Goal: Task Accomplishment & Management: Manage account settings

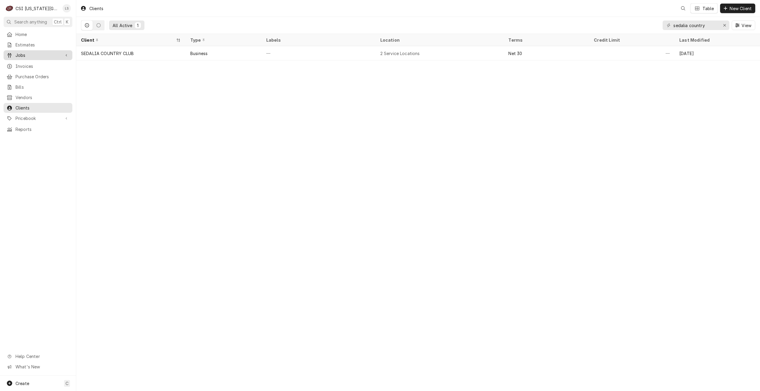
click at [29, 56] on span "Jobs" at bounding box center [37, 55] width 45 height 6
click at [40, 65] on span "Jobs" at bounding box center [42, 66] width 54 height 6
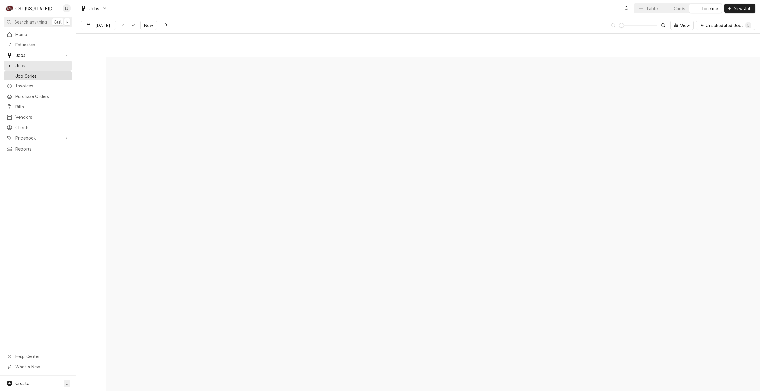
scroll to position [6840, 0]
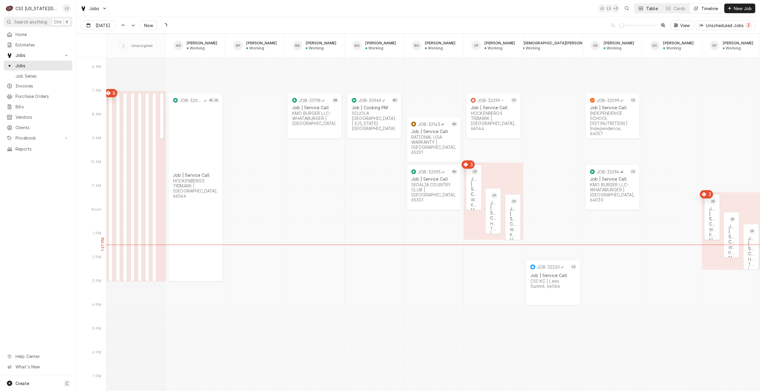
click at [647, 10] on div "Table" at bounding box center [652, 8] width 12 height 6
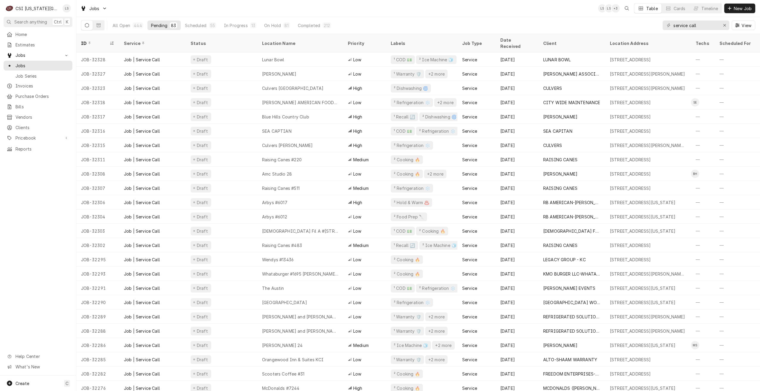
drag, startPoint x: 705, startPoint y: 10, endPoint x: 701, endPoint y: 16, distance: 7.3
click at [705, 10] on div "Timeline" at bounding box center [709, 8] width 17 height 6
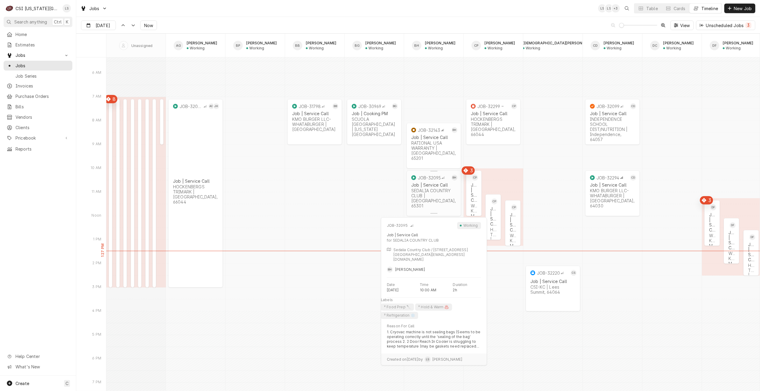
click at [438, 197] on div "Job | Service Call SEDALIA COUNTRY CLUB | Sedalia, 65301" at bounding box center [433, 195] width 47 height 28
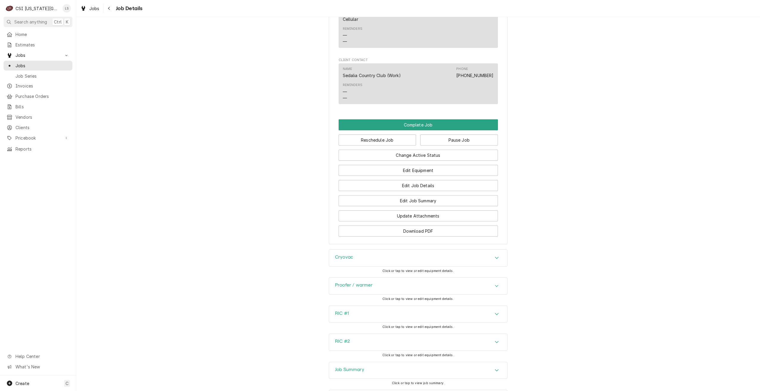
scroll to position [622, 0]
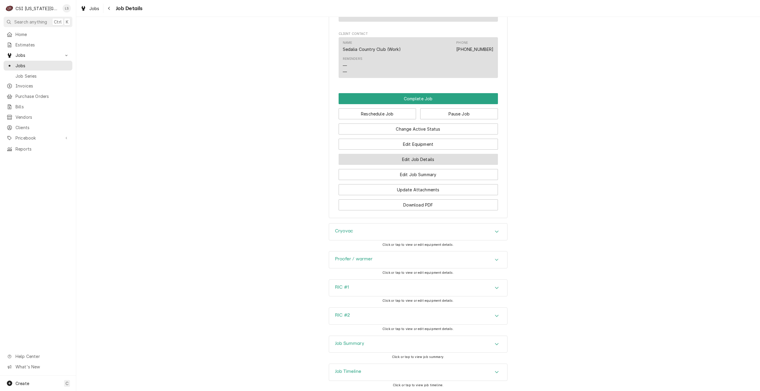
click at [455, 154] on button "Edit Job Details" at bounding box center [418, 159] width 159 height 11
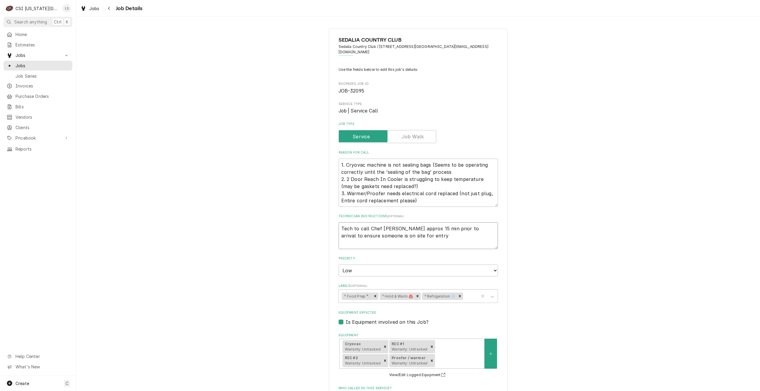
click at [415, 230] on textarea "Tech to call Chef Todd approx 15 min prior to arrival to ensure someone is on s…" at bounding box center [418, 235] width 159 height 27
type textarea "x"
paste textarea "785-840-8269"
type textarea "Tech to call Chef Todd approx 15 min prior to arrival to ensure someone is on s…"
type textarea "x"
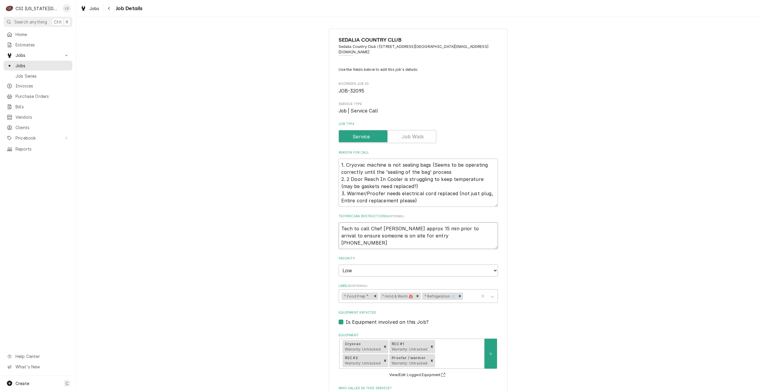
type textarea "Tech to call Chef Todd approx 15 min prior to arrival to ensure someone is on s…"
click at [624, 220] on div "SEDALIA COUNTRY CLUB Sedalia Country Club / 5074 Hwy Y Wogle@Sedaliacountryclub…" at bounding box center [418, 301] width 684 height 556
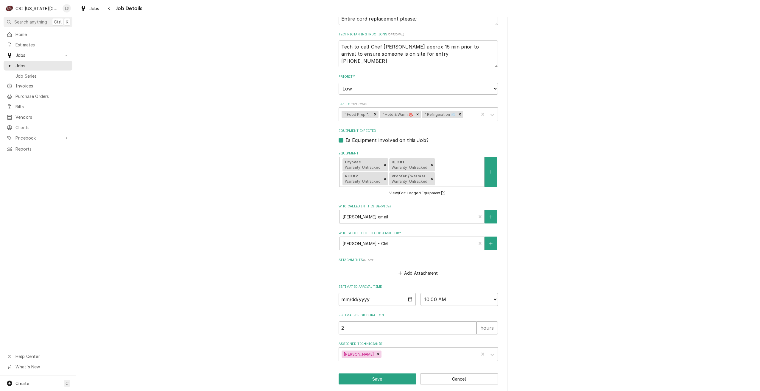
scroll to position [183, 0]
click at [388, 373] on button "Save" at bounding box center [378, 378] width 78 height 11
type textarea "x"
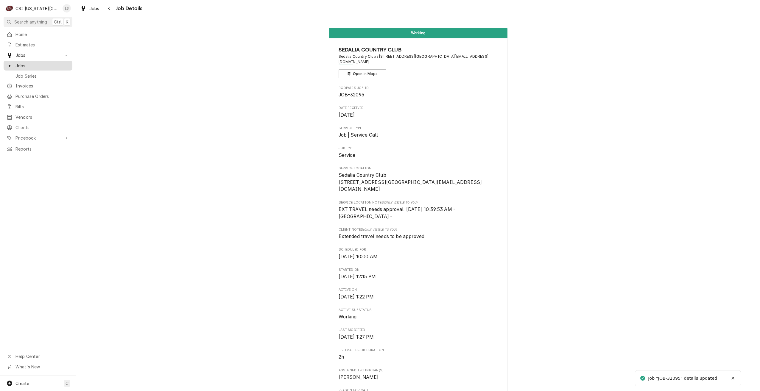
click at [63, 63] on span "Jobs" at bounding box center [42, 66] width 54 height 6
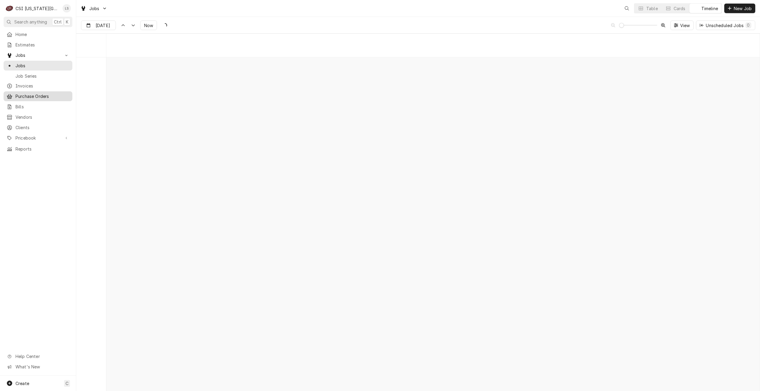
scroll to position [6840, 0]
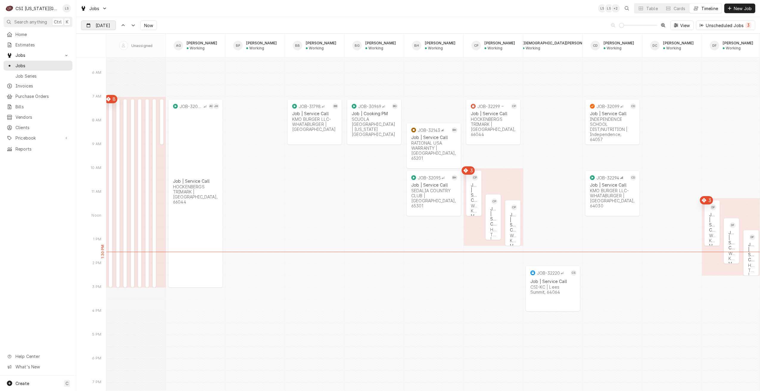
click at [104, 27] on input "Aug 25" at bounding box center [94, 27] width 26 height 12
click at [334, 11] on div "Jobs LS LS + 2 Table Cards Timeline New Job" at bounding box center [418, 8] width 684 height 17
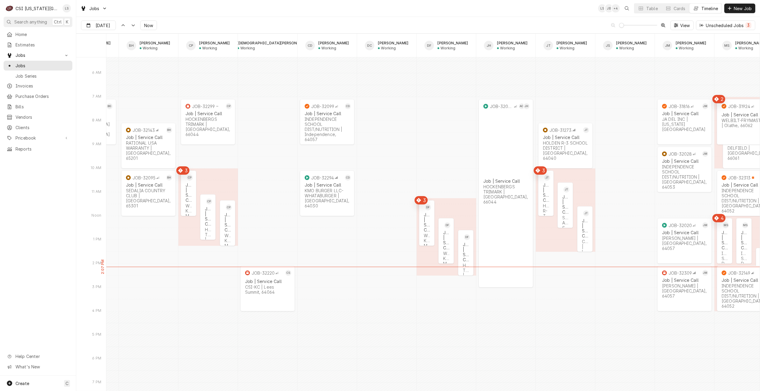
scroll to position [0, 0]
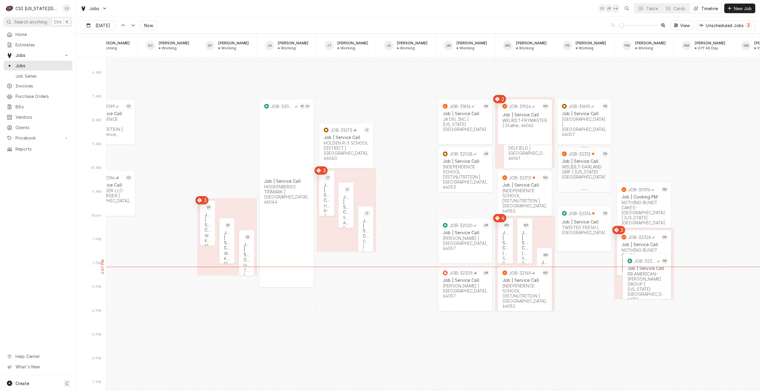
click at [577, 184] on div "2h" at bounding box center [584, 187] width 47 height 6
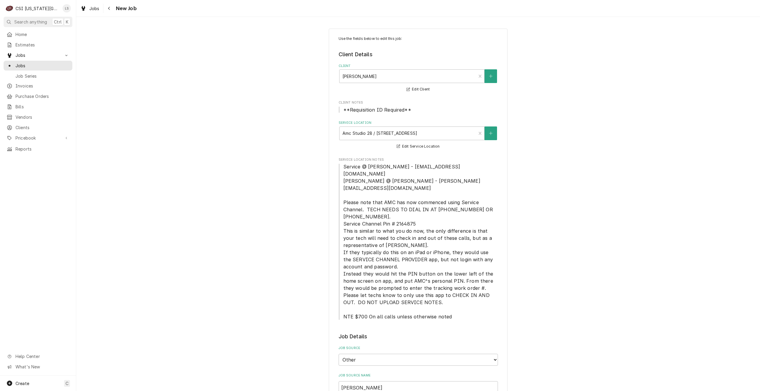
type textarea "x"
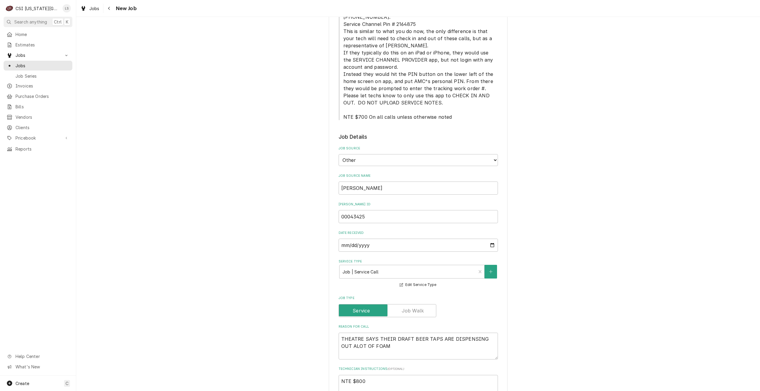
scroll to position [238, 0]
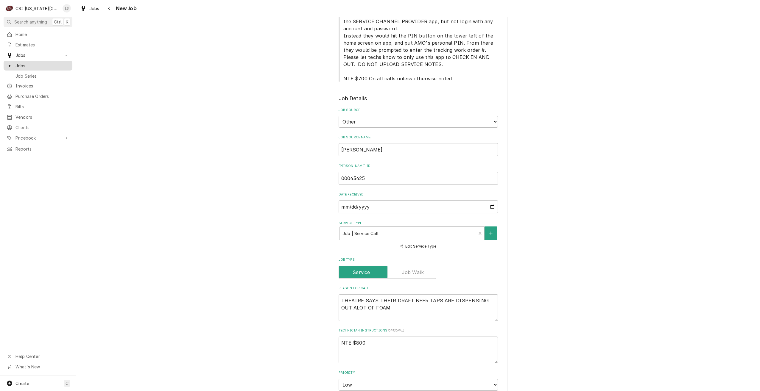
click at [65, 64] on span "Jobs" at bounding box center [42, 66] width 54 height 6
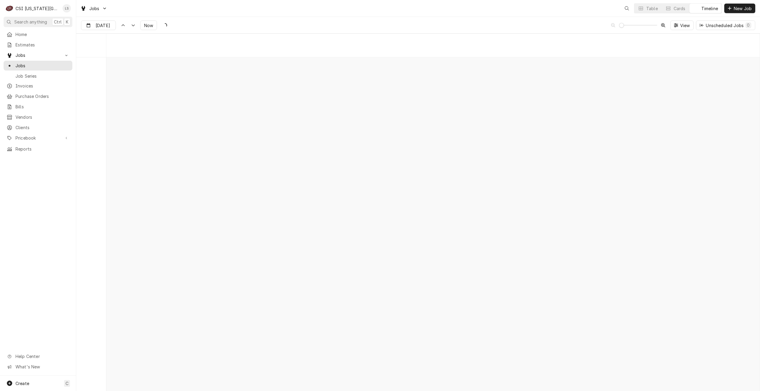
scroll to position [6840, 0]
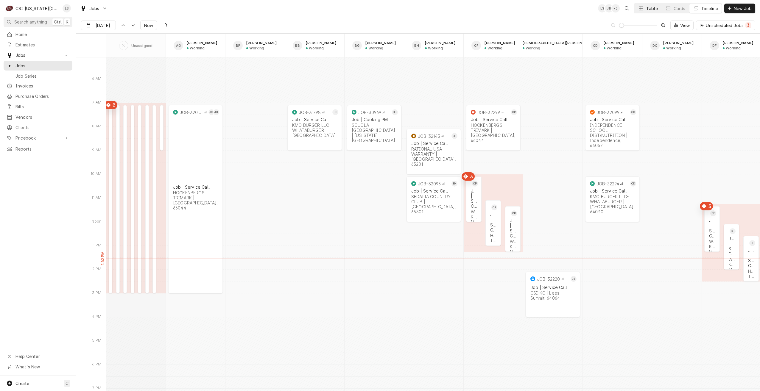
click at [647, 13] on button "Table" at bounding box center [647, 9] width 27 height 10
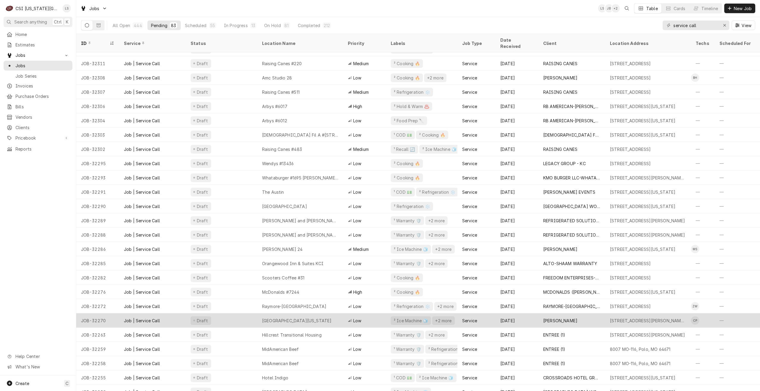
scroll to position [103, 0]
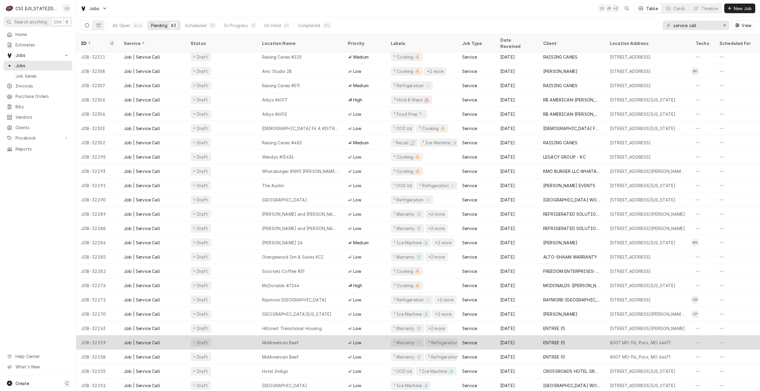
click at [321, 336] on div "MidAmerican Beef" at bounding box center [300, 343] width 86 height 14
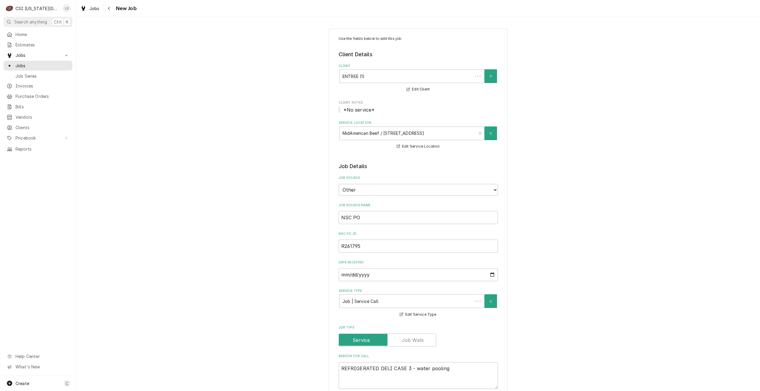
type textarea "x"
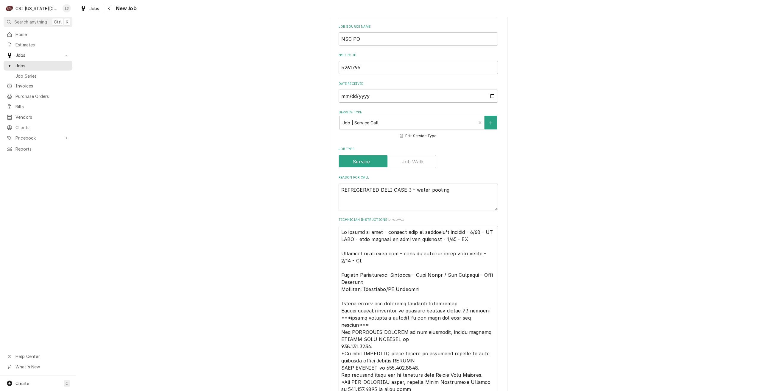
scroll to position [60, 0]
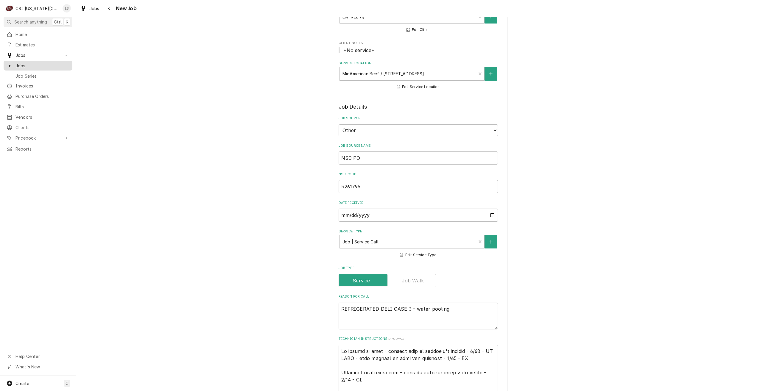
click at [68, 68] on link "Jobs" at bounding box center [38, 66] width 69 height 10
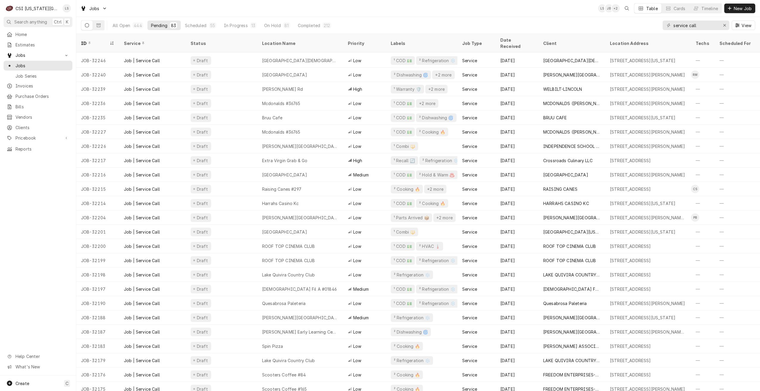
scroll to position [501, 0]
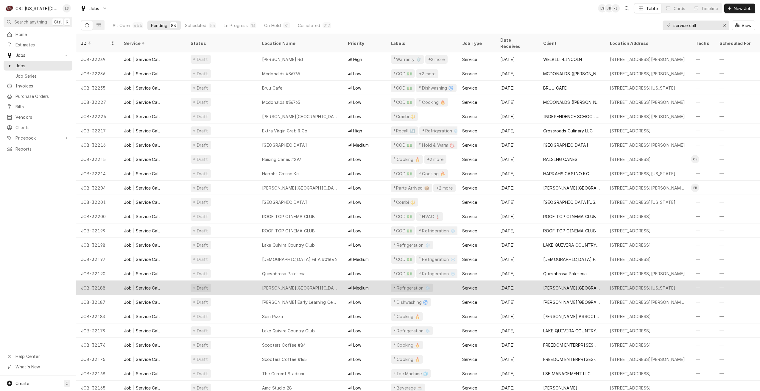
click at [236, 285] on div "Draft" at bounding box center [221, 288] width 71 height 14
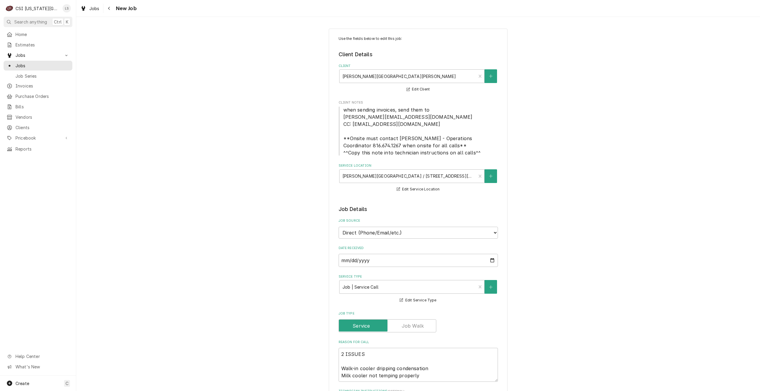
type textarea "x"
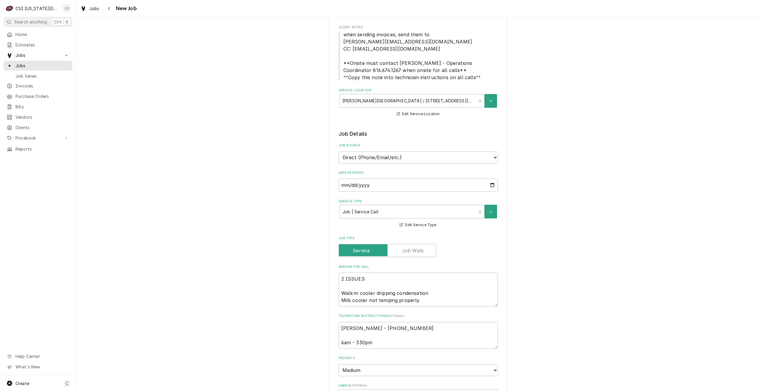
scroll to position [89, 0]
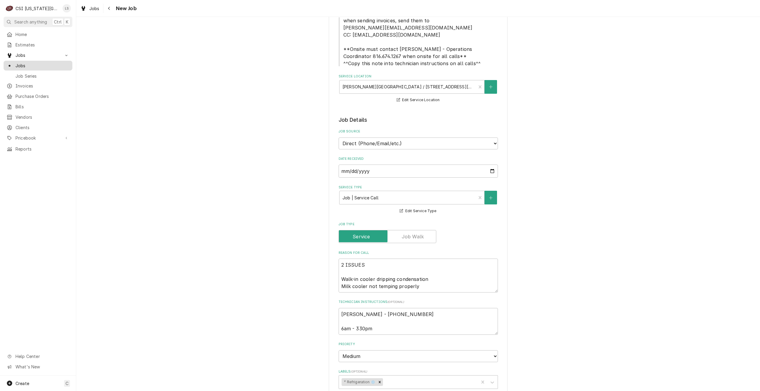
click at [57, 67] on div "Jobs" at bounding box center [38, 65] width 66 height 7
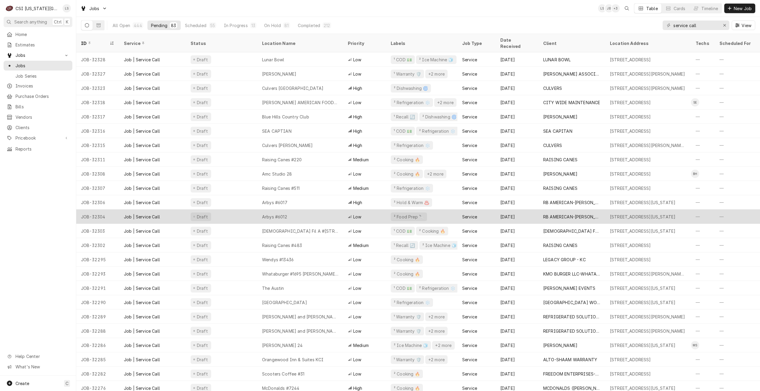
click at [319, 211] on div "Arbys #6012" at bounding box center [300, 217] width 86 height 14
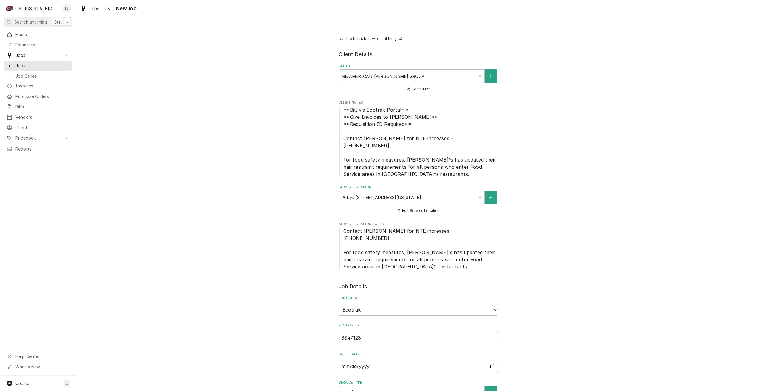
type textarea "x"
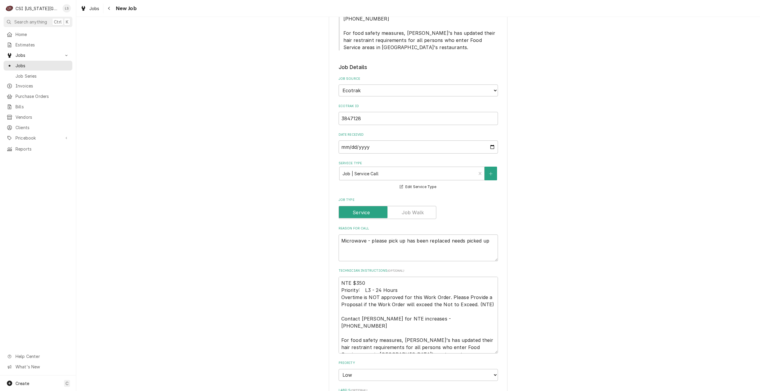
scroll to position [238, 0]
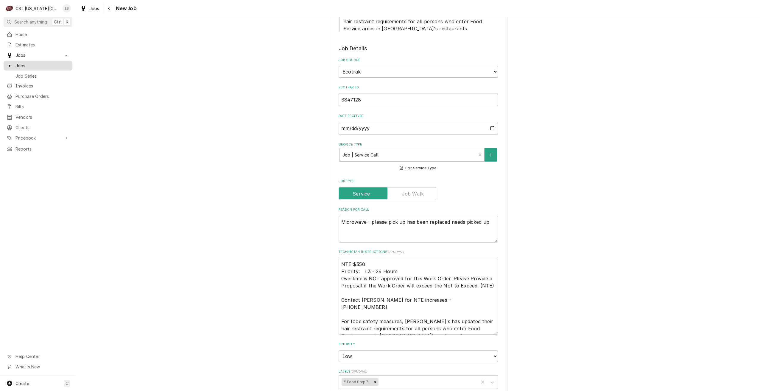
click at [60, 66] on span "Jobs" at bounding box center [42, 66] width 54 height 6
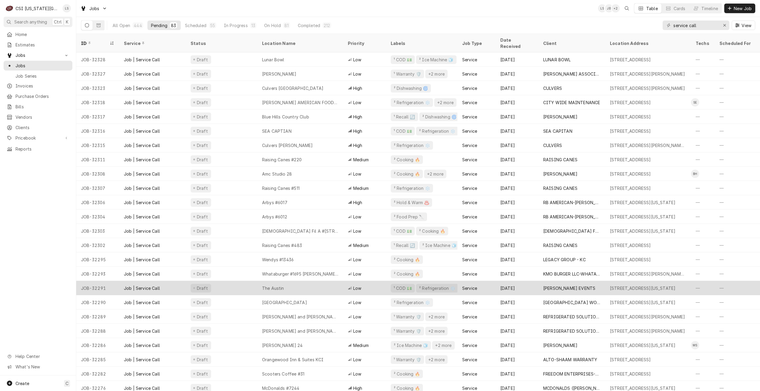
click at [247, 286] on div "Draft" at bounding box center [221, 288] width 71 height 14
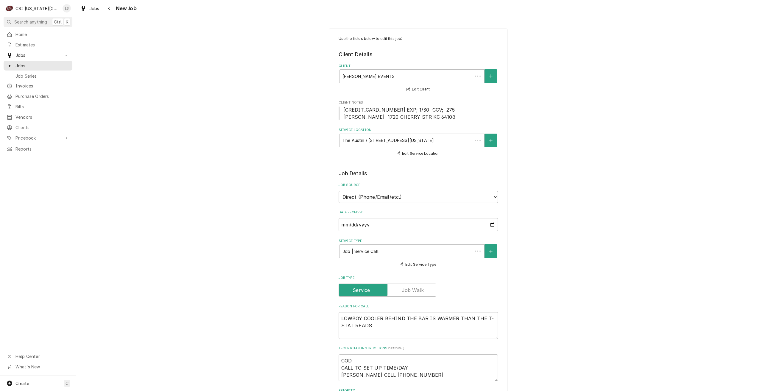
type textarea "x"
click at [51, 63] on span "Jobs" at bounding box center [42, 66] width 54 height 6
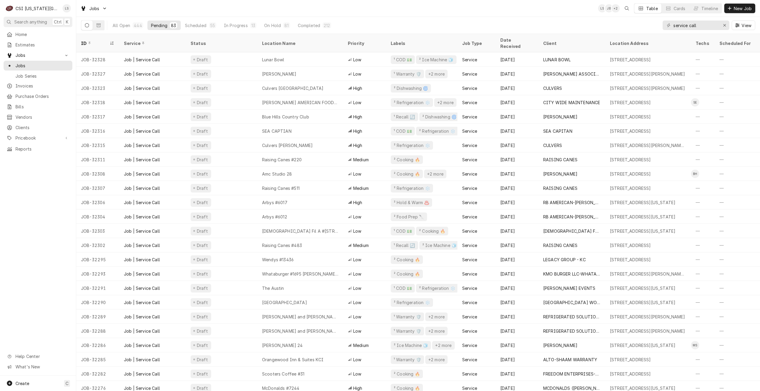
click at [350, 11] on div "Jobs LS JB + 2 Table Cards Timeline New Job" at bounding box center [418, 8] width 684 height 17
click at [309, 210] on div "Arbys #6012" at bounding box center [300, 217] width 86 height 14
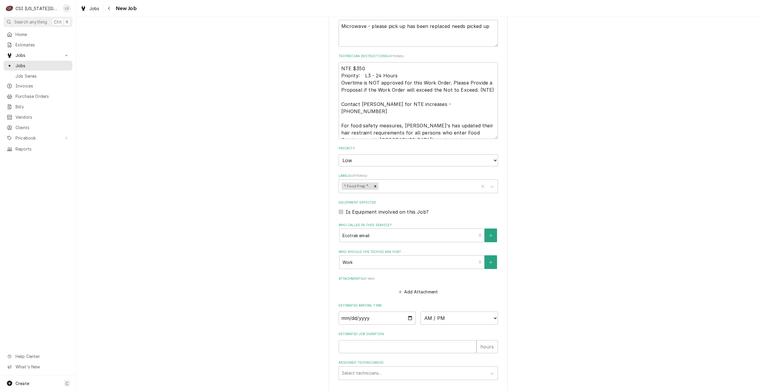
scroll to position [476, 0]
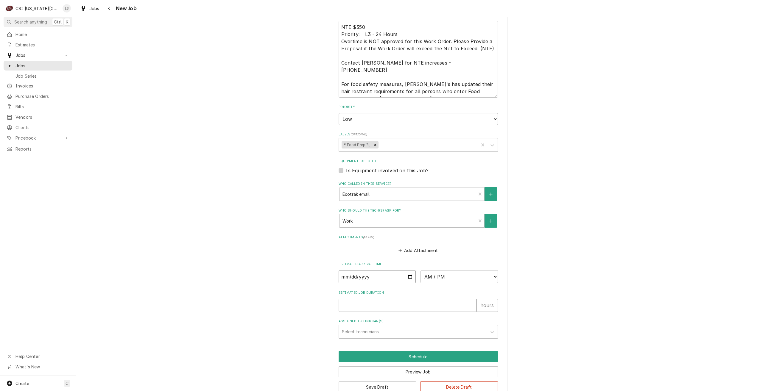
click at [407, 270] on input "Date" at bounding box center [377, 276] width 77 height 13
type textarea "x"
type input "2025-08-25"
type textarea "x"
click at [442, 270] on select "AM / PM 6:00 AM 6:15 AM 6:30 AM 6:45 AM 7:00 AM 7:15 AM 7:30 AM 7:45 AM 8:00 AM…" at bounding box center [459, 276] width 77 height 13
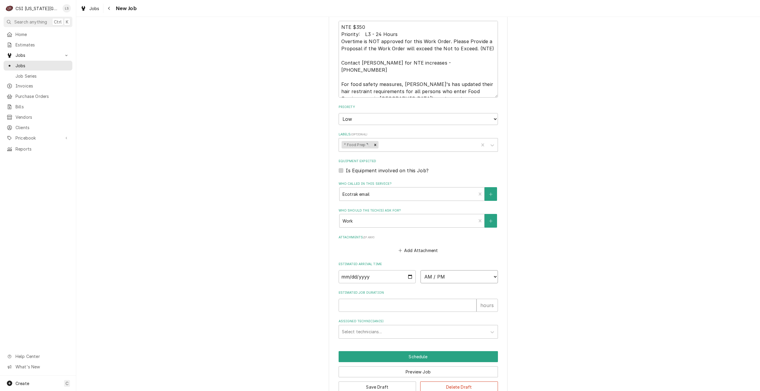
select select "13:30:00"
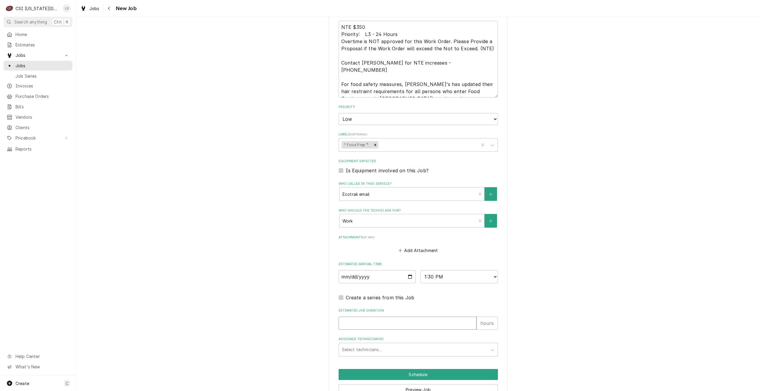
click at [430, 317] on input "Estimated Job Duration" at bounding box center [408, 323] width 138 height 13
type textarea "x"
type input "2"
type textarea "x"
type input "2"
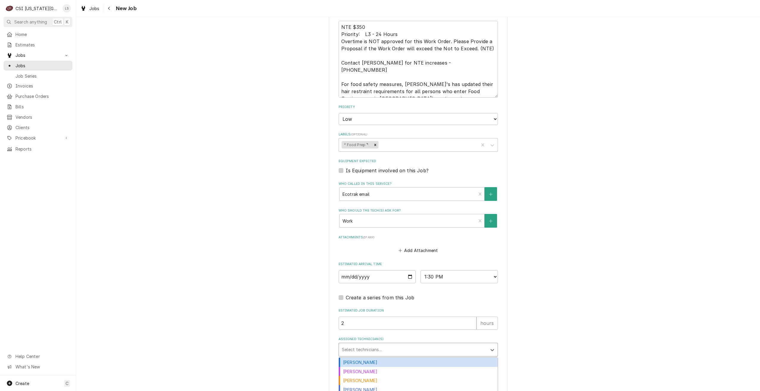
click at [429, 345] on div "Assigned Technician(s)" at bounding box center [413, 350] width 142 height 11
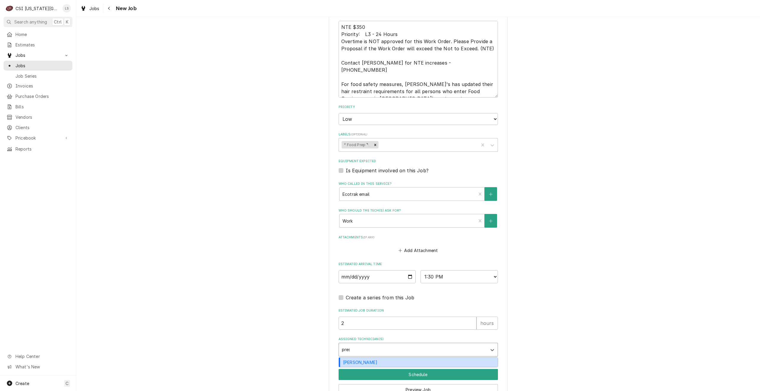
type input "prest"
click at [418, 358] on div "Preston Merriman" at bounding box center [418, 362] width 159 height 9
type textarea "x"
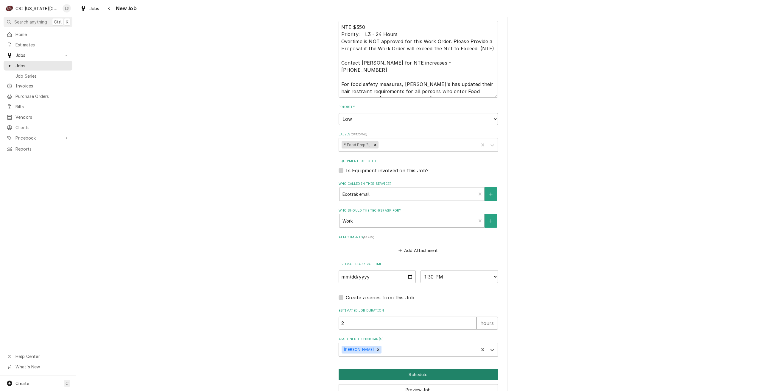
click at [438, 369] on button "Schedule" at bounding box center [418, 374] width 159 height 11
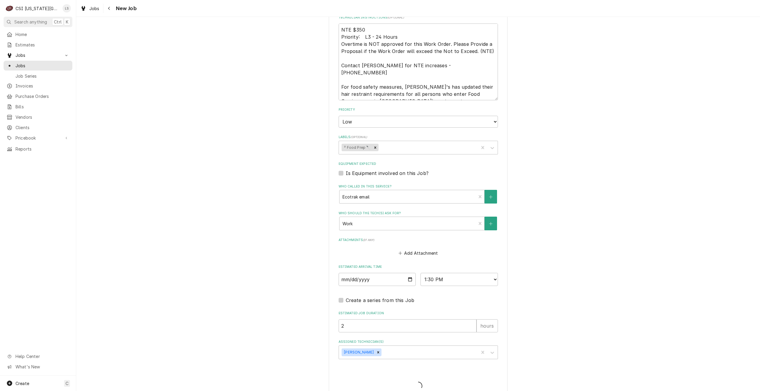
type textarea "x"
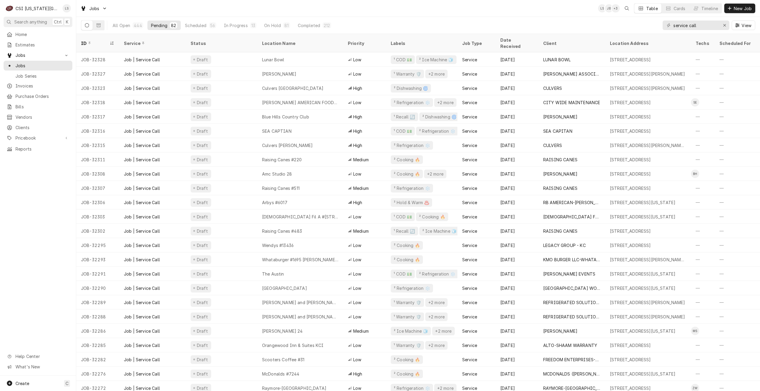
click at [488, 11] on div "Jobs LS JB + 3 Table Cards Timeline New Job" at bounding box center [418, 8] width 684 height 17
click at [525, 12] on div "Jobs LS LS + 3 Table Cards Timeline New Job" at bounding box center [418, 8] width 684 height 17
drag, startPoint x: 702, startPoint y: 29, endPoint x: 663, endPoint y: 27, distance: 39.3
click at [663, 27] on div "service call" at bounding box center [696, 26] width 67 height 10
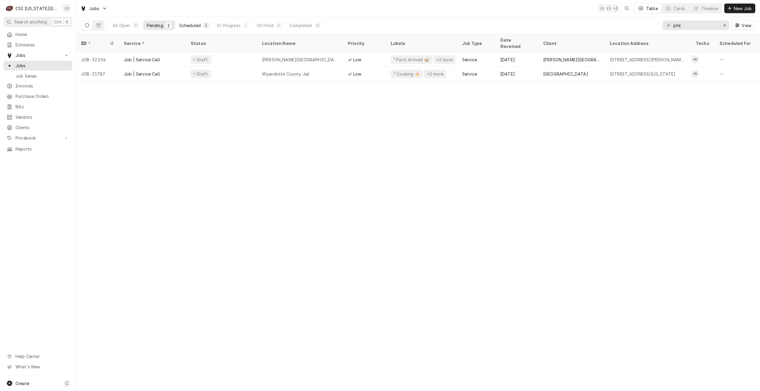
click at [190, 26] on div "Scheduled" at bounding box center [189, 25] width 21 height 6
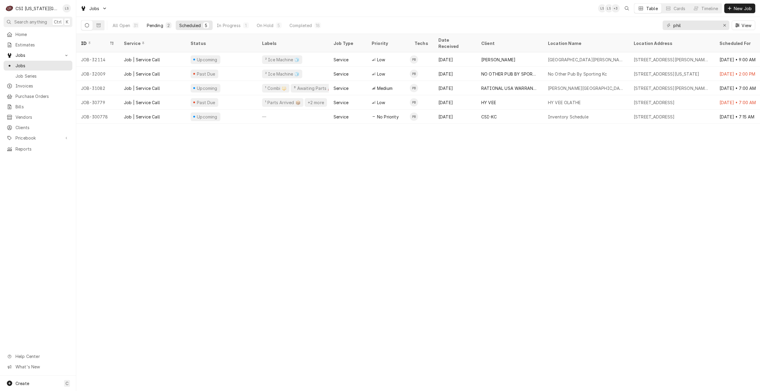
click at [160, 27] on div "Pending" at bounding box center [155, 25] width 16 height 6
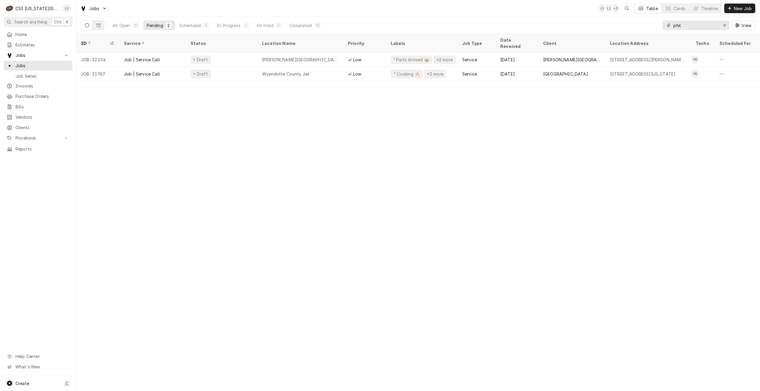
click at [685, 28] on input "phil" at bounding box center [695, 26] width 45 height 10
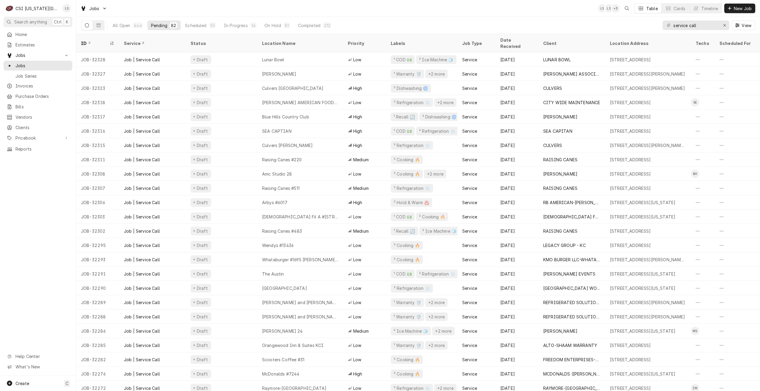
click at [520, 12] on div "Jobs LS LS + 3 Table Cards Timeline New Job" at bounding box center [418, 8] width 684 height 17
click at [282, 7] on div "Jobs LS LS + 3 Table Cards Timeline New Job" at bounding box center [418, 8] width 684 height 17
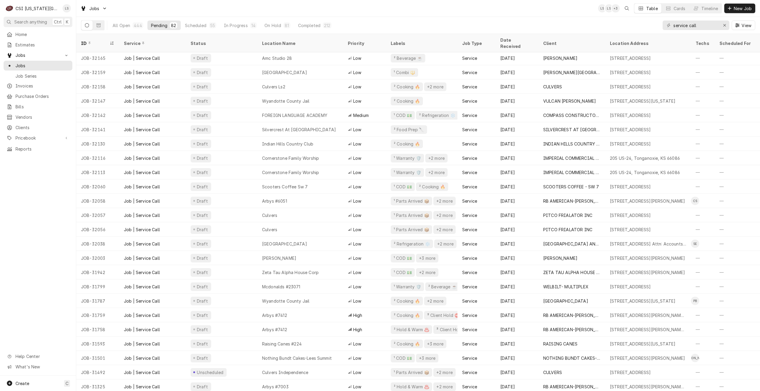
scroll to position [831, 0]
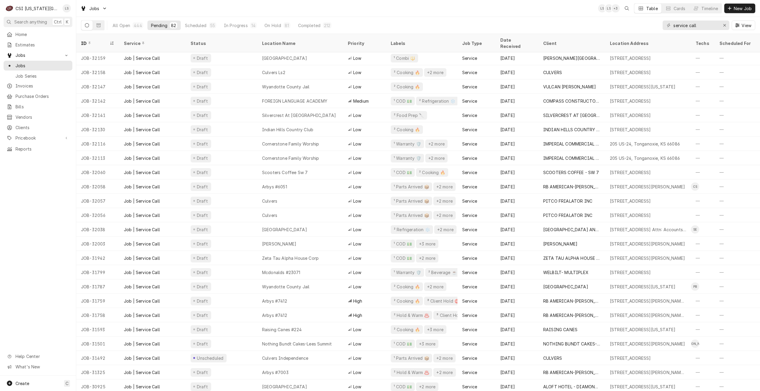
click at [426, 11] on div "Jobs LS LS + 3 Table Cards Timeline New Job" at bounding box center [418, 8] width 684 height 17
click at [538, 13] on div "Jobs LS LS + 3 Table Cards Timeline New Job" at bounding box center [418, 8] width 684 height 17
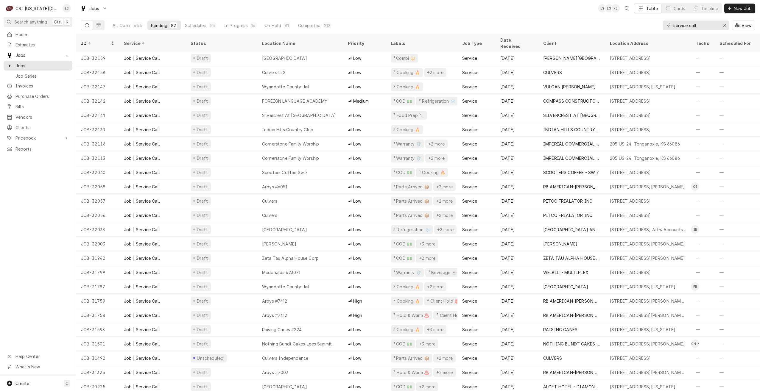
click at [553, 16] on div "Jobs LS LS + 3 Table Cards Timeline New Job" at bounding box center [418, 8] width 684 height 17
click at [548, 10] on div "Jobs LS LS + 3 Table Cards Timeline New Job" at bounding box center [418, 8] width 684 height 17
click at [537, 12] on div "Jobs LS LS + 4 Table Cards Timeline New Job" at bounding box center [418, 8] width 684 height 17
click at [495, 14] on div "Jobs LS LS + 4 Table Cards Timeline New Job" at bounding box center [418, 8] width 684 height 17
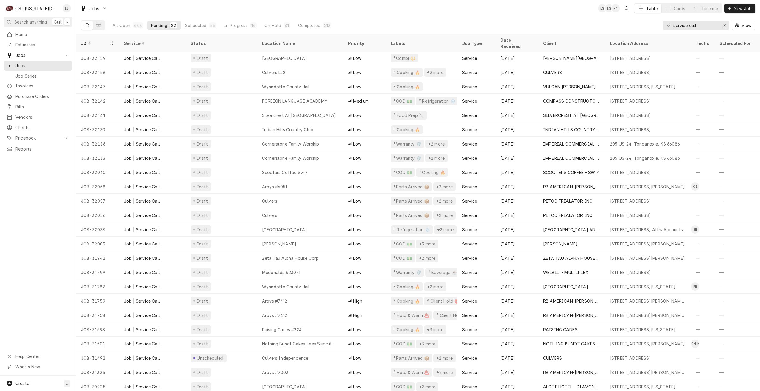
click at [495, 14] on div "Jobs LS LS + 4 Table Cards Timeline New Job" at bounding box center [418, 8] width 684 height 17
click at [484, 11] on div "Jobs LS LS + 4 Table Cards Timeline New Job" at bounding box center [418, 8] width 684 height 17
click at [486, 11] on div "Jobs LS LS + 4 Table Cards Timeline New Job" at bounding box center [418, 8] width 684 height 17
drag, startPoint x: 705, startPoint y: 28, endPoint x: 670, endPoint y: 27, distance: 34.8
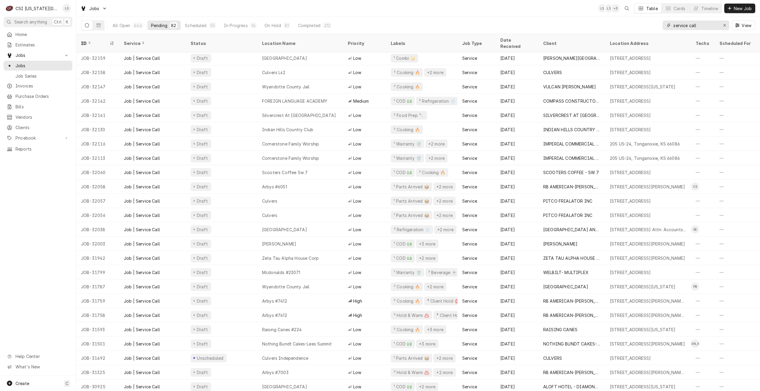
click at [670, 27] on div "service call" at bounding box center [696, 26] width 67 height 10
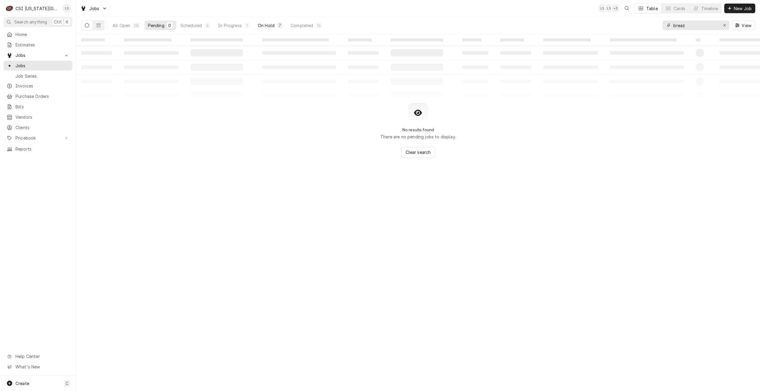
type input "breaz"
click at [274, 28] on div "On Hold" at bounding box center [266, 25] width 17 height 6
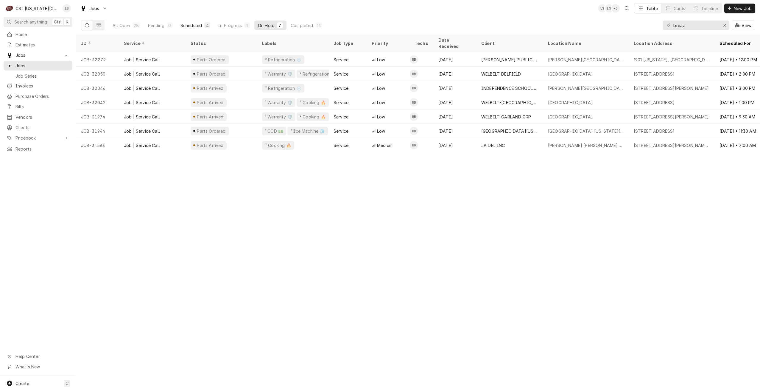
click at [202, 27] on div "Scheduled" at bounding box center [190, 25] width 21 height 6
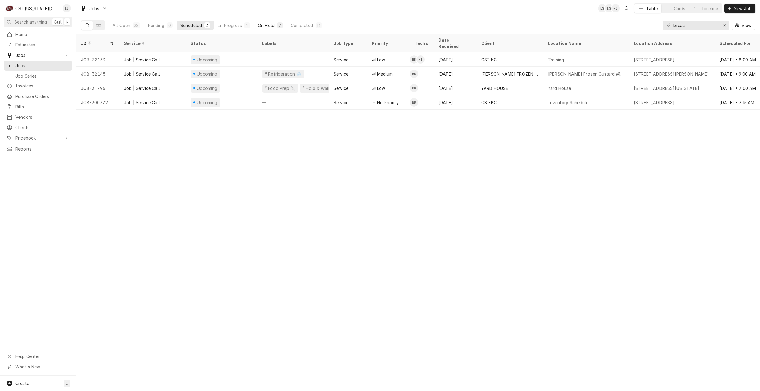
click at [257, 27] on button "On Hold 7" at bounding box center [270, 26] width 32 height 10
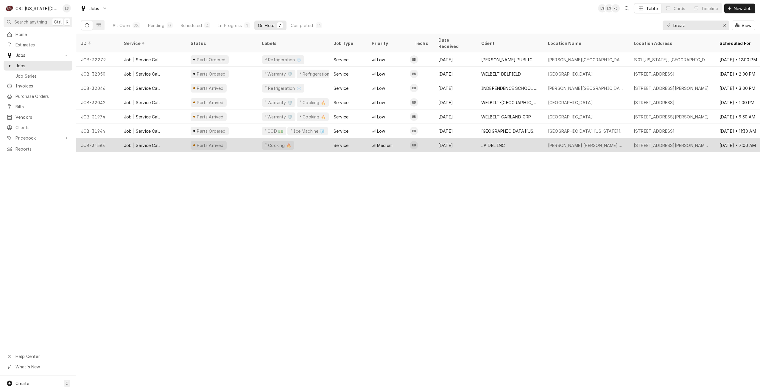
click at [441, 139] on div "Jul 28" at bounding box center [455, 145] width 43 height 14
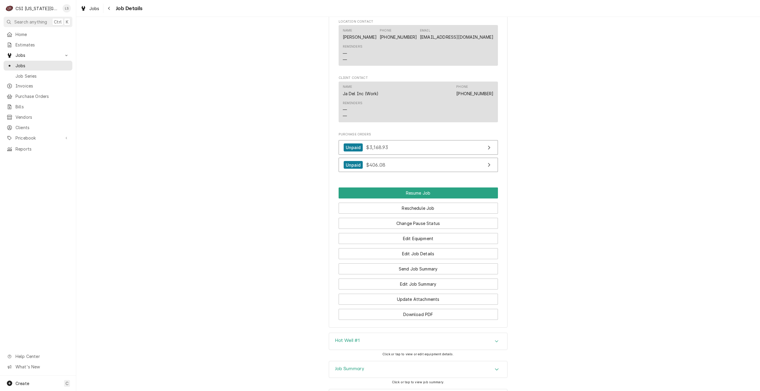
scroll to position [779, 0]
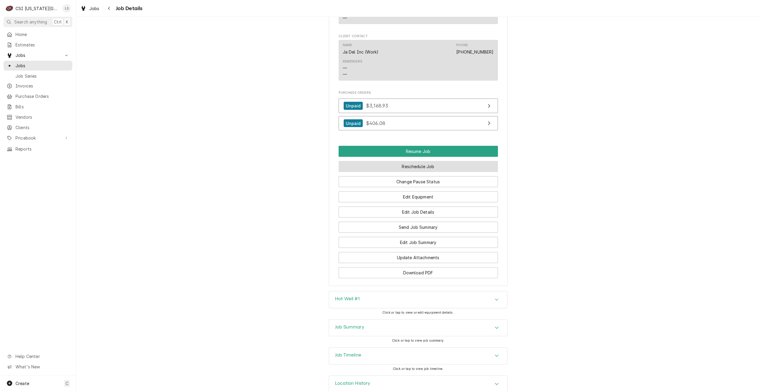
click at [412, 161] on button "Reschedule Job" at bounding box center [418, 166] width 159 height 11
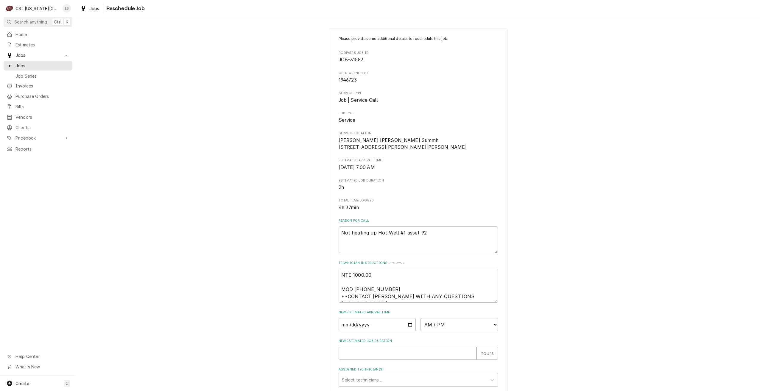
scroll to position [81, 0]
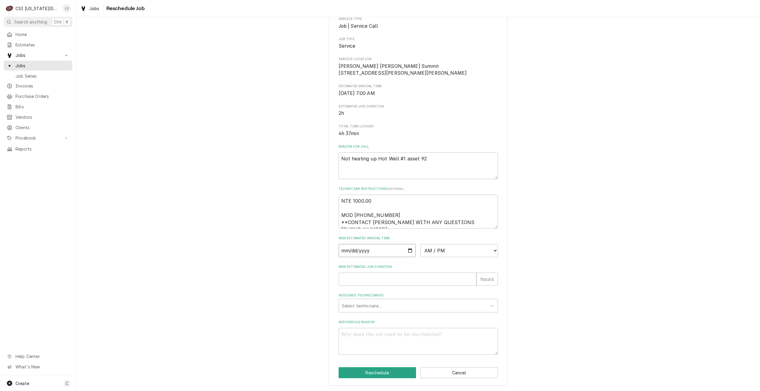
click at [407, 250] on input "Date" at bounding box center [377, 250] width 77 height 13
type input "2025-08-27"
type textarea "x"
click at [438, 254] on select "AM / PM 6:00 AM 6:15 AM 6:30 AM 6:45 AM 7:00 AM 7:15 AM 7:30 AM 7:45 AM 8:00 AM…" at bounding box center [459, 250] width 77 height 13
select select "07:00:00"
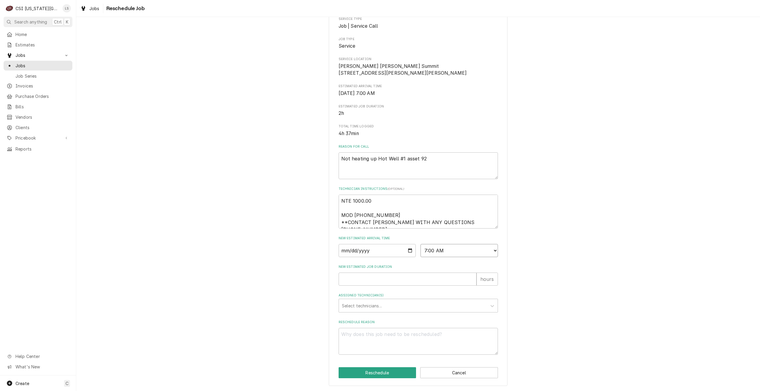
click at [421, 244] on select "AM / PM 6:00 AM 6:15 AM 6:30 AM 6:45 AM 7:00 AM 7:15 AM 7:30 AM 7:45 AM 8:00 AM…" at bounding box center [459, 250] width 77 height 13
click at [436, 284] on input "New Estimated Job Duration" at bounding box center [408, 279] width 138 height 13
type textarea "x"
type input "2"
click at [437, 303] on div "Assigned Technician(s)" at bounding box center [413, 306] width 142 height 11
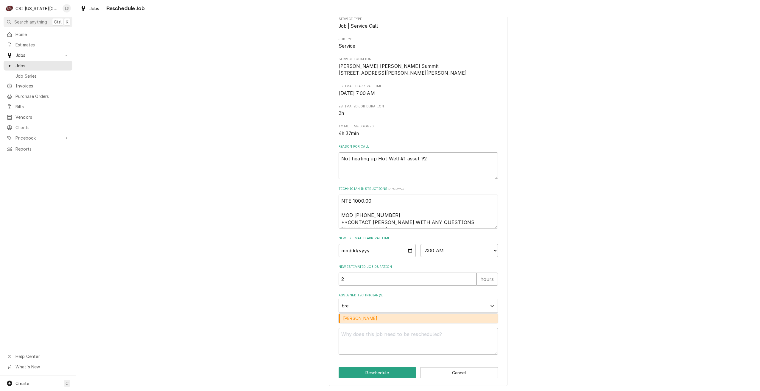
type input "brea"
click at [430, 320] on div "Brian Breazier" at bounding box center [418, 318] width 159 height 9
type textarea "x"
click at [435, 342] on textarea "Reschedule Reason" at bounding box center [418, 341] width 159 height 27
type textarea "x"
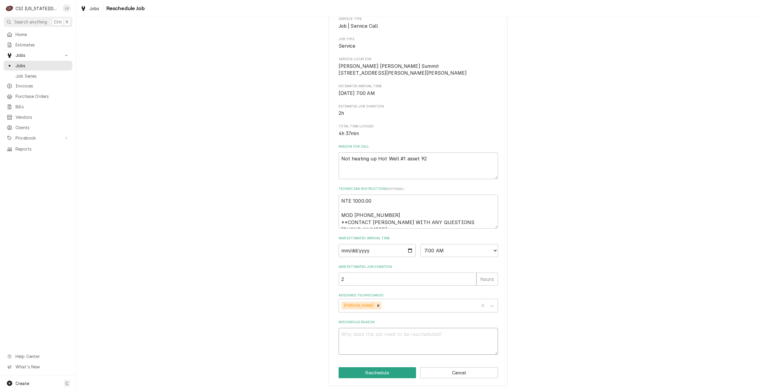
type textarea "R"
type textarea "x"
type textarea "Re"
type textarea "x"
type textarea "Ret"
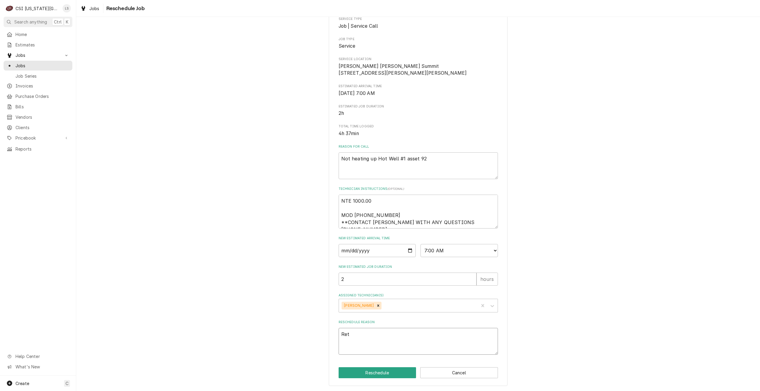
type textarea "x"
type textarea "Retu"
type textarea "x"
type textarea "Retur"
type textarea "x"
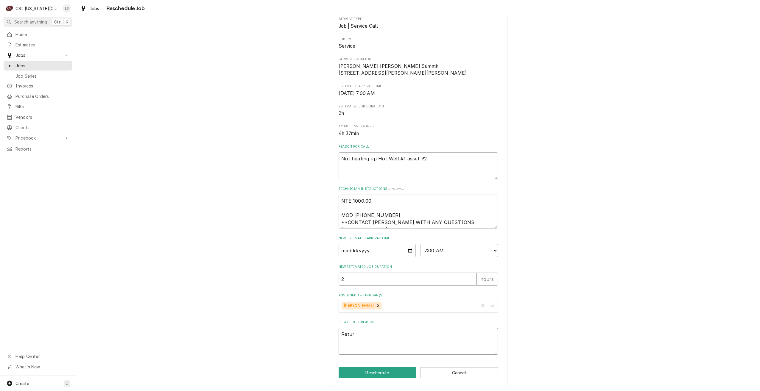
type textarea "Return"
type textarea "x"
type textarea "Return"
type textarea "x"
type textarea "Return w"
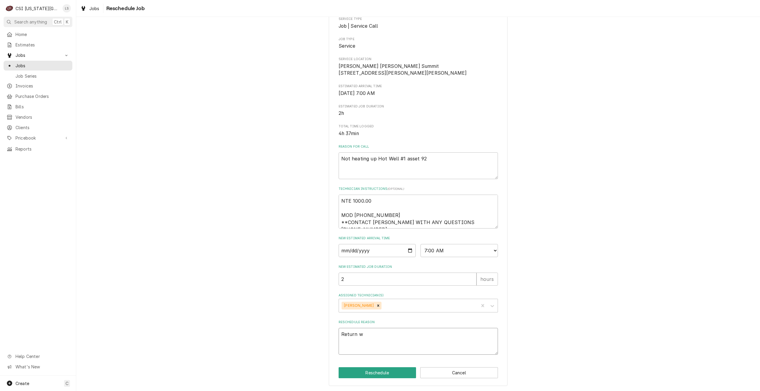
type textarea "x"
type textarea "Return wi"
type textarea "x"
type textarea "Return wit"
type textarea "x"
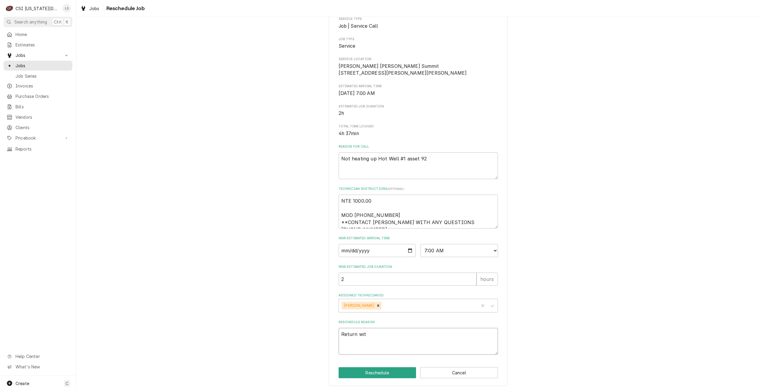
type textarea "Return with"
type textarea "x"
type textarea "Return with"
type textarea "x"
type textarea "Return with p"
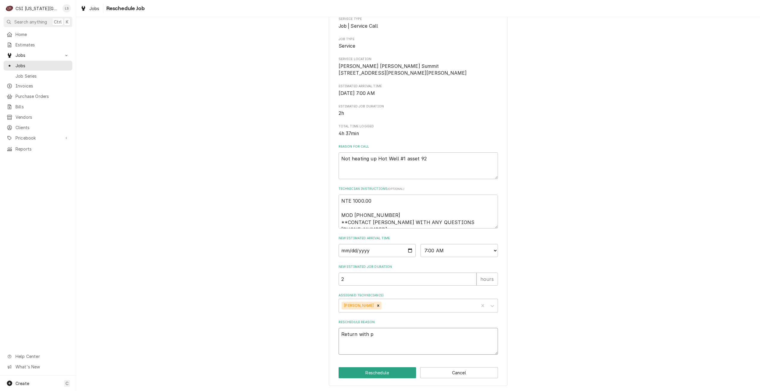
type textarea "x"
type textarea "Return with pa"
type textarea "x"
type textarea "Return with par"
type textarea "x"
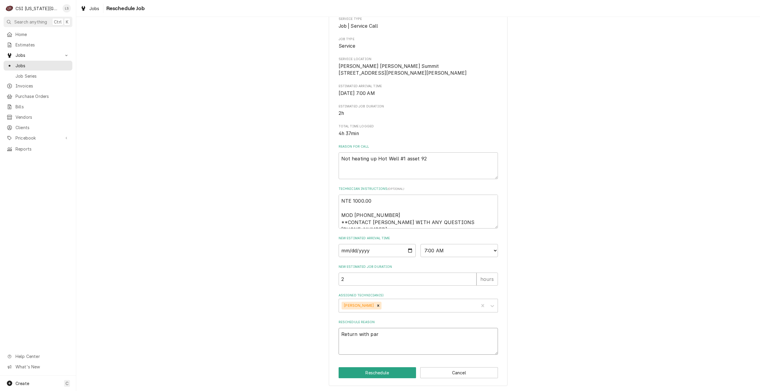
type textarea "Return with part"
type textarea "x"
type textarea "Return with parts"
click at [381, 373] on button "Reschedule" at bounding box center [378, 373] width 78 height 11
type textarea "x"
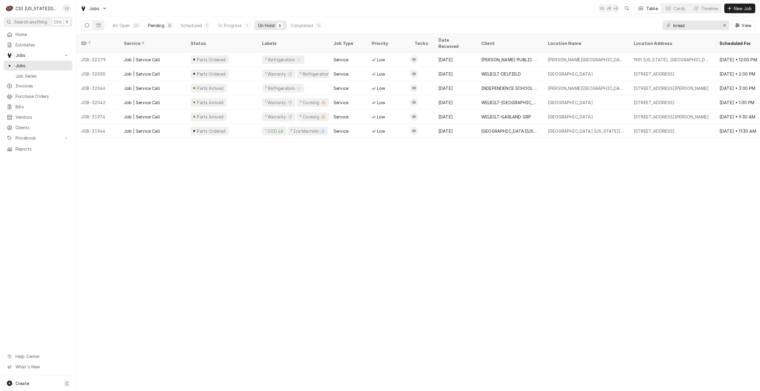
click at [165, 26] on button "Pending 0" at bounding box center [160, 26] width 32 height 10
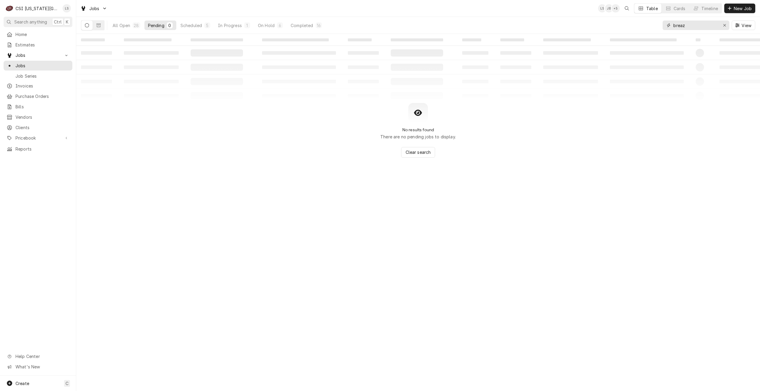
click at [705, 25] on input "breaz" at bounding box center [695, 26] width 45 height 10
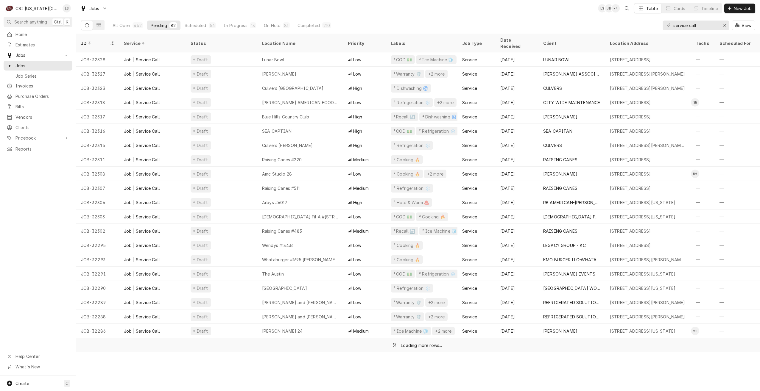
click at [555, 16] on div "Jobs LS JB + 4 Table Cards Timeline New Job" at bounding box center [418, 8] width 684 height 17
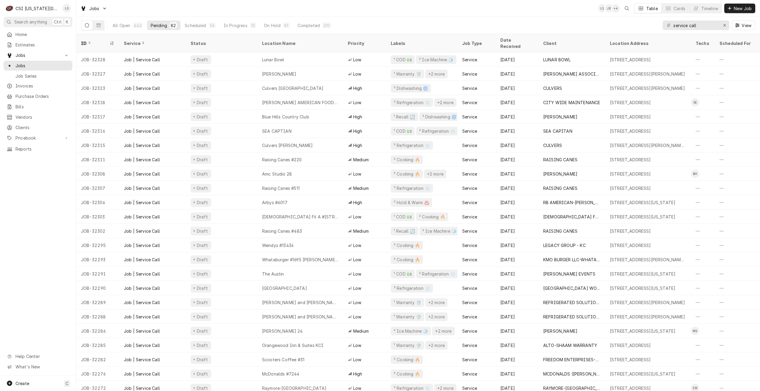
click at [412, 11] on div "Jobs LS JB + 4 Table Cards Timeline New Job" at bounding box center [418, 8] width 684 height 17
drag, startPoint x: 709, startPoint y: 28, endPoint x: 653, endPoint y: 23, distance: 56.2
click at [653, 23] on div "All Open 442 Pending 82 Scheduled 56 In Progress 13 On Hold 81 Completed 210 se…" at bounding box center [418, 25] width 674 height 17
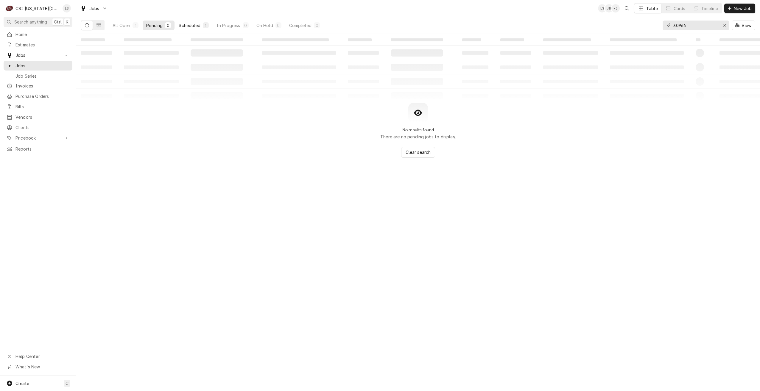
type input "30966"
click at [201, 23] on button "Scheduled 1" at bounding box center [193, 26] width 37 height 10
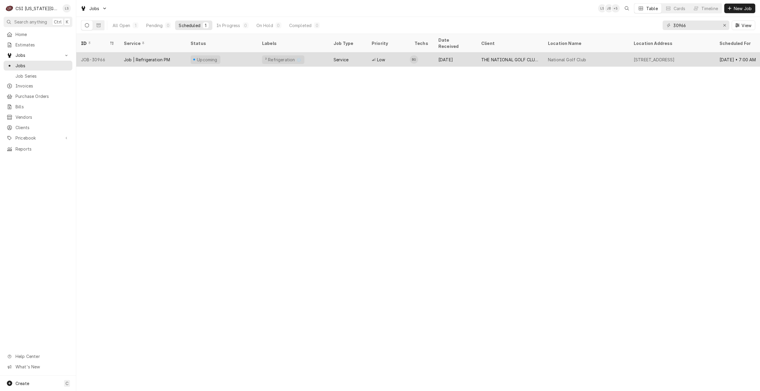
click at [355, 53] on div "Service" at bounding box center [348, 59] width 38 height 14
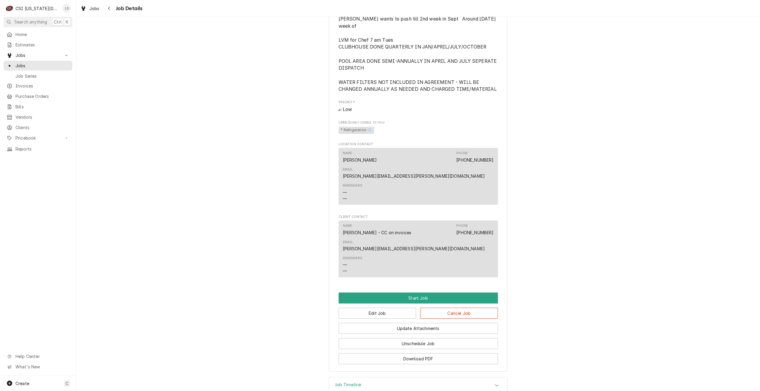
scroll to position [365, 0]
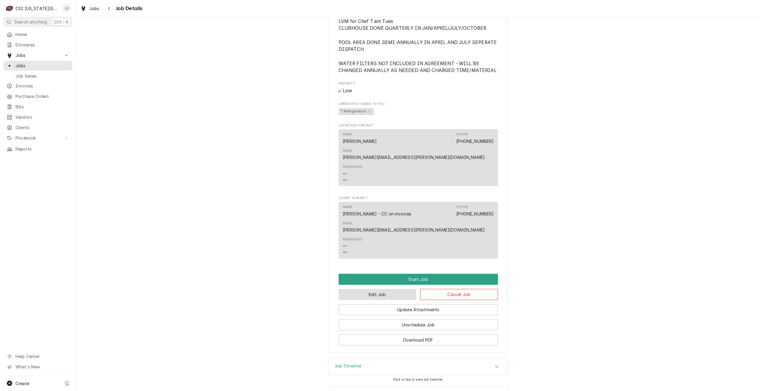
click at [380, 289] on button "Edit Job" at bounding box center [378, 294] width 78 height 11
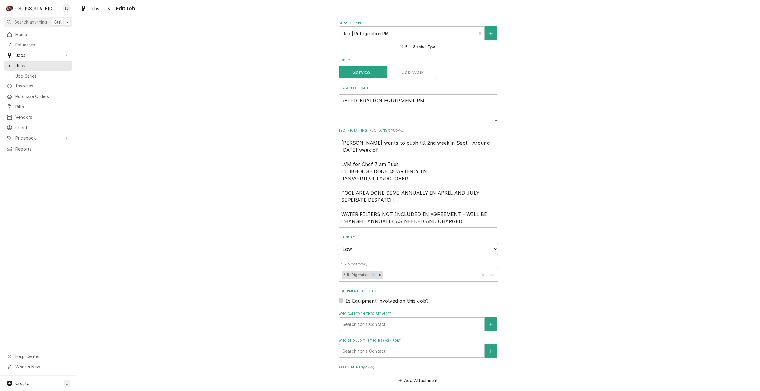
scroll to position [370, 0]
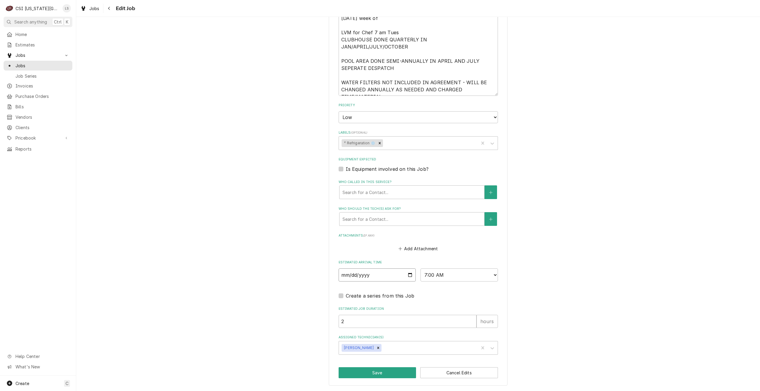
click at [407, 278] on input "[DATE]" at bounding box center [377, 275] width 77 height 13
type textarea "x"
type input "[DATE]"
type textarea "x"
type input "[DATE]"
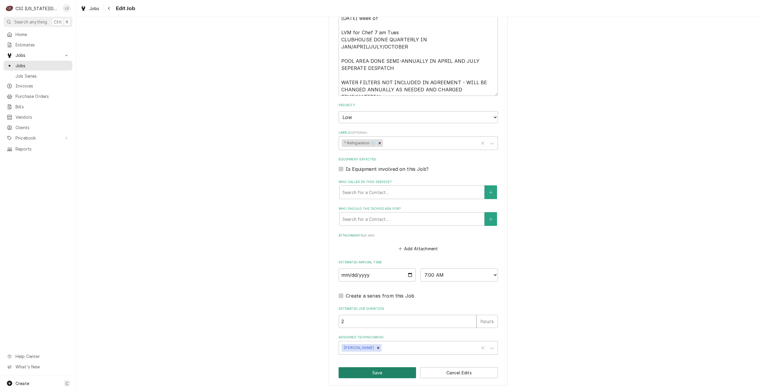
click at [379, 372] on button "Save" at bounding box center [378, 373] width 78 height 11
type textarea "x"
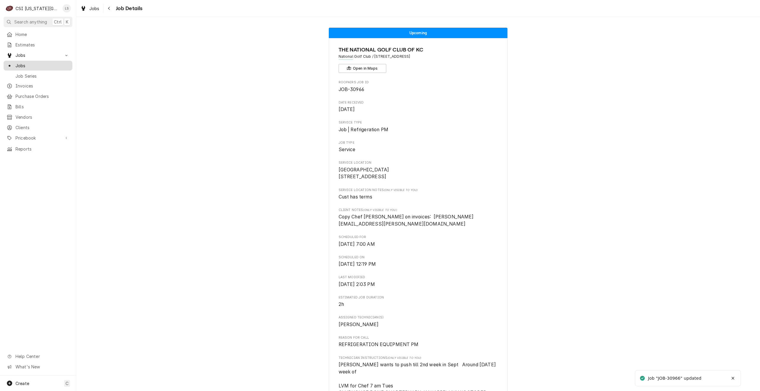
click at [56, 64] on span "Jobs" at bounding box center [42, 66] width 54 height 6
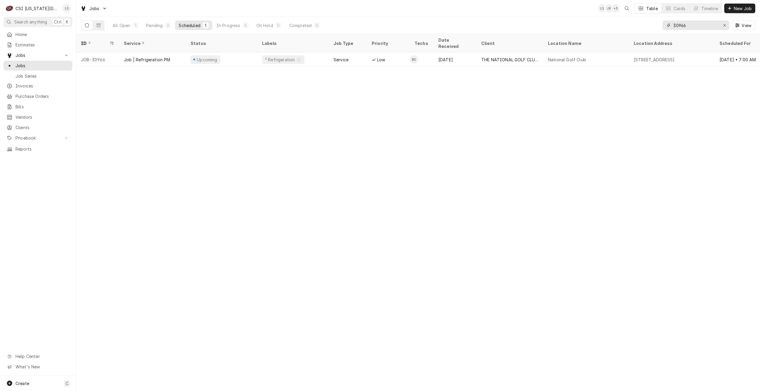
click at [704, 27] on input "30966" at bounding box center [695, 26] width 45 height 10
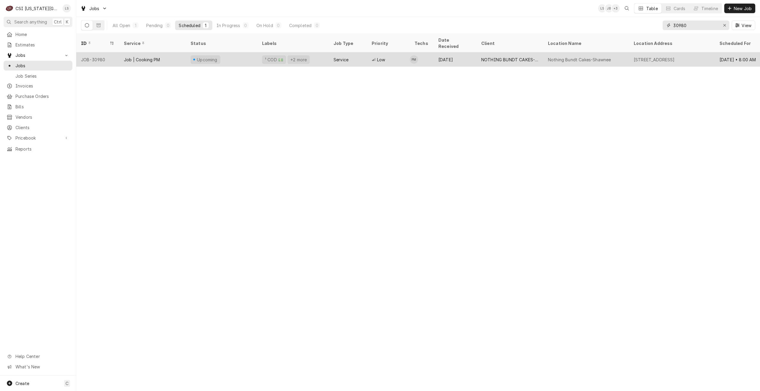
type input "30980"
click at [335, 57] on div "Service" at bounding box center [341, 60] width 15 height 6
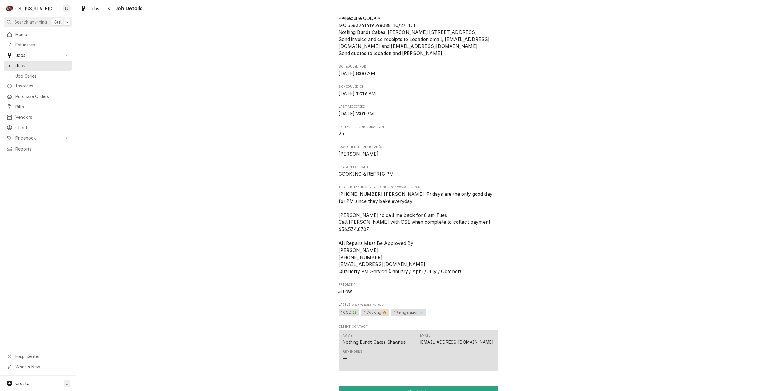
scroll to position [321, 0]
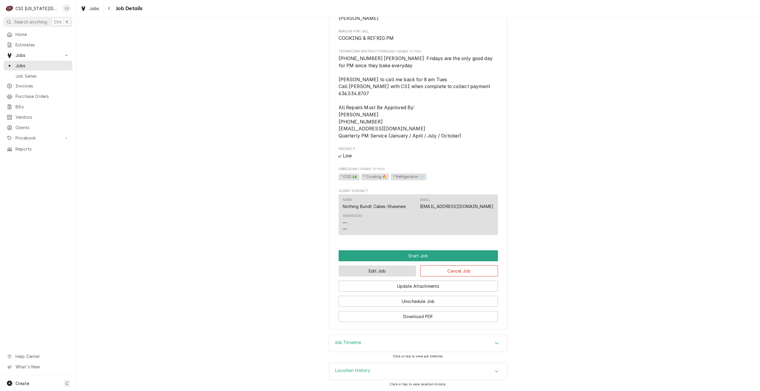
click at [379, 269] on button "Edit Job" at bounding box center [378, 271] width 78 height 11
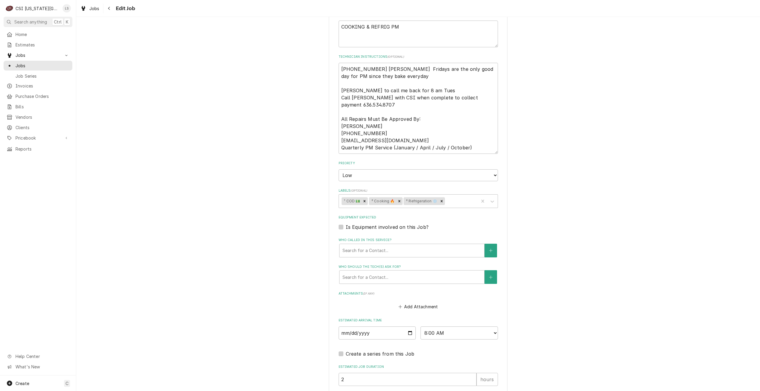
scroll to position [386, 0]
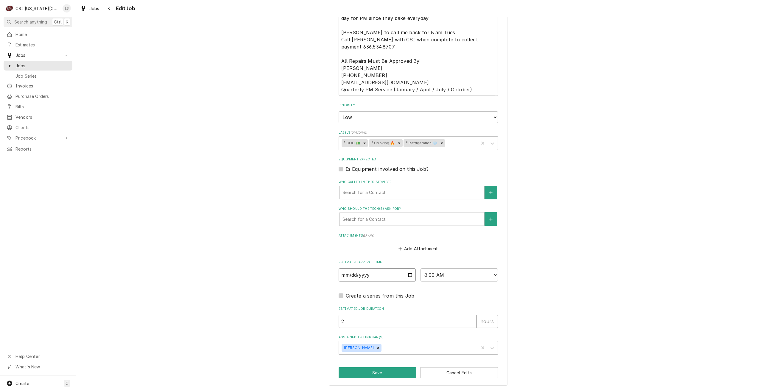
click at [409, 276] on input "2025-08-26" at bounding box center [377, 275] width 77 height 13
type textarea "x"
type input "2025-08-29"
click at [365, 372] on button "Save" at bounding box center [378, 373] width 78 height 11
type textarea "x"
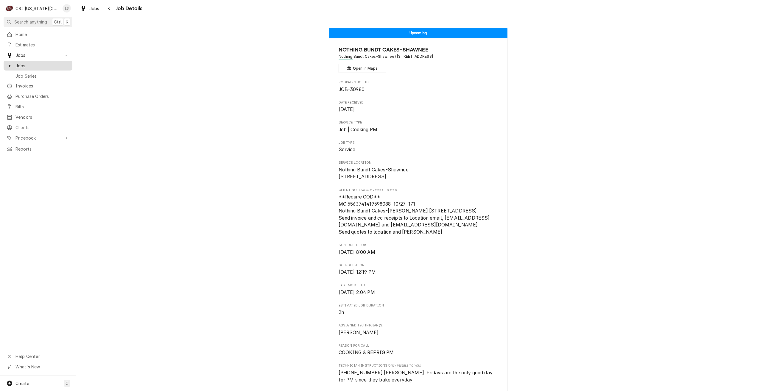
click at [56, 65] on span "Jobs" at bounding box center [42, 66] width 54 height 6
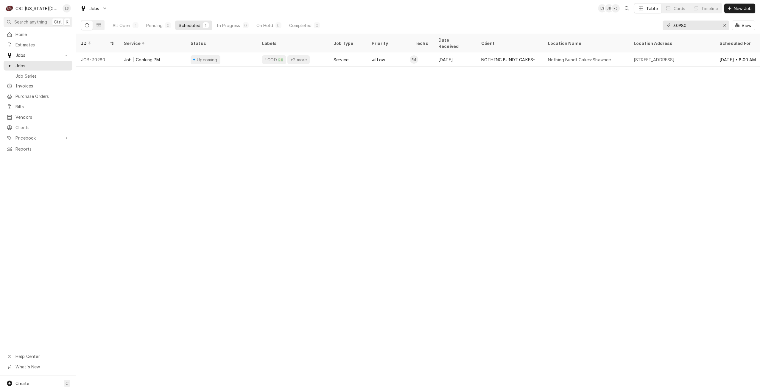
click at [686, 28] on input "30980" at bounding box center [695, 26] width 45 height 10
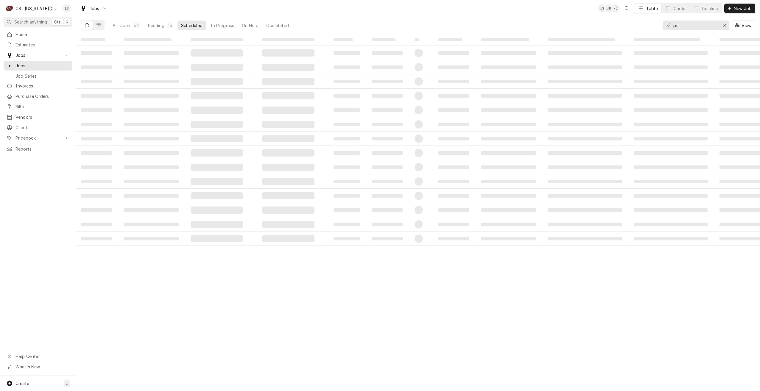
click at [546, 10] on div "Jobs LS JB + 3 Table Cards Timeline New Job" at bounding box center [418, 8] width 684 height 17
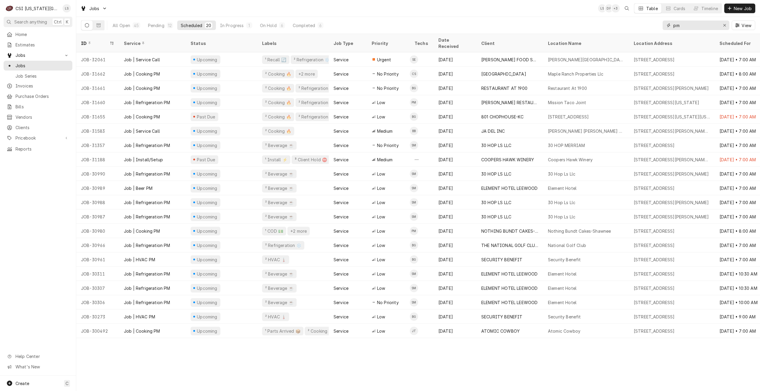
drag, startPoint x: 699, startPoint y: 27, endPoint x: 652, endPoint y: 23, distance: 46.9
click at [652, 23] on div "All Open 45 Pending 12 Scheduled 20 In Progress 1 On Hold 6 Completed 6 pm View" at bounding box center [418, 25] width 674 height 17
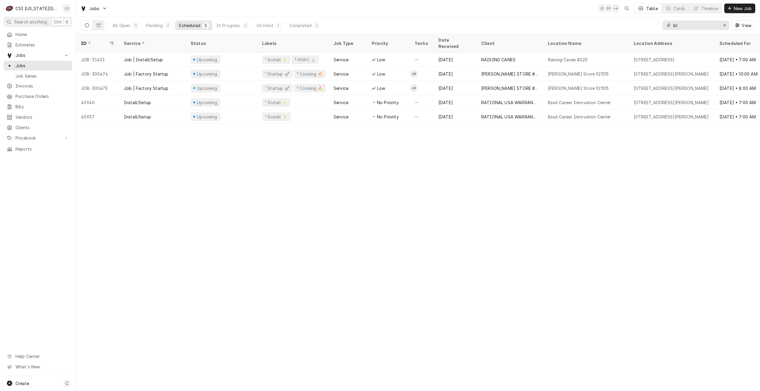
type input "b"
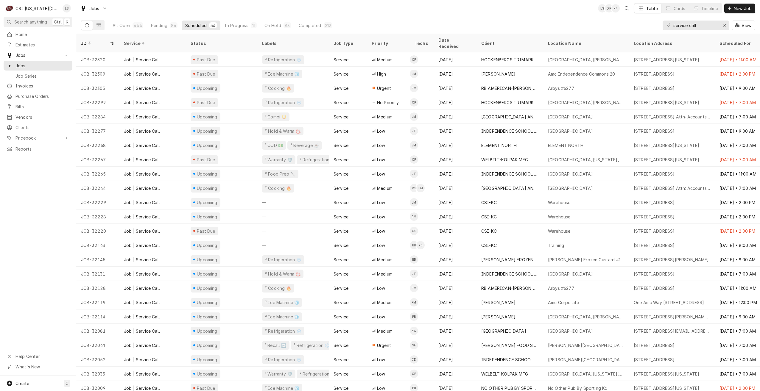
click at [290, 11] on div "Jobs LS DF + 4 Table Cards Timeline New Job" at bounding box center [418, 8] width 684 height 17
click at [159, 22] on button "Pending 84" at bounding box center [164, 26] width 34 height 10
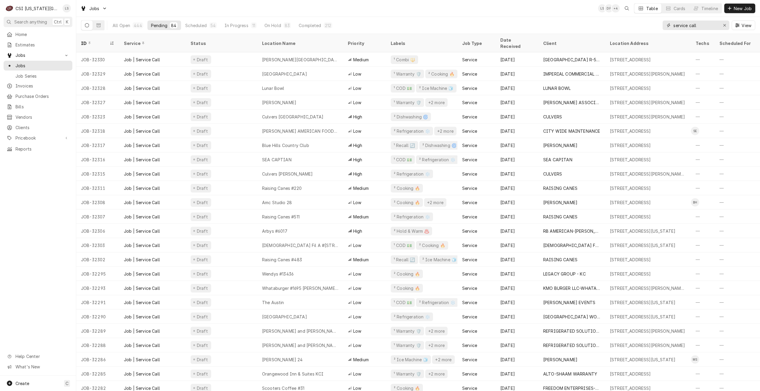
drag, startPoint x: 706, startPoint y: 26, endPoint x: 640, endPoint y: 21, distance: 66.6
click at [640, 21] on div "All Open 444 Pending 84 Scheduled 54 In Progress 11 On Hold 83 Completed 212 se…" at bounding box center [418, 25] width 674 height 17
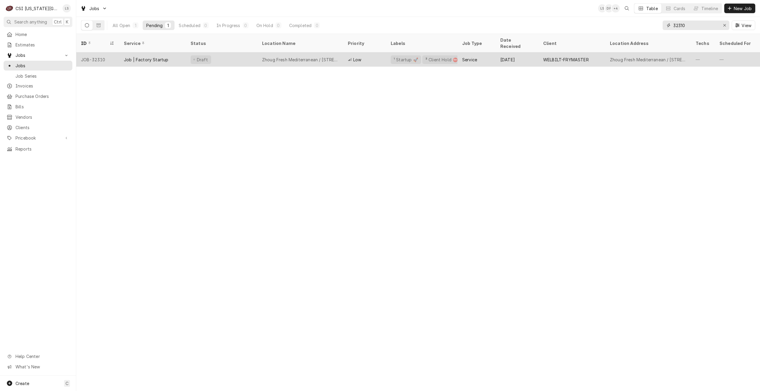
type input "32310"
click at [462, 57] on div "Service" at bounding box center [469, 60] width 15 height 6
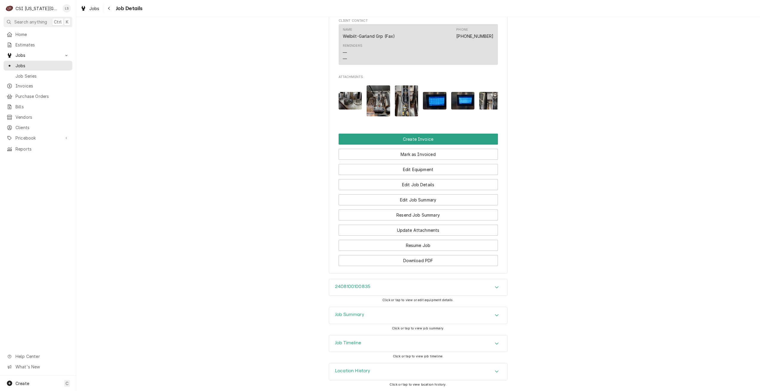
scroll to position [1090, 0]
click at [405, 242] on button "Resume Job" at bounding box center [418, 245] width 159 height 11
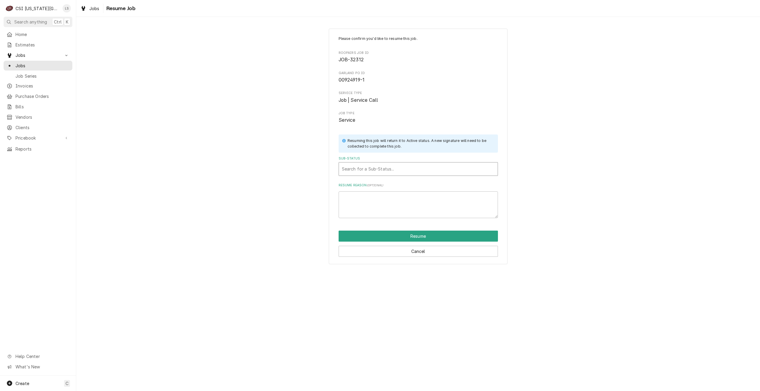
click at [411, 166] on div "Sub-Status" at bounding box center [418, 169] width 153 height 11
click at [403, 191] on div "Working" at bounding box center [418, 190] width 159 height 9
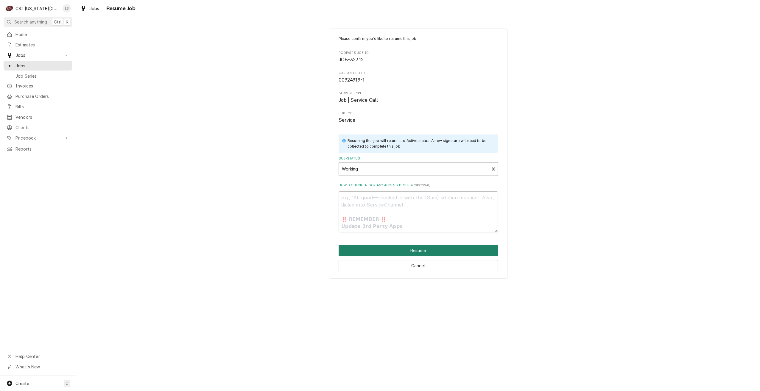
click at [434, 253] on button "Resume" at bounding box center [418, 250] width 159 height 11
type textarea "x"
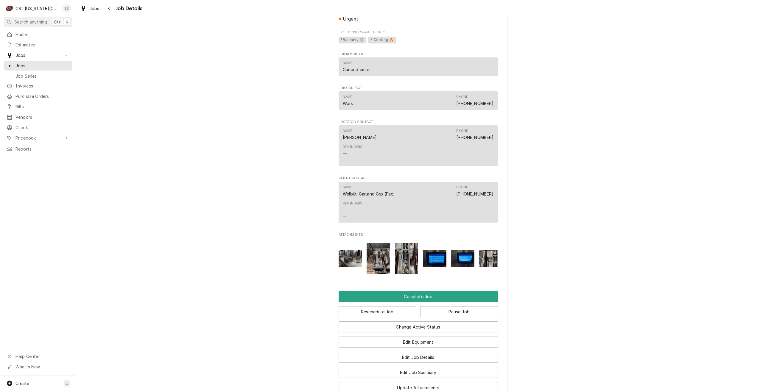
scroll to position [1227, 0]
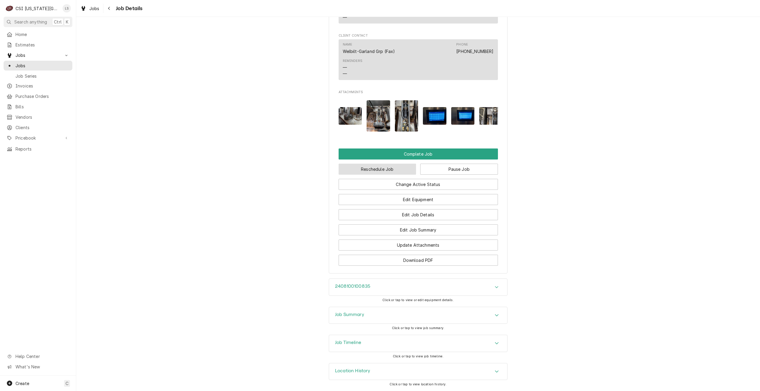
click at [398, 172] on button "Reschedule Job" at bounding box center [378, 169] width 78 height 11
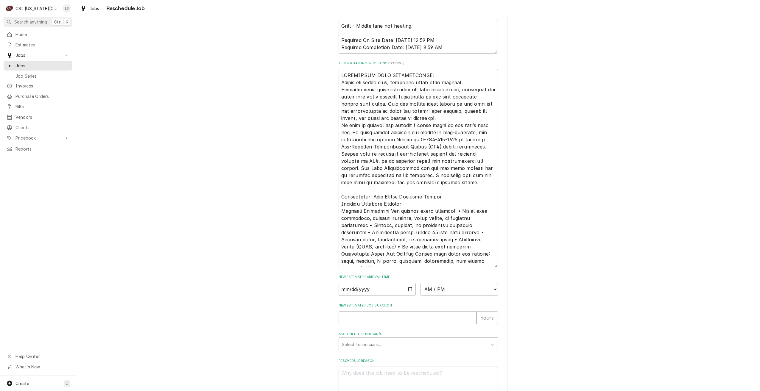
scroll to position [253, 0]
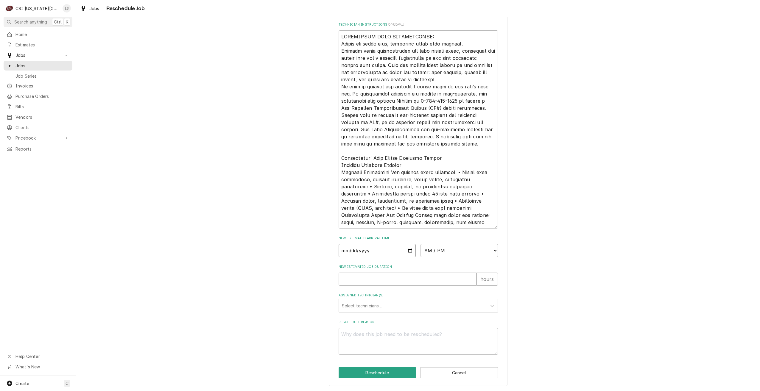
click at [409, 253] on input "Date" at bounding box center [377, 250] width 77 height 13
type textarea "x"
type input "2025-08-25"
click at [466, 253] on select "AM / PM 6:00 AM 6:15 AM 6:30 AM 6:45 AM 7:00 AM 7:15 AM 7:30 AM 7:45 AM 8:00 AM…" at bounding box center [459, 250] width 77 height 13
select select "14:00:00"
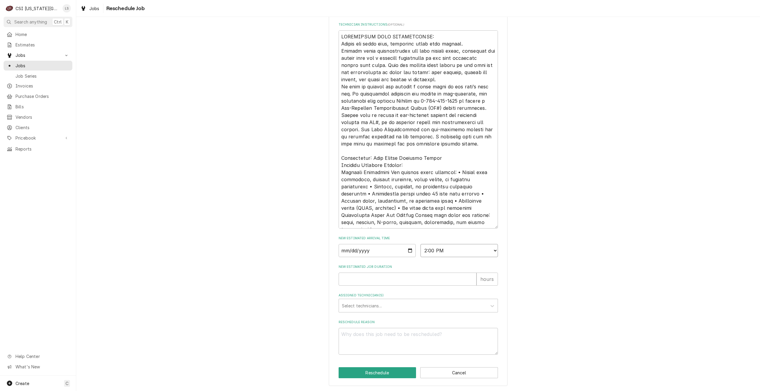
click at [421, 244] on select "AM / PM 6:00 AM 6:15 AM 6:30 AM 6:45 AM 7:00 AM 7:15 AM 7:30 AM 7:45 AM 8:00 AM…" at bounding box center [459, 250] width 77 height 13
click at [451, 279] on input "New Estimated Job Duration" at bounding box center [408, 279] width 138 height 13
type textarea "x"
type input "1"
click at [418, 306] on div "Assigned Technician(s)" at bounding box center [413, 306] width 142 height 11
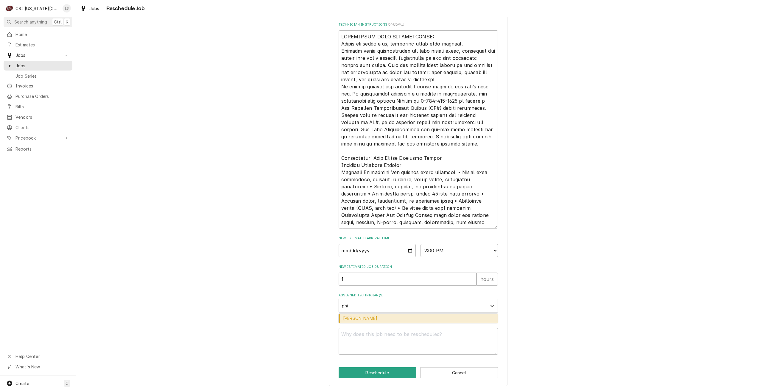
type input "phil"
click at [407, 319] on div "Phil Bustamante" at bounding box center [418, 318] width 159 height 9
type textarea "x"
click at [409, 340] on textarea "Reschedule Reason" at bounding box center [418, 341] width 159 height 27
type textarea "x"
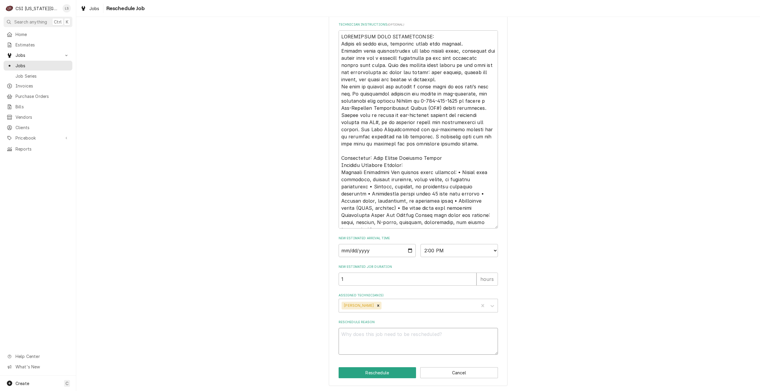
type textarea "R"
type textarea "x"
type textarea "Re"
type textarea "x"
type textarea "Reo"
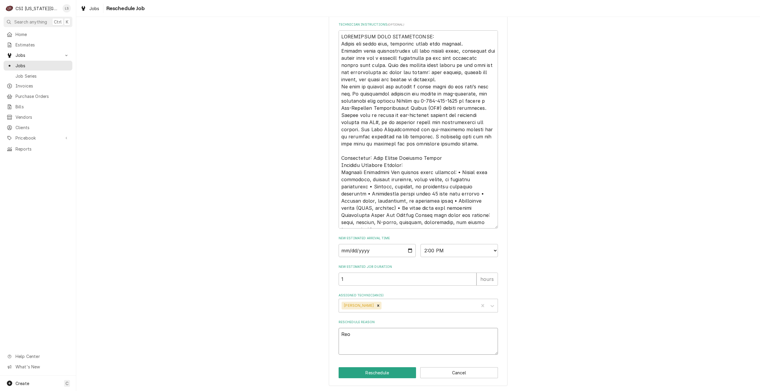
type textarea "x"
type textarea "Reop"
type textarea "x"
type textarea "Reope"
type textarea "x"
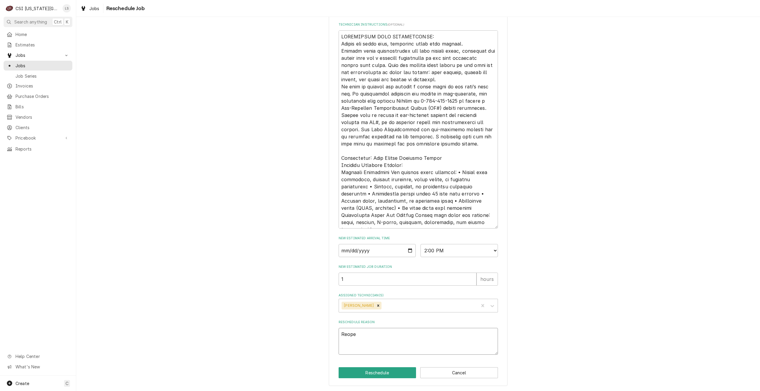
type textarea "Reopen"
type textarea "x"
type textarea "Reopeni"
type textarea "x"
type textarea "Reopenin"
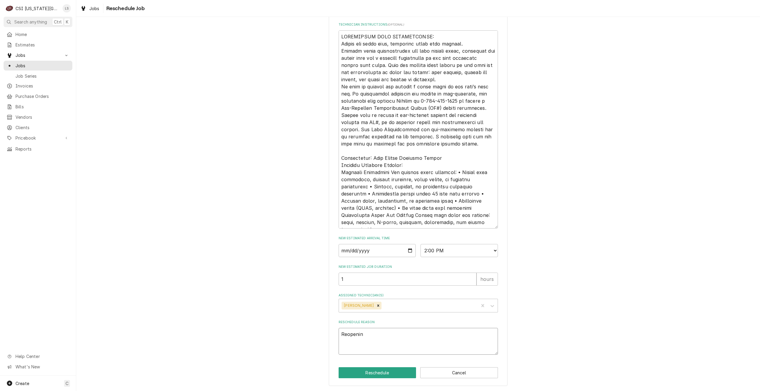
type textarea "x"
type textarea "Reopening"
type textarea "x"
type textarea "Reopening"
type textarea "x"
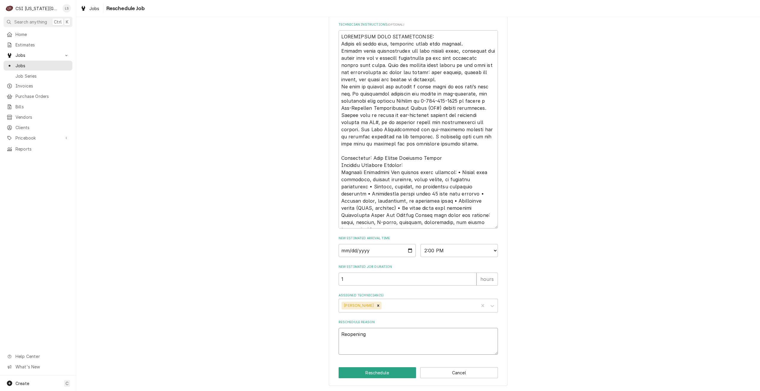
type textarea "Reopening t"
type textarea "x"
type textarea "Reopening to"
type textarea "x"
type textarea "Reopening to"
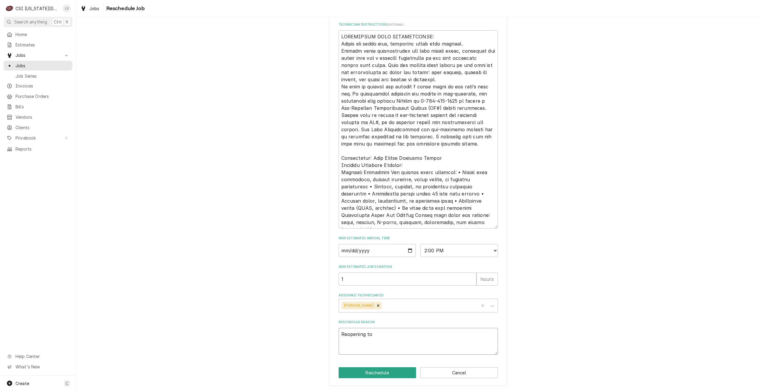
type textarea "x"
type textarea "Reopening to o"
type textarea "x"
type textarea "Reopening to or"
type textarea "x"
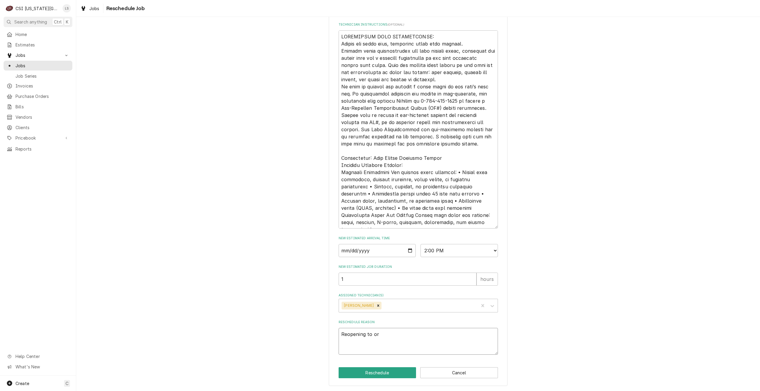
type textarea "Reopening to orf"
type textarea "x"
type textarea "Reopening to orfd"
type textarea "x"
type textarea "Reopening to orf"
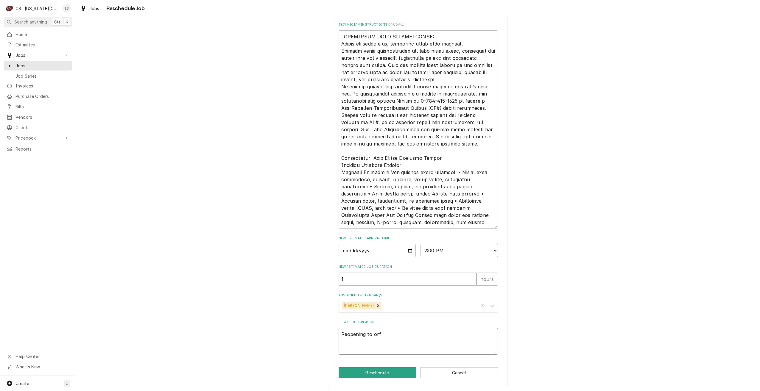
type textarea "x"
type textarea "Reopening to or"
type textarea "x"
type textarea "Reopening to o"
type textarea "x"
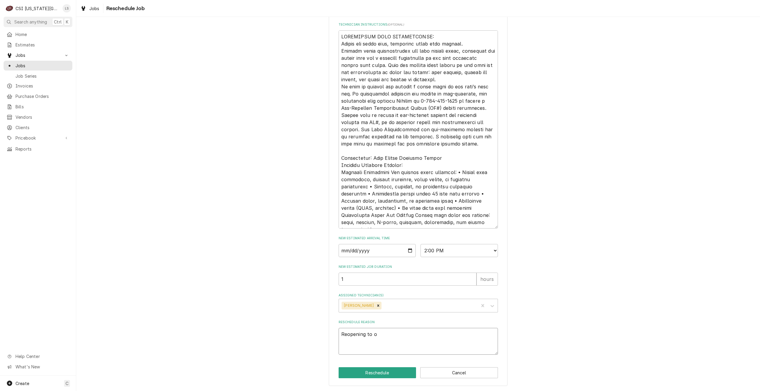
type textarea "Reopening to od"
type textarea "x"
type textarea "Reopening to o"
type textarea "x"
type textarea "Reopening to or"
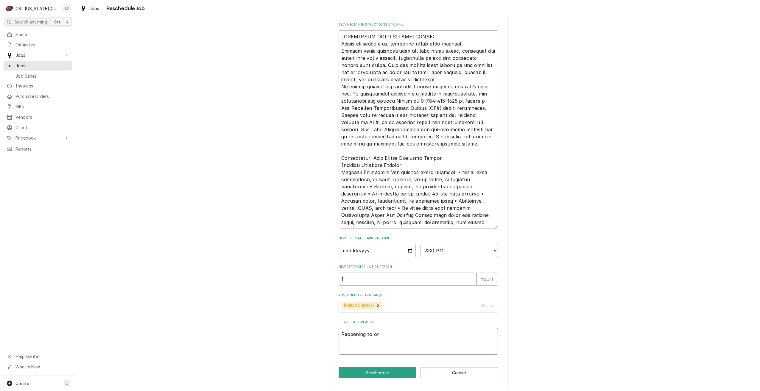
type textarea "x"
type textarea "Reopening to ord"
type textarea "x"
type textarea "Reopening to orde"
type textarea "x"
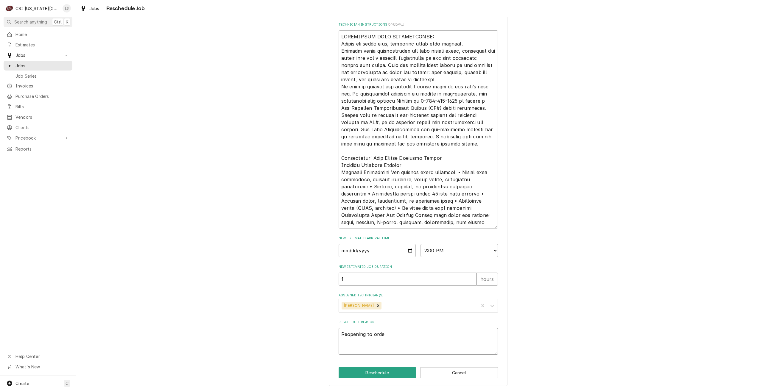
type textarea "Reopening to order"
type textarea "x"
type textarea "Reopening to order"
type textarea "x"
type textarea "Reopening to order b"
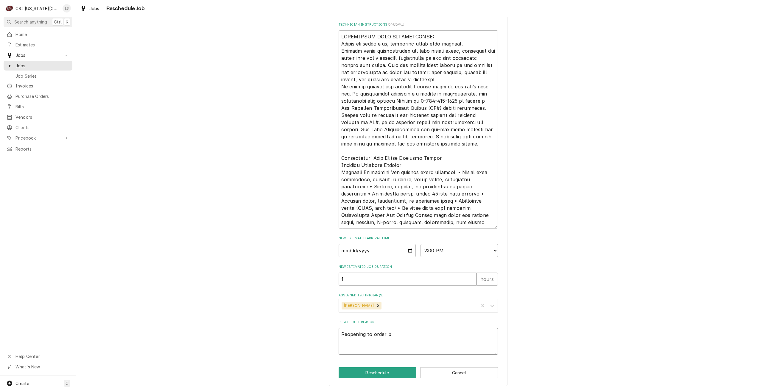
type textarea "x"
type textarea "Reopening to order bo"
type textarea "x"
type textarea "Reopening to order bol"
type textarea "x"
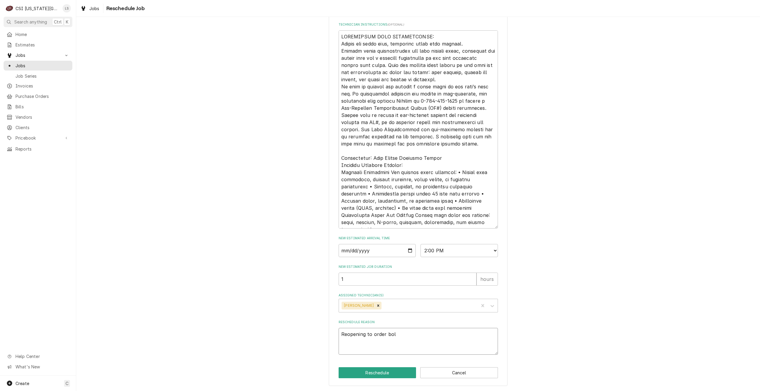
type textarea "Reopening to order bolt"
type textarea "x"
type textarea "Reopening to order bolts"
click at [347, 368] on button "Reschedule" at bounding box center [378, 373] width 78 height 11
type textarea "x"
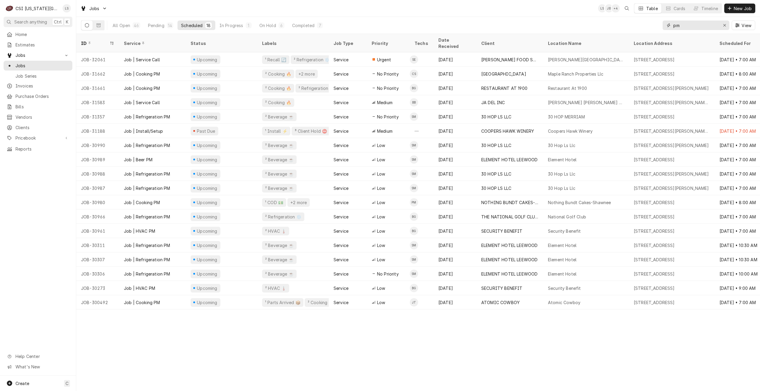
click at [686, 23] on input "pm" at bounding box center [695, 26] width 45 height 10
type input "p"
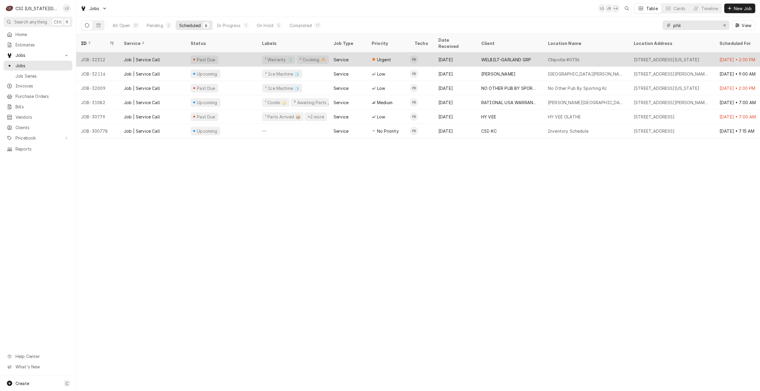
type input "phil"
click at [467, 56] on div "[DATE]" at bounding box center [455, 59] width 43 height 14
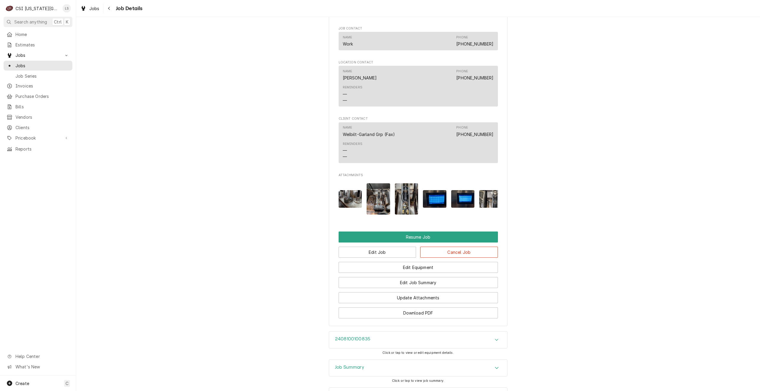
scroll to position [1196, 0]
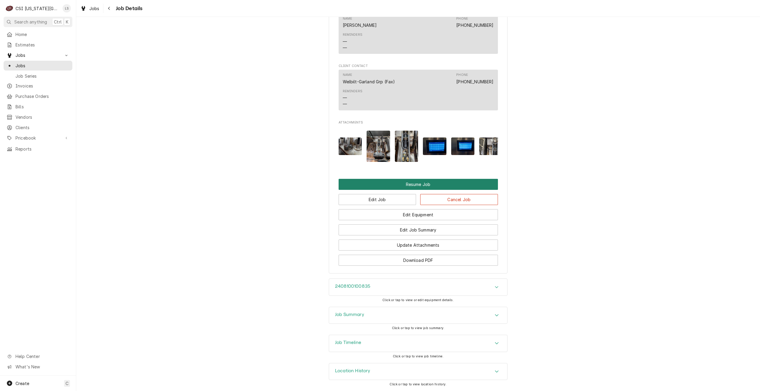
click at [430, 182] on button "Resume Job" at bounding box center [418, 184] width 159 height 11
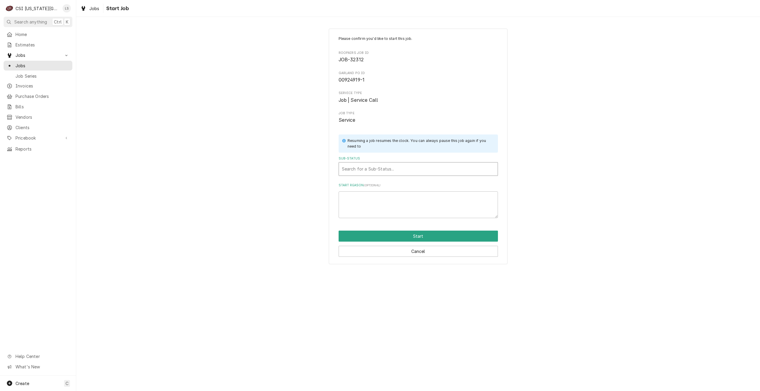
click at [429, 172] on div "Sub-Status" at bounding box center [418, 169] width 153 height 11
click at [422, 191] on div "Working" at bounding box center [418, 190] width 159 height 9
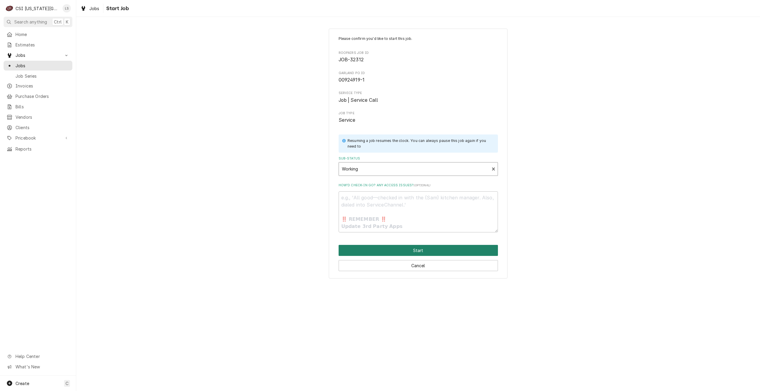
click at [425, 250] on button "Start" at bounding box center [418, 250] width 159 height 11
type textarea "x"
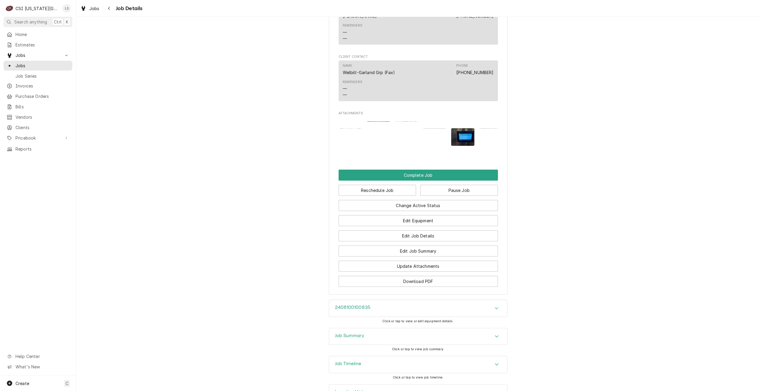
scroll to position [1227, 0]
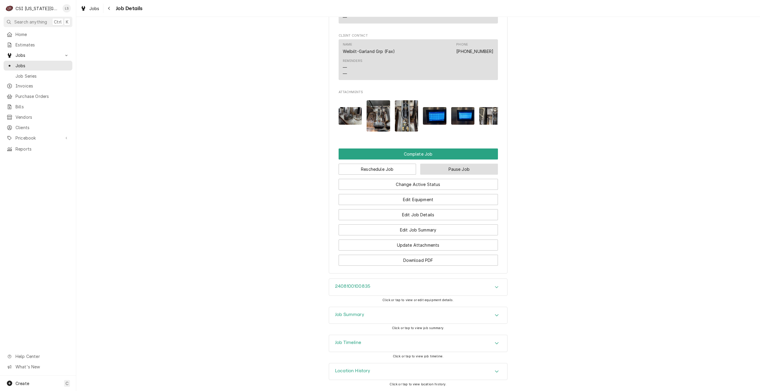
click at [455, 167] on button "Pause Job" at bounding box center [459, 169] width 78 height 11
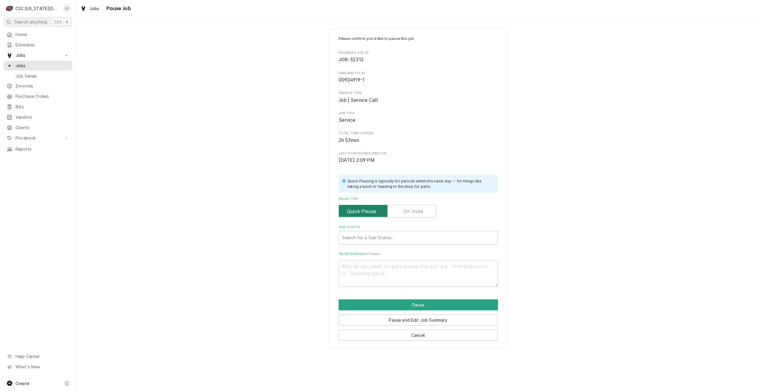
click at [406, 215] on input "Pause Type" at bounding box center [387, 211] width 92 height 13
checkbox input "true"
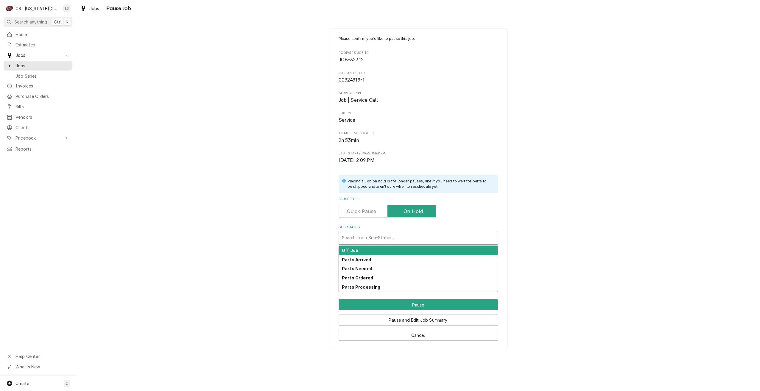
click at [379, 240] on div "Sub-Status" at bounding box center [418, 238] width 153 height 11
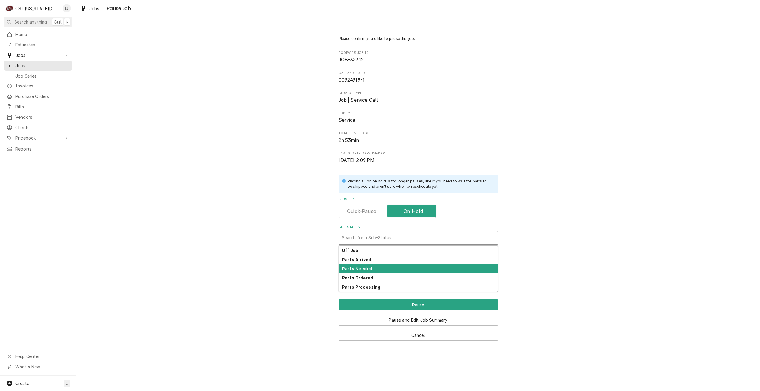
click at [372, 267] on div "Parts Needed" at bounding box center [418, 268] width 159 height 9
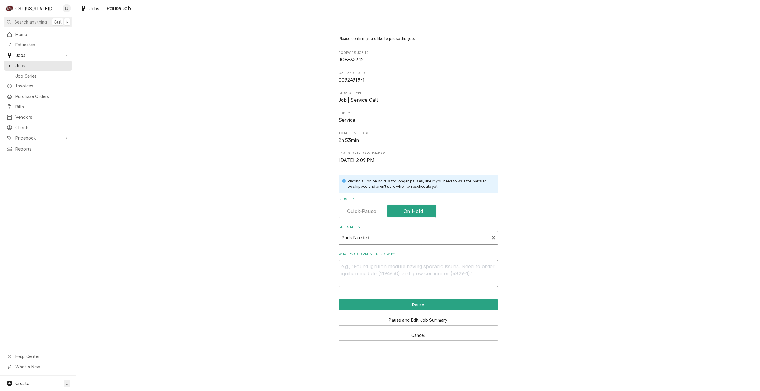
click at [419, 271] on textarea "What part(s) are needed & why?" at bounding box center [418, 273] width 159 height 27
type textarea "x"
type textarea "N"
type textarea "x"
type textarea "Ne"
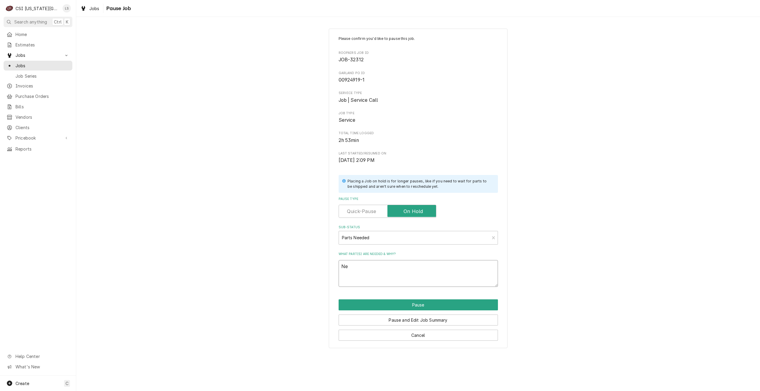
type textarea "x"
type textarea "Nee"
type textarea "x"
type textarea "Need"
type textarea "x"
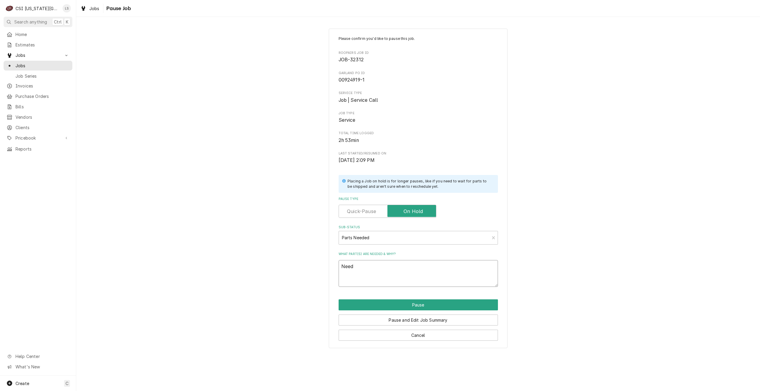
type textarea "Need"
type textarea "x"
type textarea "Need t"
type textarea "x"
type textarea "Need to"
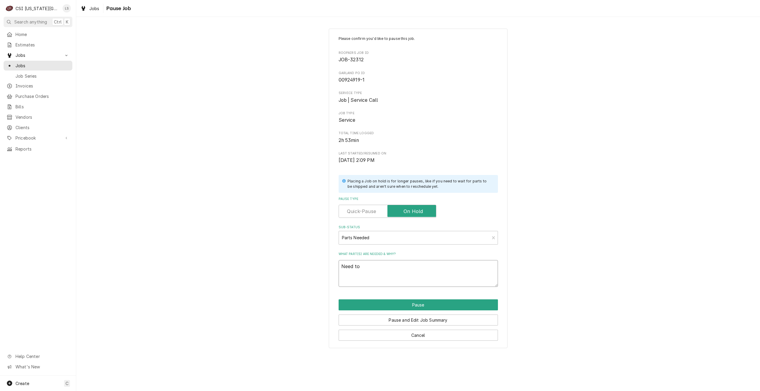
type textarea "x"
type textarea "Need to"
type textarea "x"
type textarea "Need to o"
type textarea "x"
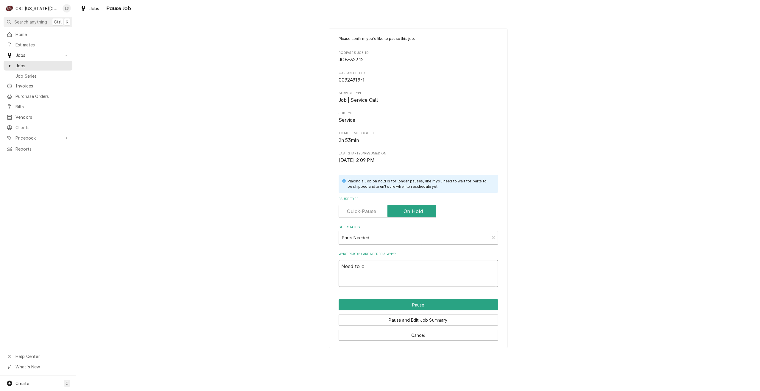
type textarea "Need to or"
type textarea "x"
type textarea "Need to ord"
type textarea "x"
type textarea "Need to orde"
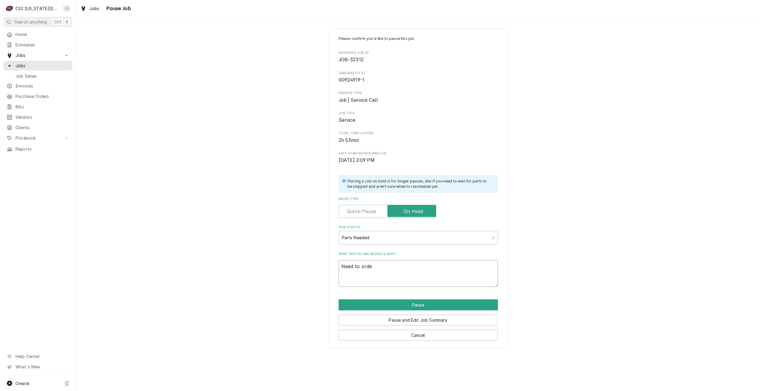
type textarea "x"
type textarea "Need to order"
type textarea "x"
type textarea "Need to order"
type textarea "x"
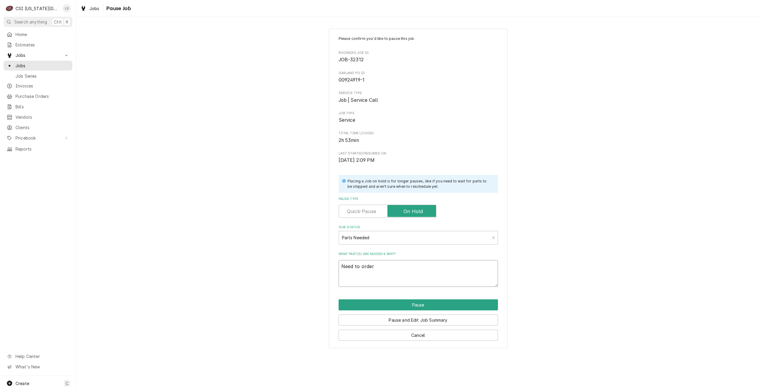
type textarea "Need to order F"
type textarea "x"
type textarea "Need to order F8"
type textarea "x"
type textarea "Need to order F88"
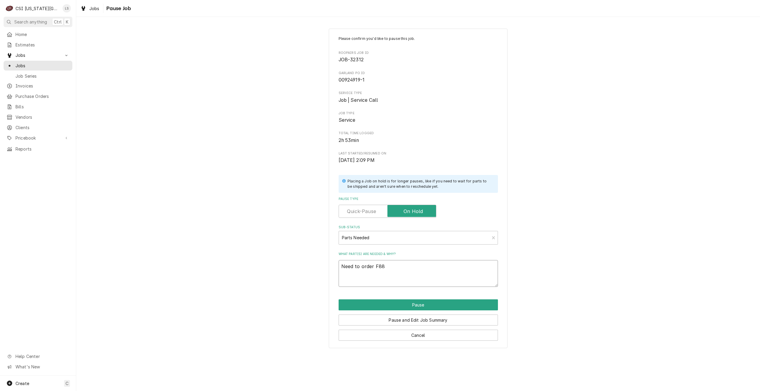
type textarea "x"
type textarea "Need to order F888"
type textarea "x"
type textarea "Need to order F888"
type textarea "x"
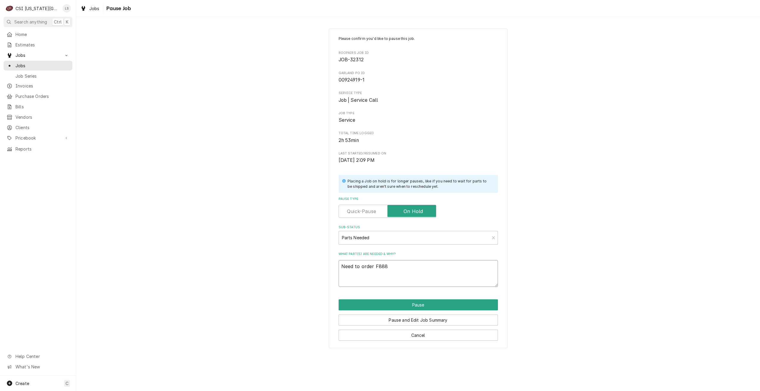
type textarea "Need to order F888 b"
type textarea "x"
type textarea "Need to order F888 bo"
type textarea "x"
type textarea "Need to order F888 bol"
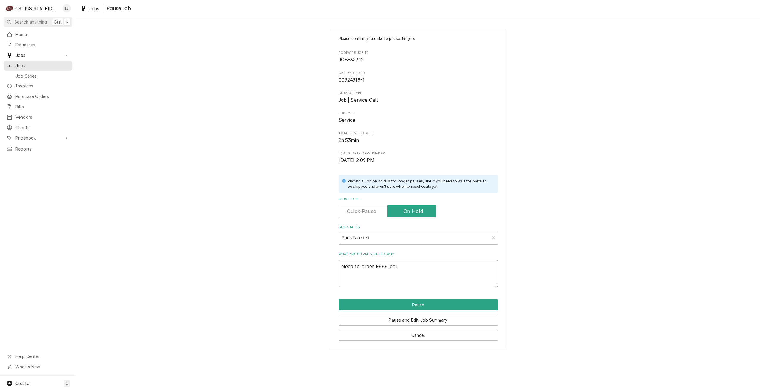
type textarea "x"
type textarea "Need to order F888 bolt"
type textarea "x"
type textarea "Need to order F888 bolts"
click at [441, 305] on button "Pause" at bounding box center [418, 305] width 159 height 11
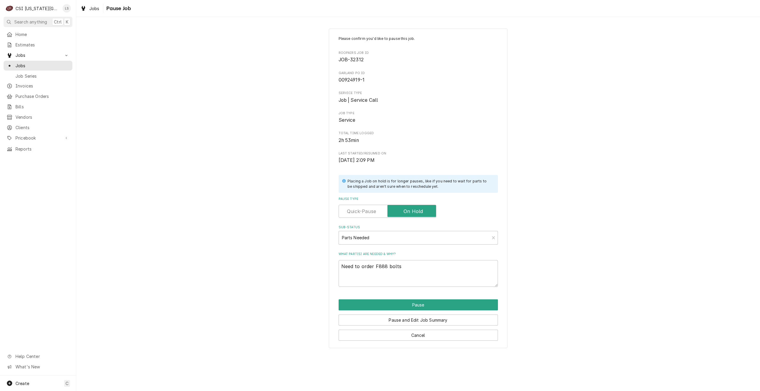
type textarea "x"
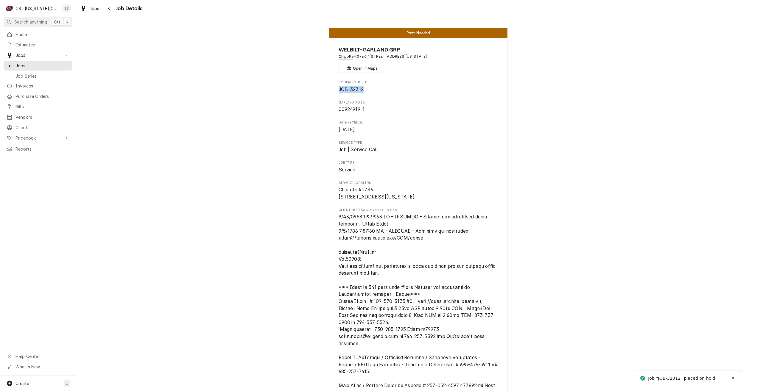
drag, startPoint x: 364, startPoint y: 88, endPoint x: 335, endPoint y: 89, distance: 29.2
copy span "JOB-32312"
drag, startPoint x: 30, startPoint y: 61, endPoint x: 50, endPoint y: 61, distance: 20.0
click at [30, 63] on span "Jobs" at bounding box center [42, 66] width 54 height 6
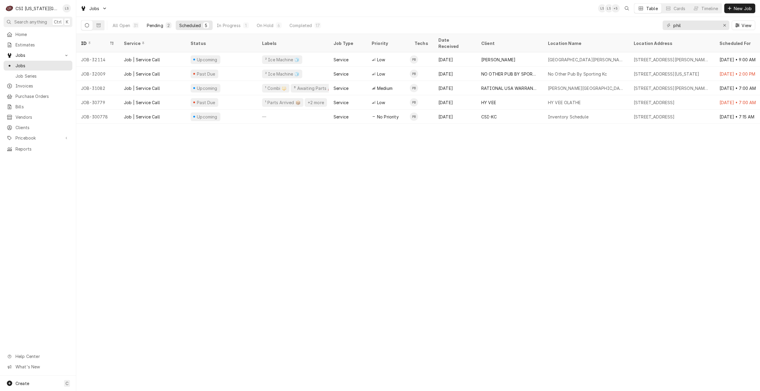
click at [161, 26] on div "Pending" at bounding box center [155, 25] width 16 height 6
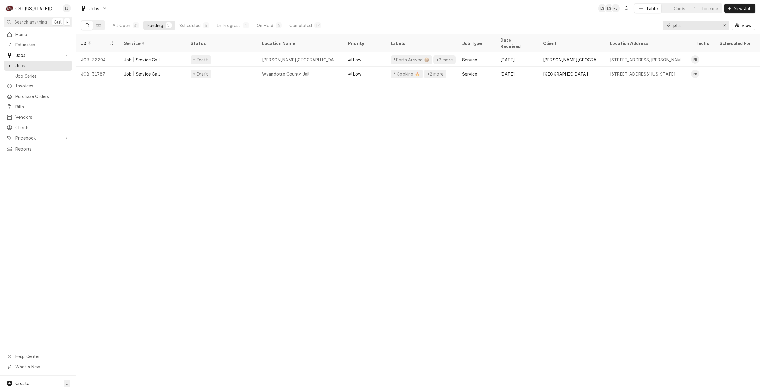
click at [691, 28] on input "phil" at bounding box center [695, 26] width 45 height 10
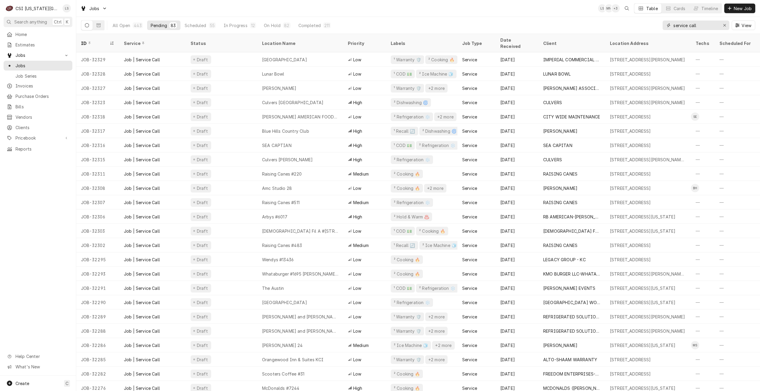
drag, startPoint x: 699, startPoint y: 23, endPoint x: 664, endPoint y: 24, distance: 35.7
click at [664, 24] on div "service call" at bounding box center [696, 26] width 67 height 10
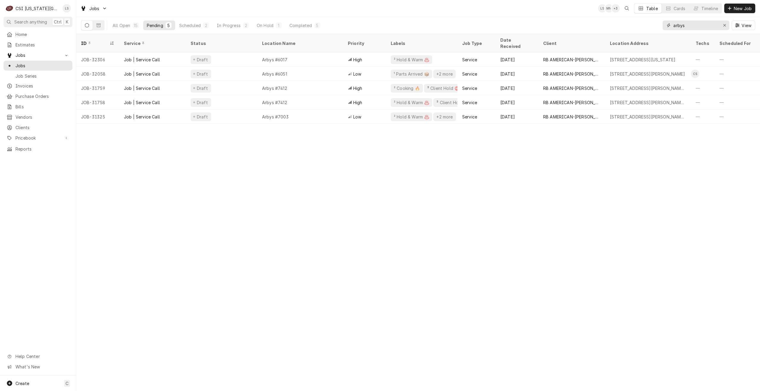
click at [692, 24] on input "arbys" at bounding box center [695, 26] width 45 height 10
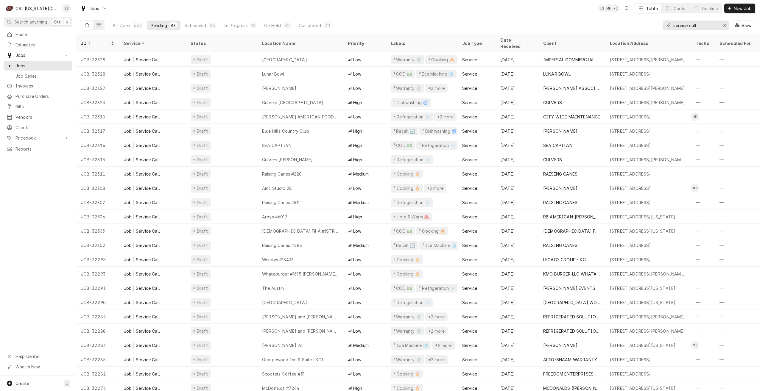
drag, startPoint x: 703, startPoint y: 27, endPoint x: 662, endPoint y: 22, distance: 42.2
click at [662, 22] on div "All Open 443 Pending 83 Scheduled 54 In Progress 13 On Hold 82 Completed 211 se…" at bounding box center [418, 25] width 674 height 17
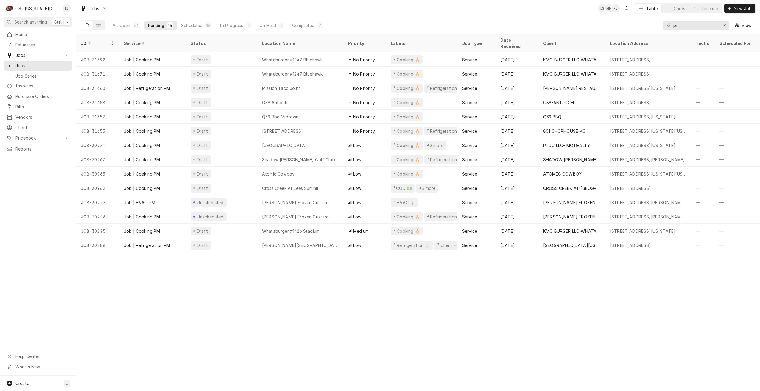
drag, startPoint x: 690, startPoint y: 30, endPoint x: 673, endPoint y: 26, distance: 18.1
click at [673, 26] on div "pm View" at bounding box center [709, 25] width 93 height 17
click at [689, 25] on input "pm" at bounding box center [695, 26] width 45 height 10
type input "p"
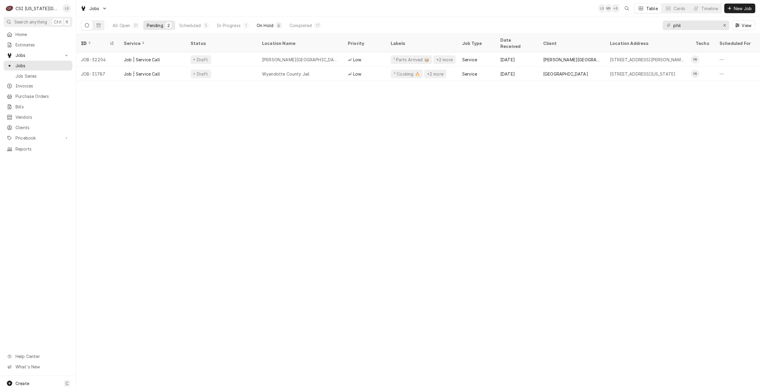
click at [268, 28] on div "On Hold" at bounding box center [265, 25] width 17 height 6
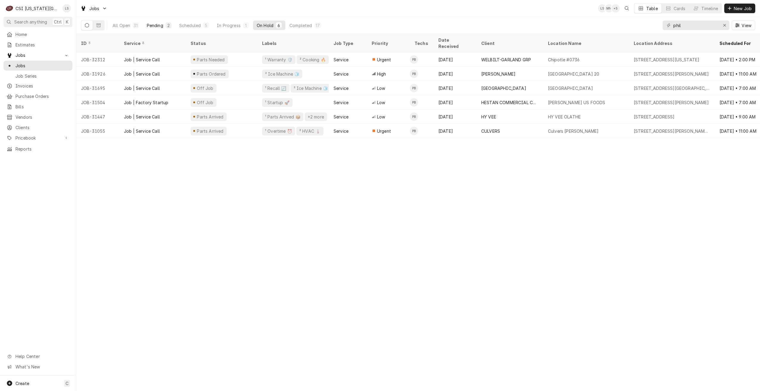
click at [152, 27] on div "Pending" at bounding box center [155, 25] width 16 height 6
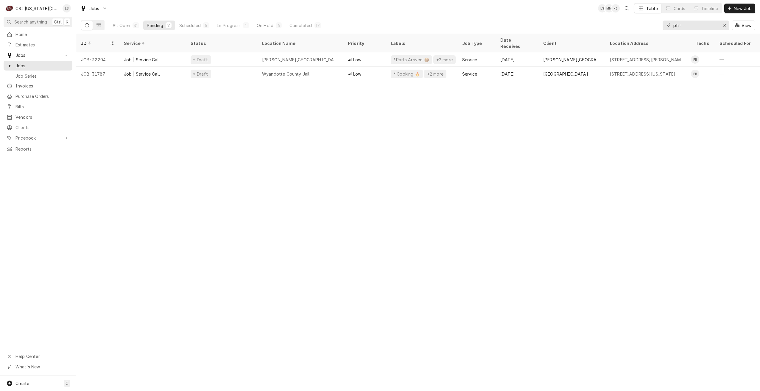
drag, startPoint x: 687, startPoint y: 29, endPoint x: 674, endPoint y: 29, distance: 13.4
click at [674, 29] on input "phil" at bounding box center [695, 26] width 45 height 10
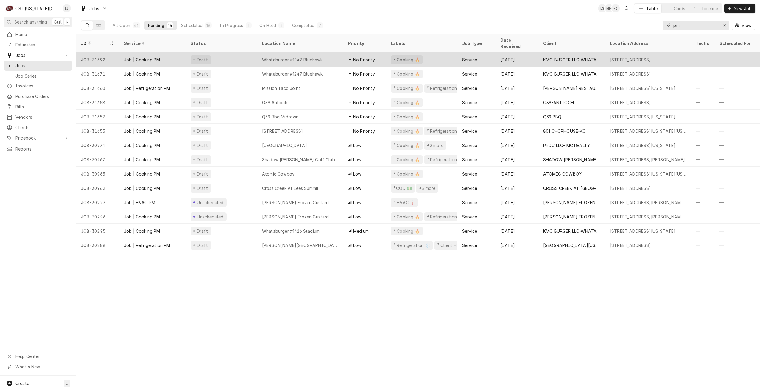
type input "pm"
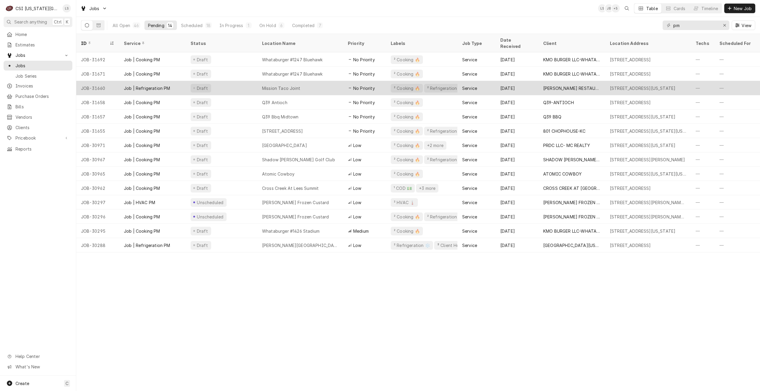
click at [278, 85] on div "Mission Taco Joint" at bounding box center [281, 88] width 38 height 6
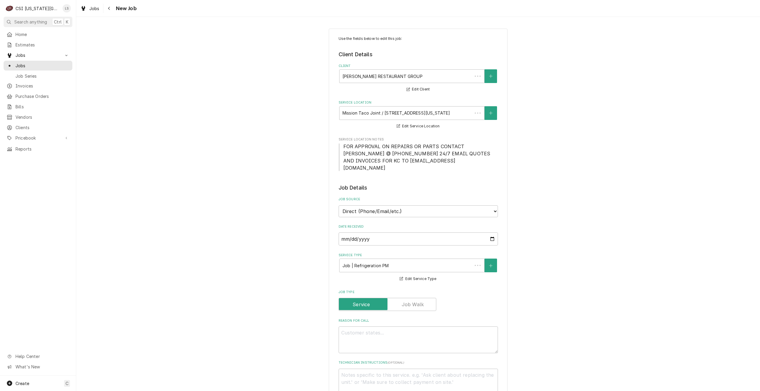
type textarea "x"
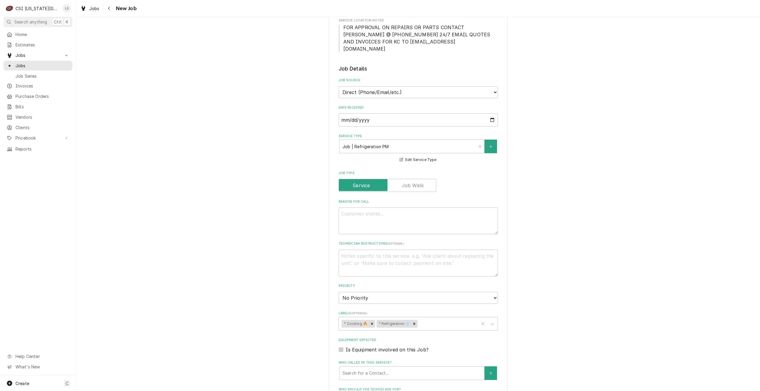
scroll to position [268, 0]
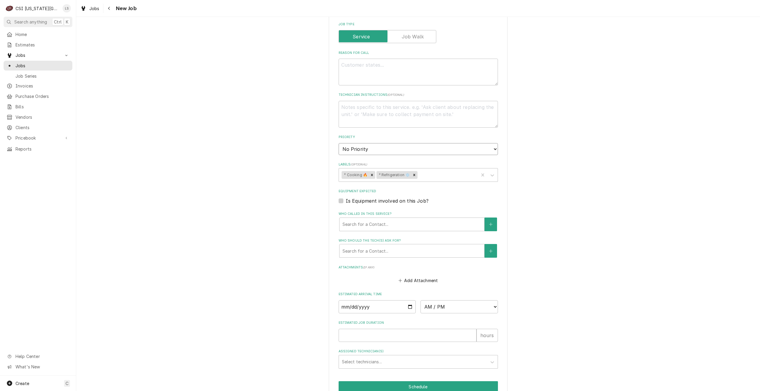
click at [433, 146] on select "No Priority Urgent High Medium Low" at bounding box center [418, 149] width 159 height 12
select select "4"
click at [339, 143] on select "No Priority Urgent High Medium Low" at bounding box center [418, 149] width 159 height 12
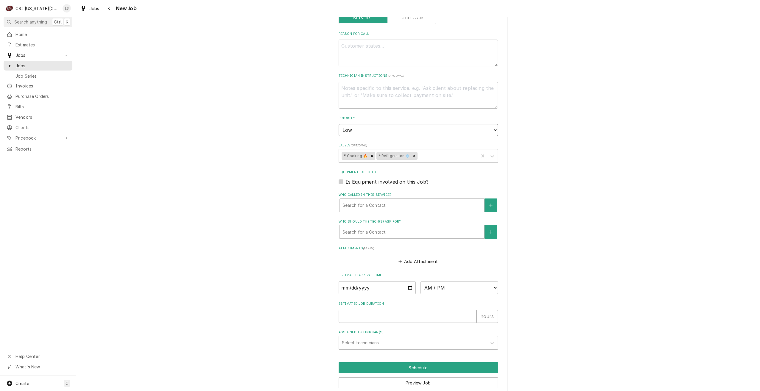
scroll to position [305, 0]
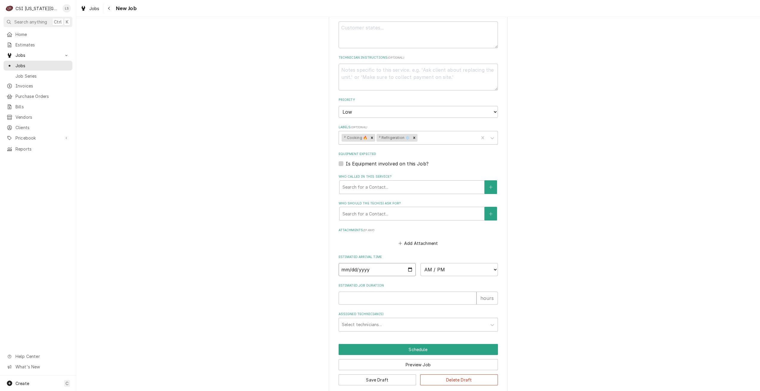
click at [407, 263] on input "Date" at bounding box center [377, 269] width 77 height 13
click at [614, 196] on div "Use the fields below to edit this job: Client Details Client [PERSON_NAME] REST…" at bounding box center [418, 58] width 684 height 681
click at [425, 182] on div "Who called in this service?" at bounding box center [412, 187] width 139 height 11
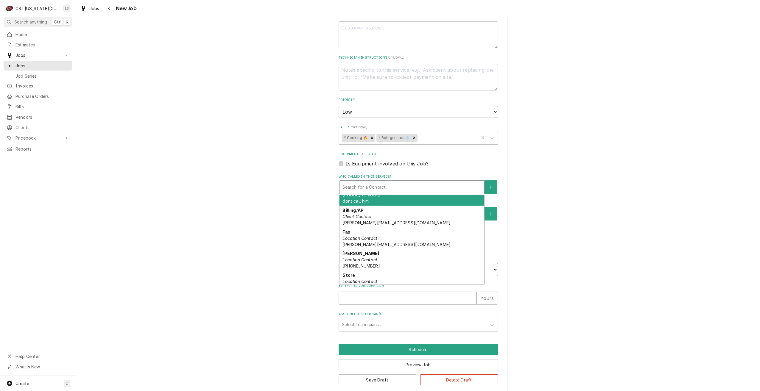
scroll to position [68, 0]
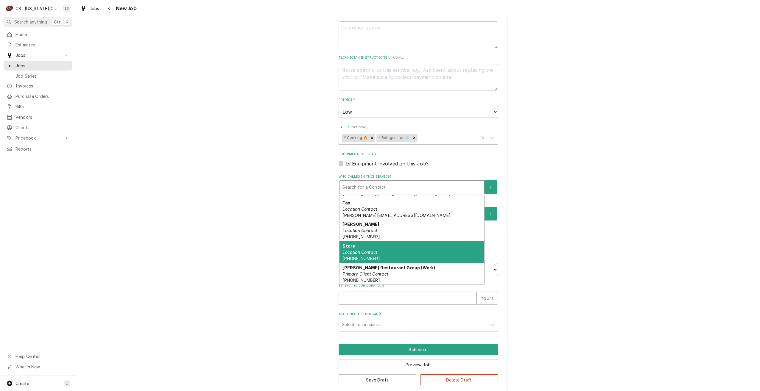
click at [417, 242] on div "Store Location Contact [PHONE_NUMBER]" at bounding box center [412, 253] width 145 height 22
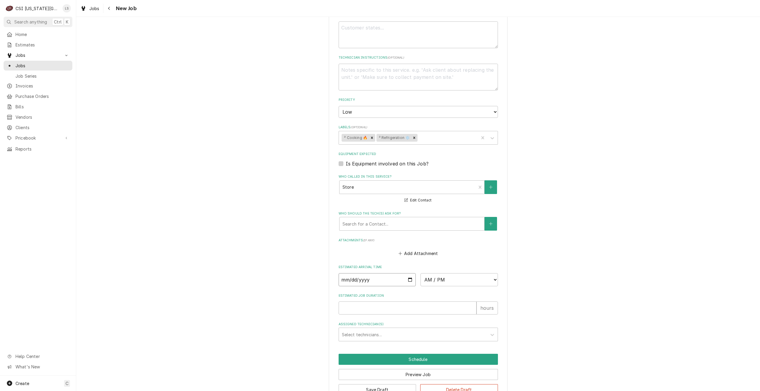
click at [408, 273] on input "Date" at bounding box center [377, 279] width 77 height 13
type textarea "x"
type input "[DATE]"
type textarea "x"
click at [442, 273] on select "AM / PM 6:00 AM 6:15 AM 6:30 AM 6:45 AM 7:00 AM 7:15 AM 7:30 AM 7:45 AM 8:00 AM…" at bounding box center [459, 279] width 77 height 13
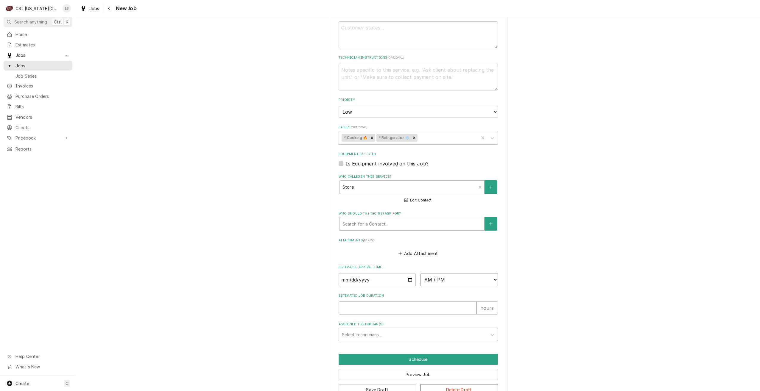
select select "07:00:00"
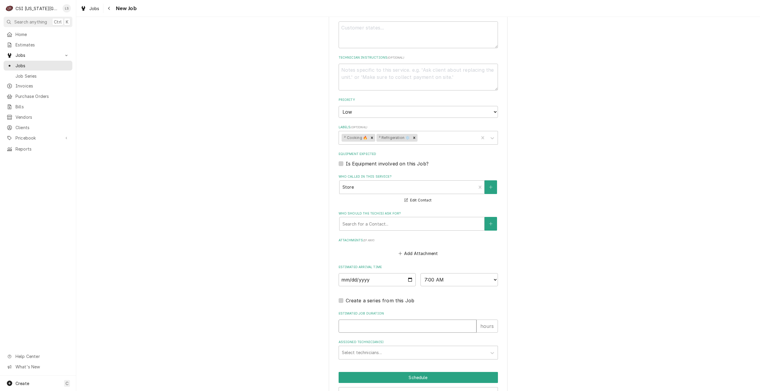
click at [422, 320] on input "Estimated Job Duration" at bounding box center [408, 326] width 138 height 13
type textarea "x"
type input "2"
type textarea "x"
type input "2"
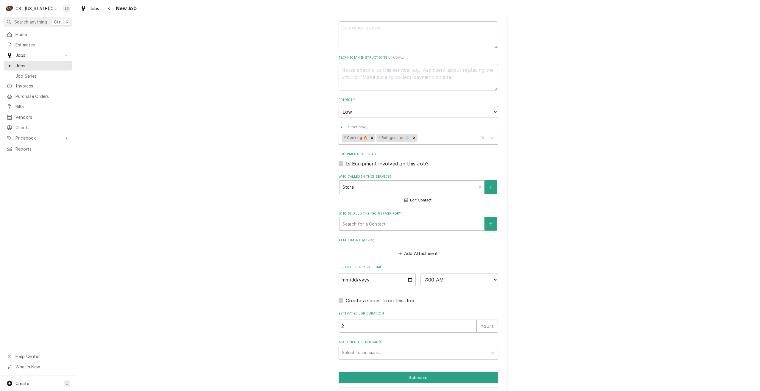
click at [453, 348] on div "Assigned Technician(s)" at bounding box center [413, 353] width 142 height 11
type input "pres"
click at [448, 361] on div "Preston Merriman" at bounding box center [418, 365] width 159 height 9
type textarea "x"
click at [447, 372] on button "Schedule" at bounding box center [418, 377] width 159 height 11
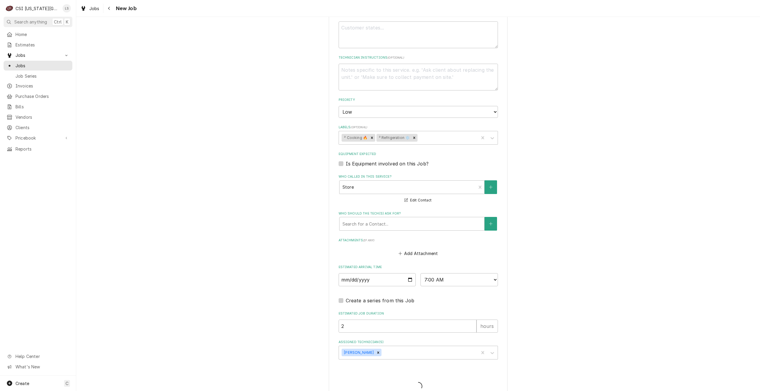
type textarea "x"
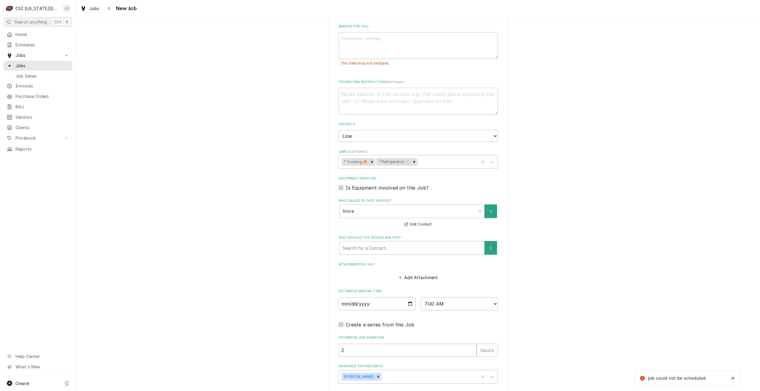
scroll to position [205, 0]
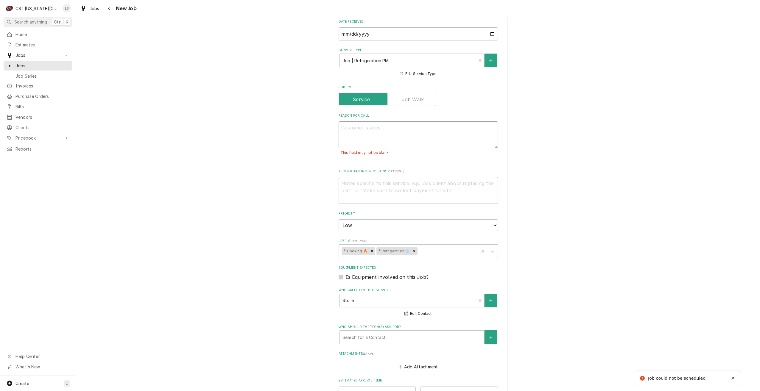
click at [380, 129] on textarea "Reason For Call" at bounding box center [418, 135] width 159 height 27
type textarea "C"
type textarea "x"
type textarea "Co"
type textarea "x"
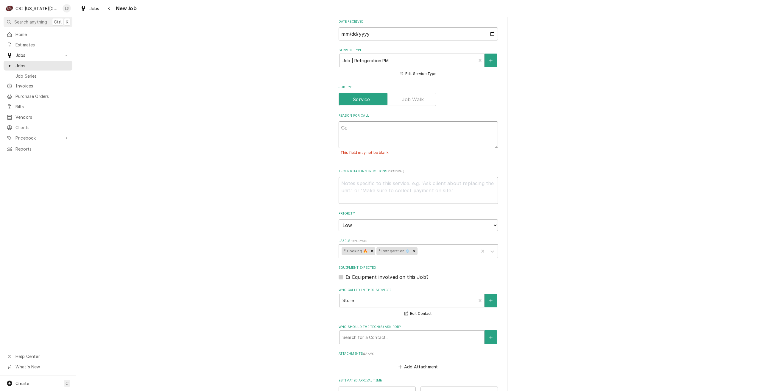
type textarea "Coo"
type textarea "x"
type textarea "Cook"
type textarea "x"
type textarea "Cooki"
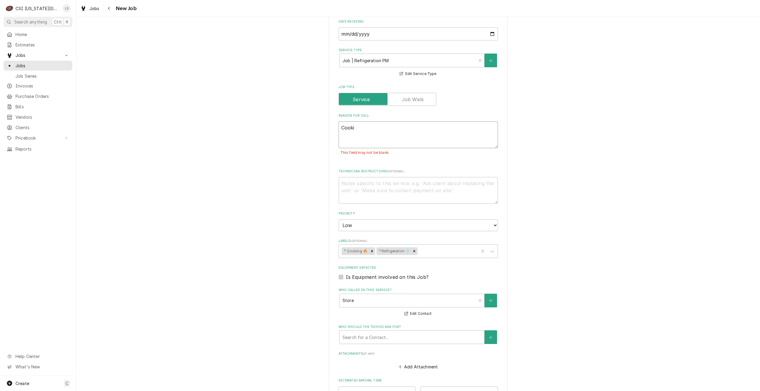
type textarea "x"
type textarea "Cooking"
type textarea "x"
type textarea "Cooking"
type textarea "x"
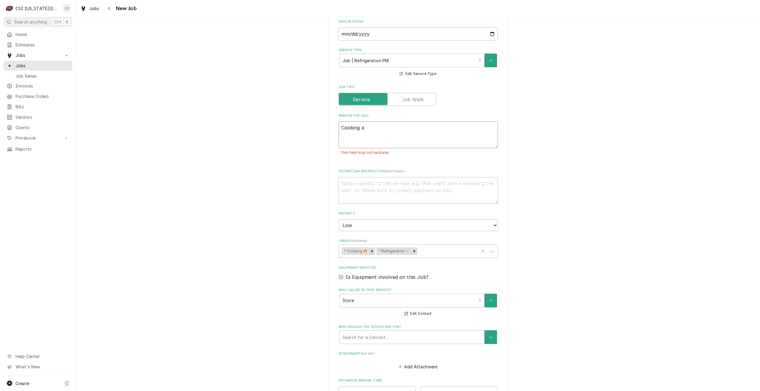
type textarea "Cooking an"
type textarea "x"
type textarea "Cooking and"
type textarea "x"
type textarea "Cooking and"
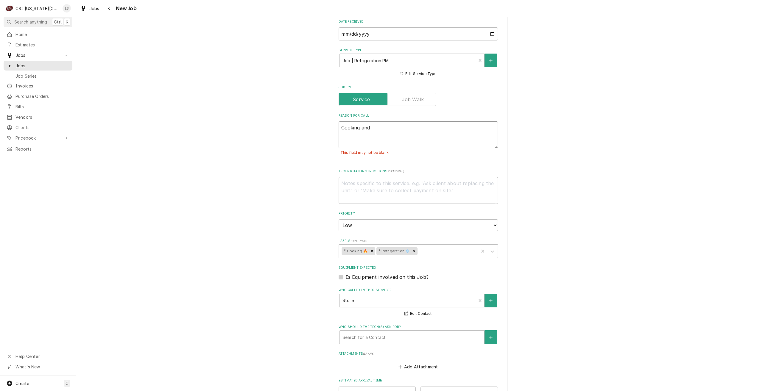
type textarea "x"
type textarea "Cooking and re"
type textarea "x"
type textarea "Cooking and ref"
type textarea "x"
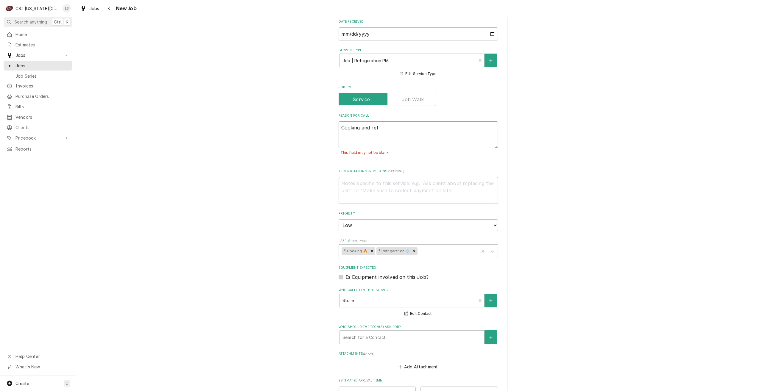
type textarea "Cooking and refr"
type textarea "x"
type textarea "Cooking and refri"
type textarea "x"
type textarea "Cooking and refrig"
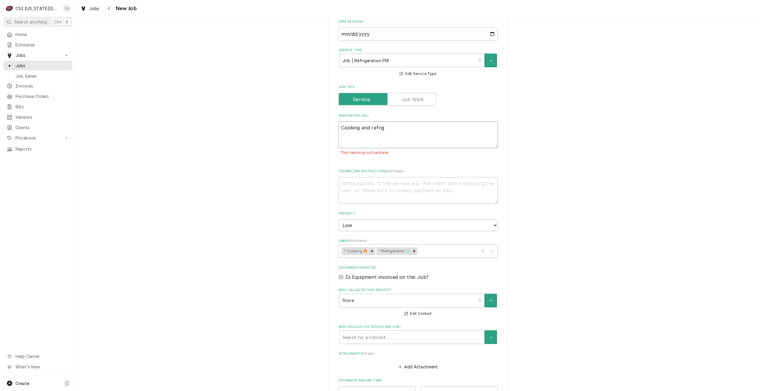
type textarea "x"
type textarea "Cooking and refrige"
type textarea "x"
type textarea "Cooking and refriger"
type textarea "x"
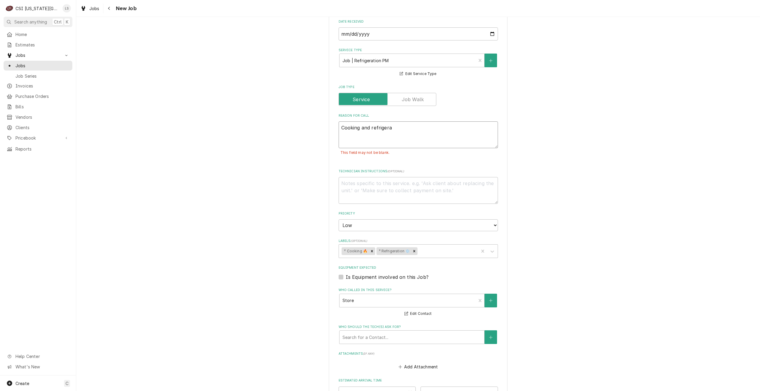
type textarea "Cooking and refrigerat"
type textarea "x"
type textarea "Cooking and refrigerati"
type textarea "x"
type textarea "Cooking and refrigeratio"
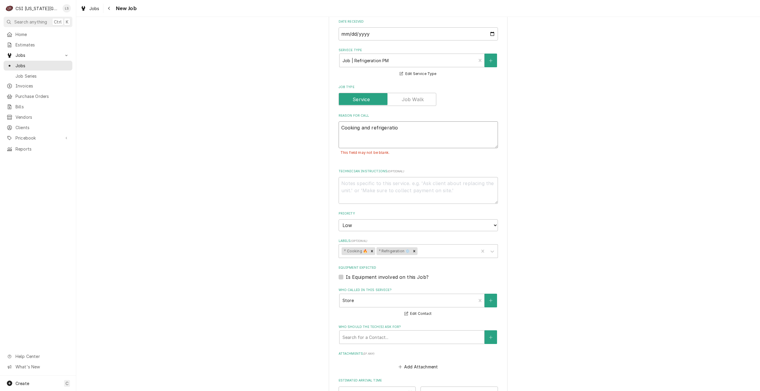
type textarea "x"
type textarea "Cooking and refrigeration"
type textarea "x"
type textarea "Cooking and refrigeration"
type textarea "x"
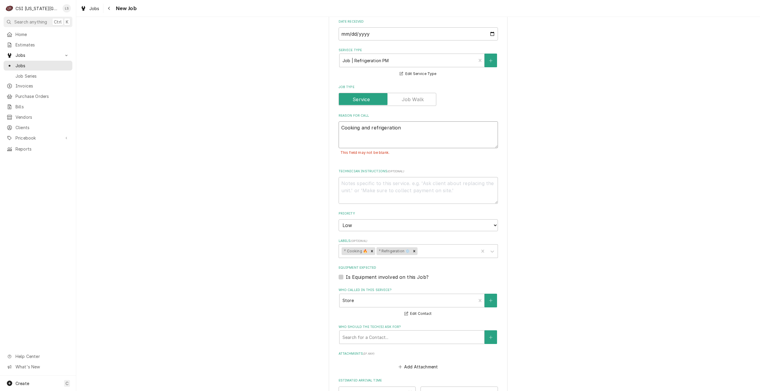
type textarea "Cooking and refrigeration P"
type textarea "x"
type textarea "Cooking and refrigeration PM"
type textarea "x"
type textarea "Cooking and refrigeration PM"
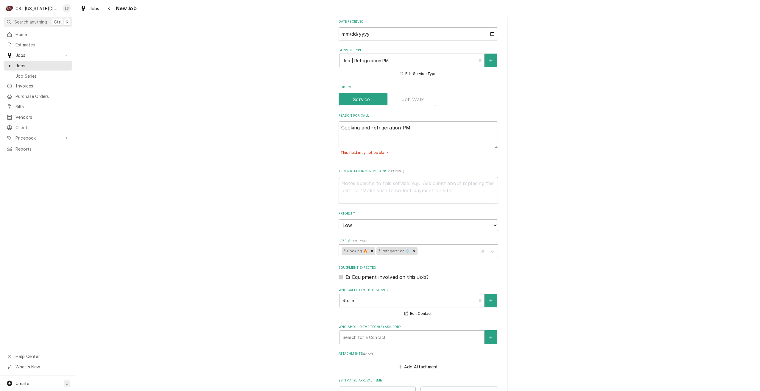
click at [512, 129] on div "Use the fields below to edit this job: Client Details Client TILFORD RESTAURANT…" at bounding box center [418, 179] width 684 height 722
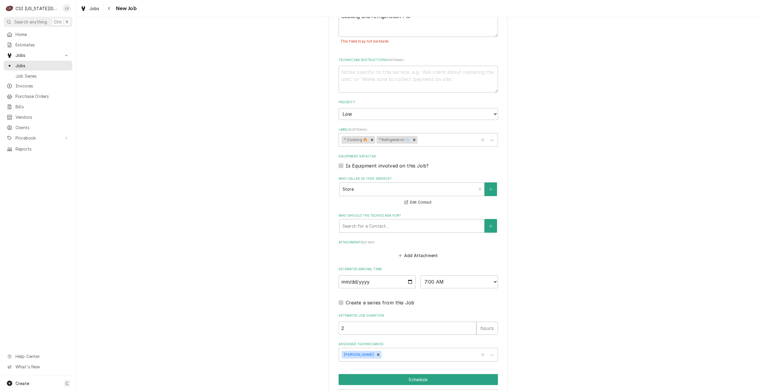
scroll to position [347, 0]
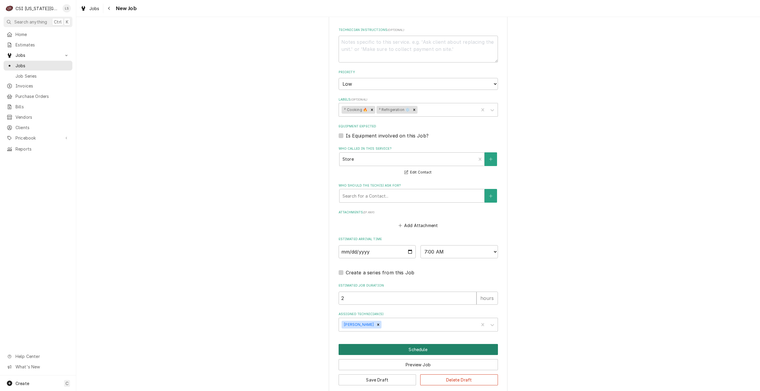
click at [366, 346] on button "Schedule" at bounding box center [418, 349] width 159 height 11
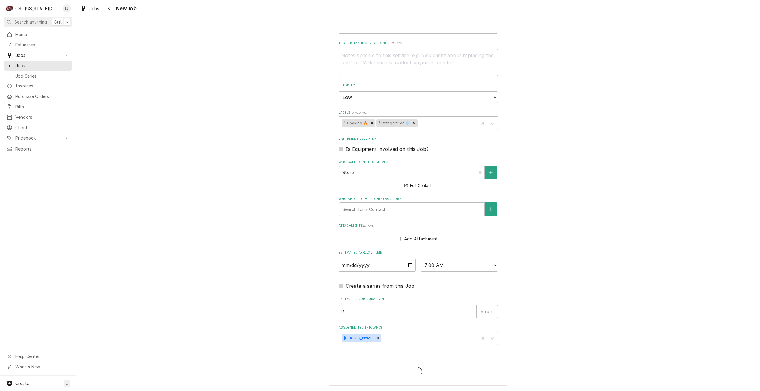
scroll to position [313, 0]
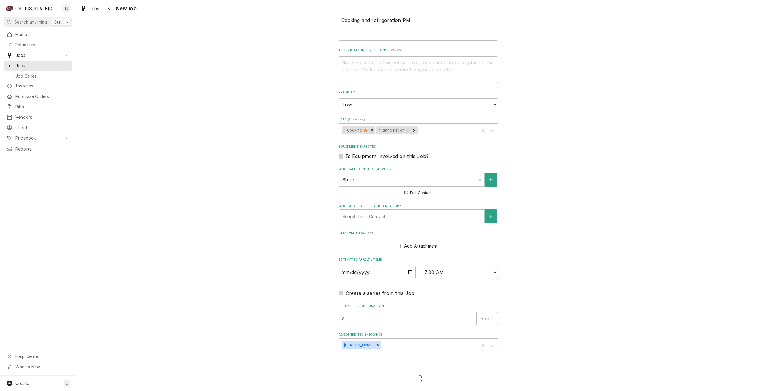
type textarea "x"
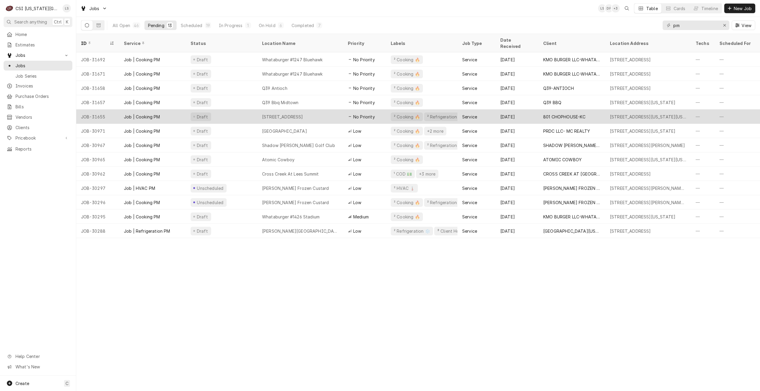
click at [290, 114] on div "[STREET_ADDRESS]" at bounding box center [282, 117] width 41 height 6
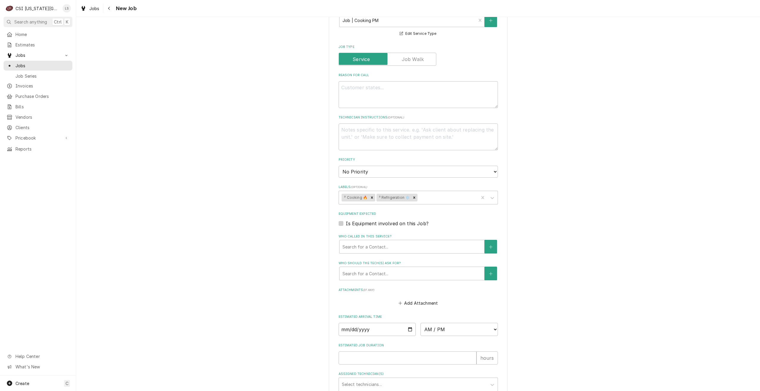
scroll to position [596, 0]
click at [373, 80] on textarea "Reason For Call" at bounding box center [418, 93] width 159 height 27
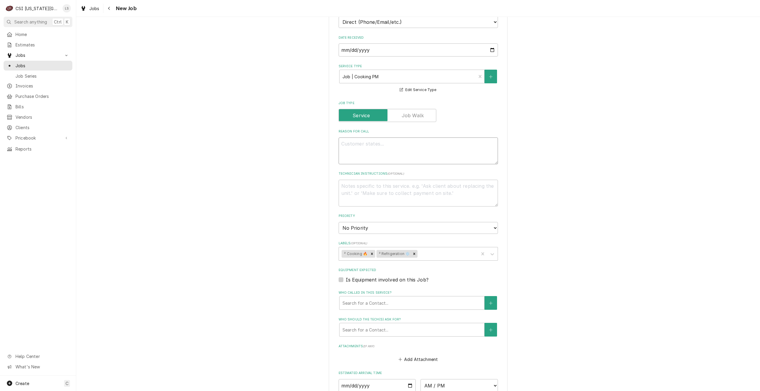
scroll to position [536, 0]
type textarea "x"
type textarea "C"
type textarea "x"
type textarea "Co"
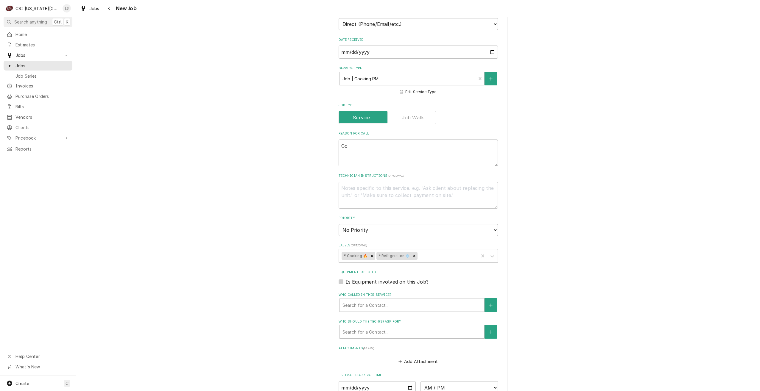
type textarea "x"
type textarea "Coo"
type textarea "x"
type textarea "Cook"
type textarea "x"
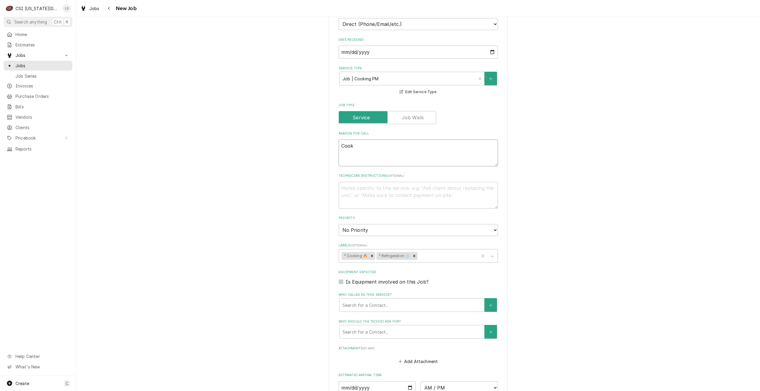
type textarea "Cooki"
type textarea "x"
type textarea "Cooking"
type textarea "x"
type textarea "Cooking"
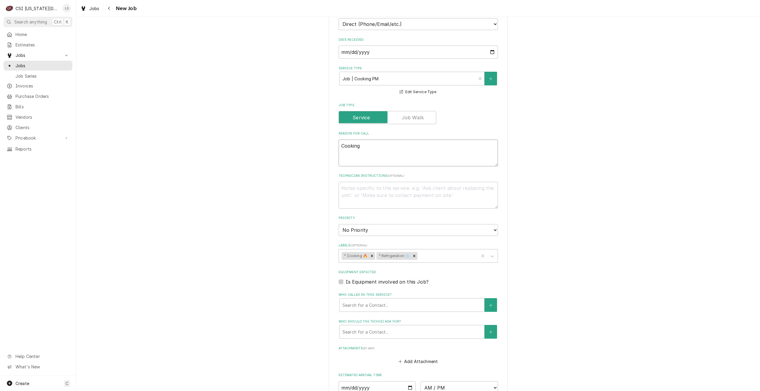
type textarea "x"
type textarea "Cooking a"
type textarea "x"
type textarea "Cooking an"
type textarea "x"
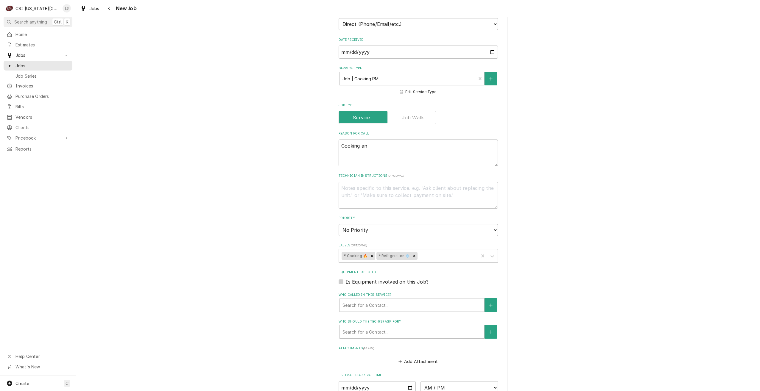
type textarea "Cooking and"
type textarea "x"
type textarea "Cooking and"
click at [605, 154] on div "Use the fields below to edit this job: Client Details Client 801 CHOPHOUSE-KC E…" at bounding box center [418, 2] width 684 height 1030
click at [428, 140] on textarea "Cooking and" at bounding box center [418, 153] width 159 height 27
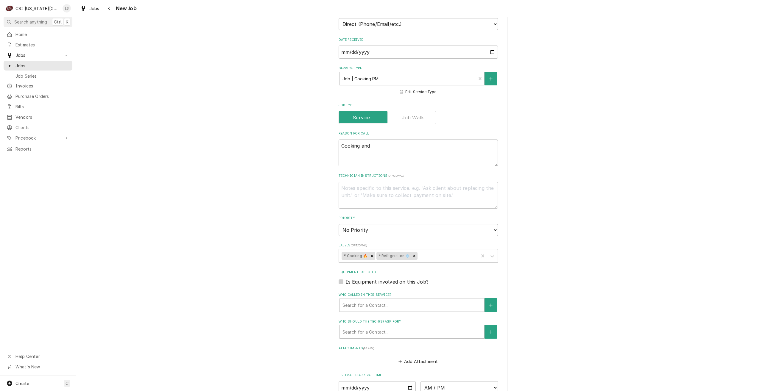
type textarea "x"
type textarea "Cooking and"
type textarea "x"
type textarea "Cooking and r"
type textarea "x"
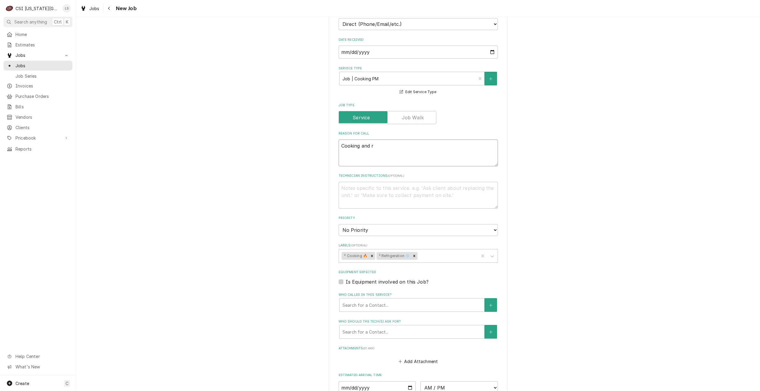
type textarea "Cooking and re"
type textarea "x"
type textarea "Cooking and ref"
type textarea "x"
type textarea "Cooking and refr"
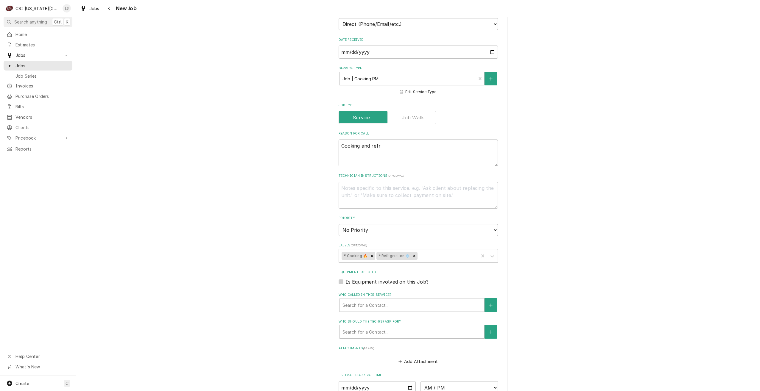
type textarea "x"
type textarea "Cooking and refri"
type textarea "x"
type textarea "Cooking and refrig"
type textarea "x"
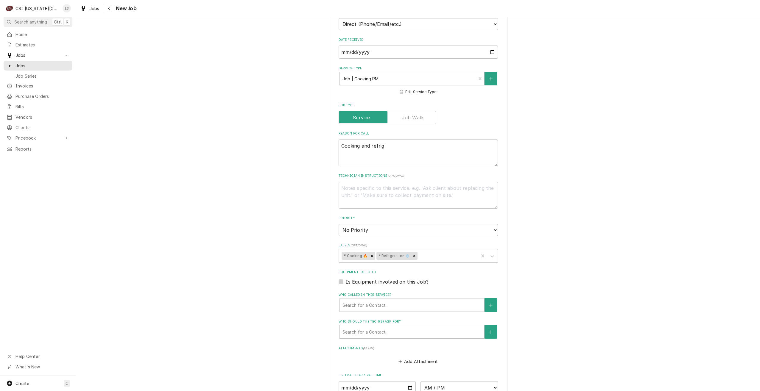
type textarea "Cooking and refrige"
type textarea "x"
type textarea "Cooking and refriger"
type textarea "x"
type textarea "Cooking and refrigera"
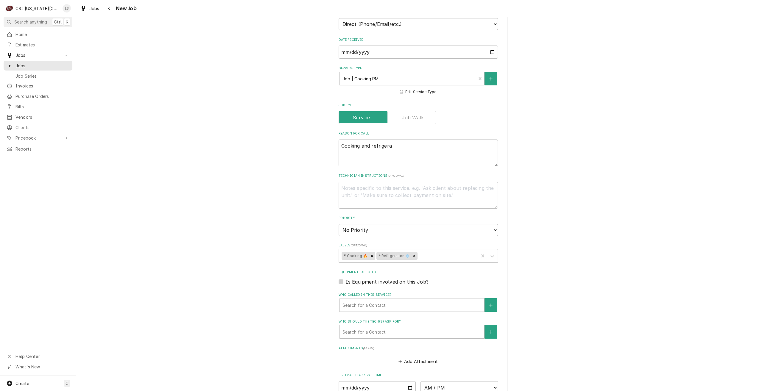
type textarea "x"
type textarea "Cooking and refrigerat"
type textarea "x"
type textarea "Cooking and refrigerati"
type textarea "x"
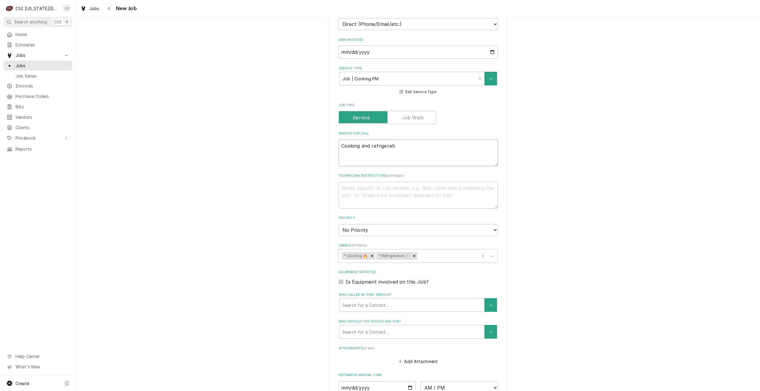
type textarea "Cooking and refrigeratio"
type textarea "x"
type textarea "Cooking and refrigeration"
type textarea "x"
type textarea "Cooking and refrigeration O"
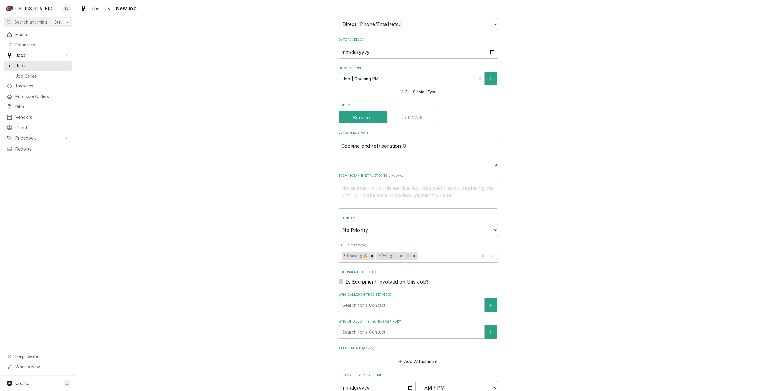
type textarea "x"
type textarea "Cooking and refrigeration OM"
type textarea "x"
type textarea "Cooking and refrigeration O"
type textarea "x"
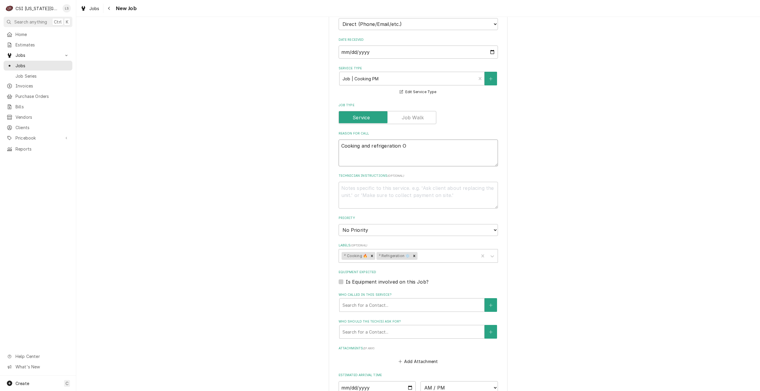
type textarea "Cooking and refrigeration"
type textarea "x"
type textarea "Cooking and refrigeration P"
type textarea "x"
type textarea "Cooking and refrigeration PM"
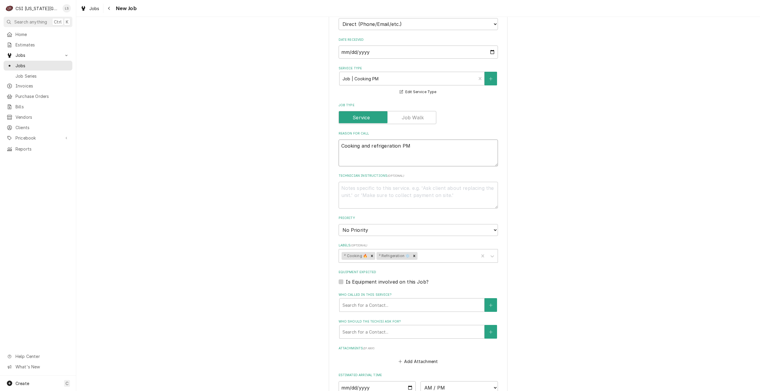
type textarea "x"
type textarea "Cooking and refrigeration PM"
drag, startPoint x: 434, startPoint y: 212, endPoint x: 431, endPoint y: 223, distance: 10.9
click at [434, 224] on select "No Priority Urgent High Medium Low" at bounding box center [418, 230] width 159 height 12
select select "4"
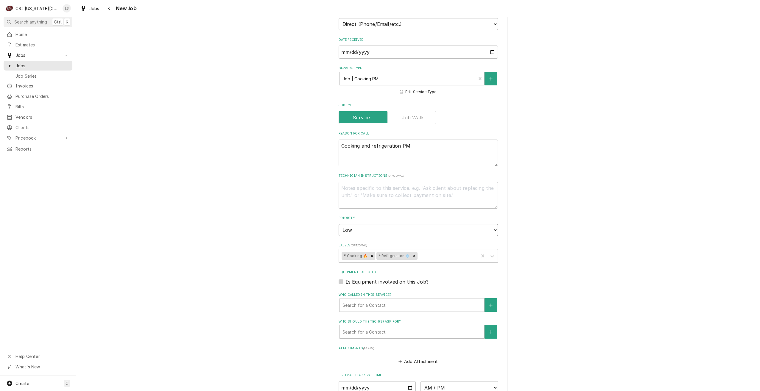
click at [339, 224] on select "No Priority Urgent High Medium Low" at bounding box center [418, 230] width 159 height 12
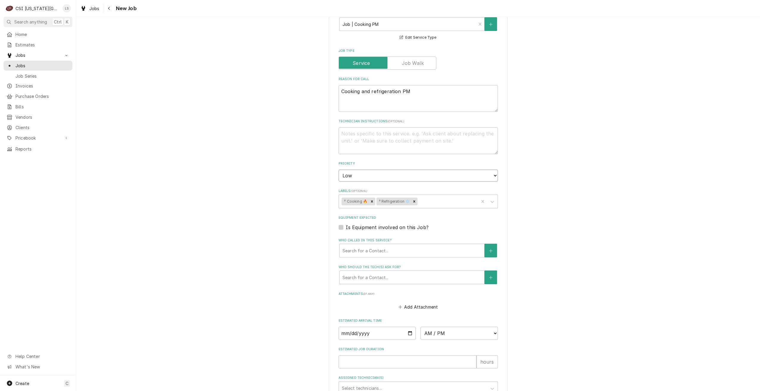
scroll to position [647, 0]
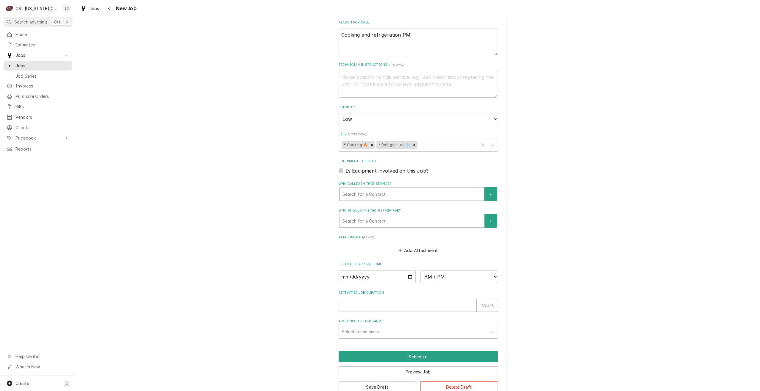
type textarea "x"
click at [437, 189] on div "Who called in this service?" at bounding box center [412, 194] width 139 height 11
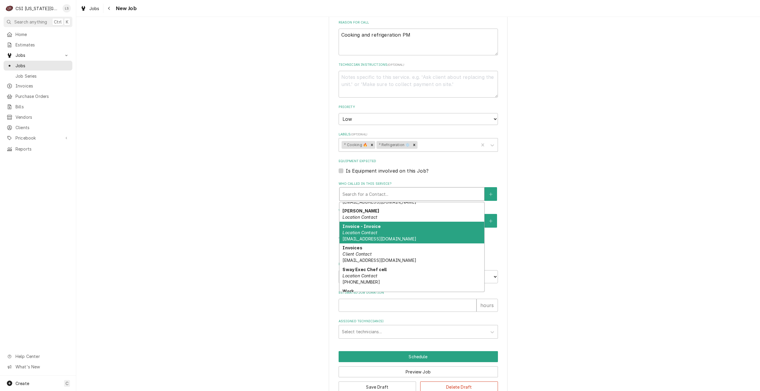
scroll to position [149, 0]
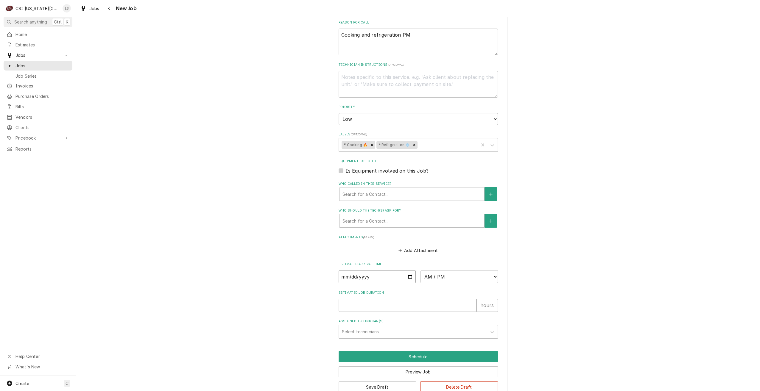
click at [407, 270] on input "Date" at bounding box center [377, 276] width 77 height 13
type input "[DATE]"
type textarea "x"
click at [456, 270] on select "AM / PM 6:00 AM 6:15 AM 6:30 AM 6:45 AM 7:00 AM 7:15 AM 7:30 AM 7:45 AM 8:00 AM…" at bounding box center [459, 276] width 77 height 13
select select "07:00:00"
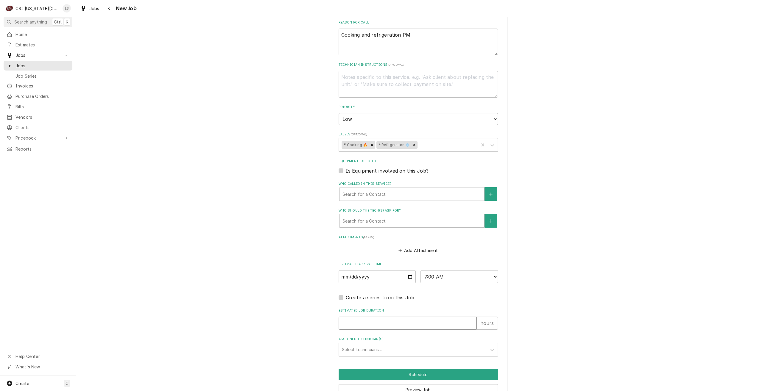
click at [438, 317] on input "Estimated Job Duration" at bounding box center [408, 323] width 138 height 13
type textarea "x"
type input "2"
type textarea "x"
type input "2"
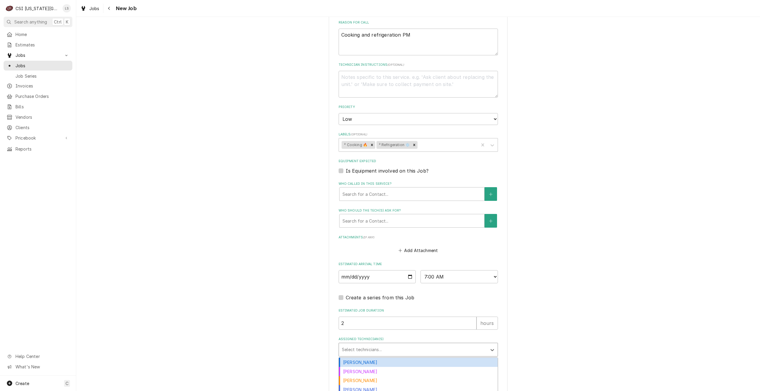
click at [456, 345] on div "Assigned Technician(s)" at bounding box center [413, 350] width 142 height 11
type input "gonz"
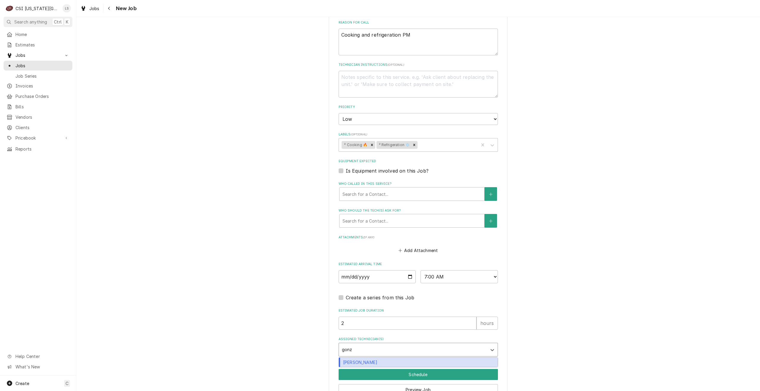
click at [447, 358] on div "Brian Gonzalez" at bounding box center [418, 362] width 159 height 9
type textarea "x"
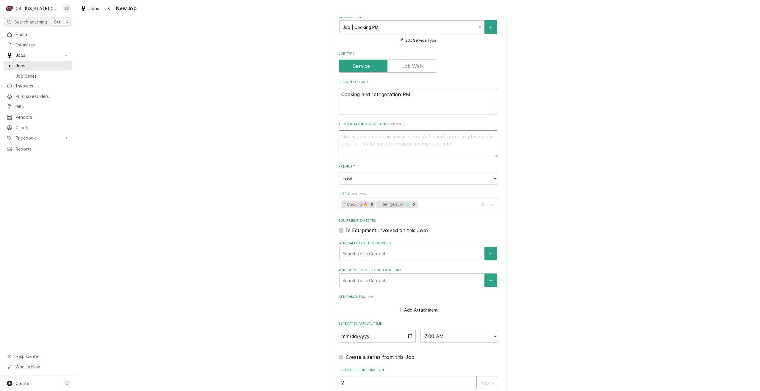
click at [401, 131] on textarea "Technician Instructions ( optional )" at bounding box center [418, 143] width 159 height 27
type textarea "x"
type textarea "P"
type textarea "x"
type textarea "Pi"
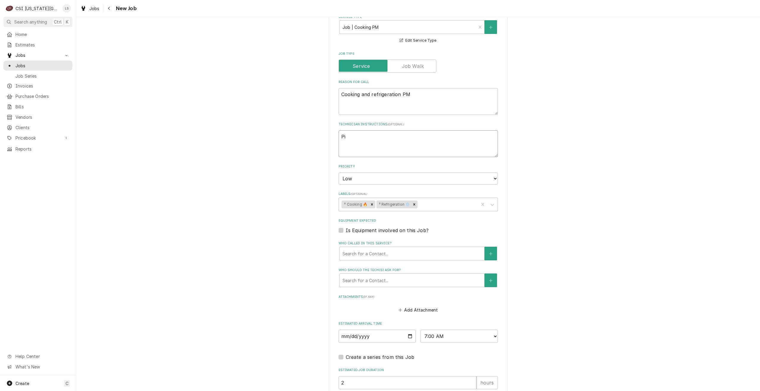
type textarea "x"
type textarea "Pic"
type textarea "x"
type textarea "Pick"
type textarea "x"
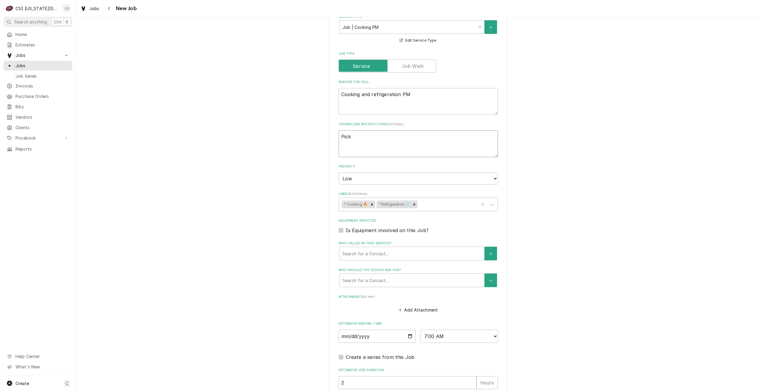
type textarea "Pick"
type textarea "x"
type textarea "Pick u"
type textarea "x"
type textarea "Pick up"
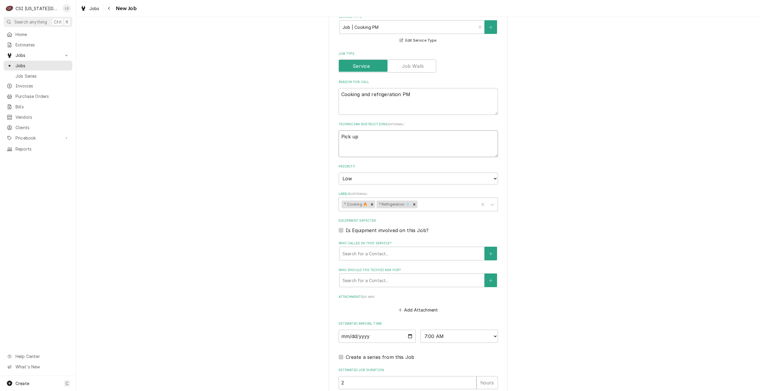
type textarea "x"
type textarea "Pick up"
type textarea "x"
type textarea "Pick up k"
type textarea "x"
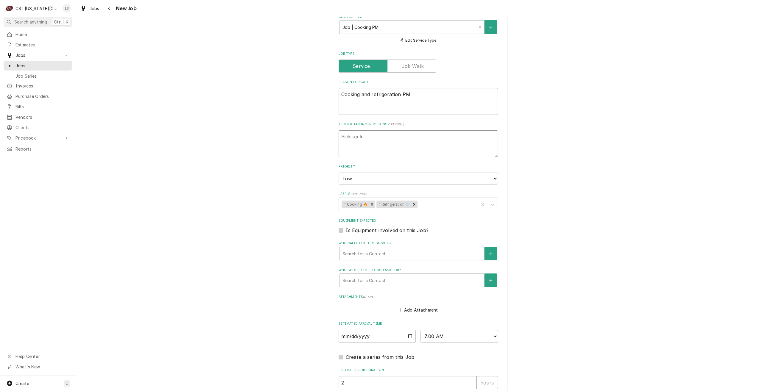
type textarea "Pick up ke"
type textarea "x"
type textarea "Pick up key"
type textarea "x"
type textarea "Pick up key f"
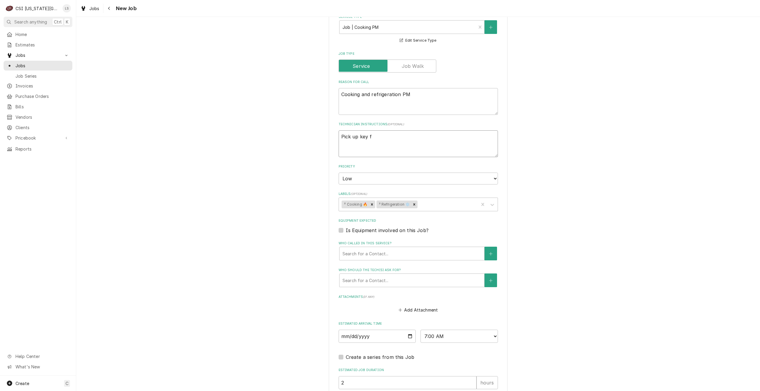
type textarea "x"
type textarea "Pick up key fr"
type textarea "x"
type textarea "Pick up key fro"
type textarea "x"
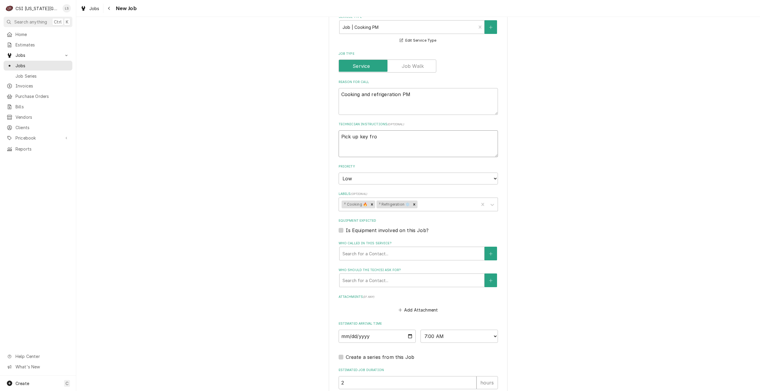
type textarea "Pick up key from"
type textarea "x"
type textarea "Pick up key from"
type textarea "x"
type textarea "Pick up key from s"
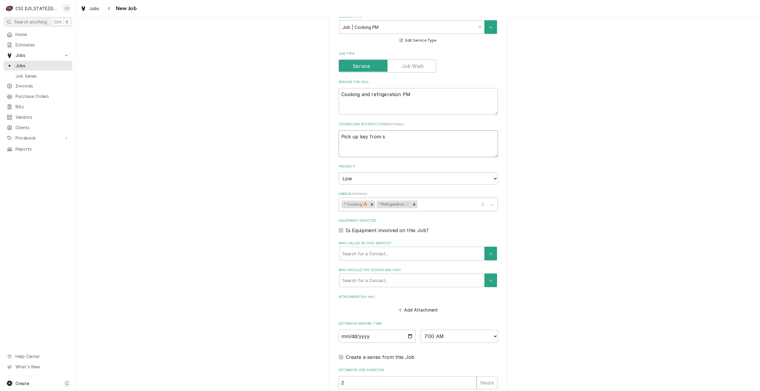
type textarea "x"
type textarea "Pick up key from sh"
type textarea "x"
type textarea "Pick up key from sho"
type textarea "x"
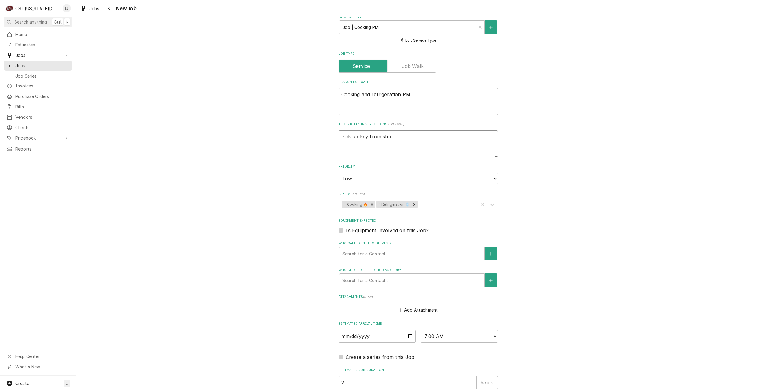
type textarea "Pick up key from shop"
type textarea "x"
type textarea "Pick up key from shop"
type textarea "x"
type textarea "Pick up key from shop b"
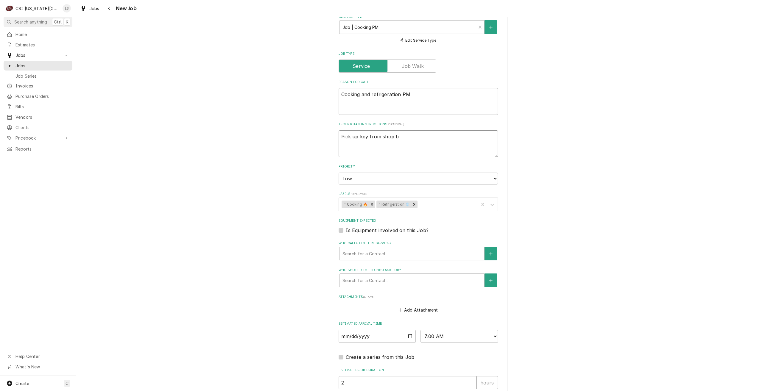
type textarea "x"
type textarea "Pick up key from shop be"
type textarea "x"
type textarea "Pick up key from shop beo"
type textarea "x"
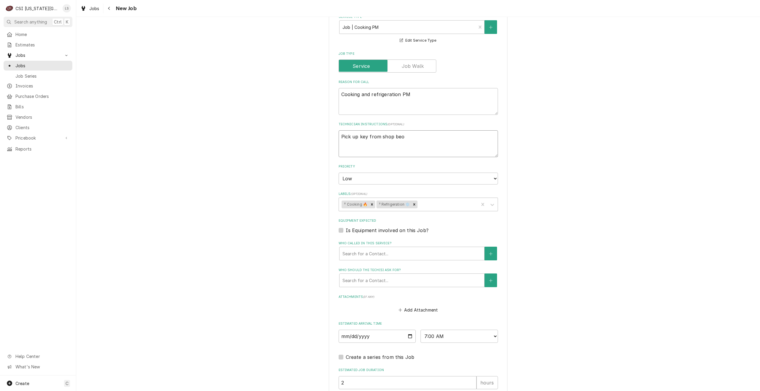
type textarea "Pick up key from shop be"
type textarea "x"
type textarea "Pick up key from shop bef"
type textarea "x"
type textarea "Pick up key from shop befo"
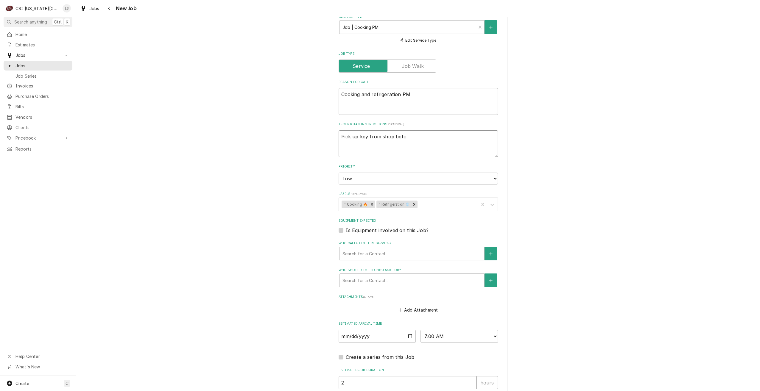
type textarea "x"
type textarea "Pick up key from shop befor"
type textarea "x"
type textarea "Pick up key from shop before"
type textarea "x"
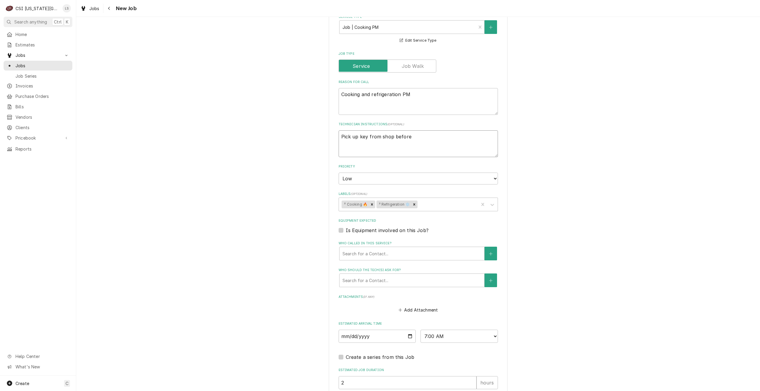
type textarea "Pick up key from shop before"
type textarea "x"
type textarea "Pick up key from shop before he"
type textarea "x"
type textarea "Pick up key from shop before hea"
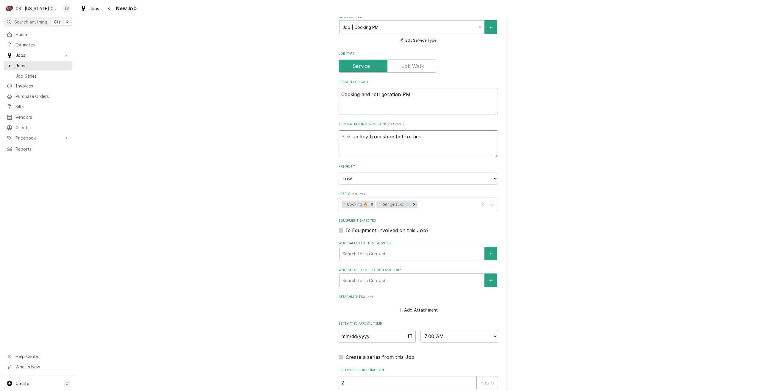
type textarea "x"
type textarea "Pick up key from shop before head"
type textarea "x"
type textarea "Pick up key from shop before headi"
type textarea "x"
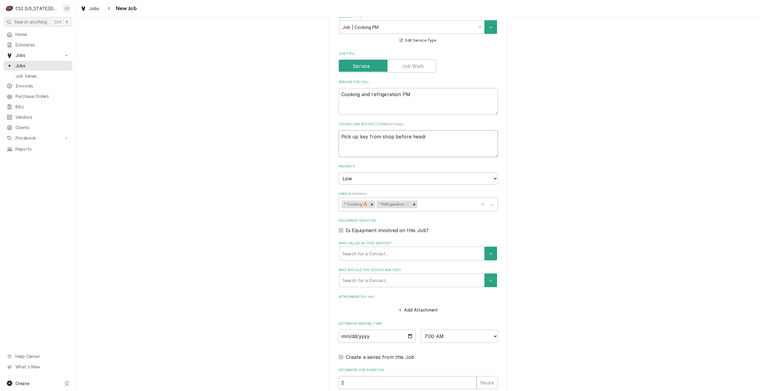
type textarea "Pick up key from shop before headin"
type textarea "x"
type textarea "Pick up key from shop before headint"
type textarea "x"
type textarea "Pick up key from shop before headint"
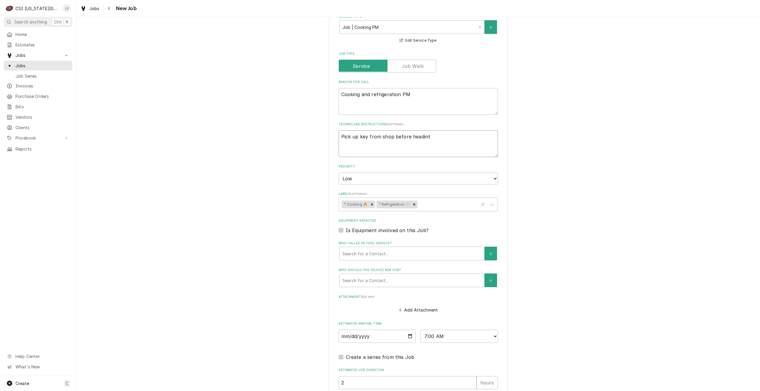
type textarea "x"
type textarea "Pick up key from shop before headint t"
type textarea "x"
type textarea "Pick up key from shop before headint to"
type textarea "x"
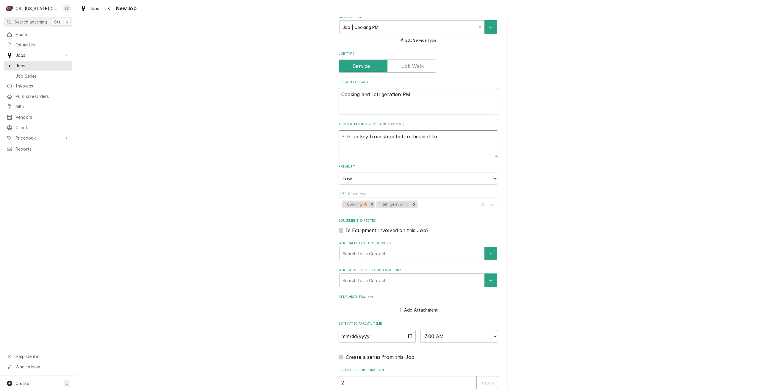
type textarea "Pick up key from shop before headint to"
type textarea "x"
type textarea "Pick up key from shop before headint t"
type textarea "x"
type textarea "Pick up key from shop before headint"
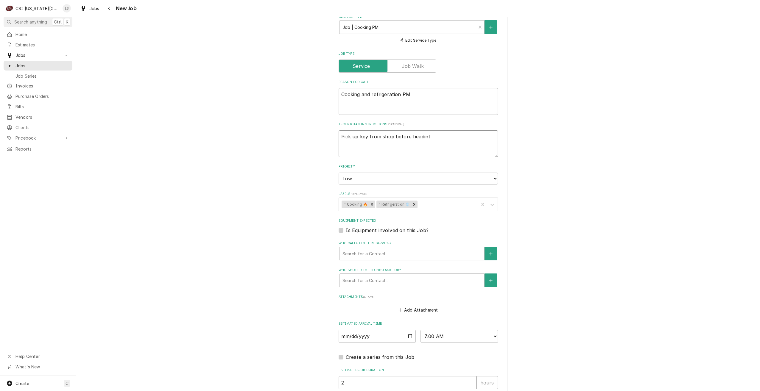
type textarea "x"
type textarea "Pick up key from shop before headint"
type textarea "x"
type textarea "Pick up key from shop before headin"
type textarea "x"
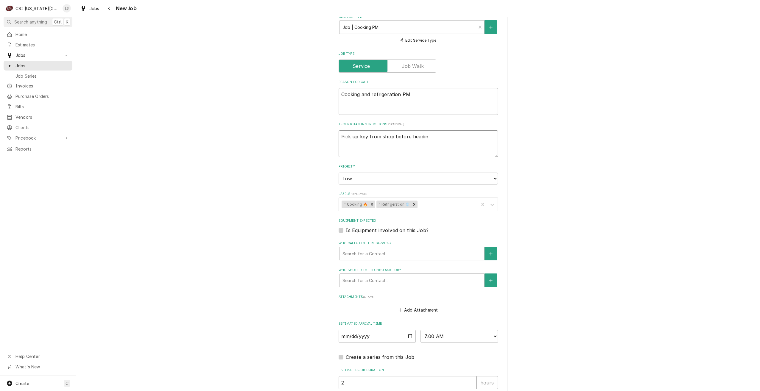
type textarea "Pick up key from shop before heading"
type textarea "x"
type textarea "Pick up key from shop before heading"
type textarea "x"
type textarea "Pick up key from shop before heading t"
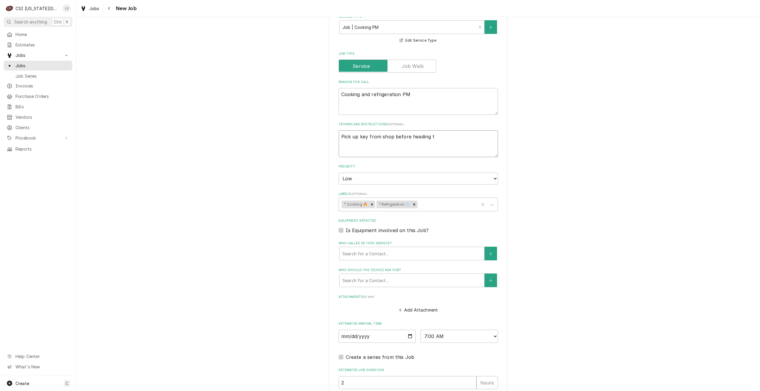
type textarea "x"
type textarea "Pick up key from shop before heading to"
type textarea "x"
type textarea "Pick up key from shop before heading to"
type textarea "x"
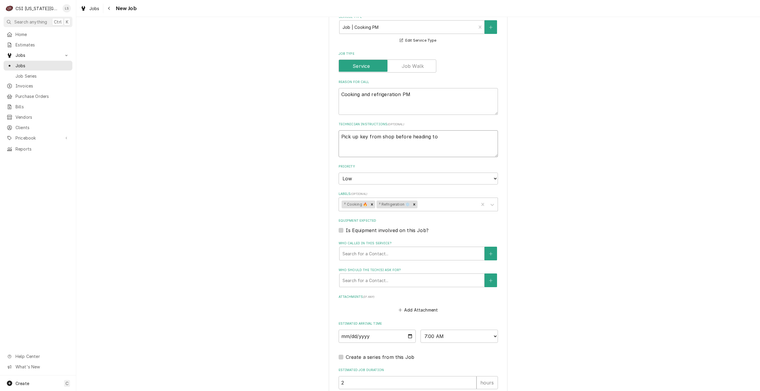
type textarea "Pick up key from shop before heading to l"
type textarea "x"
type textarea "Pick up key from shop before heading to lo"
type textarea "x"
type textarea "Pick up key from shop before heading to loc"
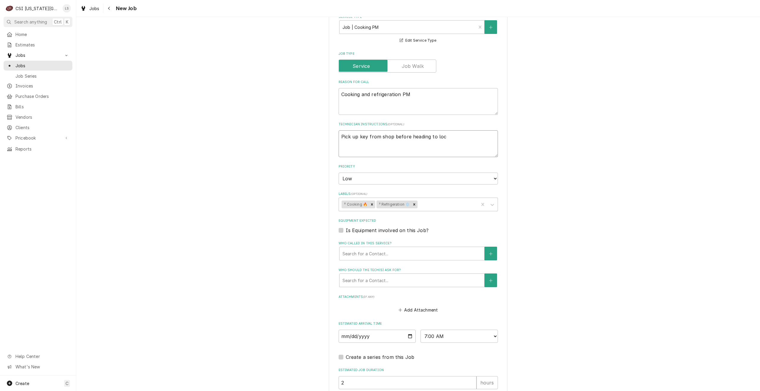
type textarea "x"
type textarea "Pick up key from shop before heading to locat"
type textarea "x"
type textarea "Pick up key from shop before heading to locati"
type textarea "x"
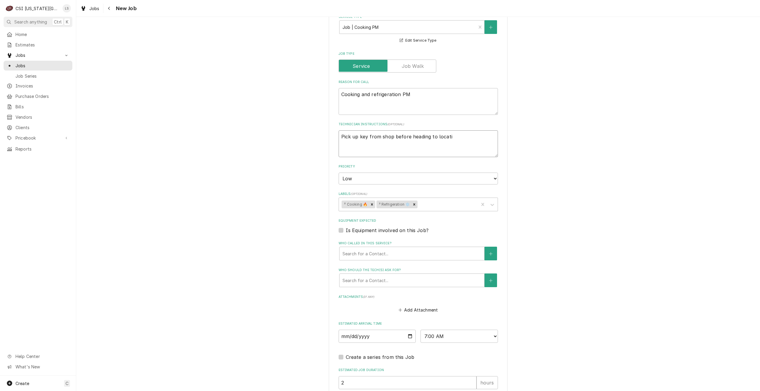
type textarea "Pick up key from shop before heading to locatio"
type textarea "x"
type textarea "Pick up key from shop before heading to location"
type textarea "x"
type textarea "Pick up key from shop before heading to location"
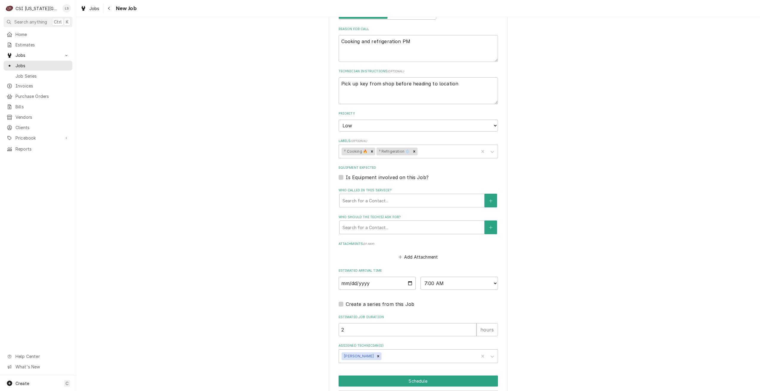
scroll to position [665, 0]
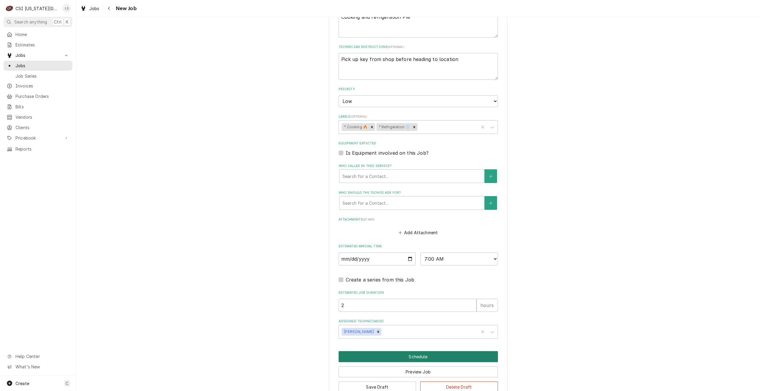
click at [397, 351] on button "Schedule" at bounding box center [418, 356] width 159 height 11
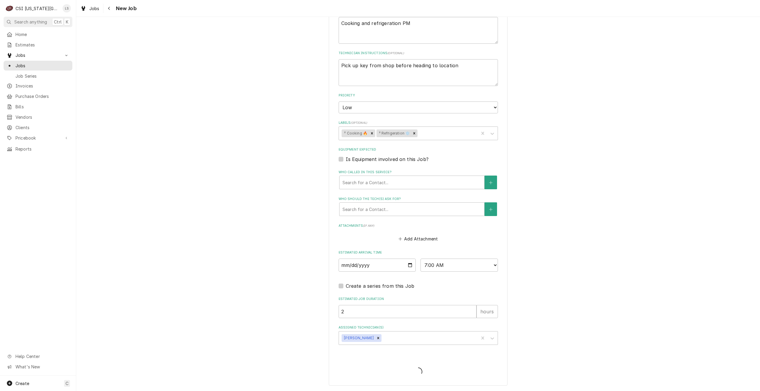
scroll to position [645, 0]
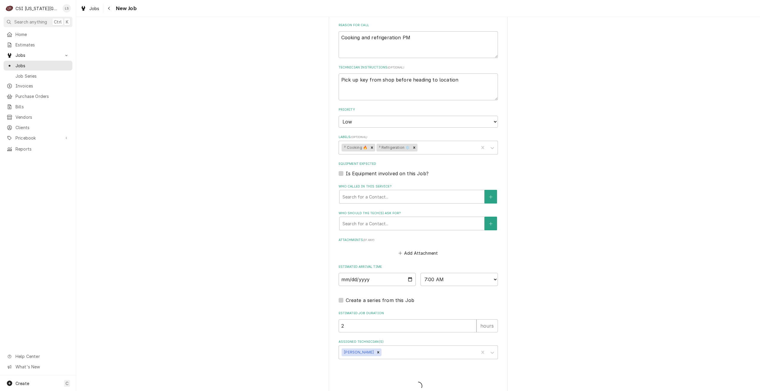
type textarea "x"
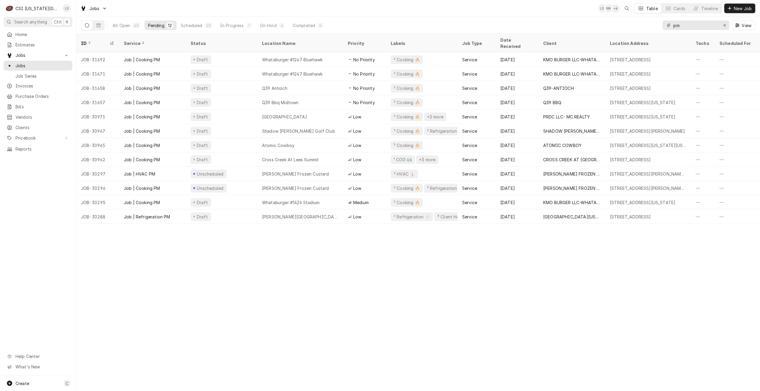
drag, startPoint x: 689, startPoint y: 27, endPoint x: 673, endPoint y: 27, distance: 15.5
click at [673, 27] on input "pm" at bounding box center [695, 26] width 45 height 10
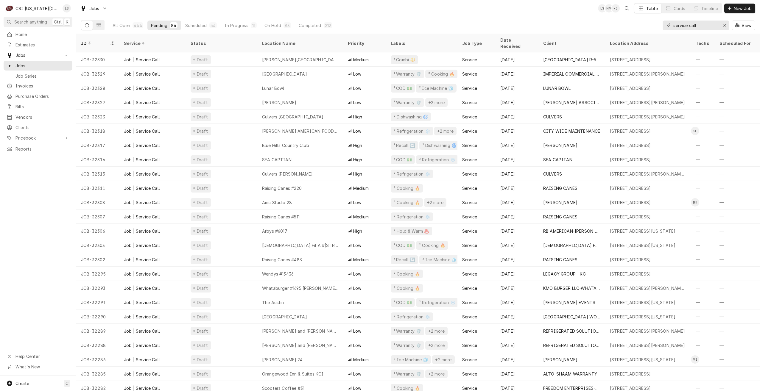
type input "service call"
click at [31, 127] on span "Clients" at bounding box center [42, 127] width 54 height 6
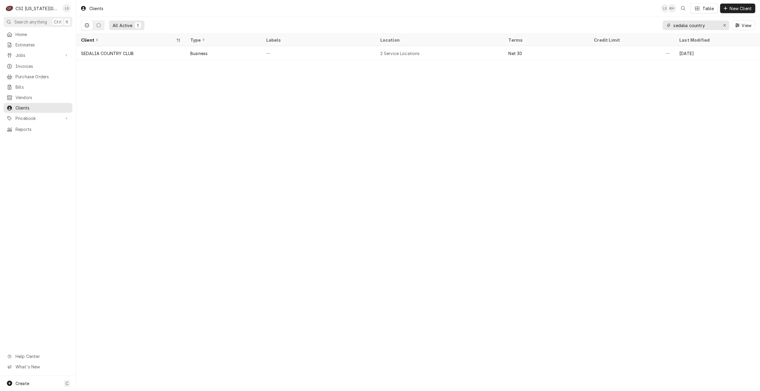
drag, startPoint x: 712, startPoint y: 25, endPoint x: 645, endPoint y: 23, distance: 66.7
click at [645, 23] on div "All Active 1 sedalia country View" at bounding box center [418, 25] width 674 height 17
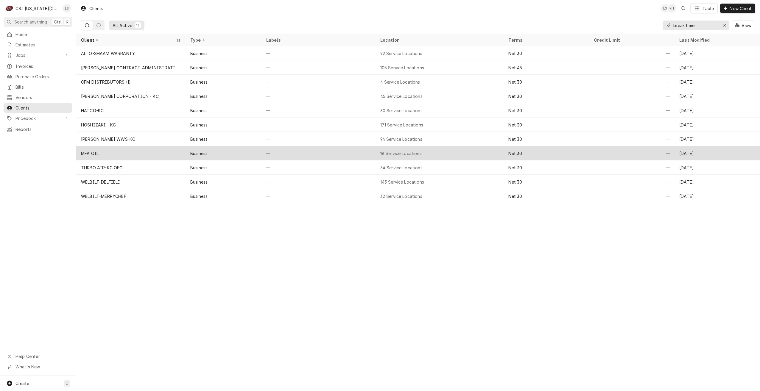
type input "break time"
click at [163, 151] on div "MFA OIL" at bounding box center [130, 153] width 109 height 14
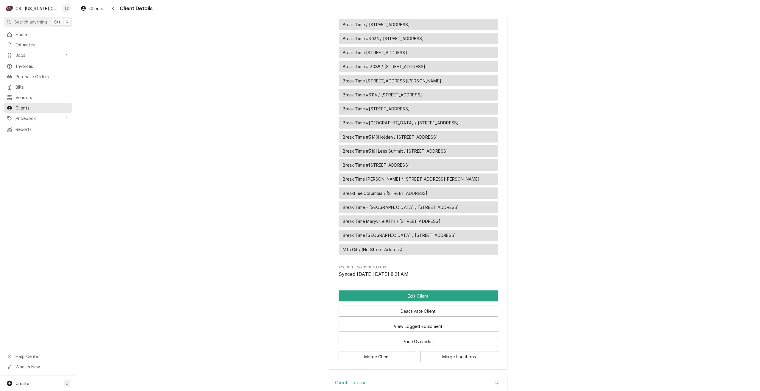
scroll to position [491, 0]
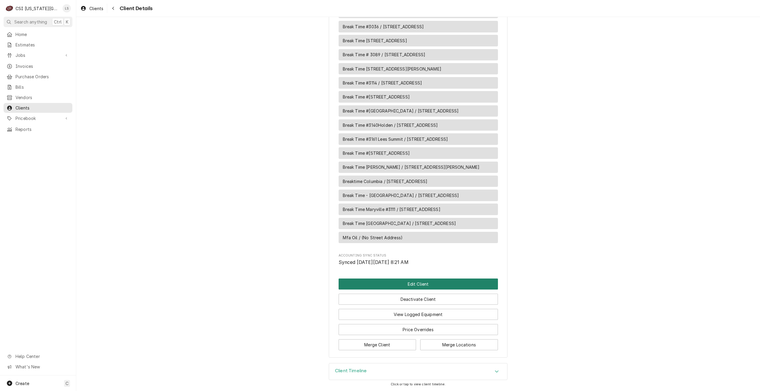
click at [421, 286] on button "Edit Client" at bounding box center [418, 284] width 159 height 11
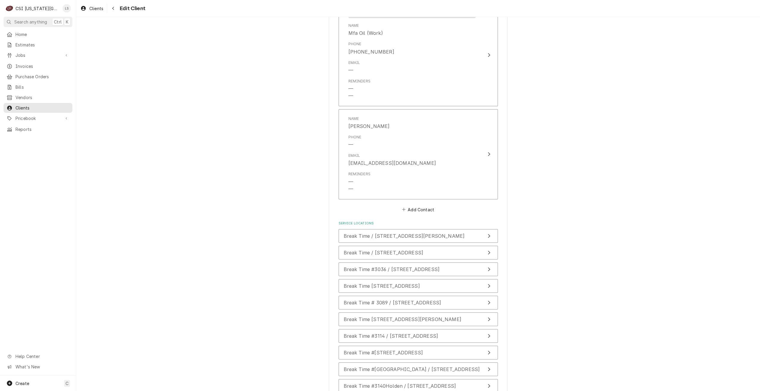
scroll to position [804, 0]
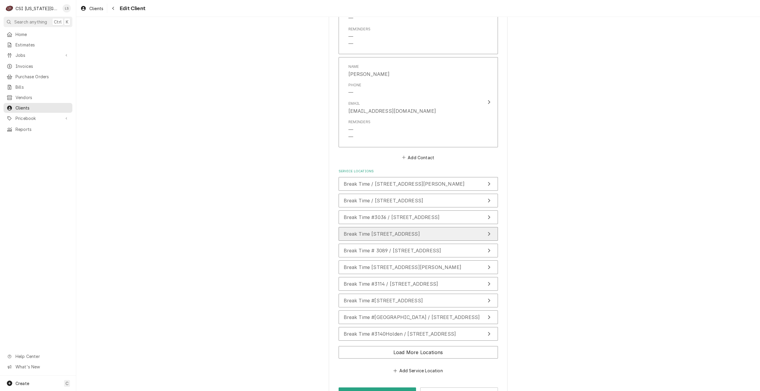
click at [420, 231] on div "Break Time [STREET_ADDRESS]" at bounding box center [382, 234] width 76 height 7
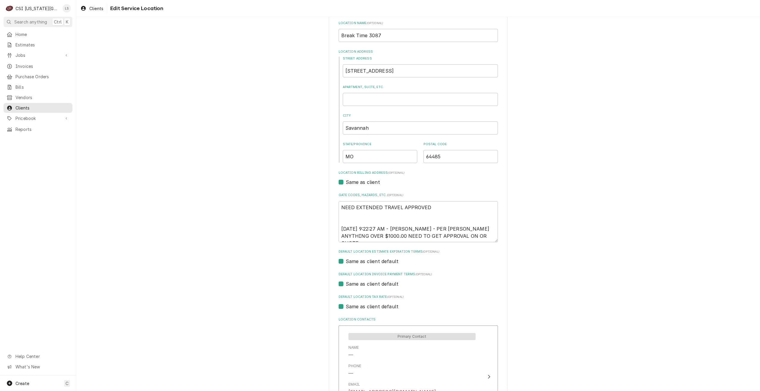
scroll to position [60, 0]
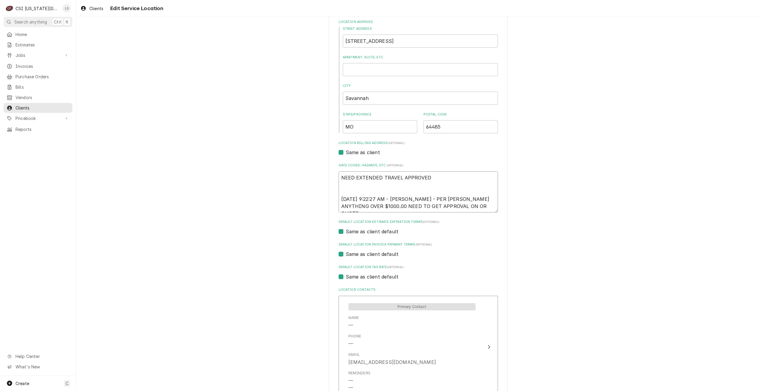
click at [467, 208] on textarea "NEED EXTENDED TRAVEL APPROVED 1/22/2025 9:22:27 AM - VICKY - PER TERESA ANYTHIN…" at bounding box center [418, 192] width 159 height 41
type textarea "x"
type textarea "NEED EXTENDED TRAVEL APPROVED 1/22/2025 9:22:27 AM - VICKY - PER TERESA ANYTHIN…"
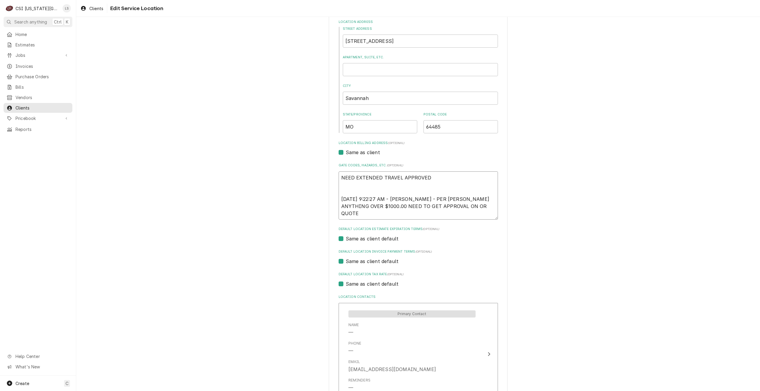
type textarea "x"
type textarea "NEED EXTENDED TRAVEL APPROVED 1/22/2025 9:22:27 AM - VICKY - PER TERESA ANYTHIN…"
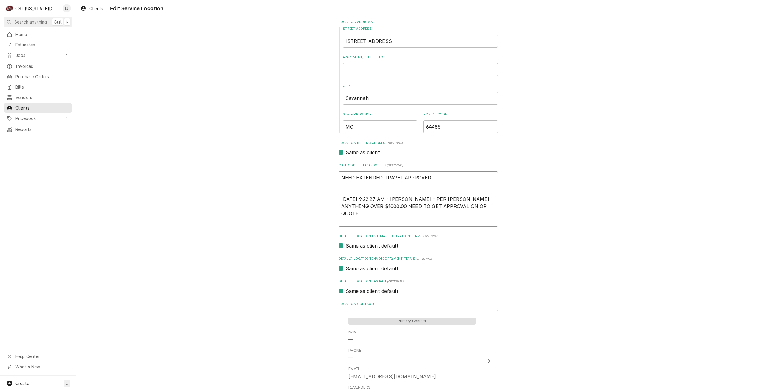
type textarea "x"
type textarea "NEED EXTENDED TRAVEL APPROVED 1/22/2025 9:22:27 AM - VICKY - PER TERESA ANYTHIN…"
type textarea "x"
type textarea "NEED EXTENDED TRAVEL APPROVED 1/22/2025 9:22:27 AM - VICKY - PER TERESA ANYTHIN…"
type textarea "x"
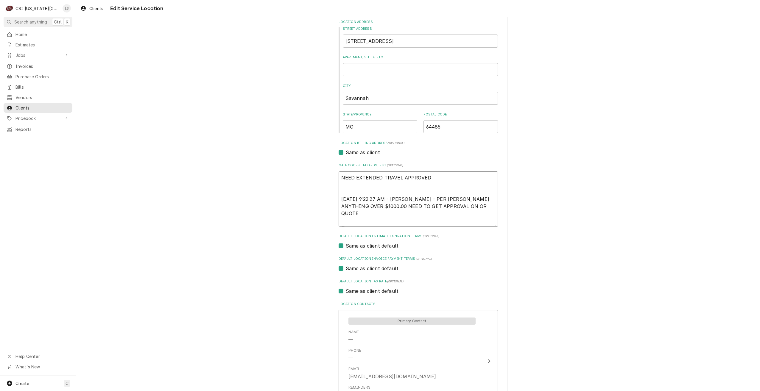
type textarea "NEED EXTENDED TRAVEL APPROVED 1/22/2025 9:22:27 AM - VICKY - PER TERESA ANYTHIN…"
type textarea "x"
type textarea "NEED EXTENDED TRAVEL APPROVED 1/22/2025 9:22:27 AM - VICKY - PER TERESA ANYTHIN…"
type textarea "x"
type textarea "NEED EXTENDED TRAVEL APPROVED 1/22/2025 9:22:27 AM - VICKY - PER TERESA ANYTHIN…"
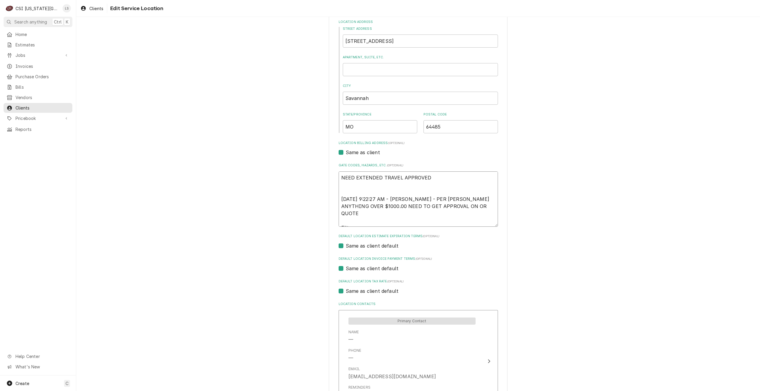
type textarea "x"
type textarea "NEED EXTENDED TRAVEL APPROVED 1/22/2025 9:22:27 AM - VICKY - PER TERESA ANYTHIN…"
type textarea "x"
type textarea "NEED EXTENDED TRAVEL APPROVED 1/22/2025 9:22:27 AM - VICKY - PER TERESA ANYTHIN…"
type textarea "x"
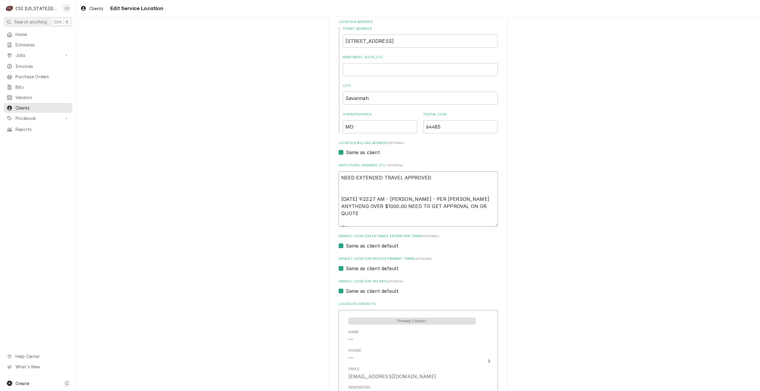
type textarea "NEED EXTENDED TRAVEL APPROVED 1/22/2025 9:22:27 AM - VICKY - PER TERESA ANYTHIN…"
type textarea "x"
type textarea "NEED EXTENDED TRAVEL APPROVED 1/22/2025 9:22:27 AM - VICKY - PER TERESA ANYTHIN…"
type textarea "x"
type textarea "NEED EXTENDED TRAVEL APPROVED 1/22/2025 9:22:27 AM - VICKY - PER TERESA ANYTHIN…"
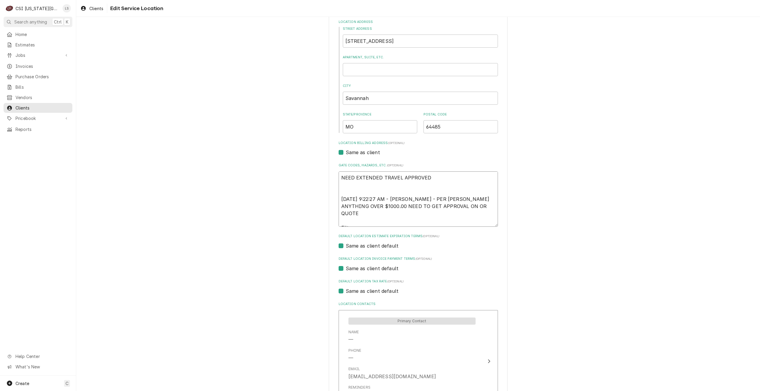
type textarea "x"
type textarea "NEED EXTENDED TRAVEL APPROVED 1/22/2025 9:22:27 AM - VICKY - PER TERESA ANYTHIN…"
type textarea "x"
type textarea "NEED EXTENDED TRAVEL APPROVED 1/22/2025 9:22:27 AM - VICKY - PER TERESA ANYTHIN…"
type textarea "x"
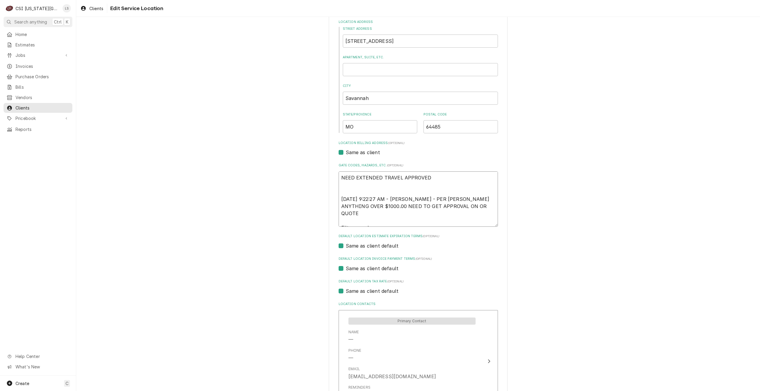
type textarea "NEED EXTENDED TRAVEL APPROVED 1/22/2025 9:22:27 AM - VICKY - PER TERESA ANYTHIN…"
type textarea "x"
type textarea "NEED EXTENDED TRAVEL APPROVED 1/22/2025 9:22:27 AM - VICKY - PER TERESA ANYTHIN…"
type textarea "x"
type textarea "NEED EXTENDED TRAVEL APPROVED 1/22/2025 9:22:27 AM - VICKY - PER TERESA ANYTHIN…"
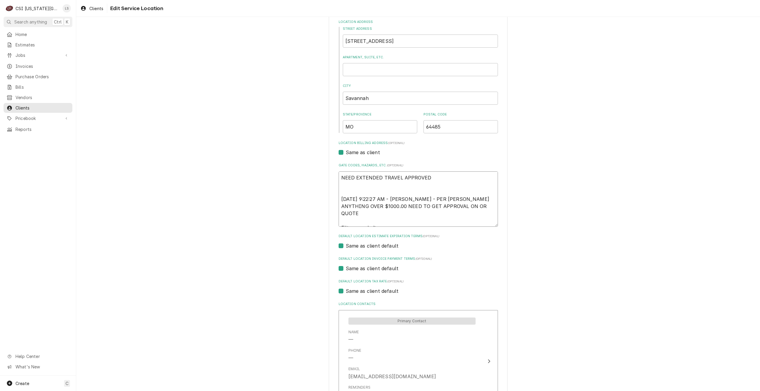
click at [403, 221] on textarea "NEED EXTENDED TRAVEL APPROVED 1/22/2025 9:22:27 AM - VICKY - PER TERESA ANYTHIN…" at bounding box center [418, 199] width 159 height 55
paste textarea "18x24x2 QTY 4"
type textarea "x"
type textarea "NEED EXTENDED TRAVEL APPROVED 1/22/2025 9:22:27 AM - VICKY - PER TERESA ANYTHIN…"
click at [373, 220] on textarea "NEED EXTENDED TRAVEL APPROVED 1/22/2025 9:22:27 AM - VICKY - PER TERESA ANYTHIN…" at bounding box center [418, 199] width 159 height 55
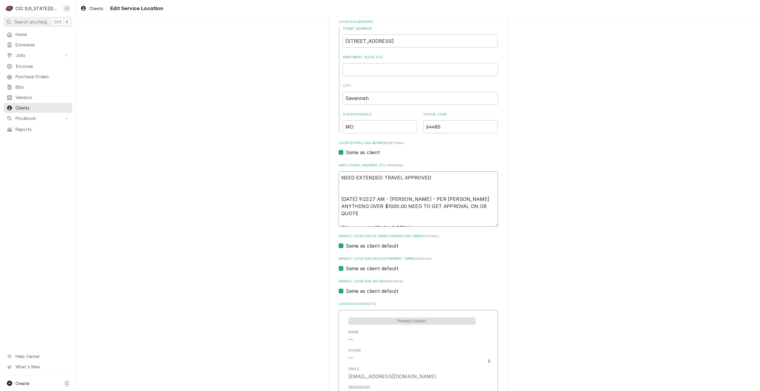
type textarea "x"
type textarea "NEED EXTENDED TRAVEL APPROVED 1/22/2025 9:22:27 AM - VICKY - PER TERESA ANYTHIN…"
click at [417, 220] on textarea "NEED EXTENDED TRAVEL APPROVED 1/22/2025 9:22:27 AM - VICKY - PER TERESA ANYTHIN…" at bounding box center [418, 199] width 159 height 55
type textarea "x"
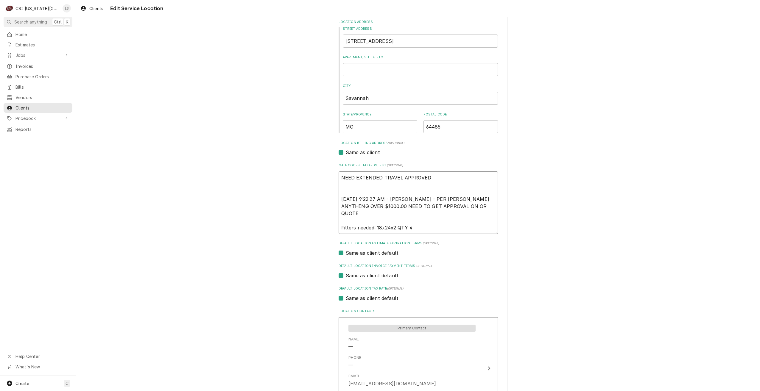
type textarea "NEED EXTENDED TRAVEL APPROVED 1/22/2025 9:22:27 AM - VICKY - PER TERESA ANYTHIN…"
click at [387, 228] on textarea "NEED EXTENDED TRAVEL APPROVED 1/22/2025 9:22:27 AM - VICKY - PER TERESA ANYTHIN…" at bounding box center [418, 203] width 159 height 63
paste textarea "15X20X2 QTY2"
type textarea "x"
type textarea "NEED EXTENDED TRAVEL APPROVED 1/22/2025 9:22:27 AM - VICKY - PER TERESA ANYTHIN…"
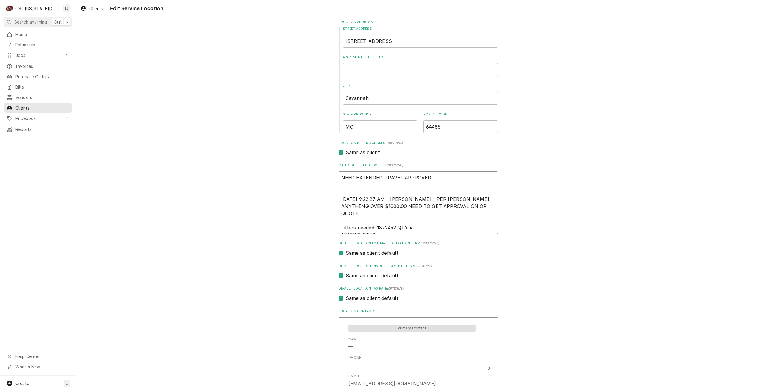
type textarea "x"
type textarea "NEED EXTENDED TRAVEL APPROVED 1/22/2025 9:22:27 AM - VICKY - PER TERESA ANYTHIN…"
type textarea "x"
type textarea "NEED EXTENDED TRAVEL APPROVED 1/22/2025 9:22:27 AM - VICKY - PER TERESA ANYTHIN…"
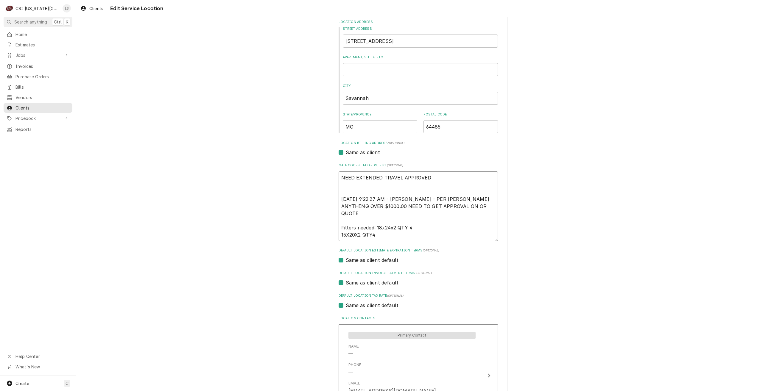
type textarea "x"
type textarea "NEED EXTENDED TRAVEL APPROVED 1/22/2025 9:22:27 AM - VICKY - PER TERESA ANYTHIN…"
click at [376, 236] on textarea "NEED EXTENDED TRAVEL APPROVED 1/22/2025 9:22:27 AM - VICKY - PER TERESA ANYTHIN…" at bounding box center [418, 207] width 159 height 70
paste textarea "14X25X2 QTY1"
type textarea "x"
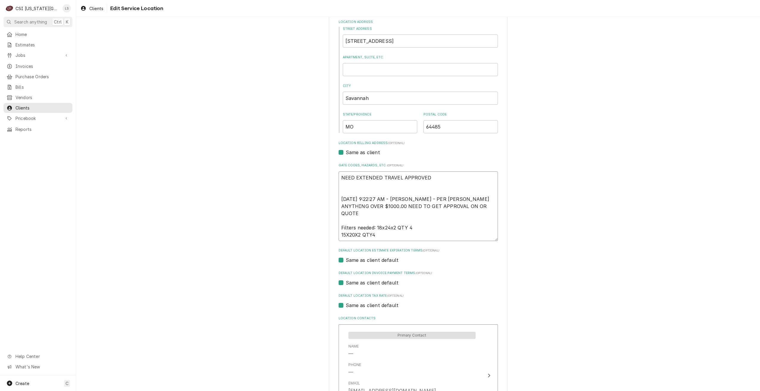
type textarea "NEED EXTENDED TRAVEL APPROVED 1/22/2025 9:22:27 AM - VICKY - PER TERESA ANYTHIN…"
type textarea "x"
type textarea "NEED EXTENDED TRAVEL APPROVED 1/22/2025 9:22:27 AM - VICKY - PER TERESA ANYTHIN…"
type textarea "x"
type textarea "NEED EXTENDED TRAVEL APPROVED 1/22/2025 9:22:27 AM - VICKY - PER TERESA ANYTHIN…"
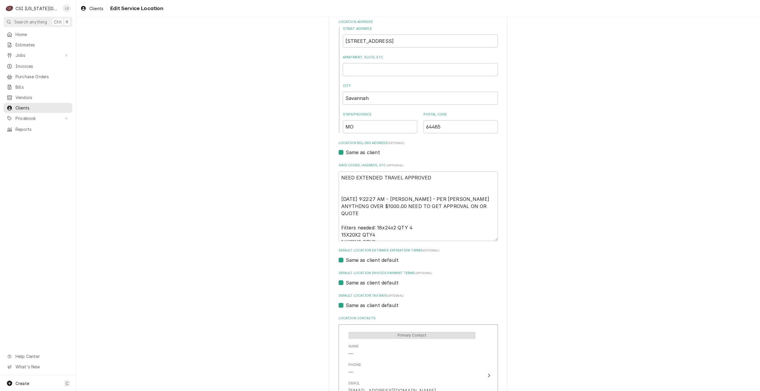
click at [644, 199] on div "Use the fields below to edit this service location: Location Name ( optional ) …" at bounding box center [418, 314] width 684 height 701
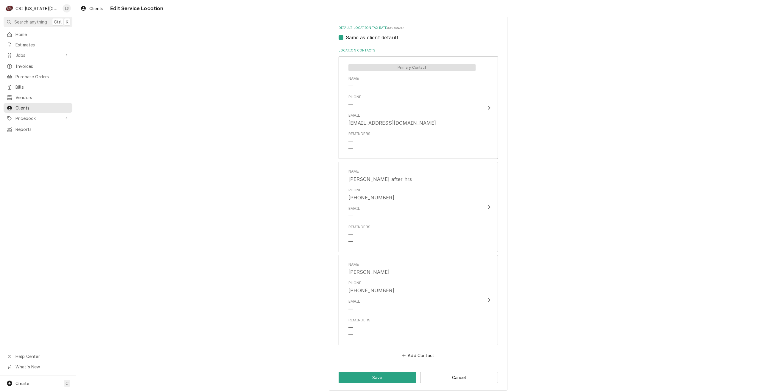
scroll to position [332, 0]
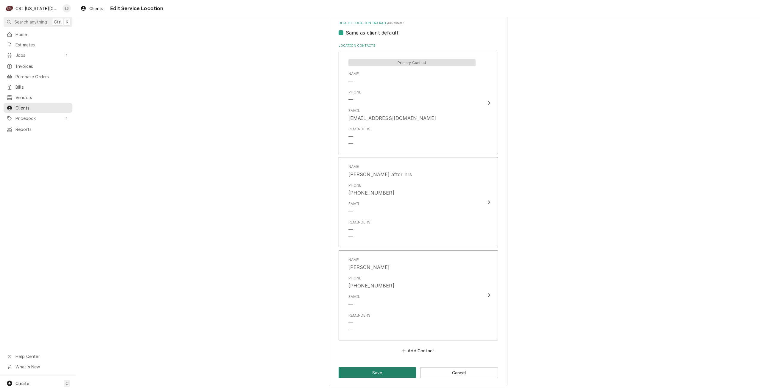
click at [372, 373] on button "Save" at bounding box center [378, 373] width 78 height 11
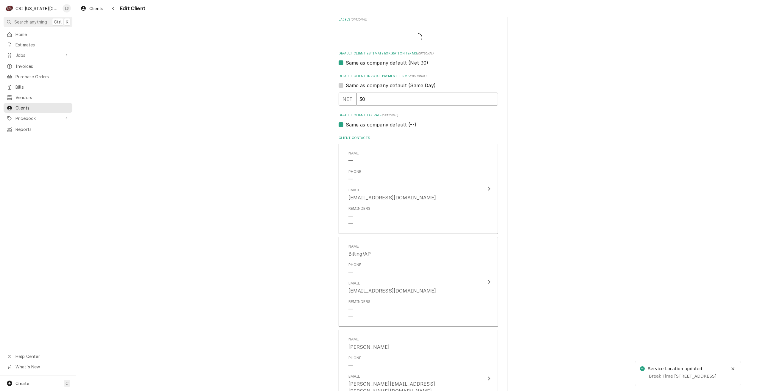
type textarea "x"
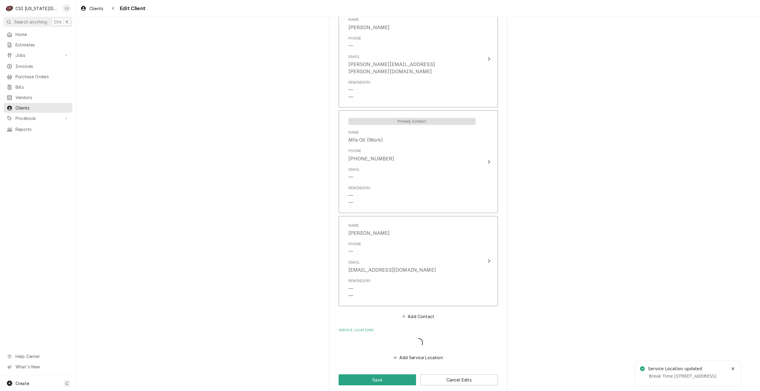
scroll to position [645, 0]
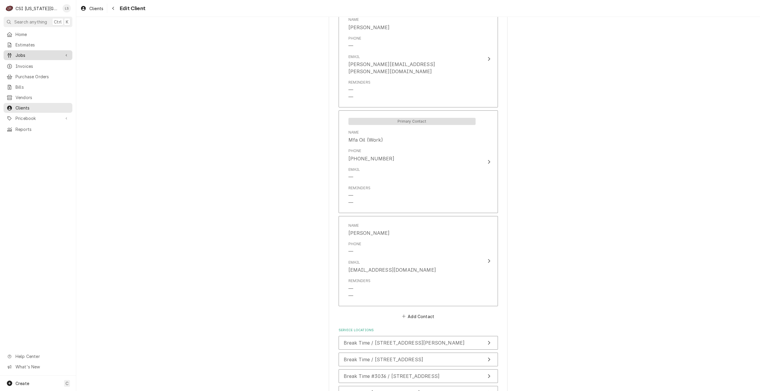
click at [24, 50] on link "Jobs" at bounding box center [38, 55] width 69 height 10
click at [29, 63] on span "Jobs" at bounding box center [42, 66] width 54 height 6
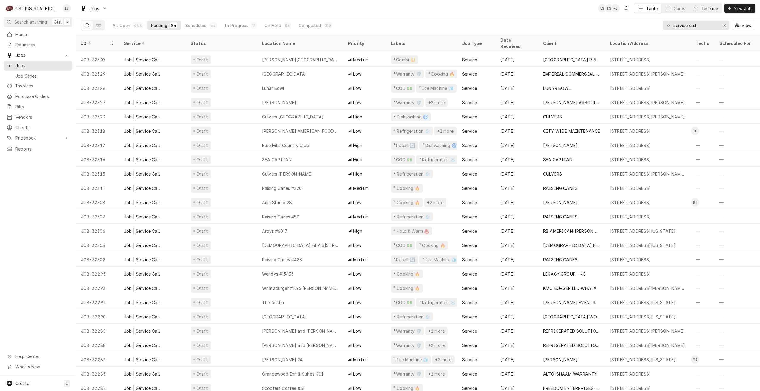
click at [707, 12] on button "Timeline" at bounding box center [706, 9] width 32 height 10
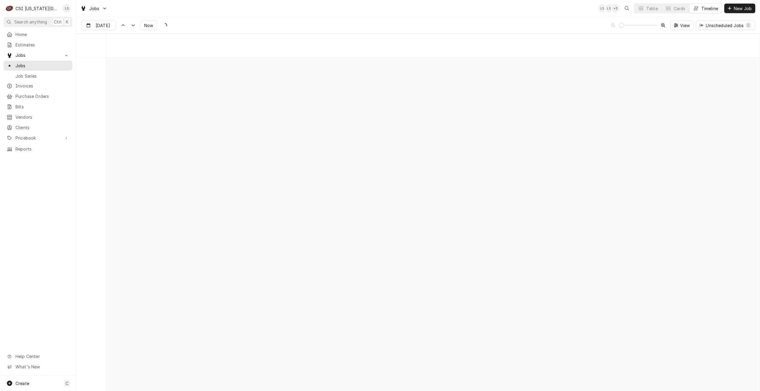
scroll to position [6840, 0]
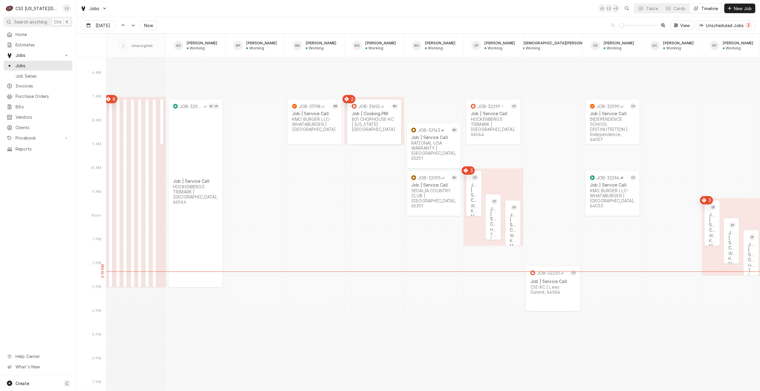
click at [228, 17] on div "Aug [DATE] Now View Unscheduled Jobs 3" at bounding box center [418, 25] width 684 height 17
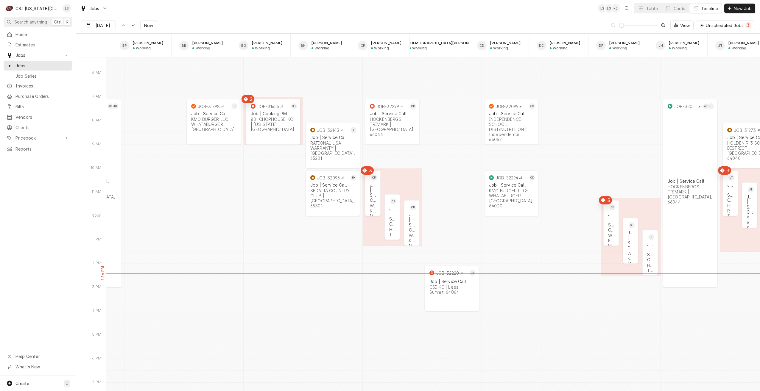
scroll to position [0, 0]
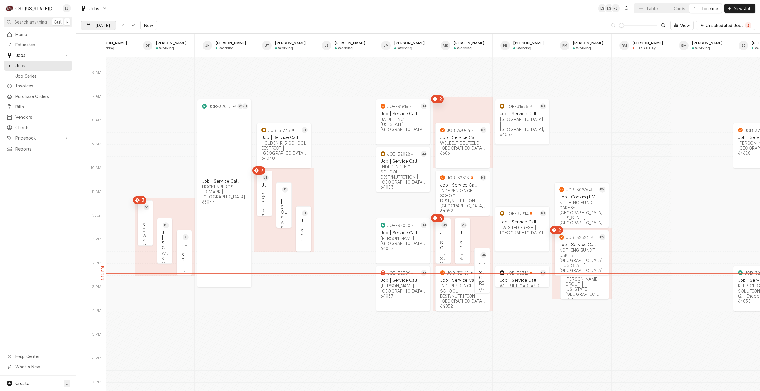
click at [111, 27] on div "Dynamic Content Wrapper" at bounding box center [111, 26] width 8 height 10
click at [107, 106] on div "26" at bounding box center [108, 107] width 8 height 8
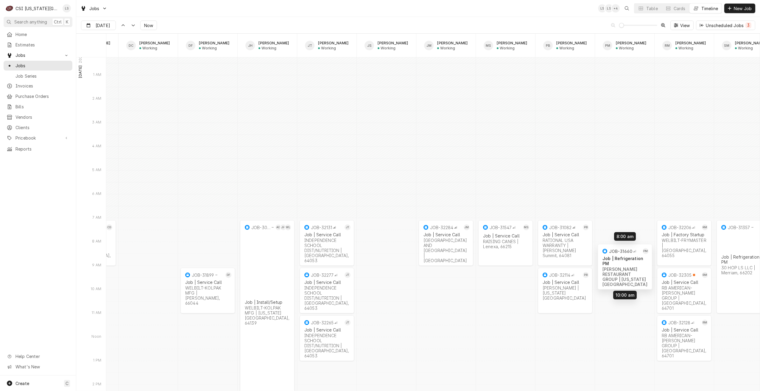
drag, startPoint x: 621, startPoint y: 247, endPoint x: 622, endPoint y: 269, distance: 22.0
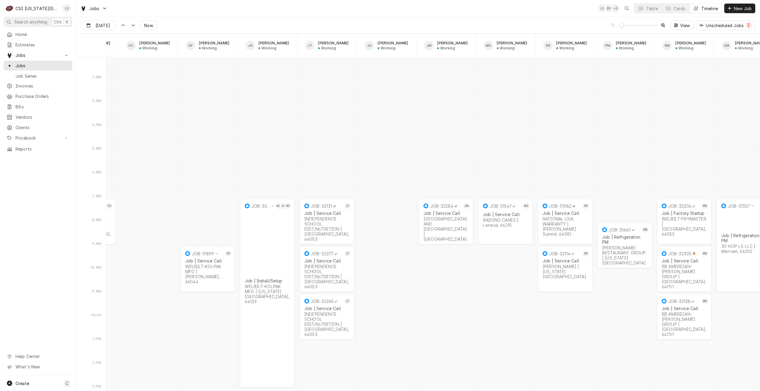
scroll to position [7321, 0]
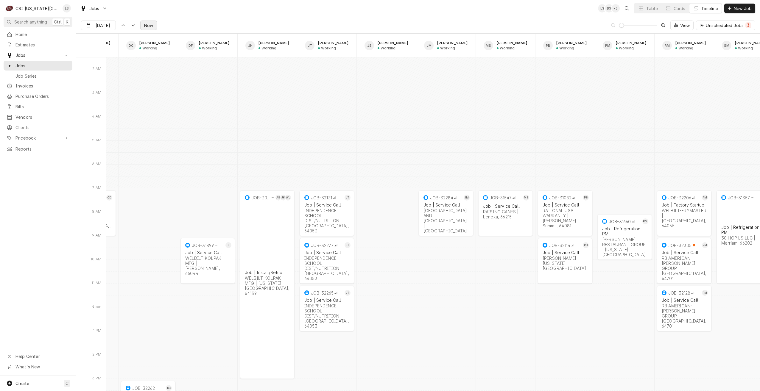
click at [147, 26] on span "Now" at bounding box center [148, 25] width 11 height 6
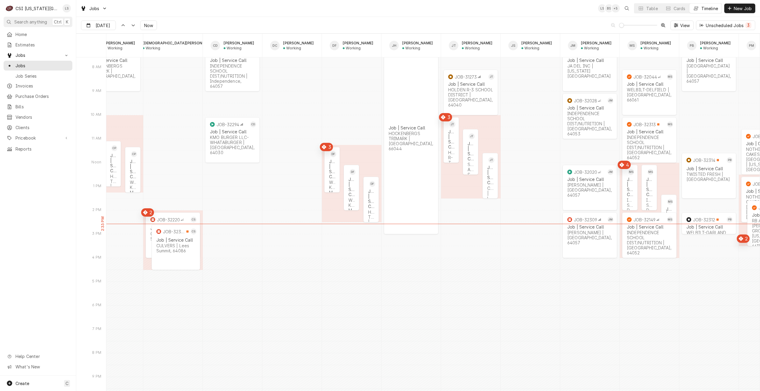
scroll to position [0, 392]
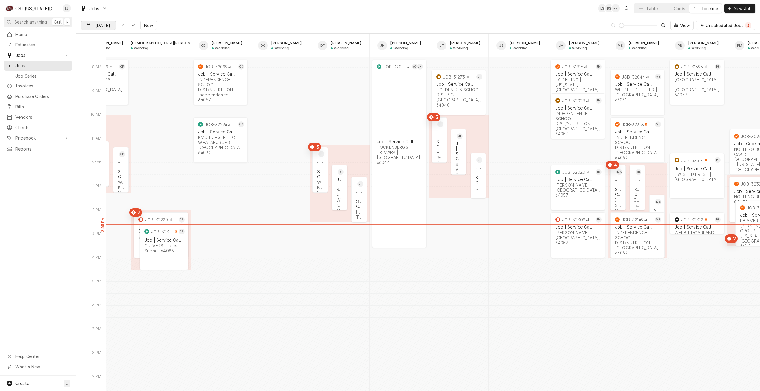
click at [107, 25] on input "Aug 25" at bounding box center [94, 27] width 26 height 12
click at [106, 104] on div "26" at bounding box center [108, 107] width 8 height 8
type input "Aug 26"
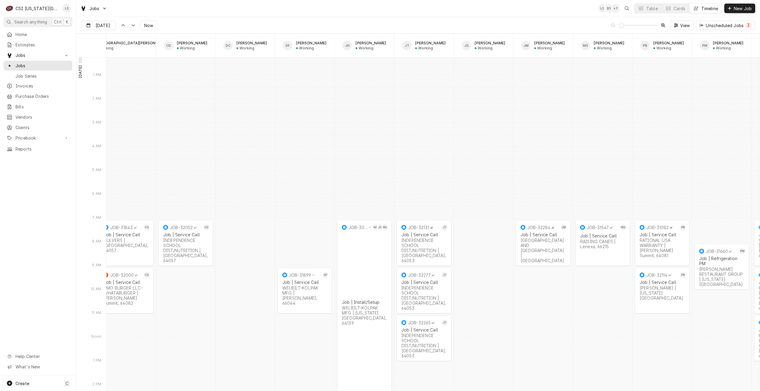
scroll to position [0, 433]
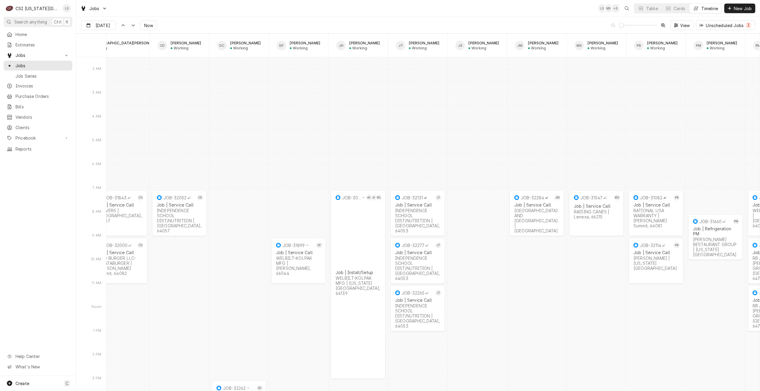
click at [439, 13] on div "Jobs LS MN + 5 Table Cards Timeline New Job" at bounding box center [418, 8] width 684 height 17
click at [586, 220] on div "JOB-31547 MS Job | Service Call RAISING CANES | Lenexa, 66215" at bounding box center [596, 208] width 55 height 35
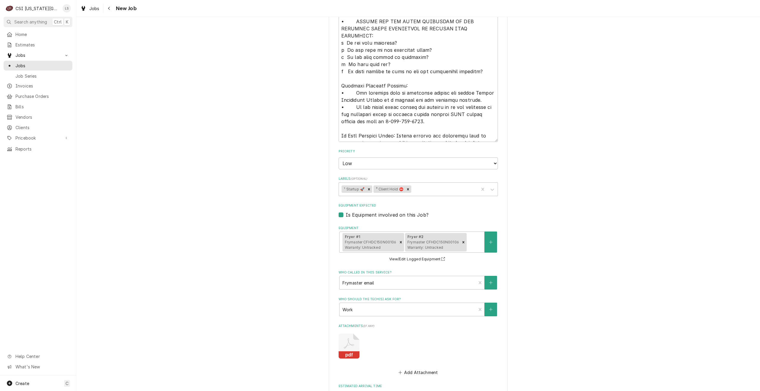
scroll to position [905, 0]
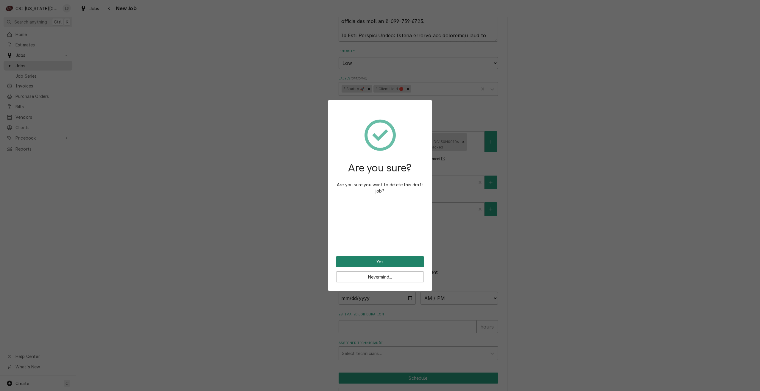
click at [376, 259] on button "Yes" at bounding box center [380, 261] width 88 height 11
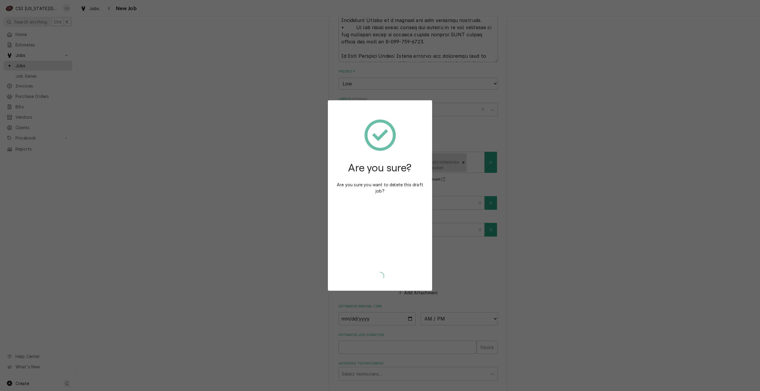
type textarea "x"
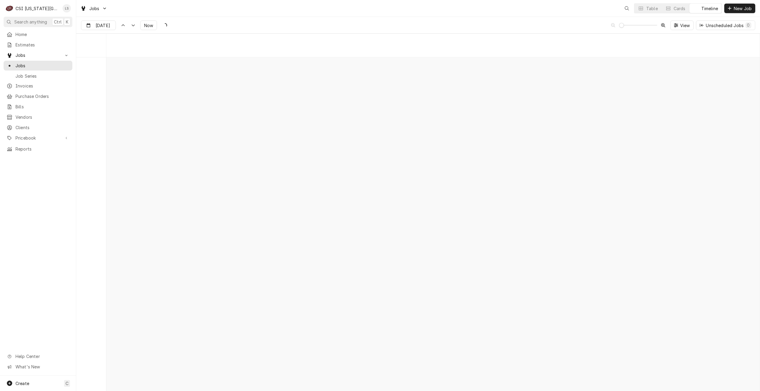
scroll to position [6840, 0]
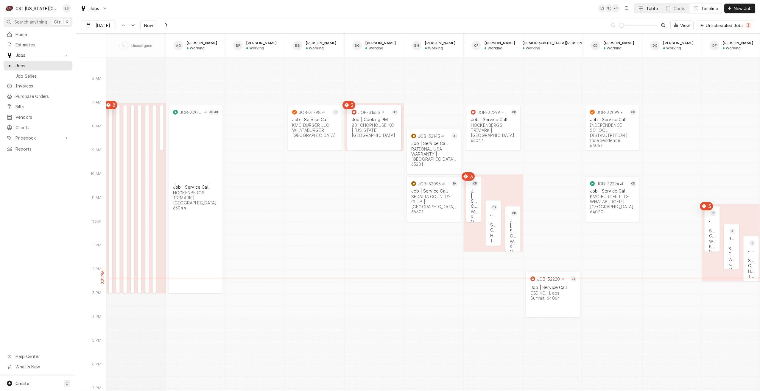
click at [644, 9] on button "Table" at bounding box center [647, 9] width 27 height 10
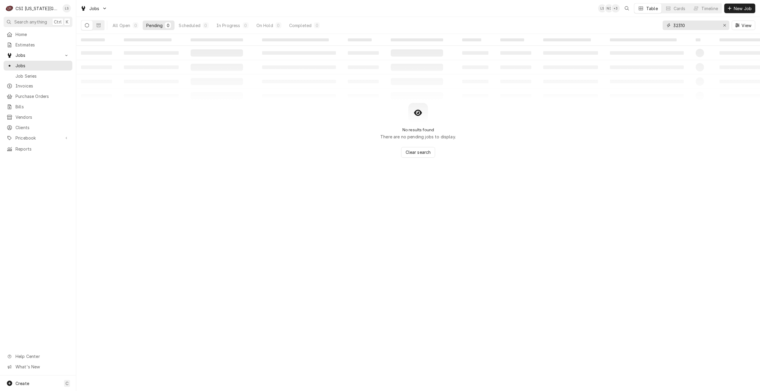
click at [695, 25] on input "32310" at bounding box center [695, 26] width 45 height 10
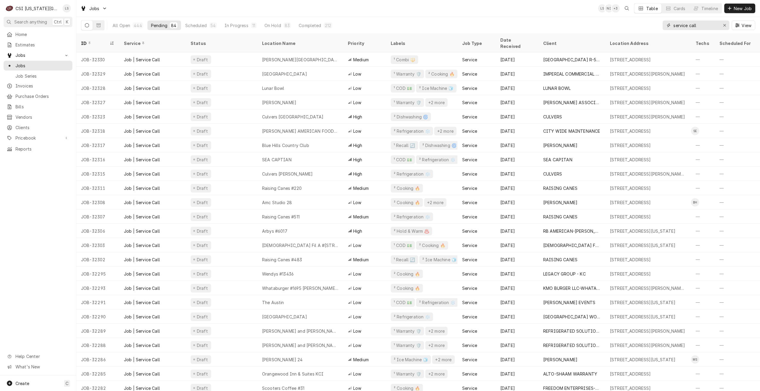
type input "service call"
click at [429, 8] on div "Jobs LS NI + 3 Table Cards Timeline New Job" at bounding box center [418, 8] width 684 height 17
click at [491, 8] on div "Jobs LS NI + 3 Table Cards Timeline New Job" at bounding box center [418, 8] width 684 height 17
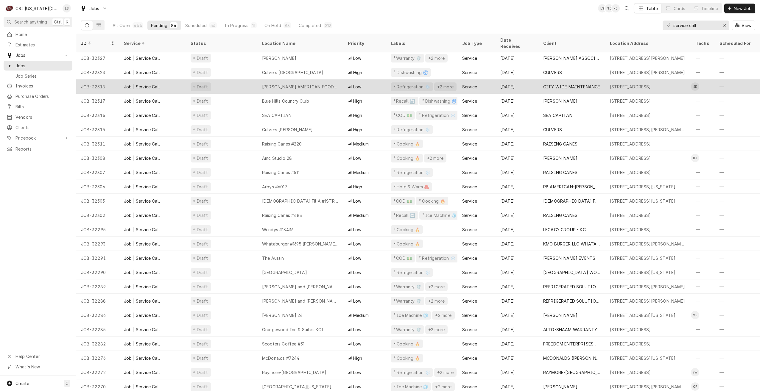
scroll to position [0, 0]
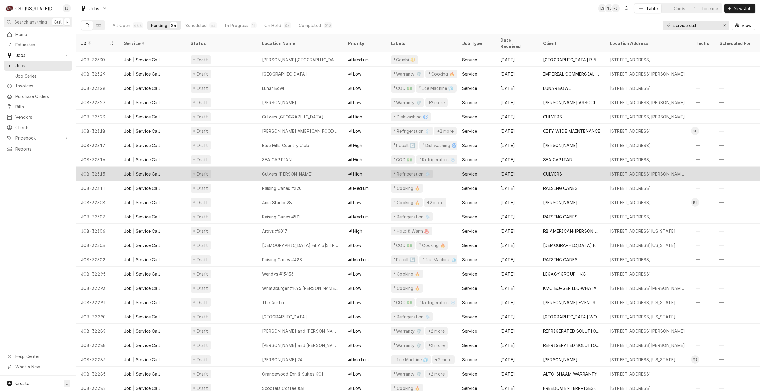
click at [309, 167] on div "Culvers [PERSON_NAME]" at bounding box center [300, 174] width 86 height 14
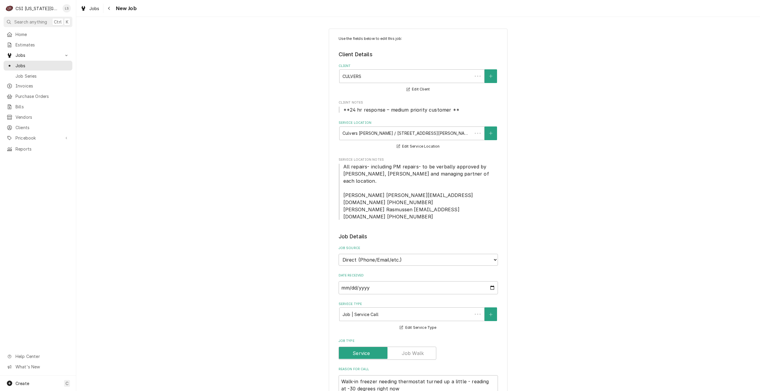
type textarea "x"
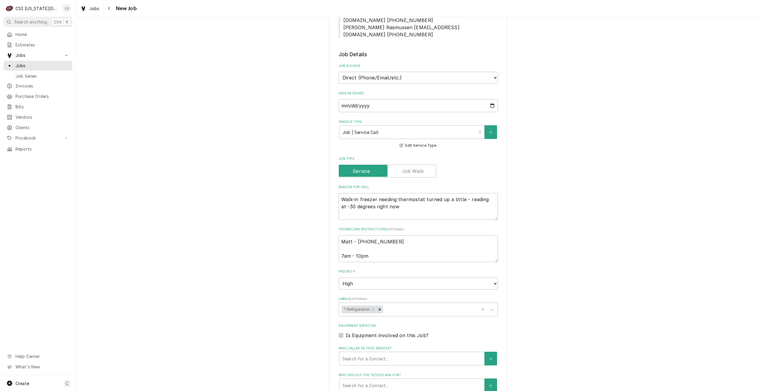
scroll to position [238, 0]
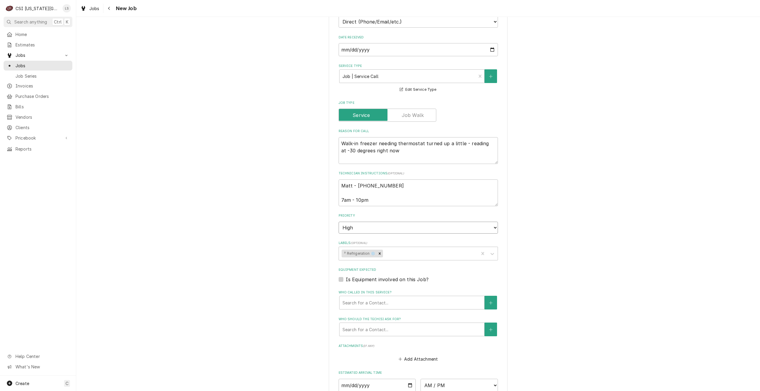
drag, startPoint x: 417, startPoint y: 208, endPoint x: 413, endPoint y: 209, distance: 4.8
click at [417, 222] on select "No Priority Urgent High Medium Low" at bounding box center [418, 228] width 159 height 12
select select "1"
click at [339, 222] on select "No Priority Urgent High Medium Low" at bounding box center [418, 228] width 159 height 12
click at [556, 227] on div "Use the fields below to edit this job: Client Details Client CULVERS Edit Clien…" at bounding box center [418, 149] width 684 height 729
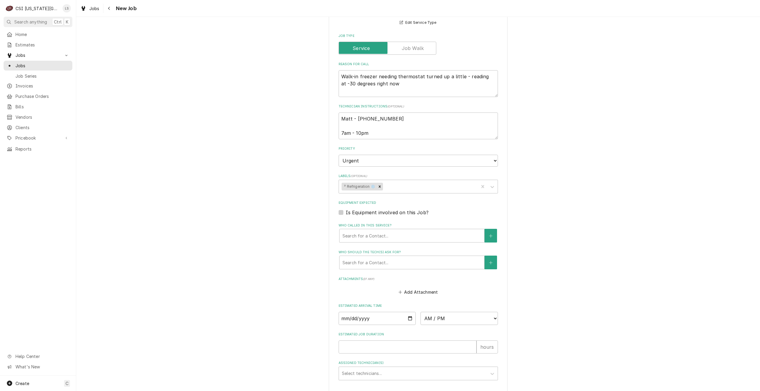
scroll to position [347, 0]
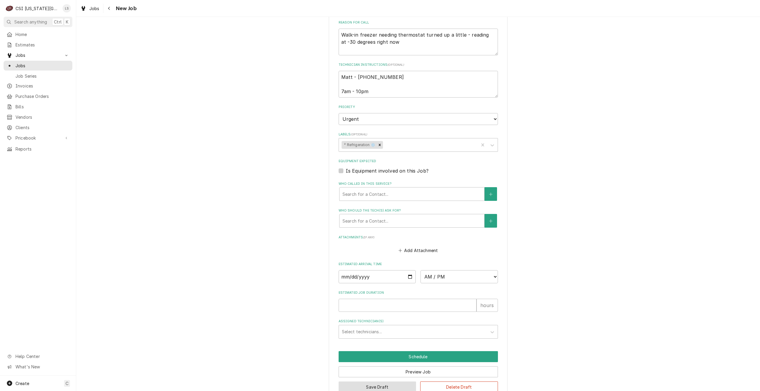
click at [380, 382] on button "Save Draft" at bounding box center [378, 387] width 78 height 11
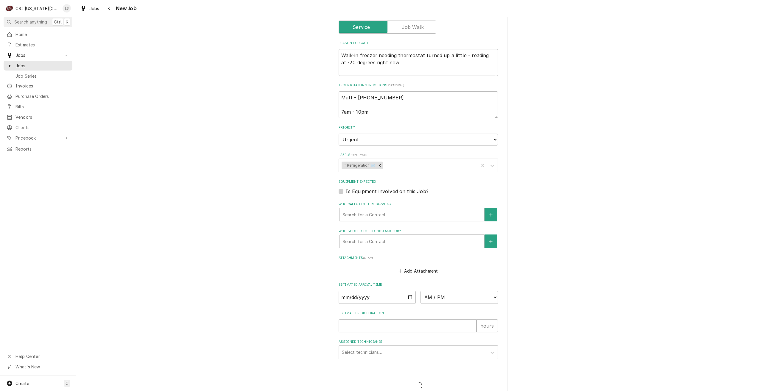
type textarea "x"
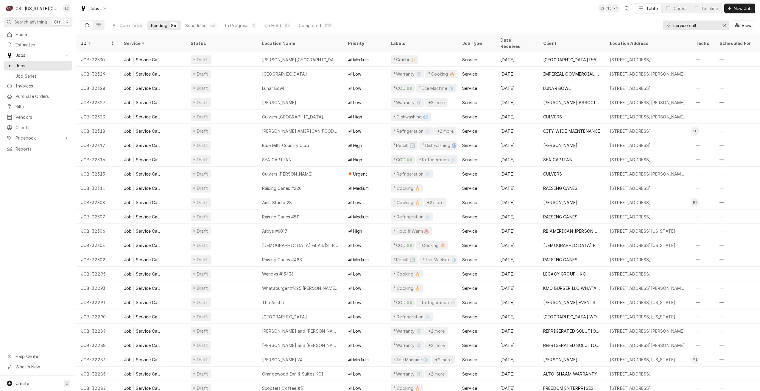
click at [341, 14] on div "Jobs LS NI + 4 Table Cards Timeline New Job" at bounding box center [418, 8] width 684 height 17
click at [362, 8] on div "Jobs LS NI + 5 Table Cards Timeline New Job" at bounding box center [418, 8] width 684 height 17
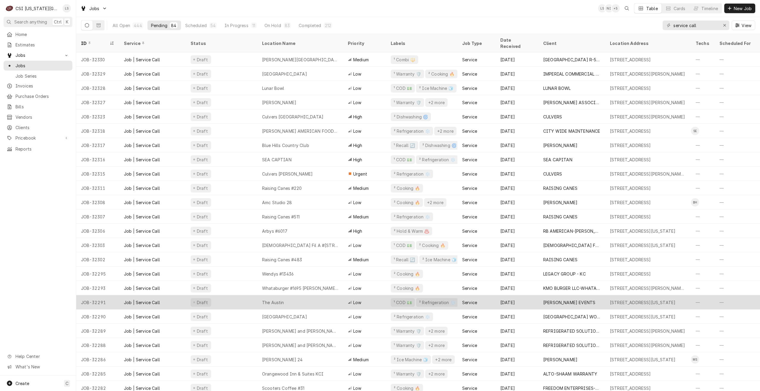
click at [276, 295] on div "The Austin" at bounding box center [300, 302] width 86 height 14
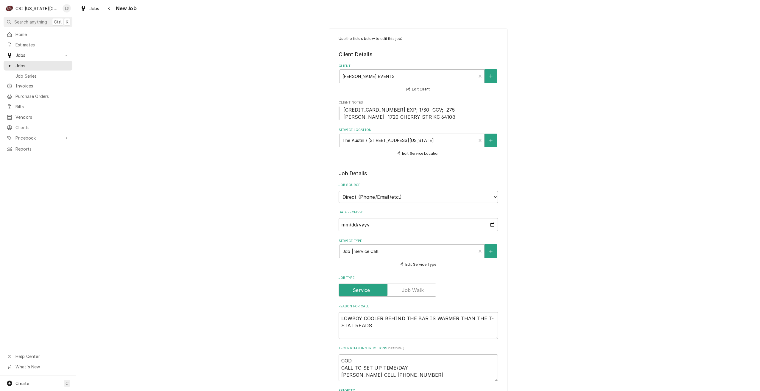
type textarea "x"
click at [59, 68] on link "Jobs" at bounding box center [38, 66] width 69 height 10
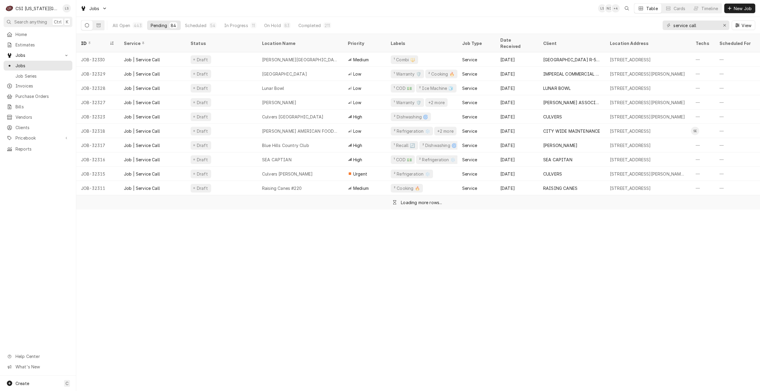
click at [320, 13] on div "Jobs LS NI + 4 Table Cards Timeline New Job" at bounding box center [418, 8] width 684 height 17
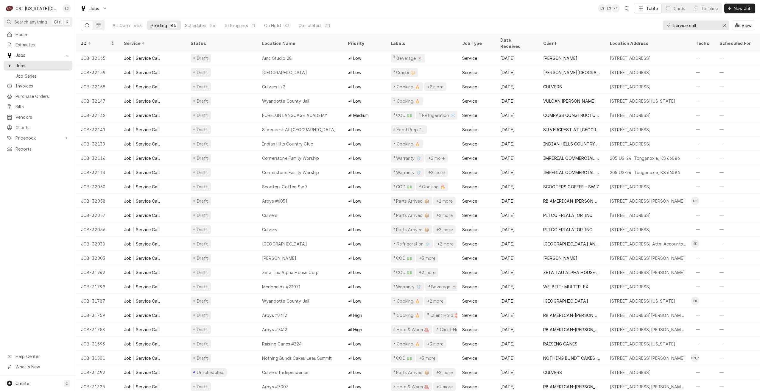
scroll to position [859, 0]
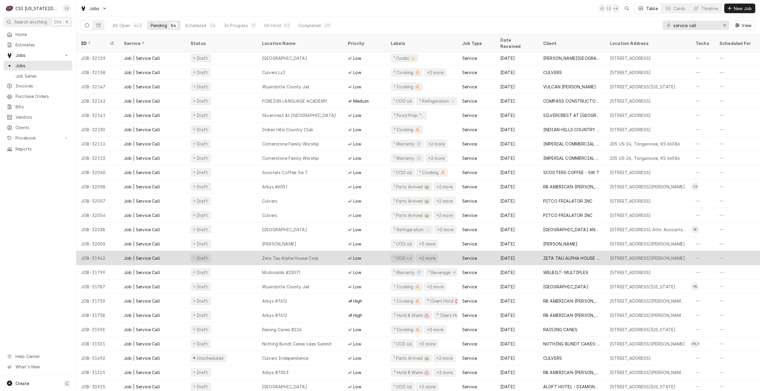
click at [333, 253] on div "Zeta Tau Alpha House Corp" at bounding box center [300, 258] width 86 height 14
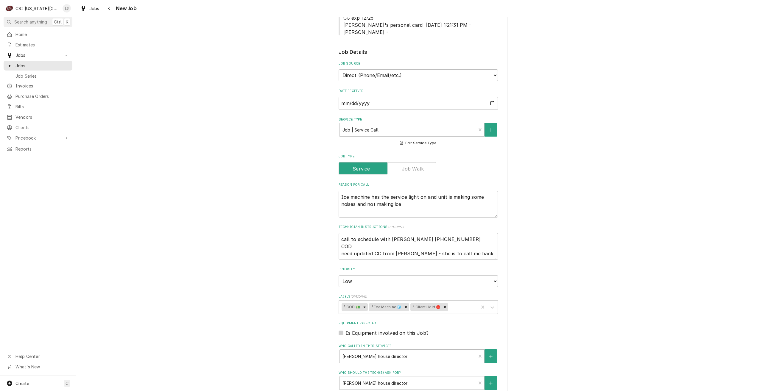
scroll to position [60, 0]
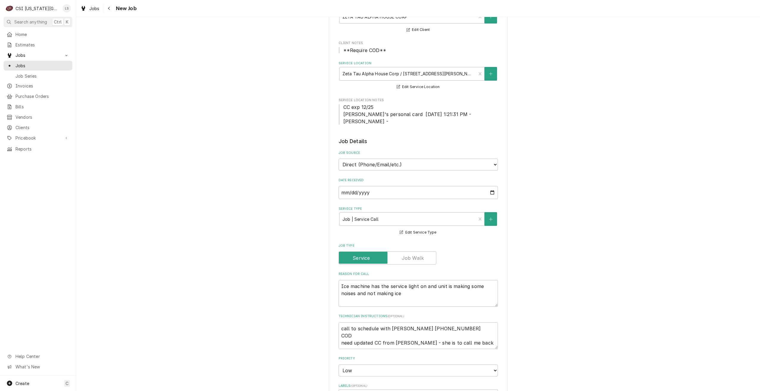
click at [576, 111] on div "Use the fields below to edit this job: Client Details Client ZETA TAU ALPHA HOU…" at bounding box center [418, 311] width 684 height 694
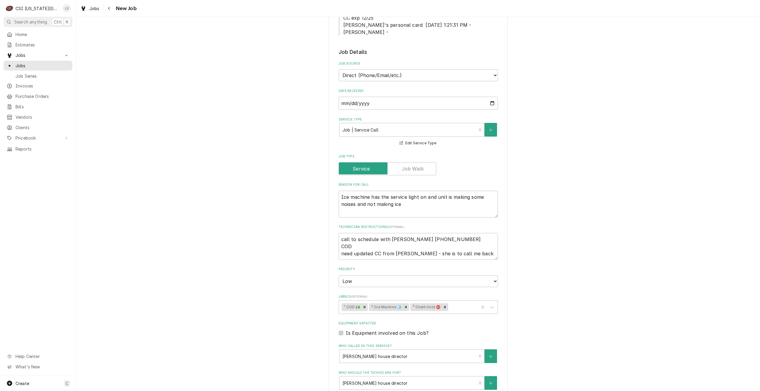
scroll to position [318, 0]
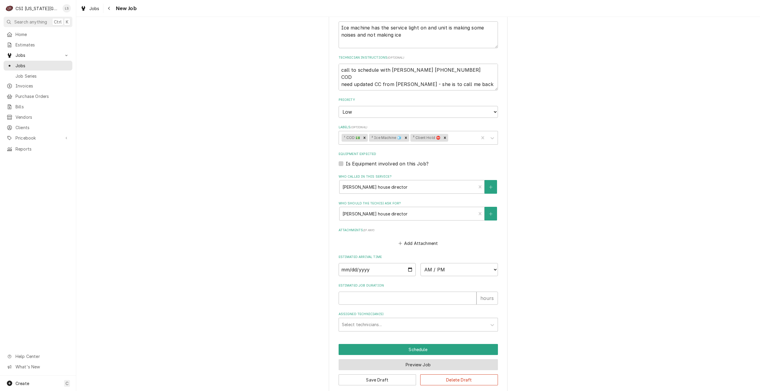
click at [429, 359] on button "Preview Job" at bounding box center [418, 364] width 159 height 11
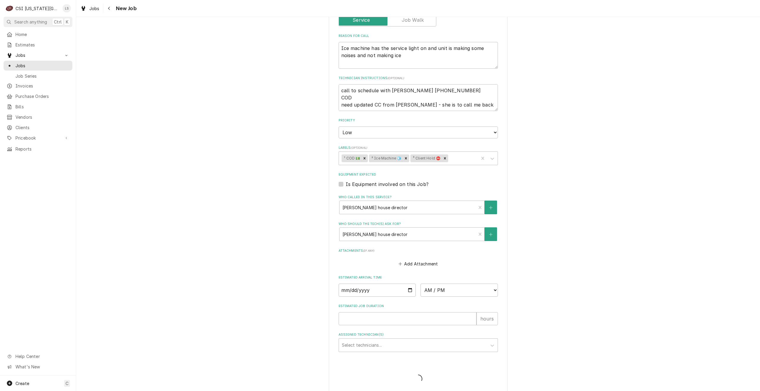
type textarea "x"
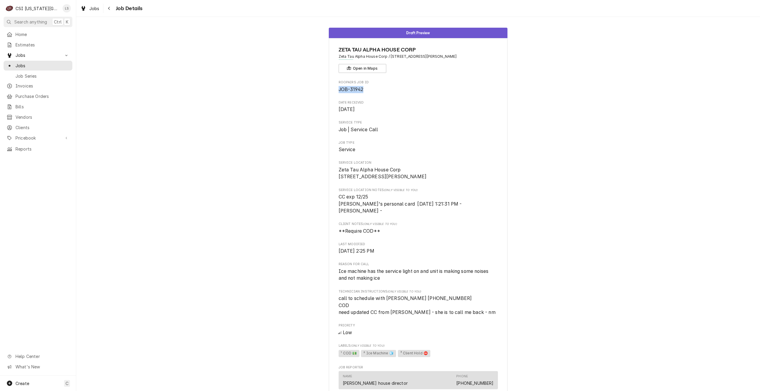
drag, startPoint x: 365, startPoint y: 91, endPoint x: 336, endPoint y: 92, distance: 28.6
click at [339, 92] on span "JOB-31942" at bounding box center [418, 89] width 159 height 7
copy span "JOB-31942"
click at [31, 63] on span "Jobs" at bounding box center [42, 66] width 54 height 6
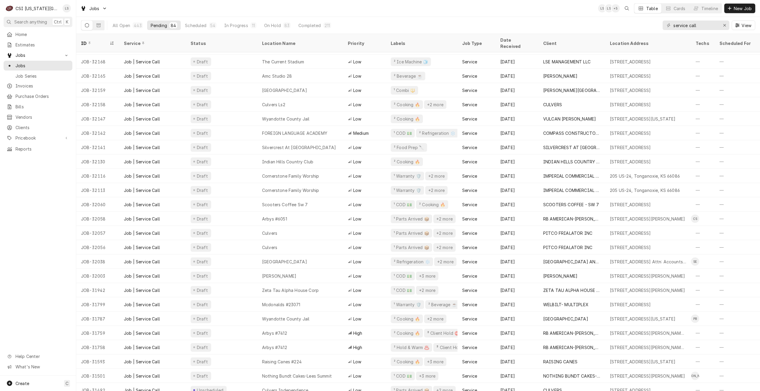
scroll to position [859, 0]
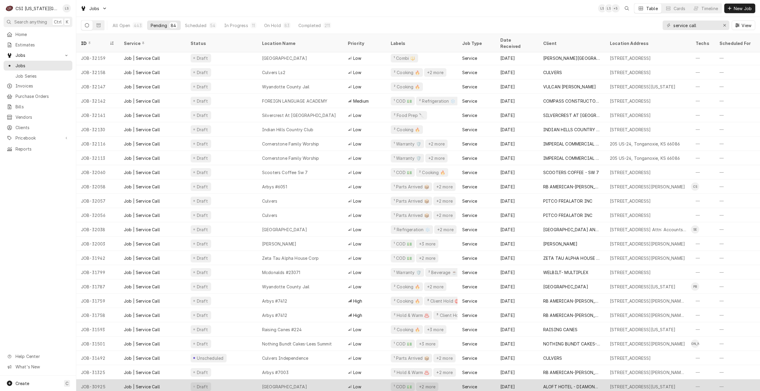
click at [328, 380] on div "[GEOGRAPHIC_DATA]" at bounding box center [300, 387] width 86 height 14
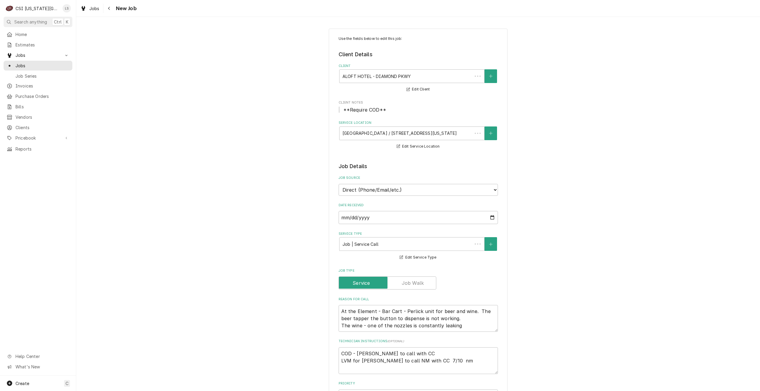
type textarea "x"
click at [58, 67] on div "Jobs" at bounding box center [38, 65] width 66 height 7
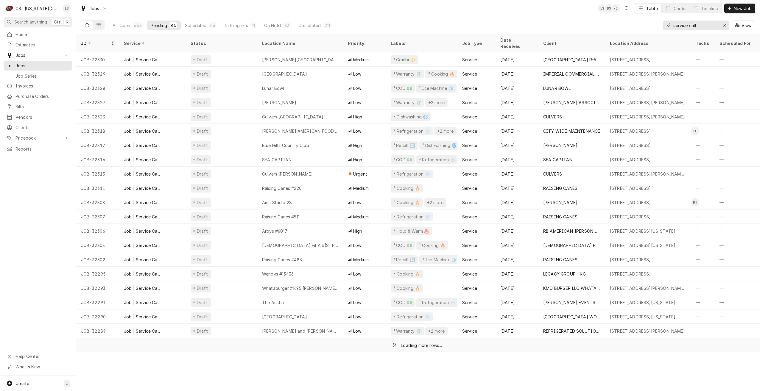
drag, startPoint x: 706, startPoint y: 24, endPoint x: 656, endPoint y: 23, distance: 50.6
click at [656, 23] on div "All Open 443 Pending 84 Scheduled 54 In Progress 11 On Hold 83 Completed 211 se…" at bounding box center [418, 25] width 674 height 17
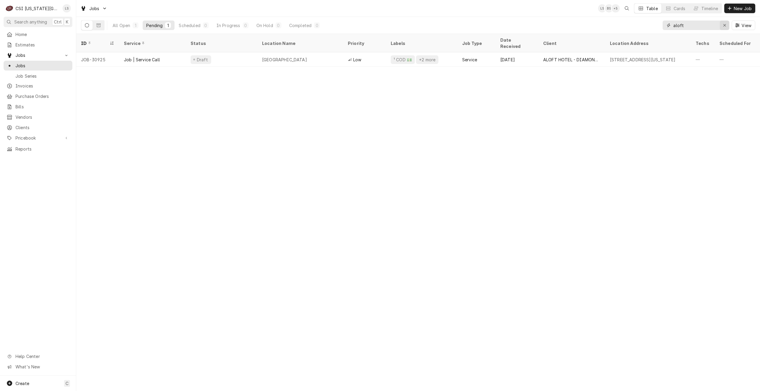
type input "aloft"
click at [722, 25] on div "Erase input" at bounding box center [725, 25] width 6 height 6
click at [697, 27] on input "Dynamic Content Wrapper" at bounding box center [701, 26] width 56 height 10
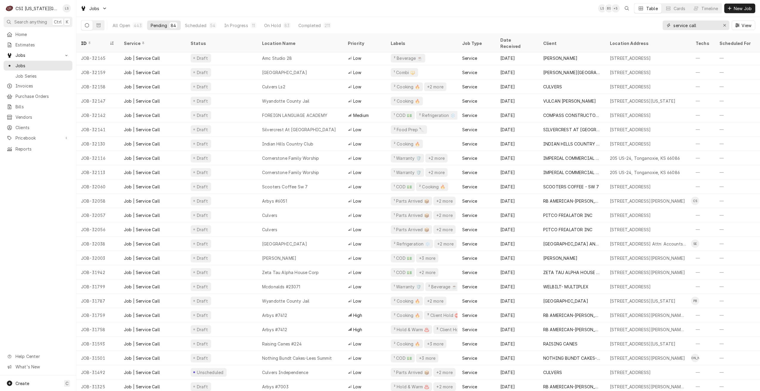
scroll to position [859, 0]
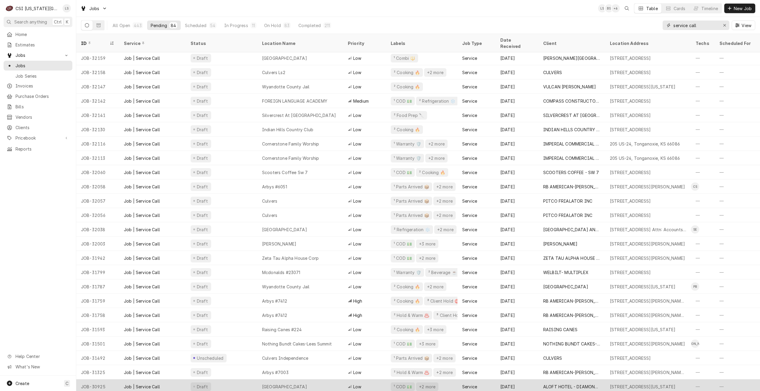
type input "service call"
click at [327, 380] on div "Aloft Hotel" at bounding box center [300, 387] width 86 height 14
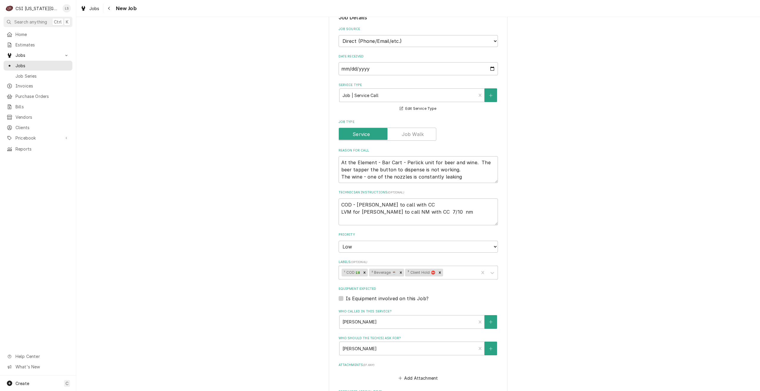
scroll to position [291, 0]
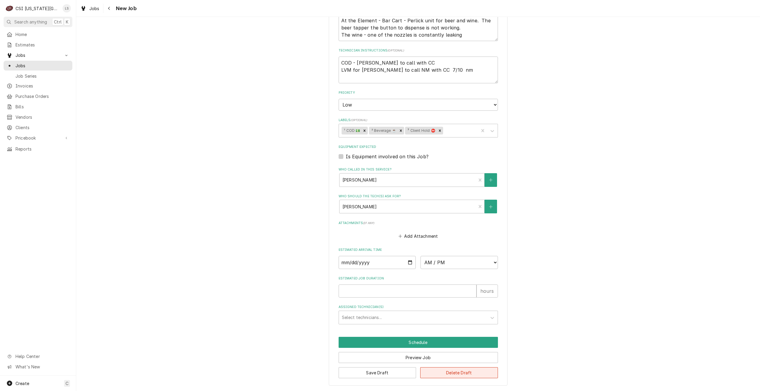
click at [458, 375] on button "Delete Draft" at bounding box center [459, 373] width 78 height 11
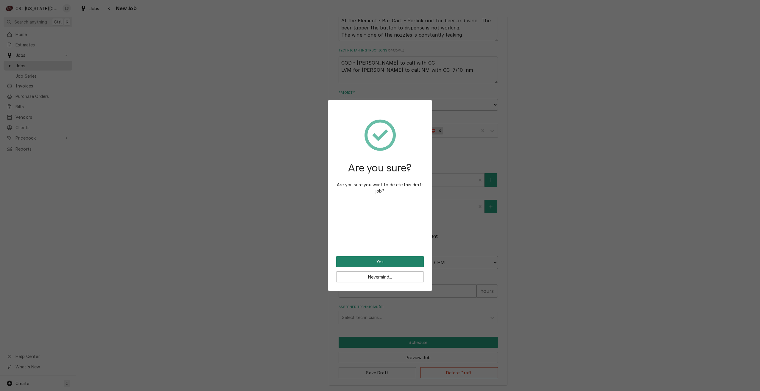
click at [386, 263] on button "Yes" at bounding box center [380, 261] width 88 height 11
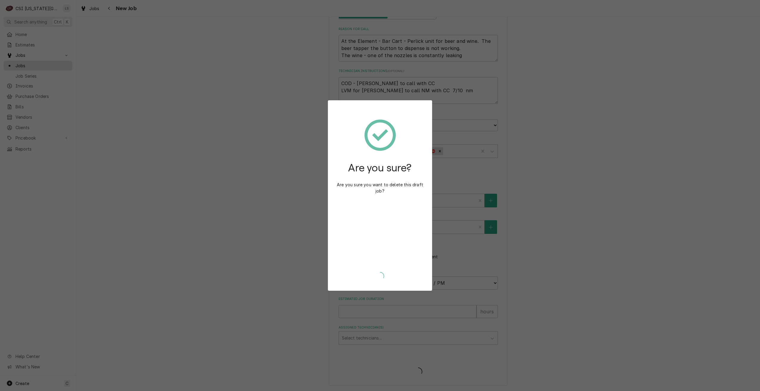
type textarea "x"
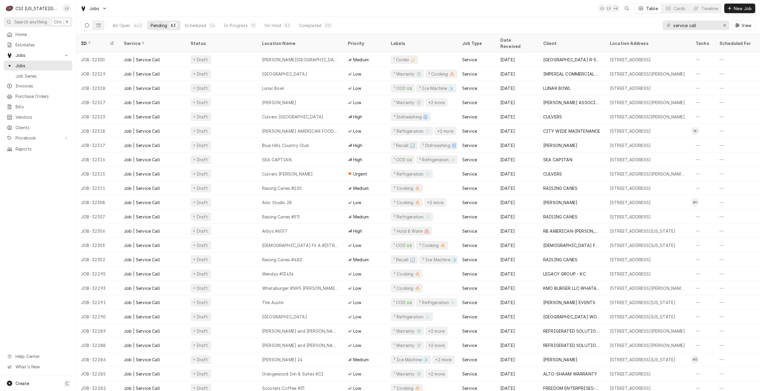
click at [478, 7] on div "Jobs LS LS + 6 Table Cards Timeline New Job" at bounding box center [418, 8] width 684 height 17
click at [478, 7] on div "Jobs LS BS + 5 Table Cards Timeline New Job" at bounding box center [418, 8] width 684 height 17
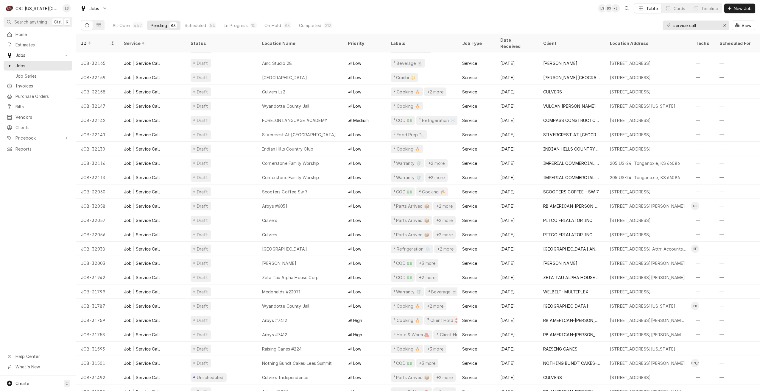
scroll to position [845, 0]
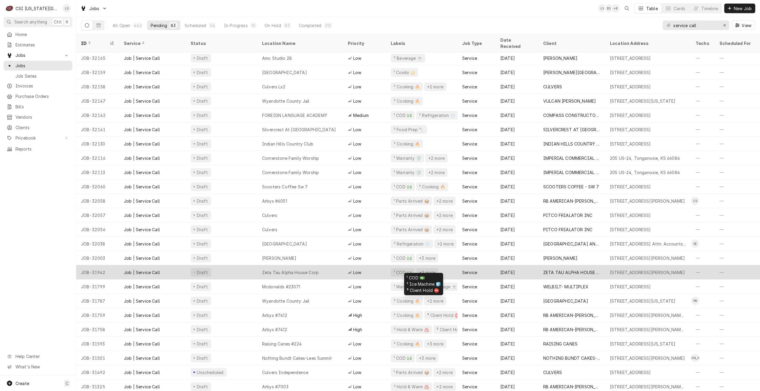
click at [447, 267] on div "¹ COD 💵 +2 more" at bounding box center [421, 272] width 71 height 14
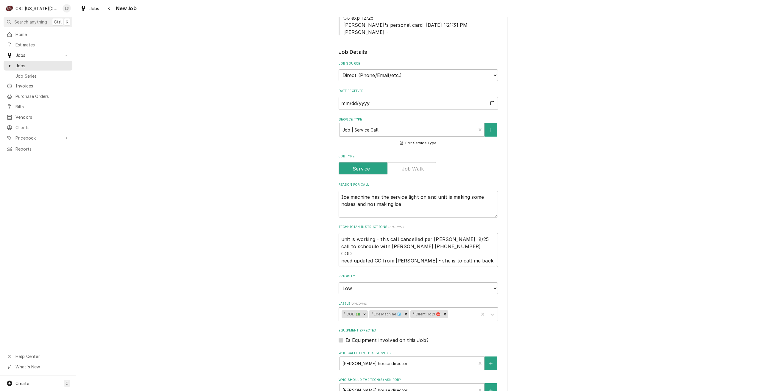
scroll to position [326, 0]
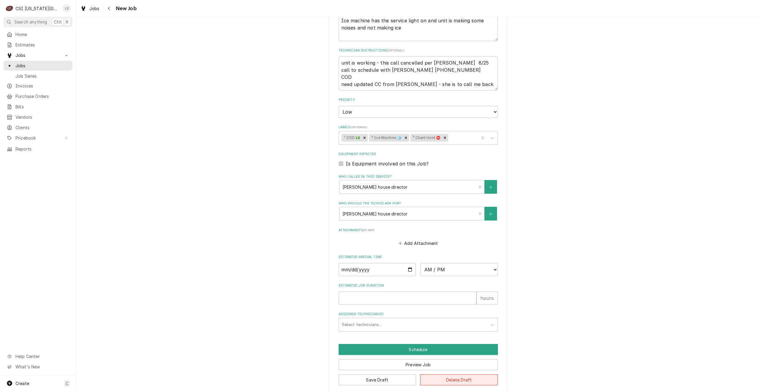
click at [447, 375] on button "Delete Draft" at bounding box center [459, 380] width 78 height 11
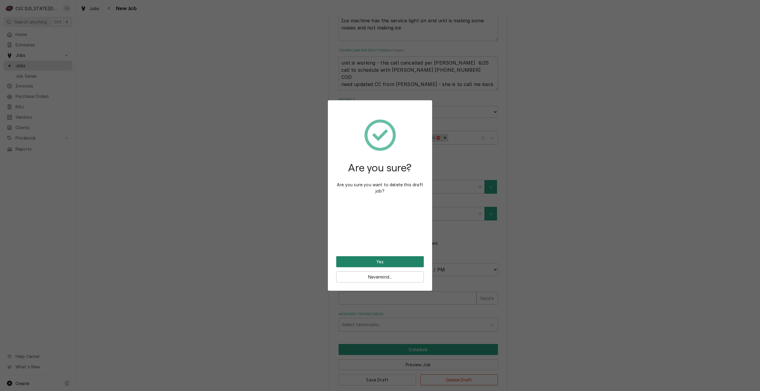
click at [394, 260] on button "Yes" at bounding box center [380, 261] width 88 height 11
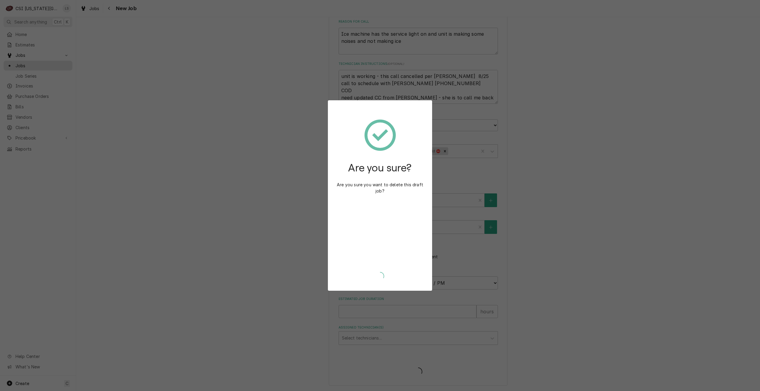
scroll to position [305, 0]
type textarea "x"
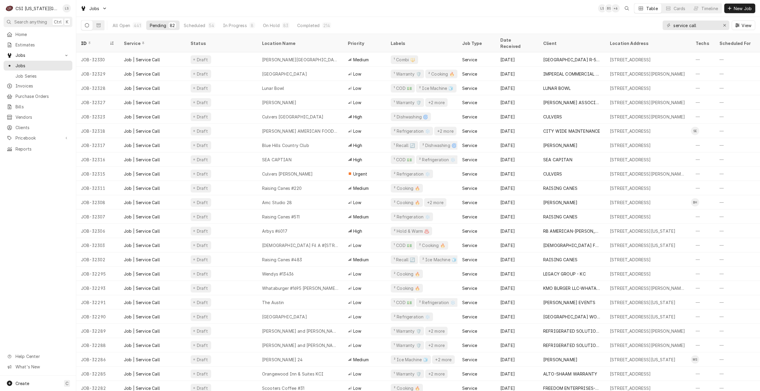
click at [424, 7] on div "Jobs LS BS + 6 Table Cards Timeline New Job" at bounding box center [418, 8] width 684 height 17
click at [733, 7] on span "New Job" at bounding box center [743, 8] width 20 height 6
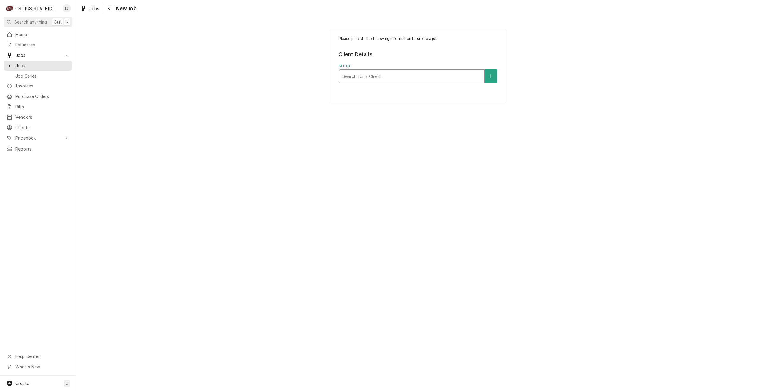
click at [441, 76] on div "Client" at bounding box center [412, 76] width 139 height 11
type input "scuola"
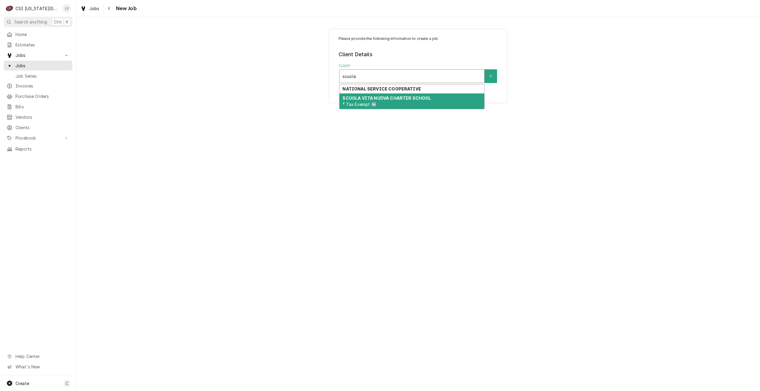
click at [425, 98] on strong "SCUOLA VITA NUDVA CHARTER SCHOOL" at bounding box center [387, 98] width 88 height 5
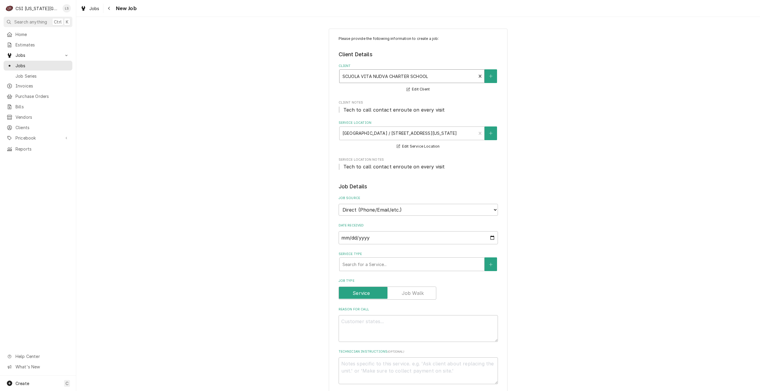
scroll to position [119, 0]
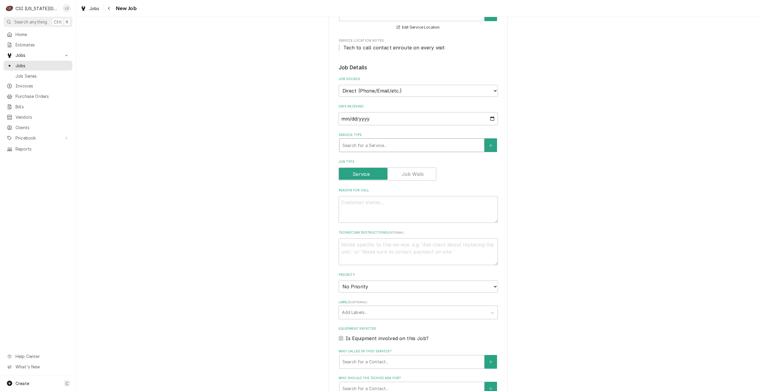
click at [410, 144] on div "Service Type" at bounding box center [412, 145] width 139 height 11
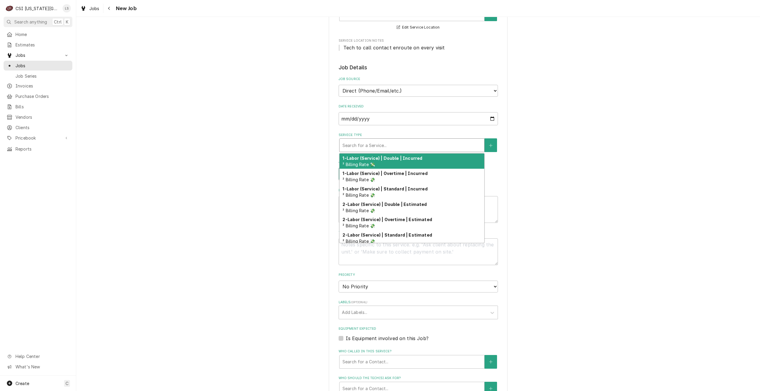
type textarea "x"
type input "s"
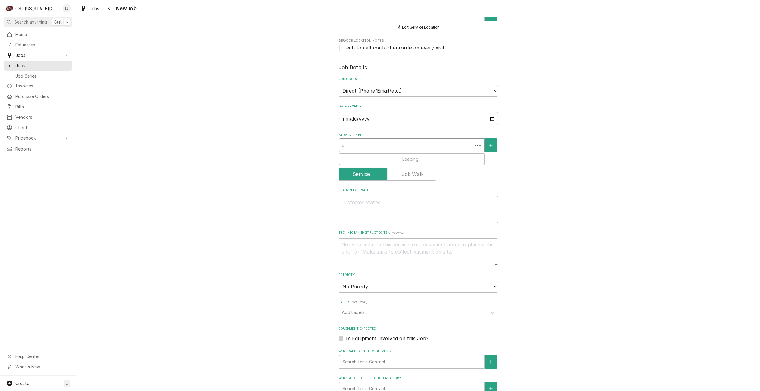
type textarea "x"
type input "se"
type textarea "x"
type input "ser"
type textarea "x"
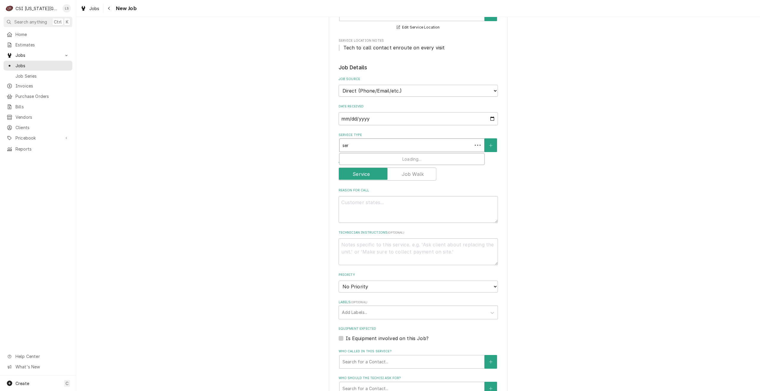
type input "serv"
type textarea "x"
type input "servic"
type textarea "x"
type input "service"
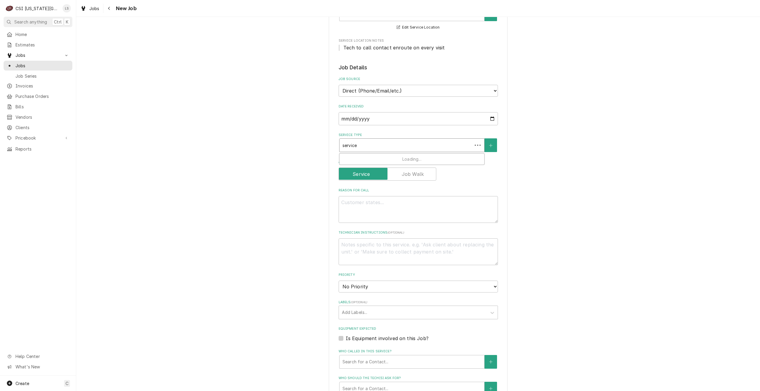
type textarea "x"
type input "service"
type textarea "x"
type input "service c"
type textarea "x"
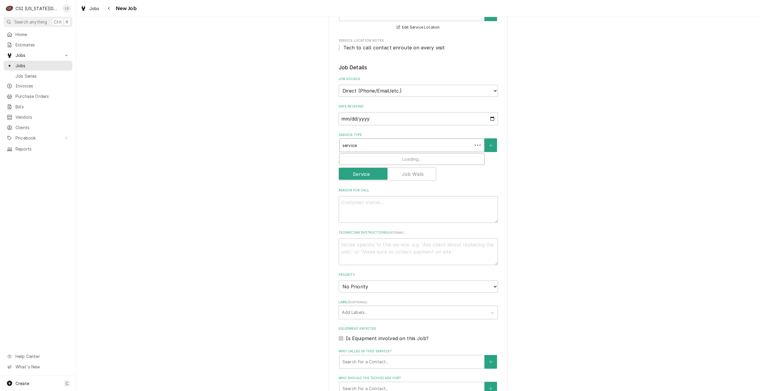
type input "service ca"
type textarea "x"
type input "service cal"
type textarea "x"
type input "service call"
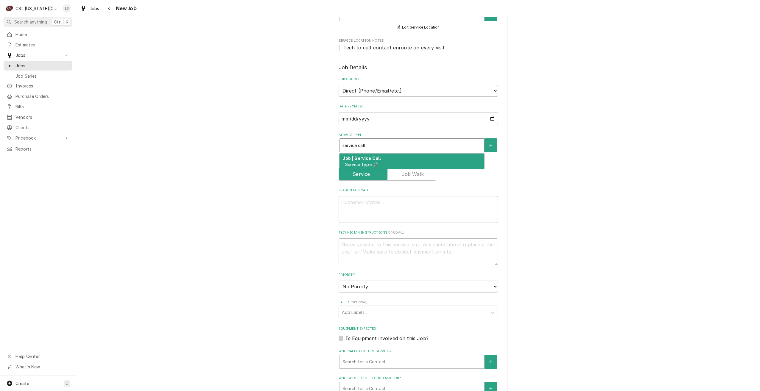
click at [401, 165] on div "Job | Service Call ¹ Service Type 🛠️" at bounding box center [412, 161] width 145 height 15
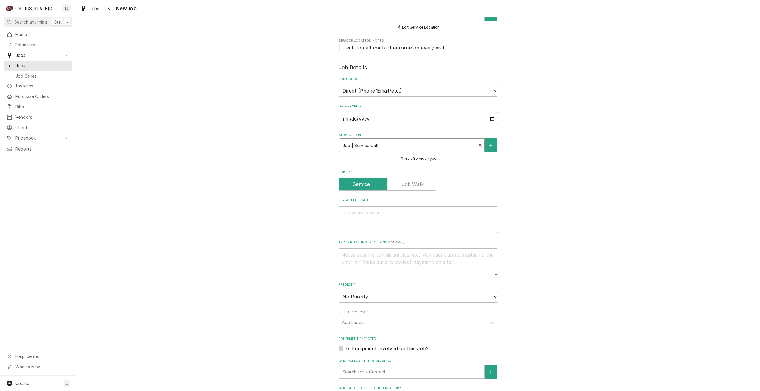
type textarea "x"
click at [414, 186] on label "Job Type" at bounding box center [388, 184] width 98 height 13
click at [414, 186] on input "Job Type" at bounding box center [387, 184] width 92 height 13
checkbox input "true"
type textarea "x"
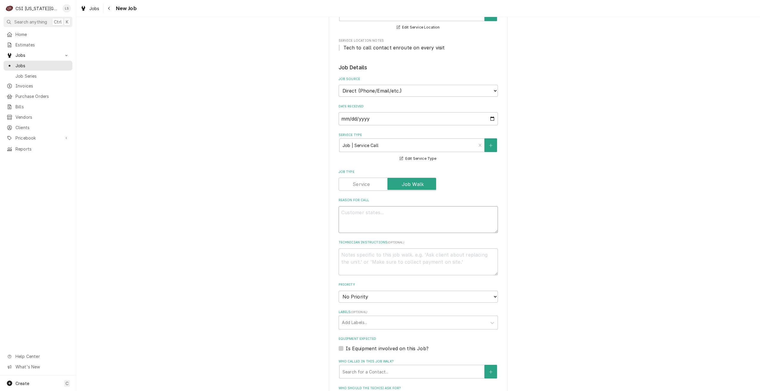
click at [411, 221] on textarea "Reason For Call" at bounding box center [418, 219] width 159 height 27
type textarea "D"
type textarea "x"
type textarea "Di"
type textarea "x"
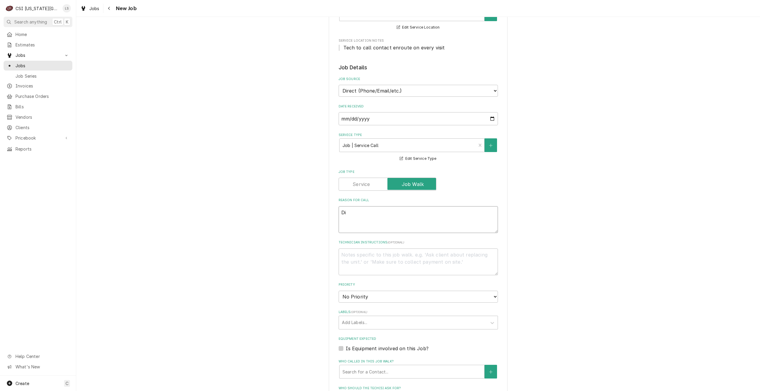
type textarea "Dis"
type textarea "x"
type textarea "Disp"
type textarea "x"
type textarea "Dispa"
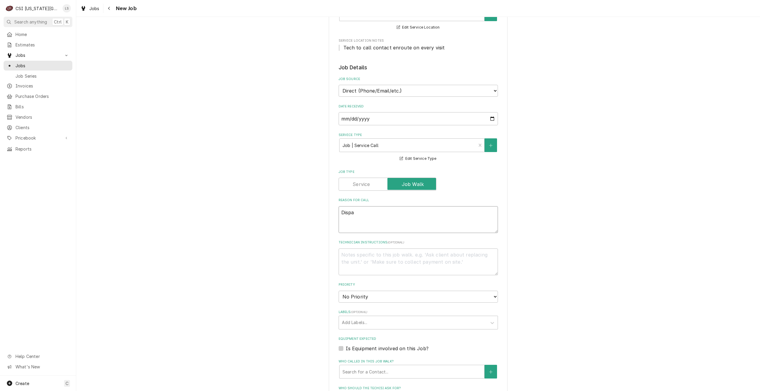
type textarea "x"
type textarea "Dispat"
type textarea "x"
type textarea "Dispatc"
type textarea "x"
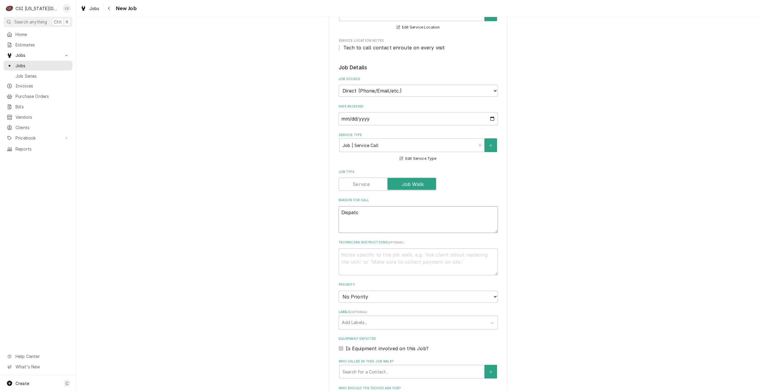
type textarea "Dispatch"
type textarea "x"
type textarea "Dispatch"
type textarea "x"
type textarea "Dispatch t"
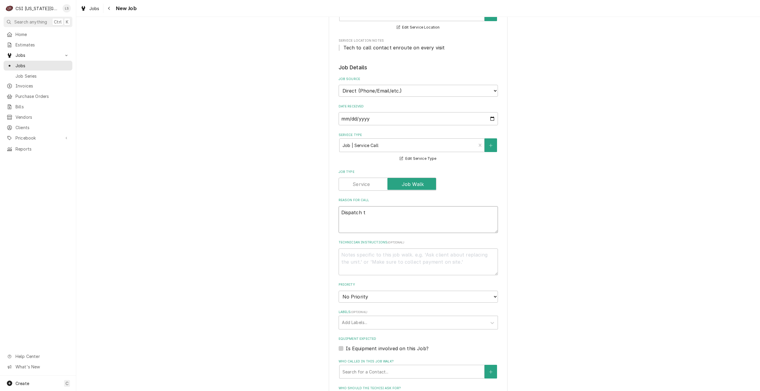
type textarea "x"
type textarea "Dispatch to"
type textarea "x"
type textarea "Dispatch to"
type textarea "x"
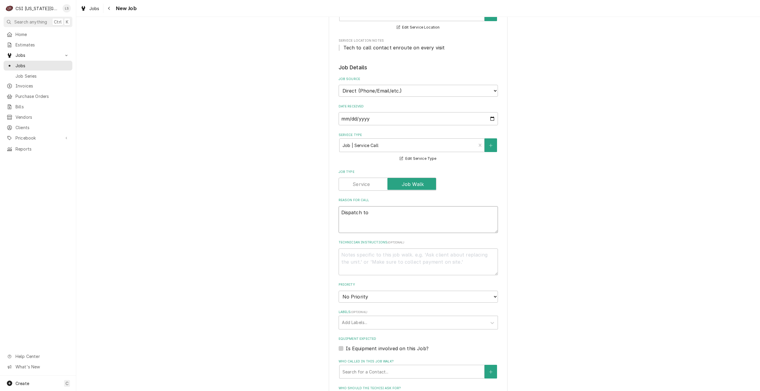
type textarea "Dispatch to q"
type textarea "x"
type textarea "Dispatch to qu"
type textarea "x"
type textarea "Dispatch to quo"
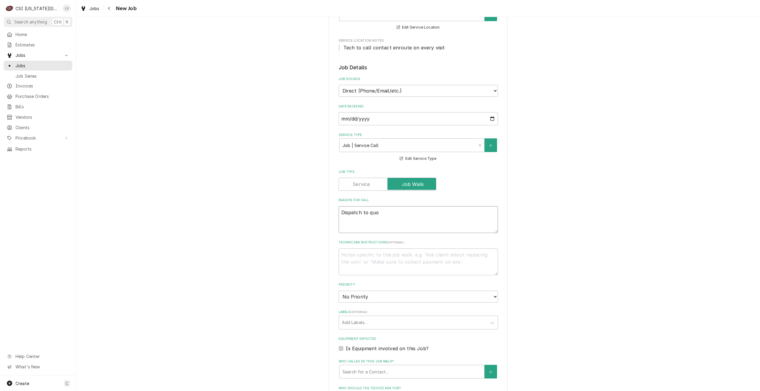
type textarea "x"
type textarea "Dispatch to quot"
type textarea "x"
type textarea "Dispatch to quote"
type textarea "x"
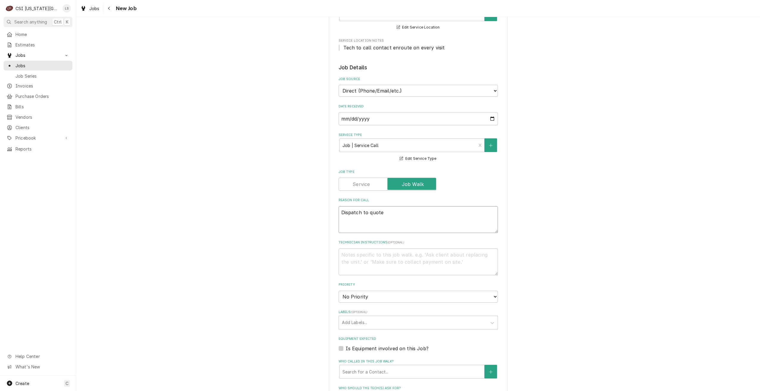
type textarea "Dispatch to quote"
type textarea "x"
type textarea "Dispatch to quote P"
type textarea "x"
type textarea "Dispatch to quote PM"
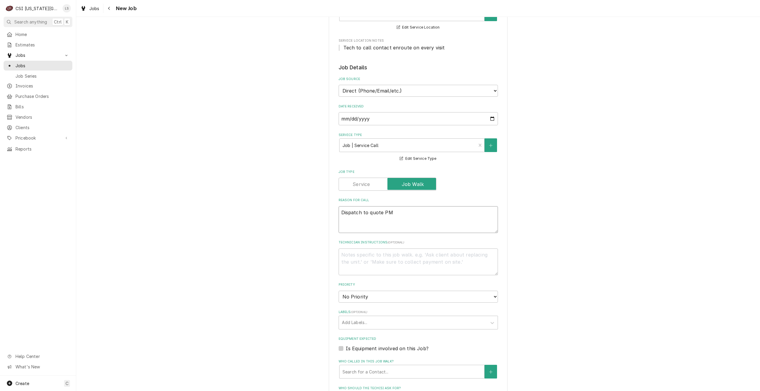
type textarea "x"
type textarea "Dispatch to quote PM"
type textarea "x"
type textarea "Dispatch to quote PM r"
type textarea "x"
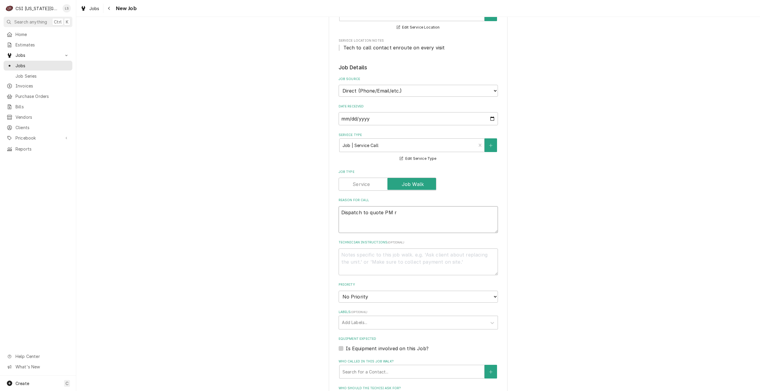
type textarea "Dispatch to quote PM re"
type textarea "x"
type textarea "Dispatch to quote PM rep"
type textarea "x"
type textarea "Dispatch to quote PM repa"
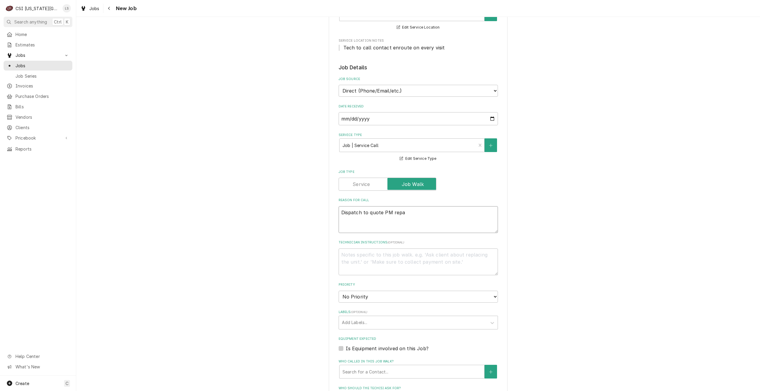
type textarea "x"
type textarea "Dispatch to quote PM repai"
type textarea "x"
type textarea "Dispatch to quote PM repair"
type textarea "x"
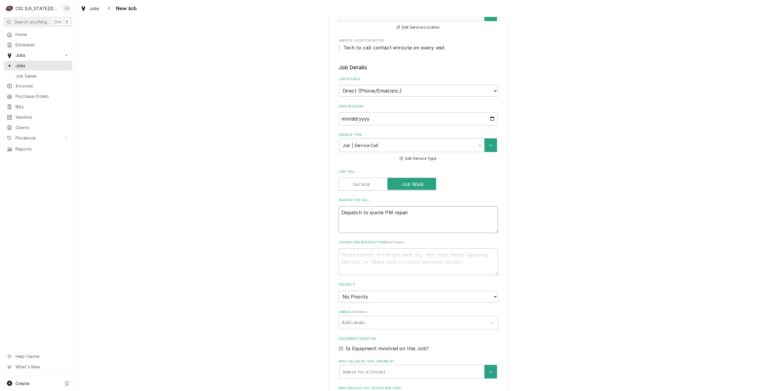
type textarea "Dispatch to quote PM repairs"
type textarea "x"
type textarea "Dispatch to quote PM repairs"
click at [547, 207] on div "Please provide the following information to create a job: Client Details Client…" at bounding box center [418, 263] width 684 height 719
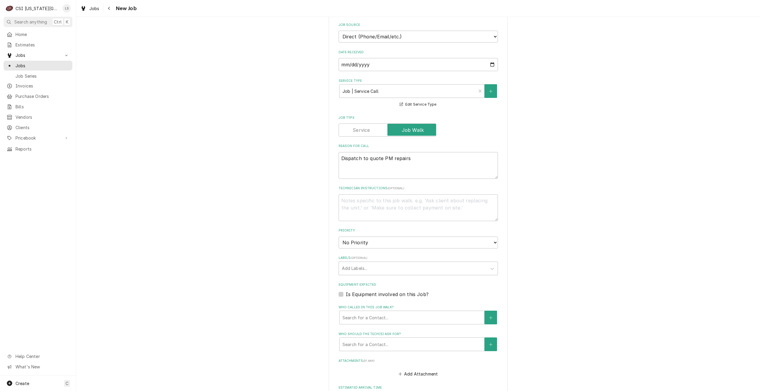
scroll to position [179, 0]
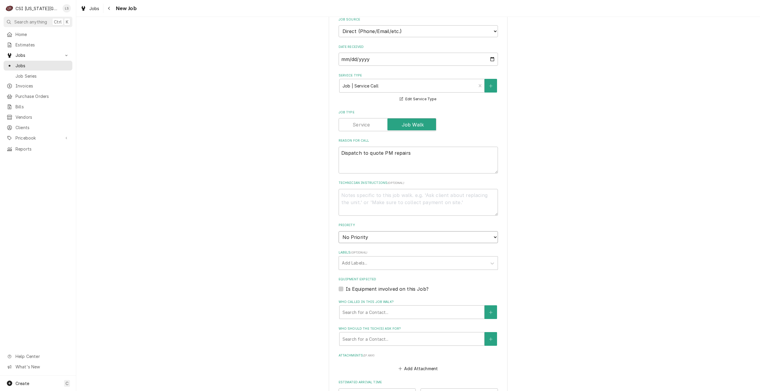
click at [407, 240] on select "No Priority Urgent High Medium Low" at bounding box center [418, 237] width 159 height 12
select select "4"
click at [339, 231] on select "No Priority Urgent High Medium Low" at bounding box center [418, 237] width 159 height 12
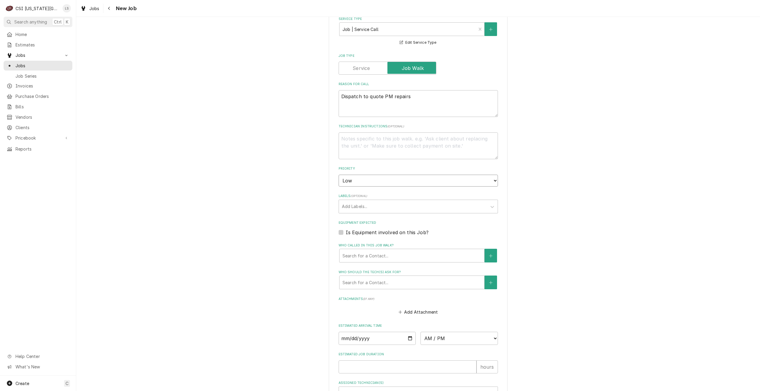
type textarea "x"
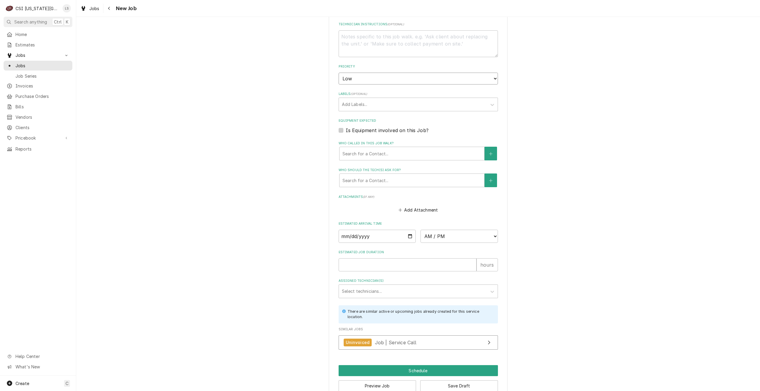
scroll to position [351, 0]
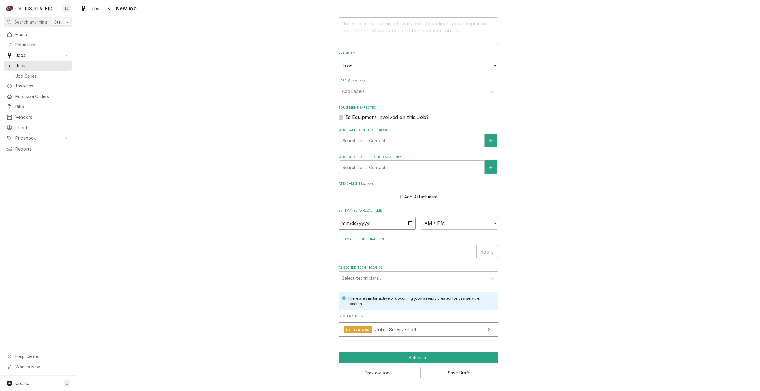
click at [410, 224] on input "Date" at bounding box center [377, 223] width 77 height 13
type input "2025-08-25"
type textarea "x"
click at [449, 222] on select "AM / PM 6:00 AM 6:15 AM 6:30 AM 6:45 AM 7:00 AM 7:15 AM 7:30 AM 7:45 AM 8:00 AM…" at bounding box center [459, 223] width 77 height 13
select select "14:30:00"
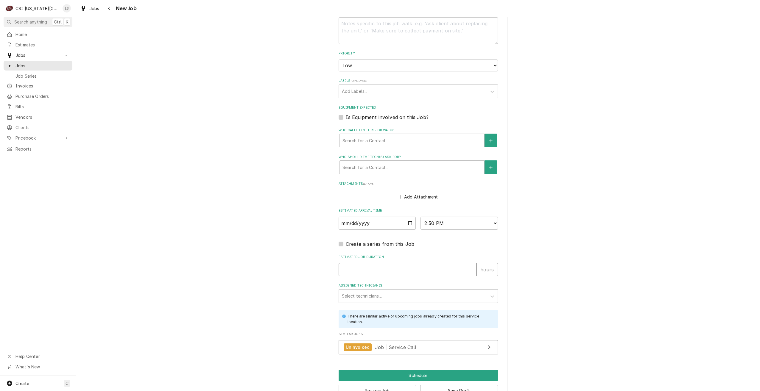
click at [438, 273] on input "Estimated Job Duration" at bounding box center [408, 269] width 138 height 13
type textarea "x"
type input "2"
type textarea "x"
type input "2"
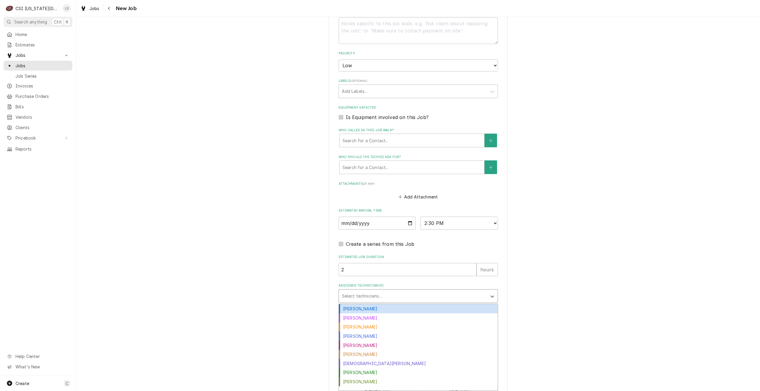
click at [463, 300] on div "Assigned Technician(s)" at bounding box center [413, 296] width 142 height 11
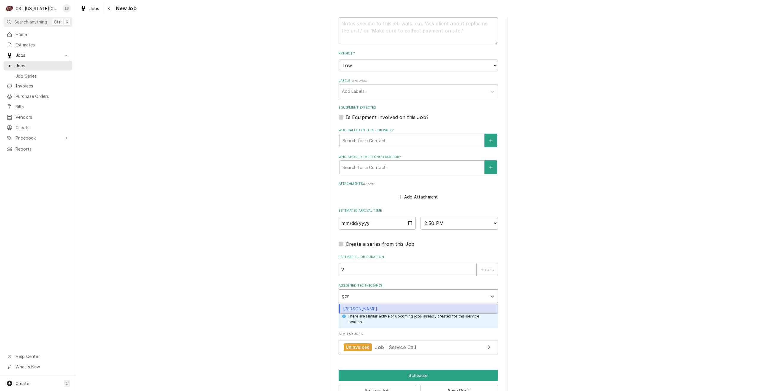
type input "gonz"
click at [463, 307] on div "Brian Gonzalez" at bounding box center [418, 308] width 159 height 9
type textarea "x"
click at [604, 265] on div "Please provide the following information to create a job: Client Details Client…" at bounding box center [418, 41] width 684 height 737
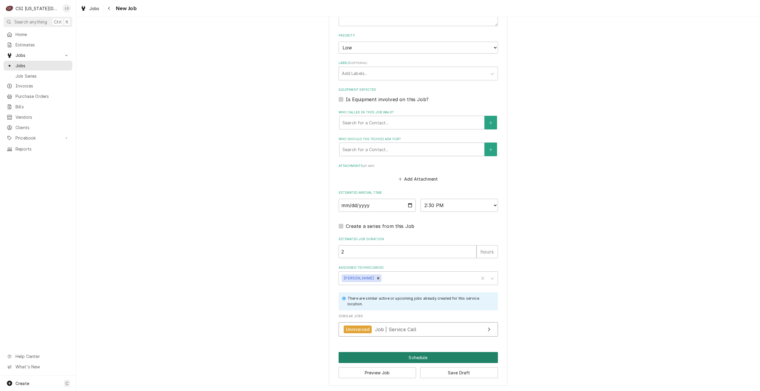
click at [398, 357] on button "Schedule" at bounding box center [418, 357] width 159 height 11
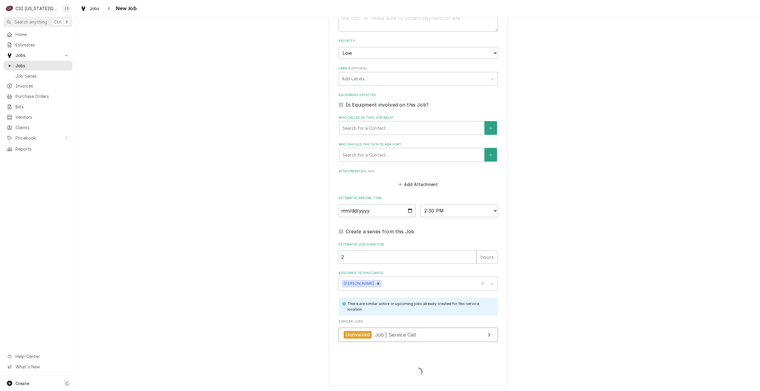
type textarea "x"
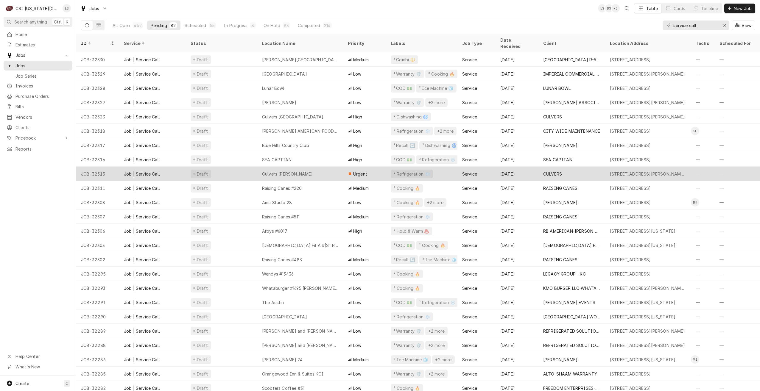
click at [304, 167] on div "Culvers [PERSON_NAME]" at bounding box center [300, 174] width 86 height 14
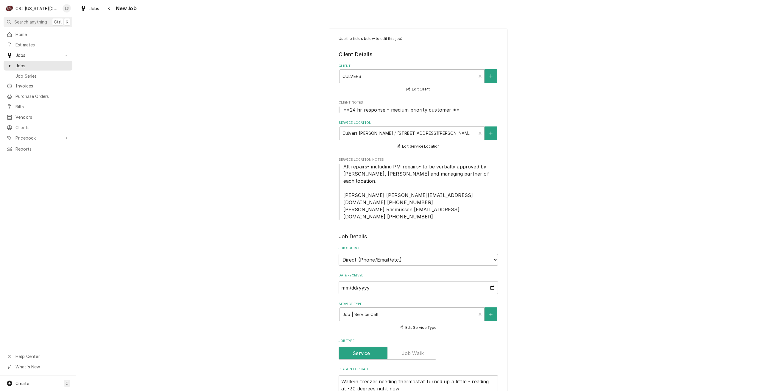
type textarea "x"
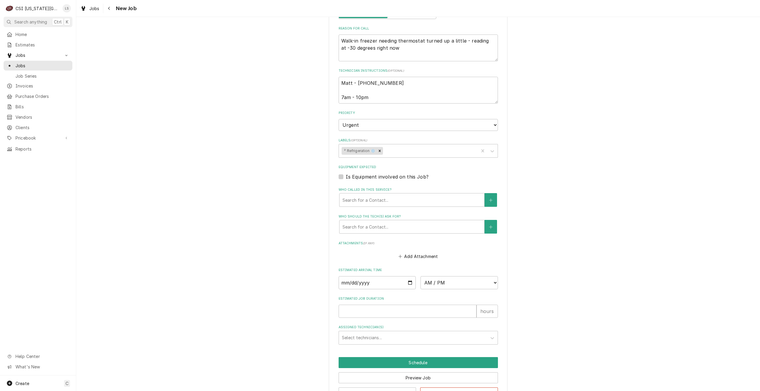
scroll to position [347, 0]
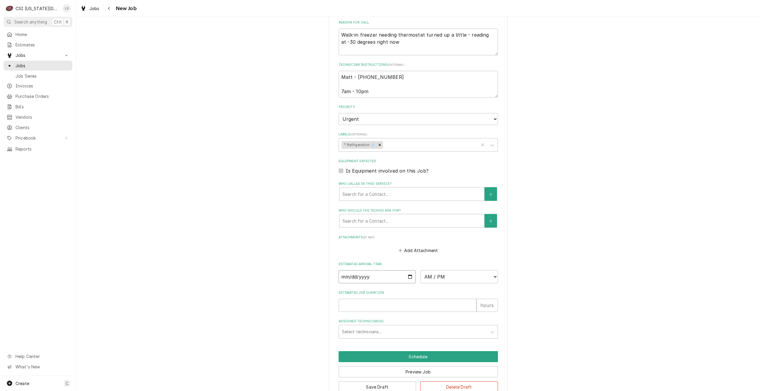
click at [410, 270] on input "Date" at bounding box center [377, 276] width 77 height 13
type input "2025-08-25"
type textarea "x"
click at [460, 270] on select "AM / PM 6:00 AM 6:15 AM 6:30 AM 6:45 AM 7:00 AM 7:15 AM 7:30 AM 7:45 AM 8:00 AM…" at bounding box center [459, 276] width 77 height 13
select select "14:30:00"
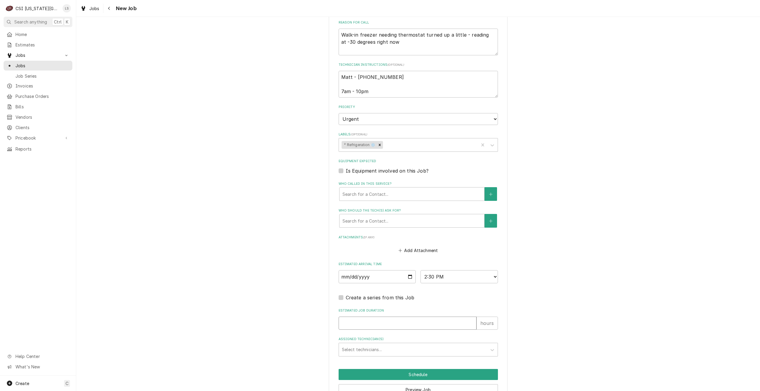
click at [424, 317] on input "Estimated Job Duration" at bounding box center [408, 323] width 138 height 13
type textarea "x"
type input "2"
type textarea "x"
type input "2"
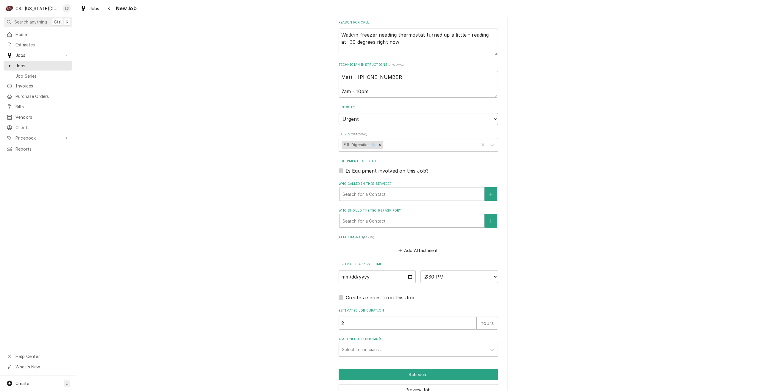
click at [416, 345] on div "Assigned Technician(s)" at bounding box center [413, 350] width 142 height 11
type input "chri"
click at [413, 358] on div "Christian Simmons" at bounding box center [418, 362] width 159 height 9
type textarea "x"
click at [408, 369] on button "Schedule" at bounding box center [418, 374] width 159 height 11
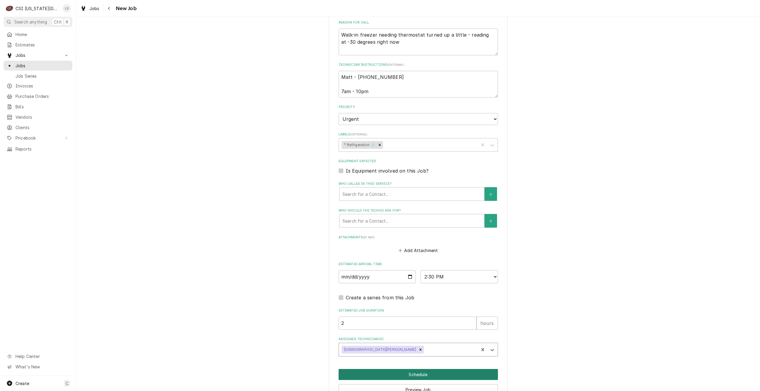
scroll to position [344, 0]
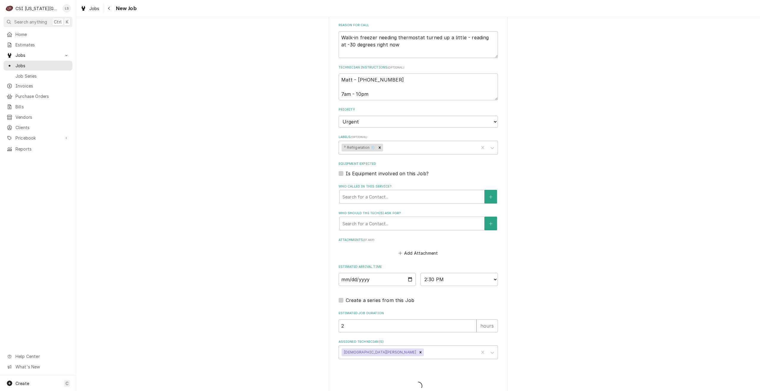
type textarea "x"
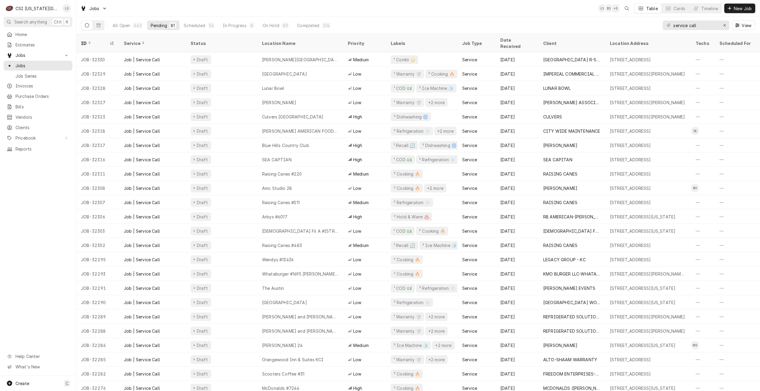
click at [195, 10] on div "Jobs LS BS + 5 Table Cards Timeline New Job" at bounding box center [418, 8] width 684 height 17
drag, startPoint x: 706, startPoint y: 27, endPoint x: 643, endPoint y: 25, distance: 63.2
click at [643, 25] on div "All Open 442 Pending 81 Scheduled 56 In Progress 8 On Hold 83 Completed 214 ser…" at bounding box center [418, 25] width 674 height 17
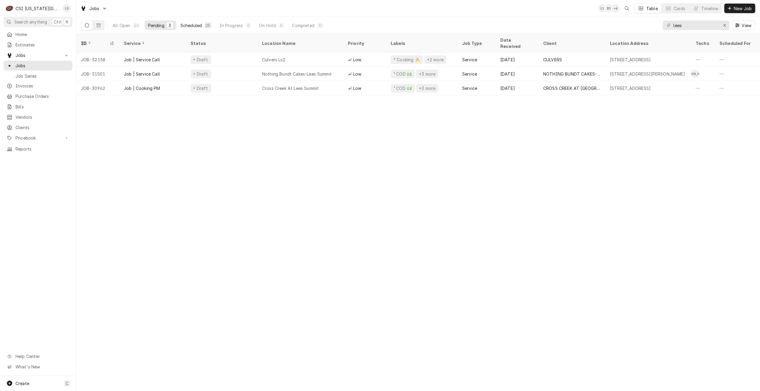
click at [193, 22] on button "Scheduled 25" at bounding box center [196, 26] width 38 height 10
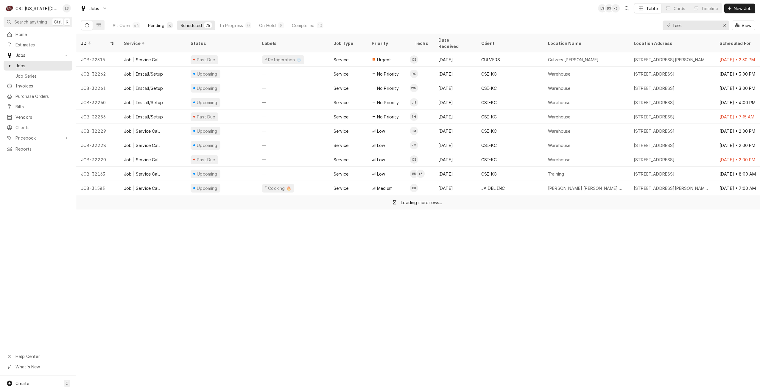
click at [156, 27] on div "Pending" at bounding box center [156, 25] width 16 height 6
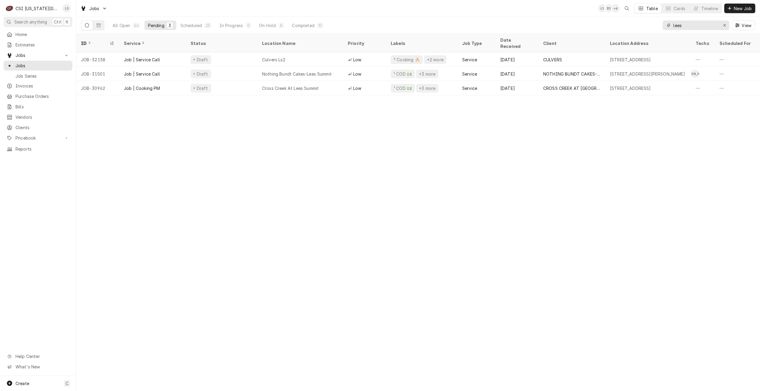
click at [693, 29] on input "lees" at bounding box center [695, 26] width 45 height 10
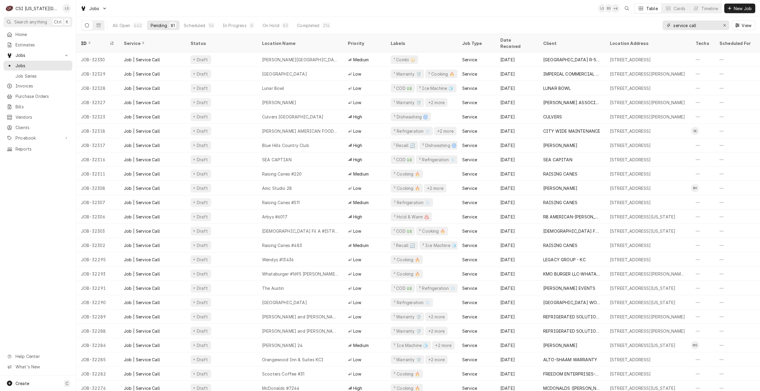
drag, startPoint x: 708, startPoint y: 26, endPoint x: 648, endPoint y: 21, distance: 59.4
click at [648, 21] on div "All Open 442 Pending 81 Scheduled 56 In Progress 8 On Hold 83 Completed 214 ser…" at bounding box center [418, 25] width 674 height 17
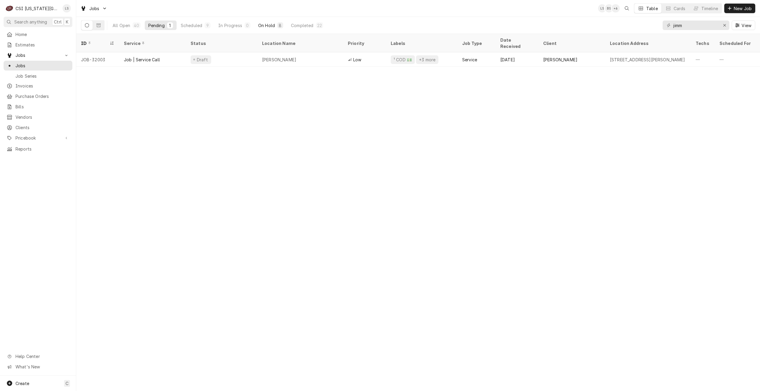
click at [275, 27] on button "On Hold 8" at bounding box center [271, 26] width 32 height 10
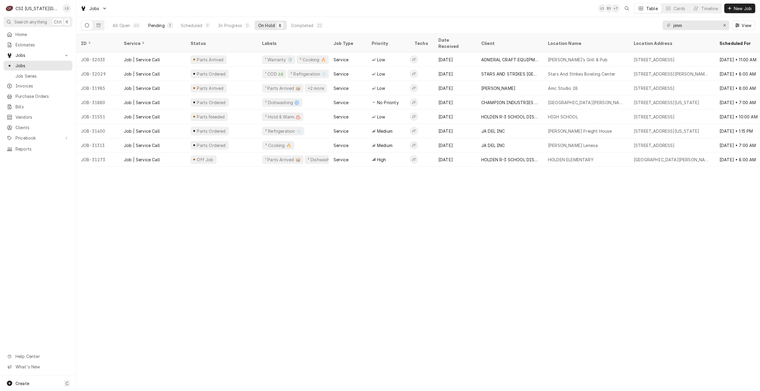
click at [159, 25] on div "Pending" at bounding box center [156, 25] width 16 height 6
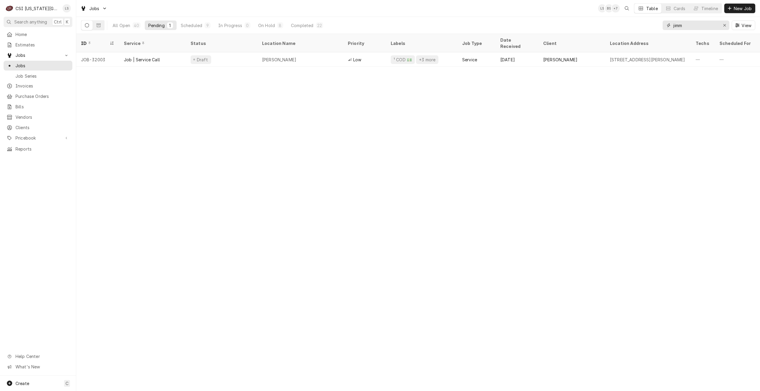
click at [684, 27] on input "jimm" at bounding box center [695, 26] width 45 height 10
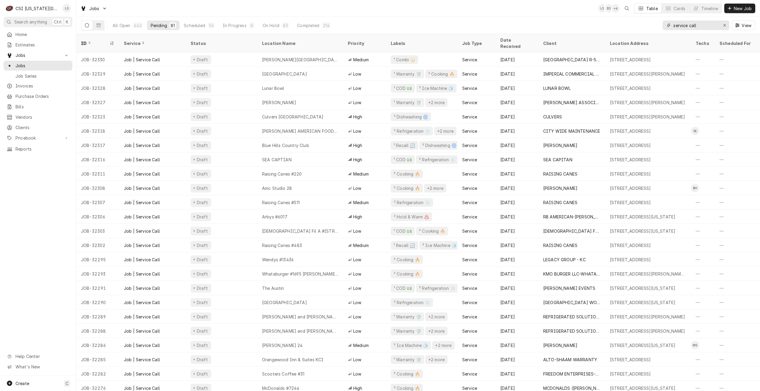
type input "service call"
click at [516, 10] on div "Jobs LS BS + 6 Table Cards Timeline New Job" at bounding box center [418, 8] width 684 height 17
click at [234, 7] on div "Jobs LS BS + 7 Table Cards Timeline New Job" at bounding box center [418, 8] width 684 height 17
click at [215, 7] on div "Jobs LS BS + 4 Table Cards Timeline New Job" at bounding box center [418, 8] width 684 height 17
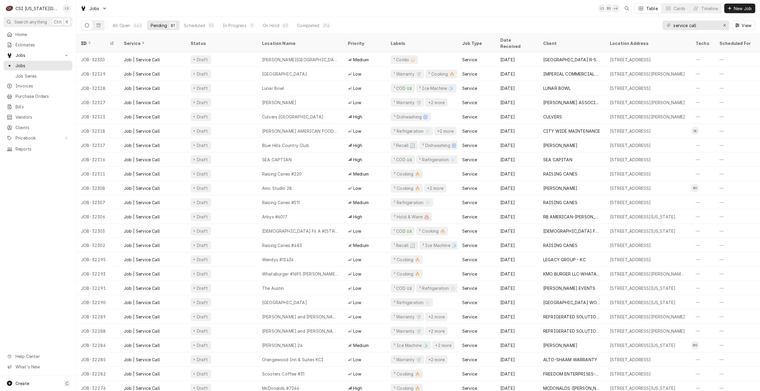
click at [215, 7] on div "Jobs LS BS + 4 Table Cards Timeline New Job" at bounding box center [418, 8] width 684 height 17
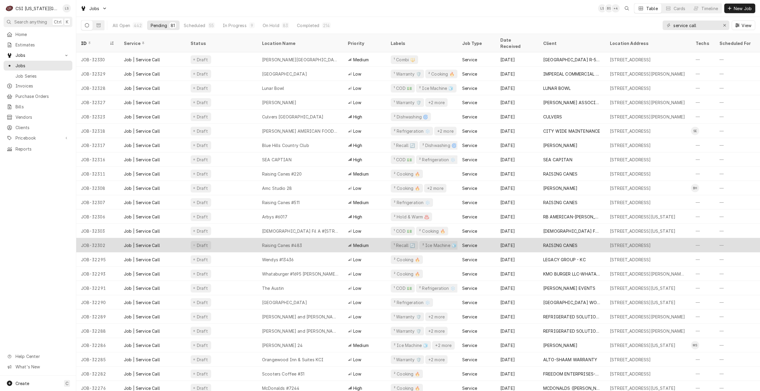
click at [294, 238] on div "Raising Canes #483" at bounding box center [300, 245] width 86 height 14
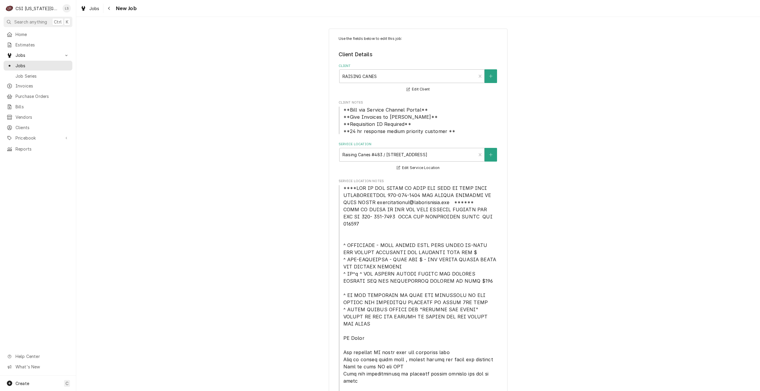
type textarea "x"
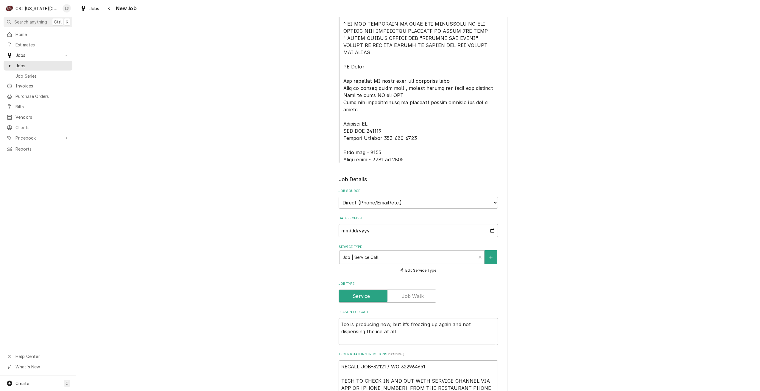
scroll to position [328, 0]
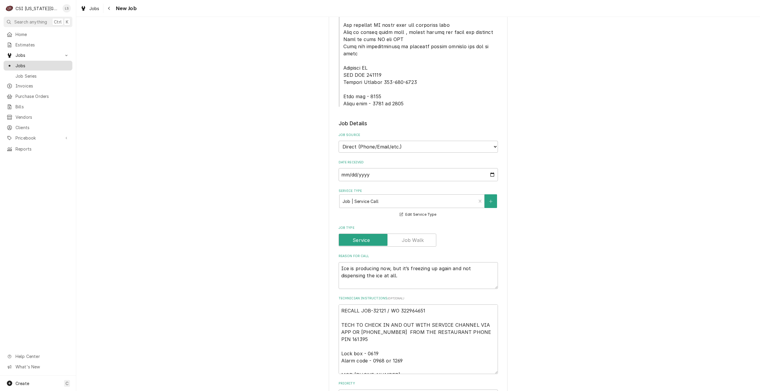
click at [56, 66] on span "Jobs" at bounding box center [42, 66] width 54 height 6
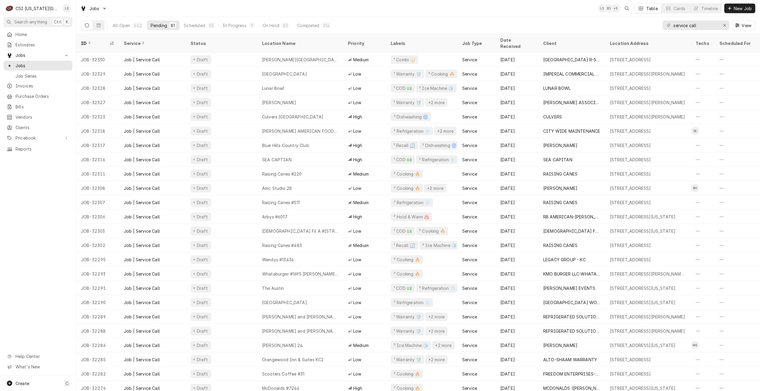
click at [406, 13] on div "Jobs LS BS + 5 Table Cards Timeline New Job" at bounding box center [418, 8] width 684 height 17
click at [406, 13] on div "Jobs LS BS + 3 Table Cards Timeline New Job" at bounding box center [418, 8] width 684 height 17
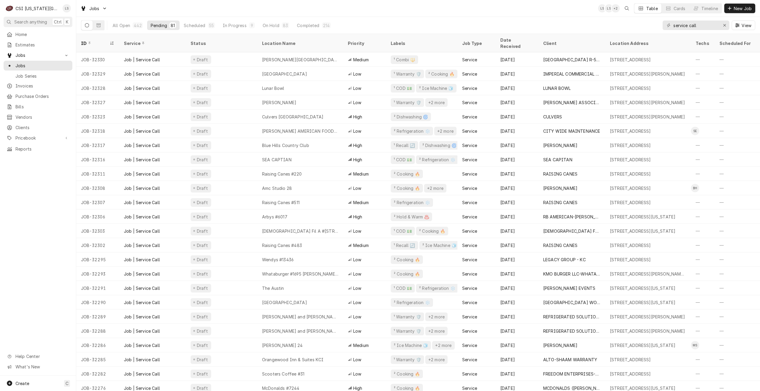
click at [406, 13] on div "Jobs LS LS + 2 Table Cards Timeline New Job" at bounding box center [418, 8] width 684 height 17
click at [406, 13] on div "Jobs LS LS + 3 Table Cards Timeline New Job" at bounding box center [418, 8] width 684 height 17
click at [505, 7] on div "Jobs LS LS + 3 Table Cards Timeline New Job" at bounding box center [418, 8] width 684 height 17
click at [491, 13] on div "Jobs LS LS + 3 Table Cards Timeline New Job" at bounding box center [418, 8] width 684 height 17
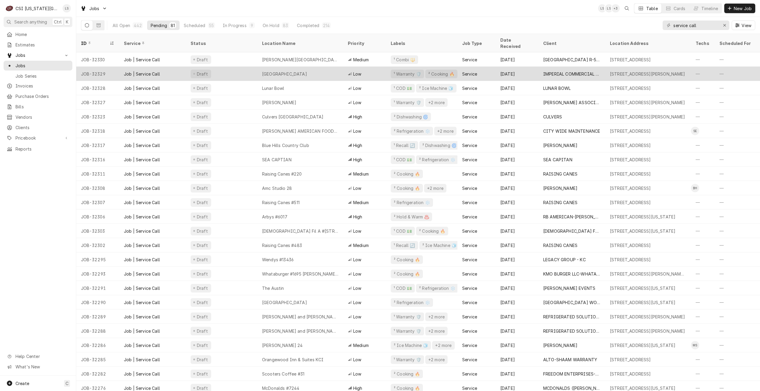
click at [326, 67] on div "[GEOGRAPHIC_DATA]" at bounding box center [300, 74] width 86 height 14
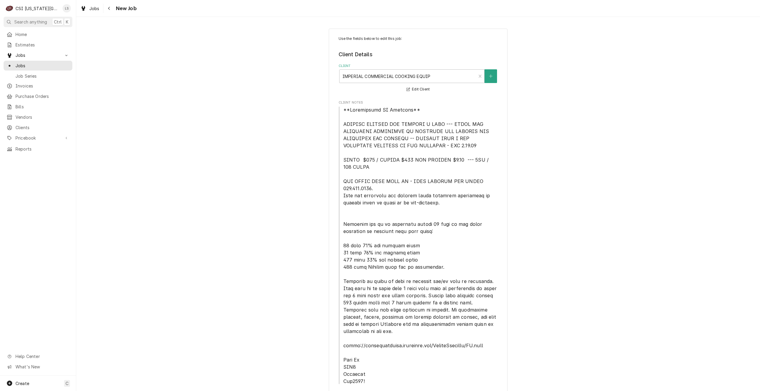
type textarea "x"
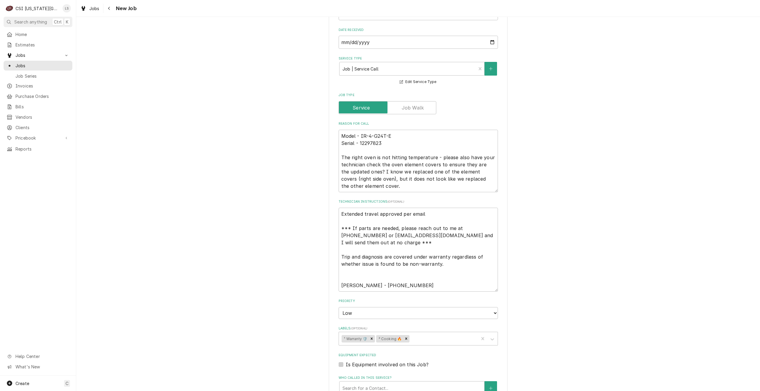
scroll to position [536, 0]
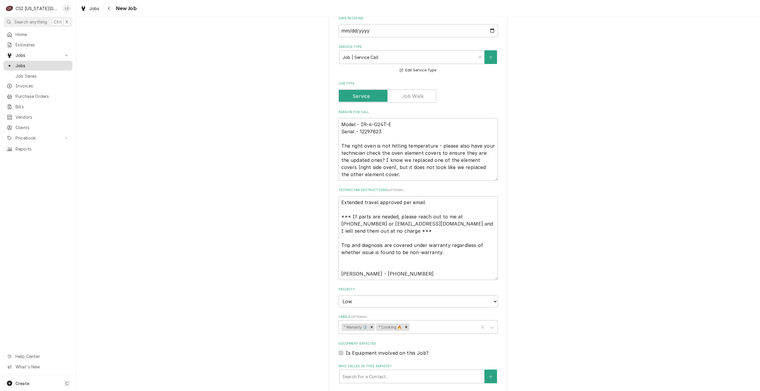
click at [43, 63] on span "Jobs" at bounding box center [42, 66] width 54 height 6
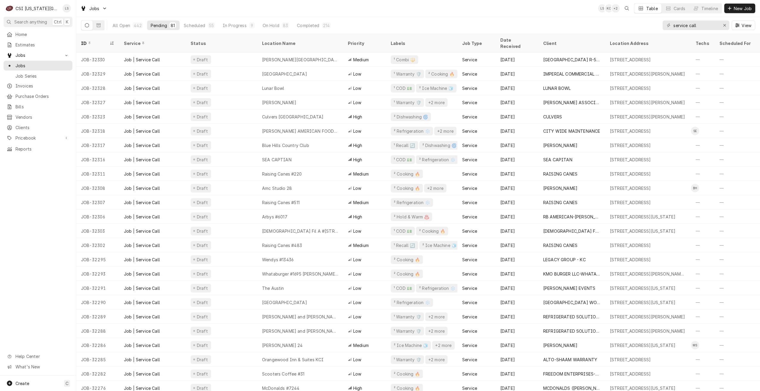
click at [399, 8] on div "Jobs LS KC + 2 Table Cards Timeline New Job" at bounding box center [418, 8] width 684 height 17
click at [399, 8] on div "Jobs LS KC + 3 Table Cards Timeline New Job" at bounding box center [418, 8] width 684 height 17
click at [403, 8] on div "Jobs LS KC + 2 Table Cards Timeline New Job" at bounding box center [418, 8] width 684 height 17
click at [271, 4] on div "Jobs LS LS + 3 Table Cards Timeline New Job" at bounding box center [418, 8] width 684 height 17
click at [271, 4] on div "Jobs LS LS + 4 Table Cards Timeline New Job" at bounding box center [418, 8] width 684 height 17
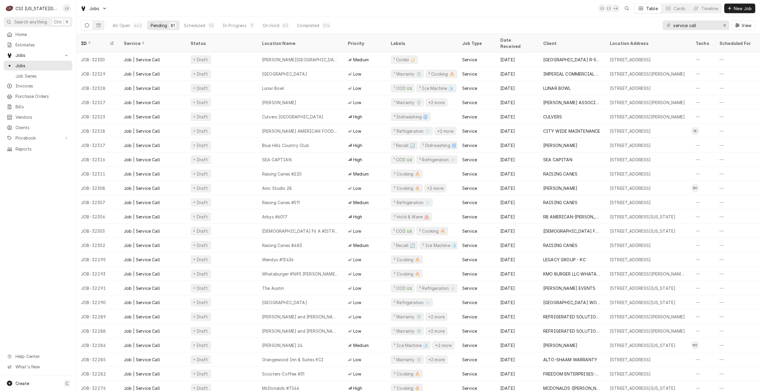
click at [330, 9] on div "Jobs LS LS + 4 Table Cards Timeline New Job" at bounding box center [418, 8] width 684 height 17
click at [415, 14] on div "Jobs LS LS + 3 Table Cards Timeline New Job" at bounding box center [418, 8] width 684 height 17
drag, startPoint x: 706, startPoint y: 23, endPoint x: 662, endPoint y: 24, distance: 44.1
click at [662, 24] on div "All Open 442 Pending 81 Scheduled 55 In Progress 7 On Hold 83 Completed 216 ser…" at bounding box center [418, 25] width 674 height 17
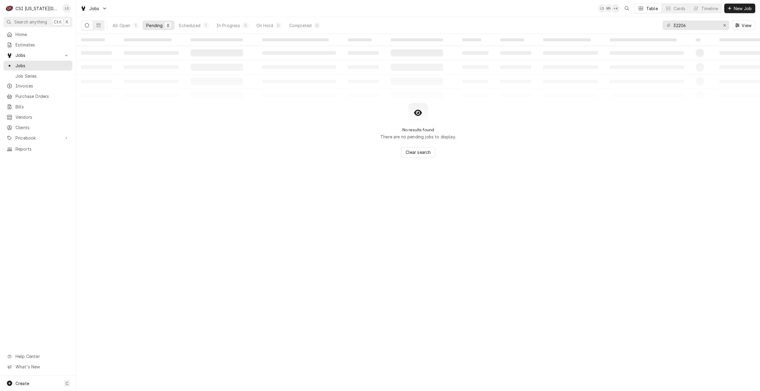
click at [574, 18] on div "All Open 1 Pending 0 Scheduled 1 In Progress 0 On Hold 0 Completed 0 32206 View" at bounding box center [418, 25] width 674 height 17
click at [196, 24] on div "Scheduled" at bounding box center [189, 25] width 21 height 6
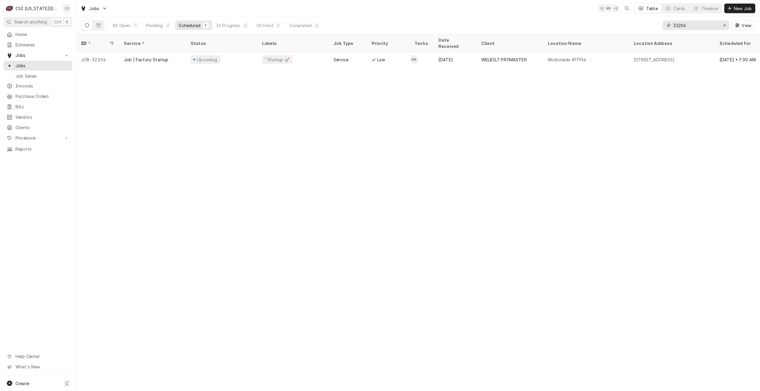
click at [692, 27] on input "32206" at bounding box center [695, 26] width 45 height 10
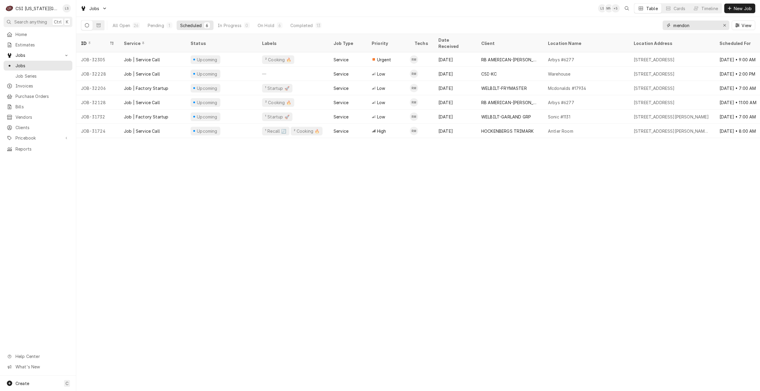
type input "mendon"
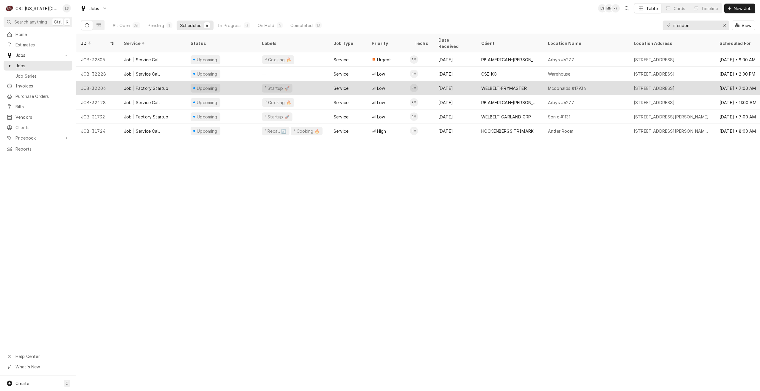
click at [622, 81] on div "Mcdonalds #17934" at bounding box center [586, 88] width 86 height 14
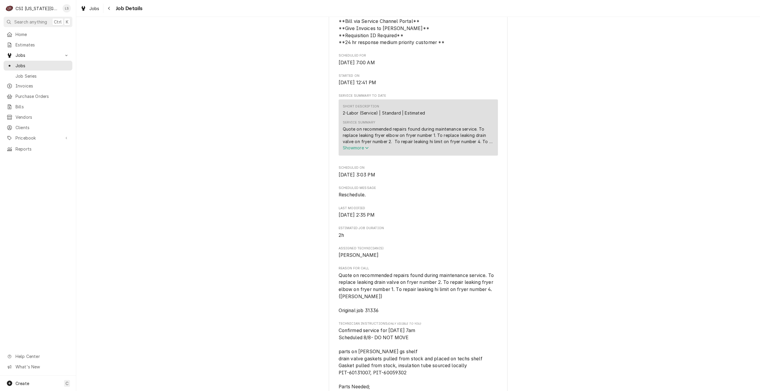
scroll to position [477, 0]
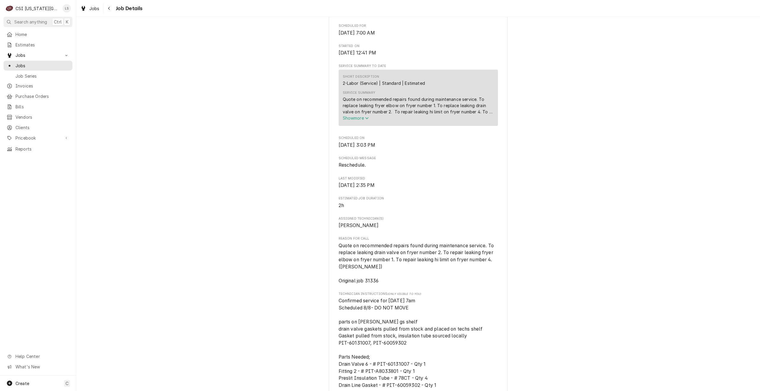
click at [585, 197] on div "Upcoming RAISING CANES Raising Canes #404 / 12056 W 95Th St, Lenexa, KS 66215 O…" at bounding box center [418, 184] width 684 height 1274
click at [52, 66] on span "Jobs" at bounding box center [42, 66] width 54 height 6
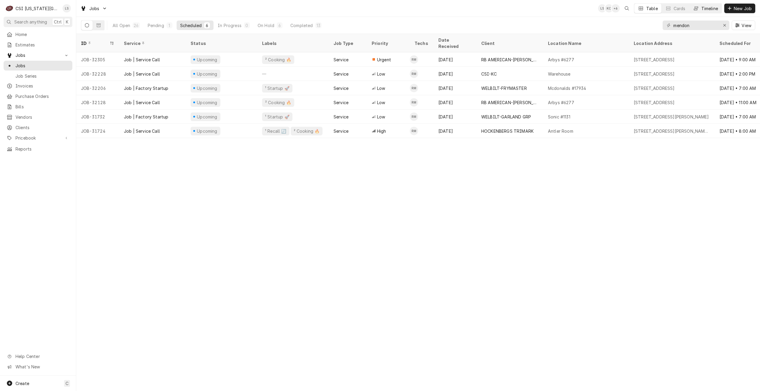
click at [704, 11] on div "Timeline" at bounding box center [709, 8] width 17 height 6
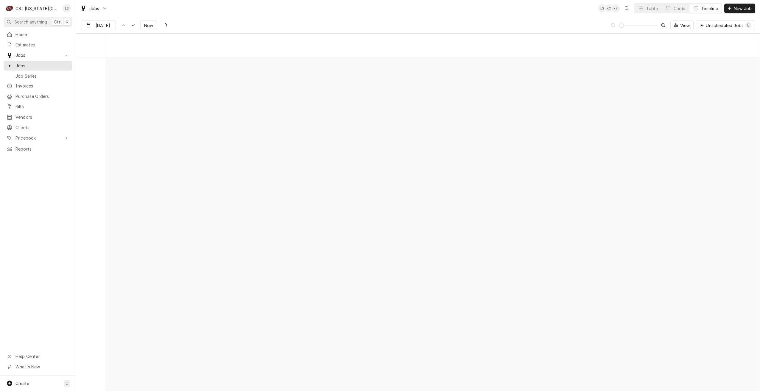
scroll to position [6844, 0]
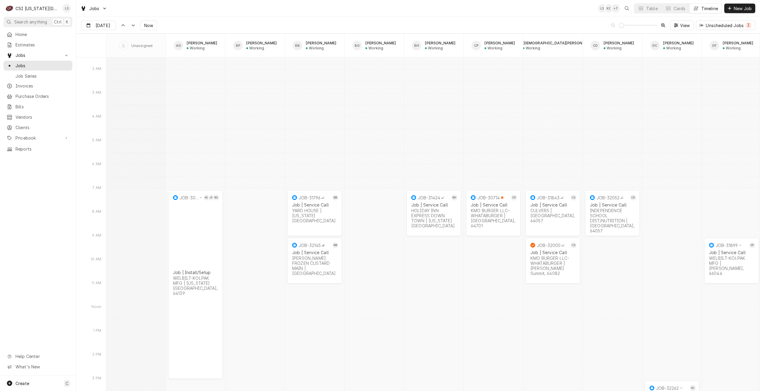
click at [505, 3] on div "Jobs LS KC + 7 Table Cards Timeline New Job" at bounding box center [418, 8] width 684 height 17
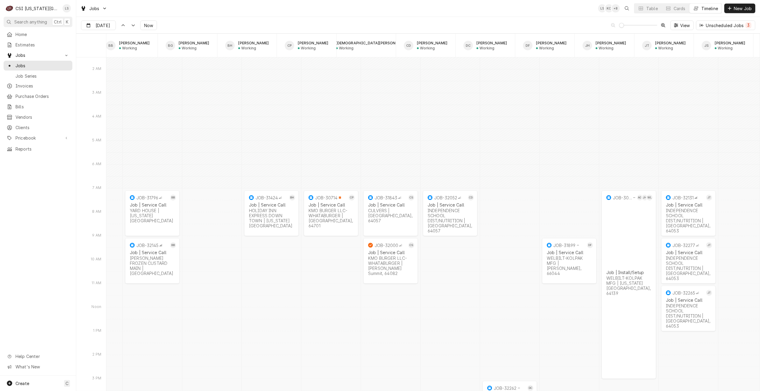
scroll to position [0, 0]
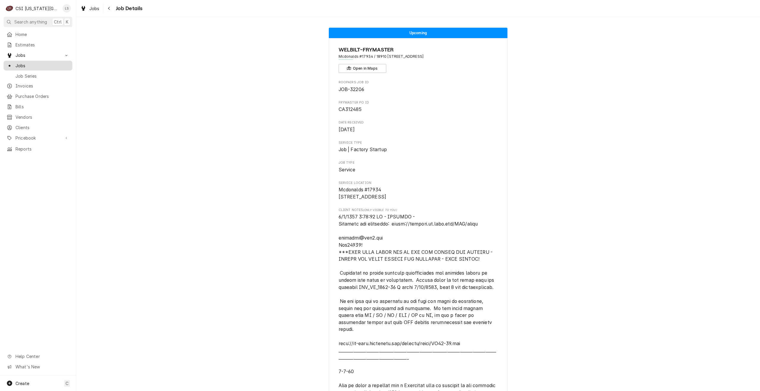
click at [29, 66] on span "Jobs" at bounding box center [42, 66] width 54 height 6
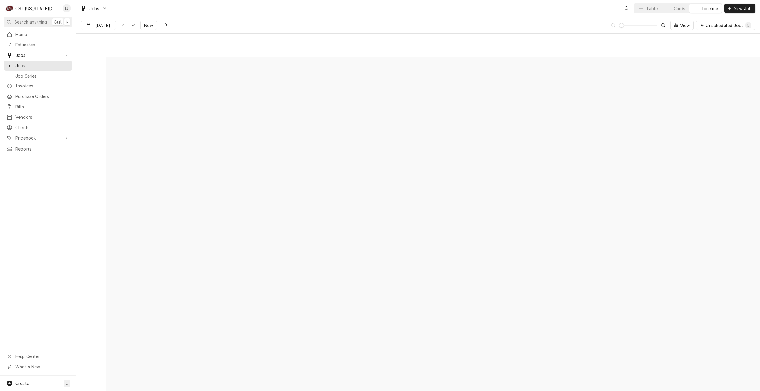
scroll to position [6838, 0]
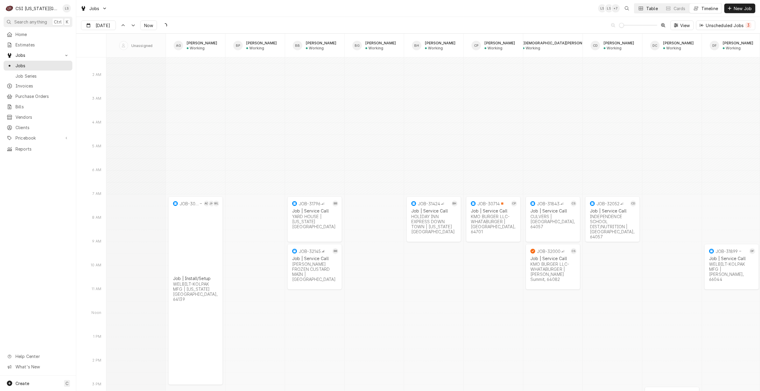
click at [643, 11] on button "Table" at bounding box center [647, 9] width 27 height 10
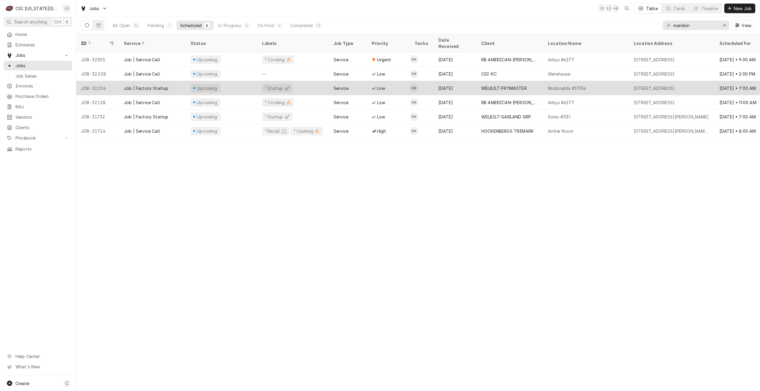
click at [639, 86] on div "[STREET_ADDRESS]" at bounding box center [672, 88] width 86 height 14
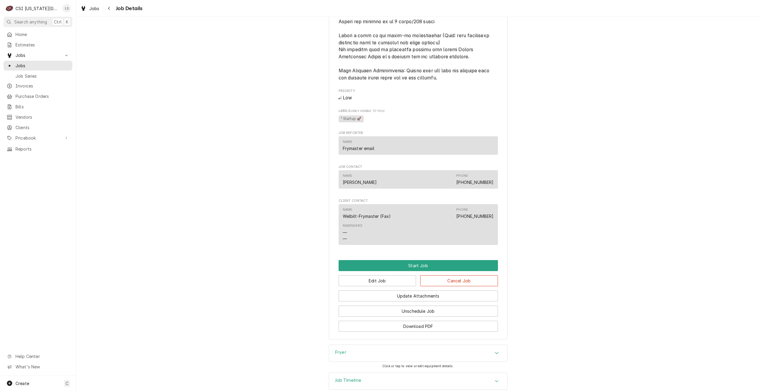
scroll to position [930, 0]
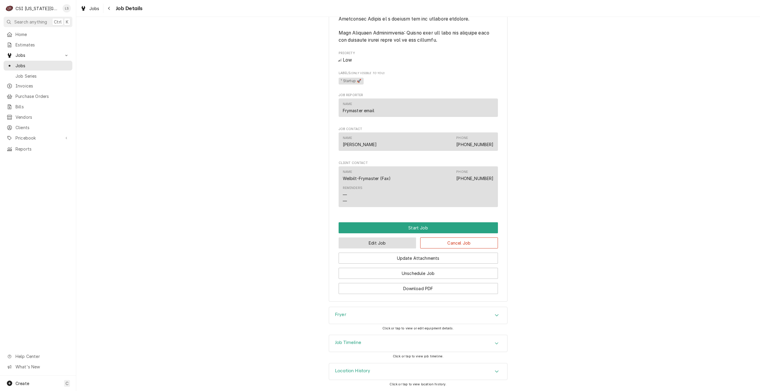
click at [372, 239] on button "Edit Job" at bounding box center [378, 243] width 78 height 11
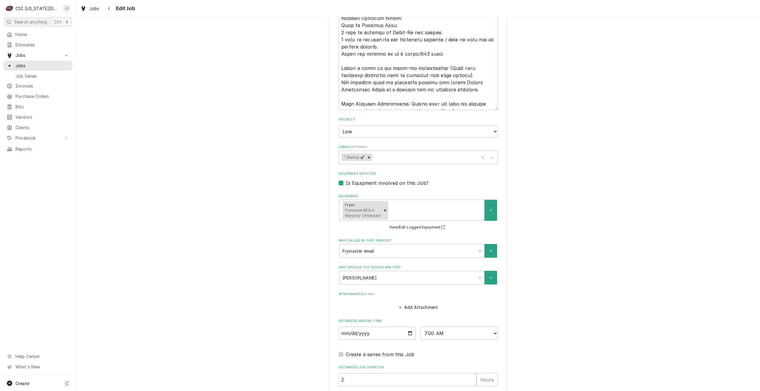
scroll to position [973, 0]
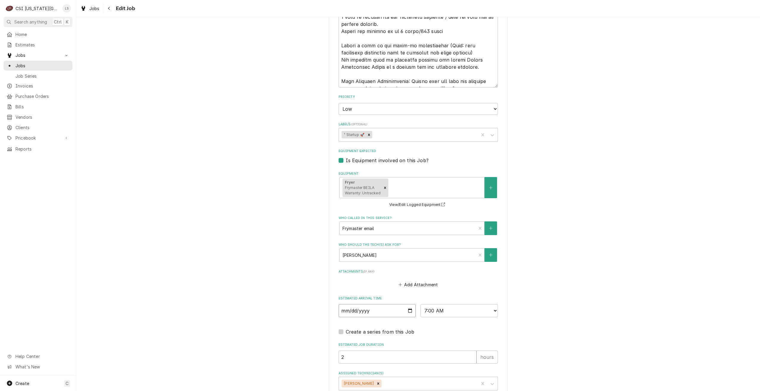
click at [407, 304] on input "[DATE]" at bounding box center [377, 310] width 77 height 13
type textarea "x"
type input "[DATE]"
type textarea "x"
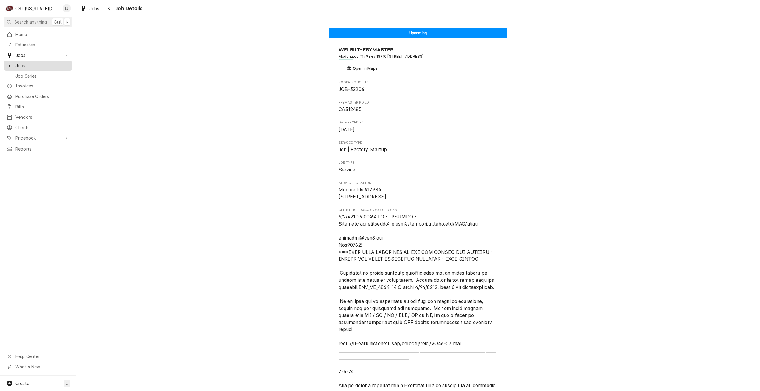
click at [60, 61] on link "Jobs" at bounding box center [38, 66] width 69 height 10
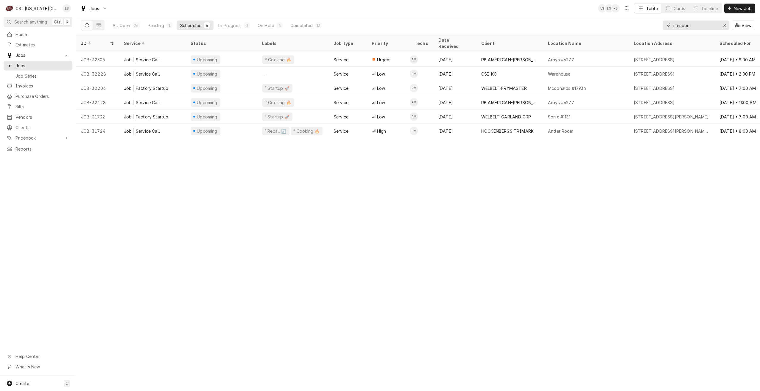
click at [693, 24] on input "mendon" at bounding box center [695, 26] width 45 height 10
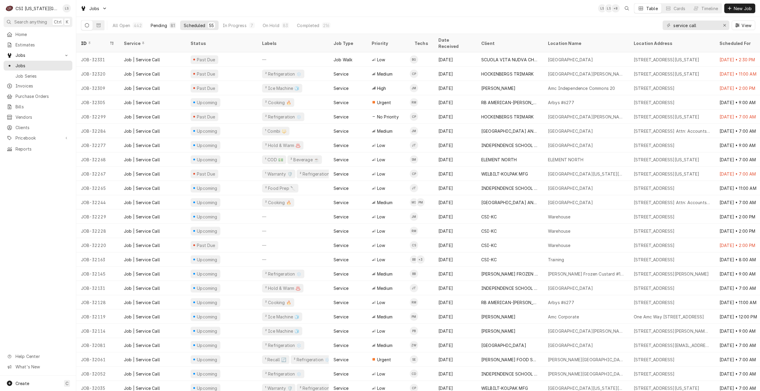
click at [153, 23] on div "Pending" at bounding box center [159, 25] width 16 height 6
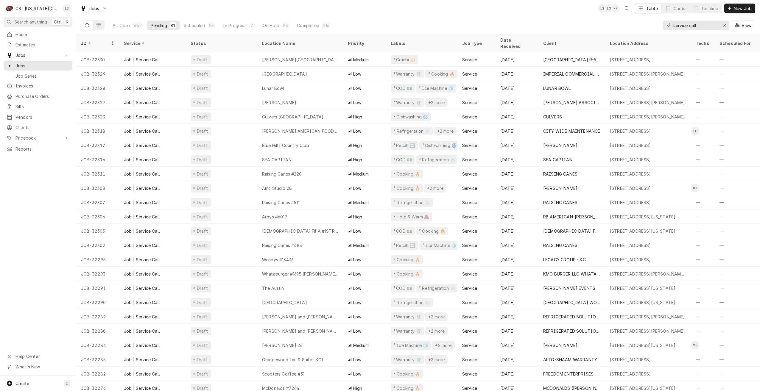
drag, startPoint x: 707, startPoint y: 28, endPoint x: 659, endPoint y: 24, distance: 48.4
click at [659, 24] on div "All Open 442 Pending 81 Scheduled 55 In Progress 7 On Hold 83 Completed 216 ser…" at bounding box center [418, 25] width 674 height 17
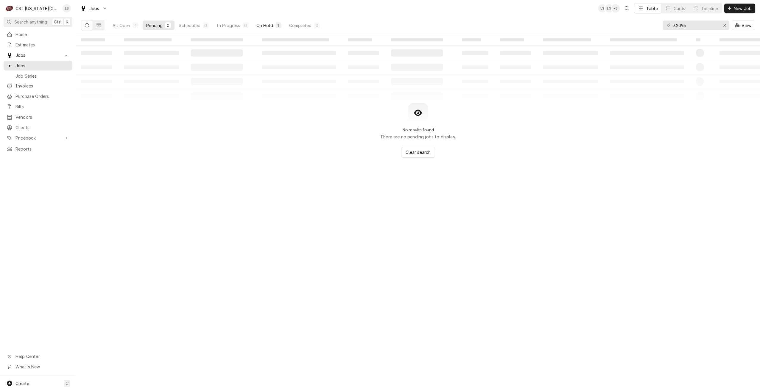
click at [270, 29] on button "On Hold 1" at bounding box center [269, 26] width 32 height 10
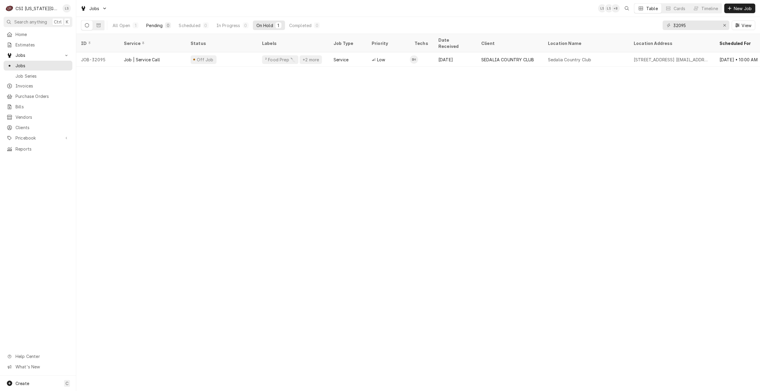
click at [163, 27] on button "Pending 0" at bounding box center [159, 26] width 32 height 10
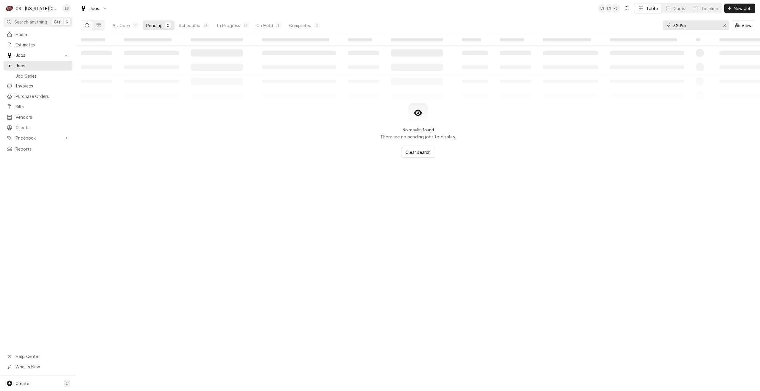
click at [695, 26] on input "32095" at bounding box center [695, 26] width 45 height 10
type input "tires plus"
click at [309, 28] on div "Completed" at bounding box center [300, 25] width 22 height 6
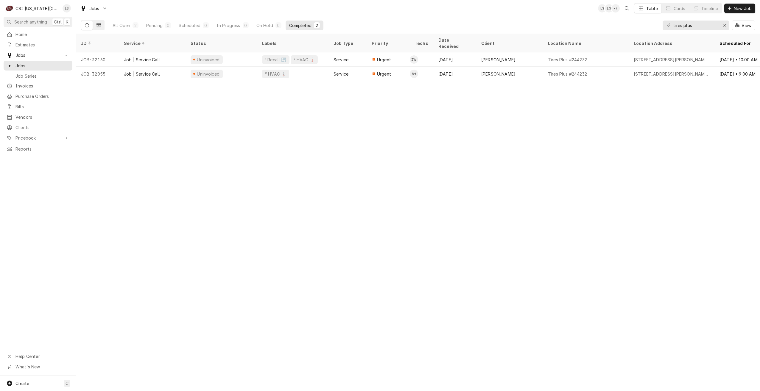
click at [97, 25] on icon "Dynamic Content Wrapper" at bounding box center [99, 25] width 4 height 4
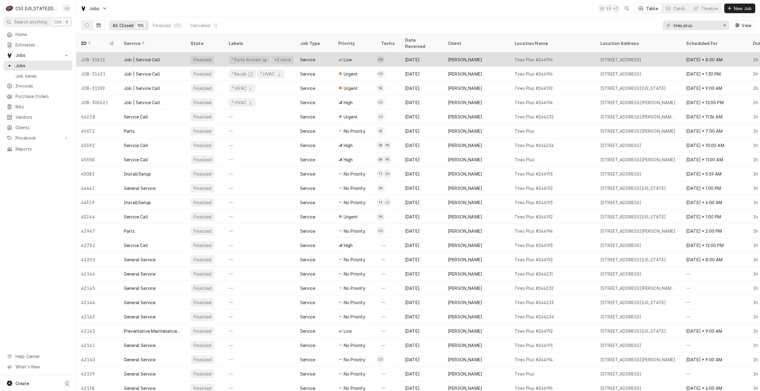
click at [333, 57] on div "Service" at bounding box center [314, 59] width 38 height 14
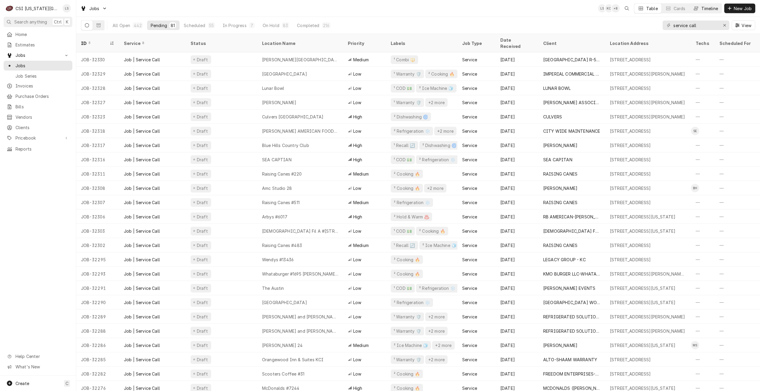
click at [711, 9] on div "Timeline" at bounding box center [709, 8] width 17 height 6
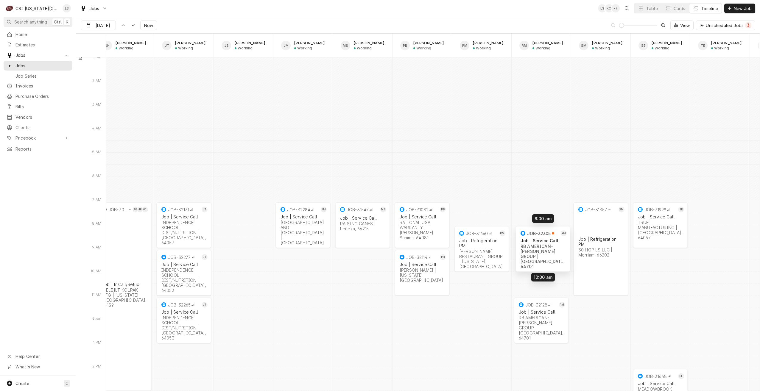
drag, startPoint x: 533, startPoint y: 263, endPoint x: 535, endPoint y: 241, distance: 22.1
click at [535, 241] on div "7:00 AM 9:00 AM JOB-32284 JM Job | Service Call [GEOGRAPHIC_DATA] AND [GEOGRAPH…" at bounding box center [432, 298] width 653 height 14159
drag, startPoint x: 531, startPoint y: 311, endPoint x: 531, endPoint y: 288, distance: 22.9
click at [531, 288] on div "7:00 AM 9:00 AM JOB-32284 JM Job | Service Call ARGOSY CASINO HOTEL AND SPA | R…" at bounding box center [432, 298] width 653 height 14159
click at [645, 7] on button "Table" at bounding box center [647, 9] width 27 height 10
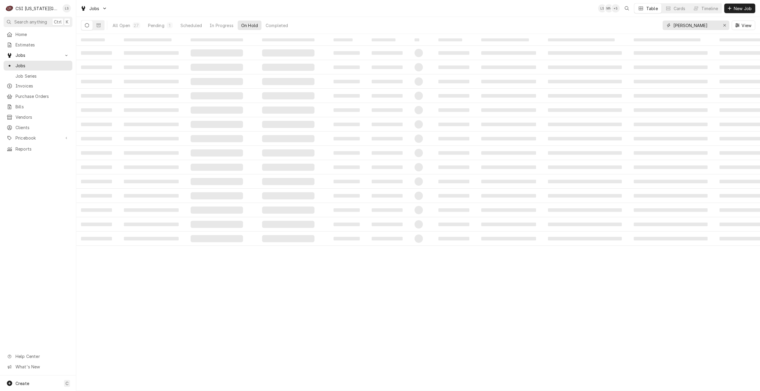
click at [695, 27] on input "hawkins" at bounding box center [695, 26] width 45 height 10
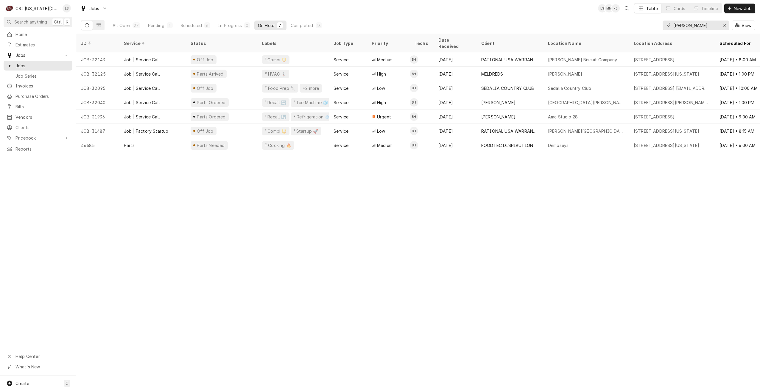
click at [694, 27] on input "hawkins" at bounding box center [695, 26] width 45 height 10
click at [687, 26] on input "hawkins" at bounding box center [695, 26] width 45 height 10
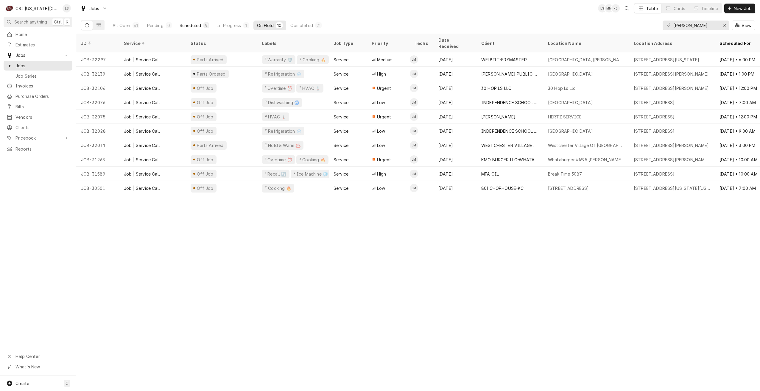
click at [193, 22] on button "Scheduled 9" at bounding box center [194, 26] width 37 height 10
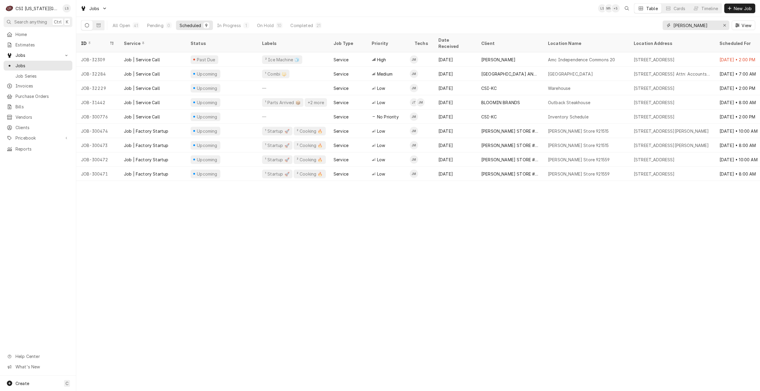
click at [689, 27] on input "josh" at bounding box center [695, 26] width 45 height 10
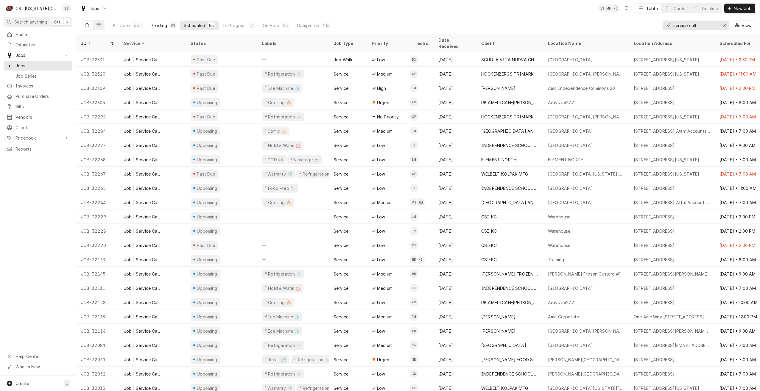
type input "service call"
click at [166, 25] on div "Pending" at bounding box center [159, 25] width 16 height 6
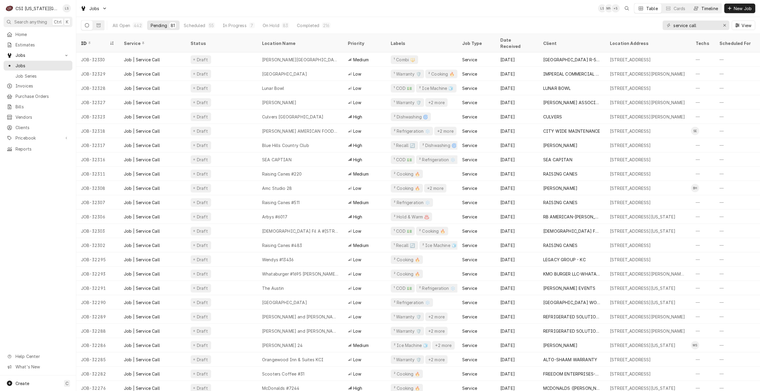
click at [704, 10] on div "Timeline" at bounding box center [709, 8] width 17 height 6
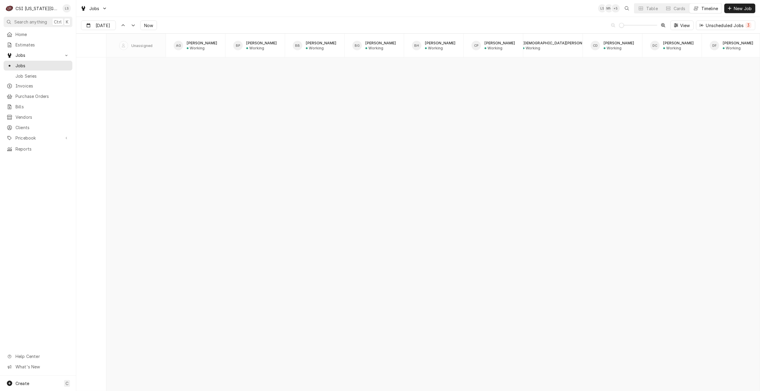
scroll to position [6838, 0]
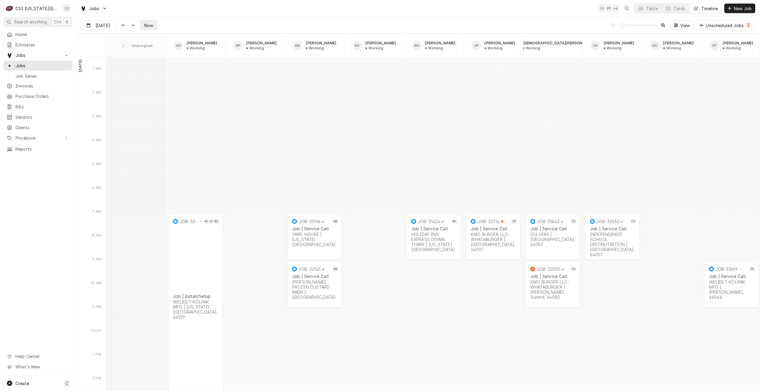
click at [148, 24] on span "Now" at bounding box center [148, 25] width 11 height 6
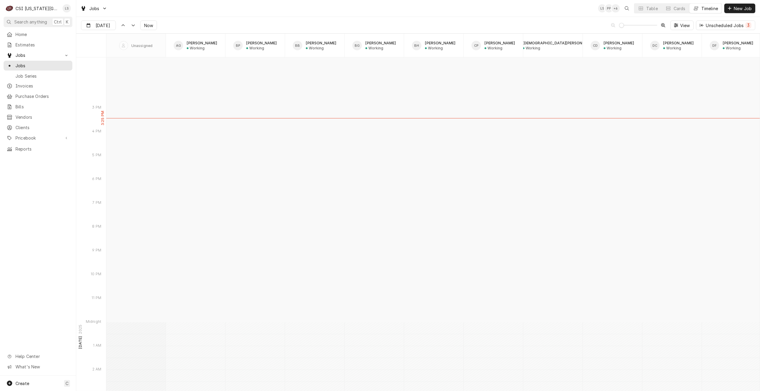
scroll to position [6455, 0]
type input "[DATE]"
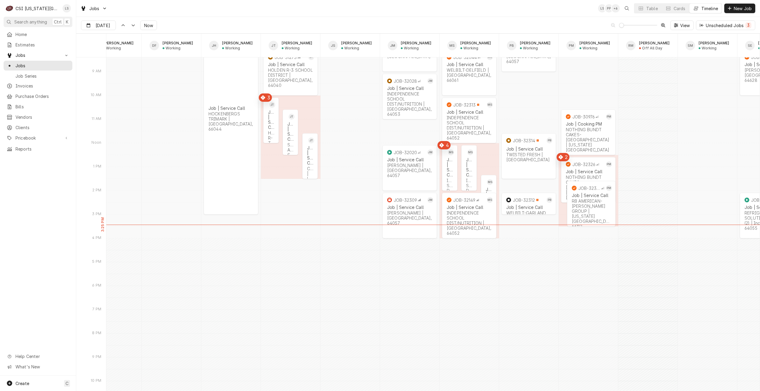
scroll to position [0, 634]
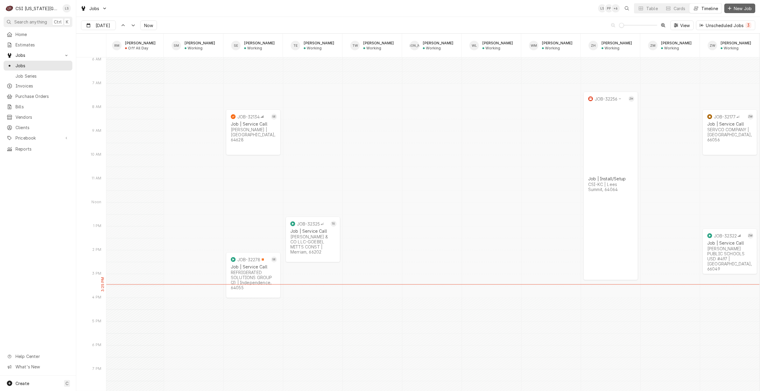
click at [739, 12] on button "New Job" at bounding box center [739, 9] width 31 height 10
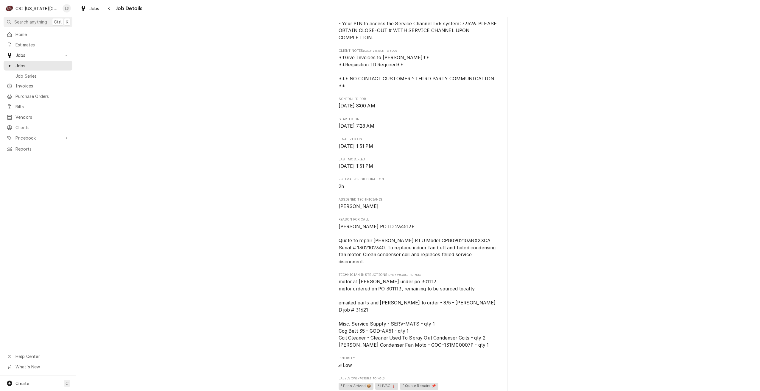
scroll to position [357, 0]
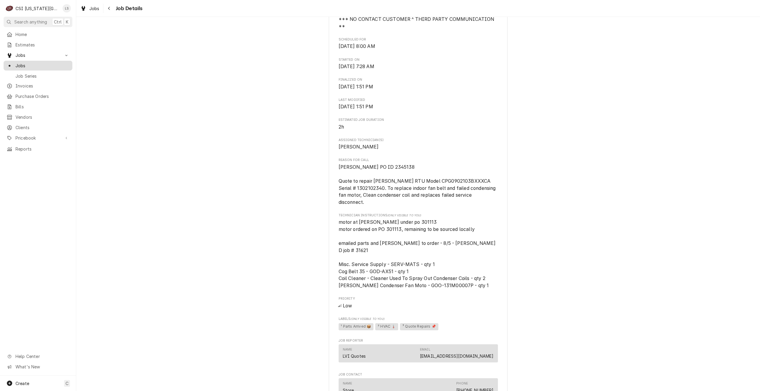
click at [36, 67] on div "Jobs" at bounding box center [38, 65] width 66 height 7
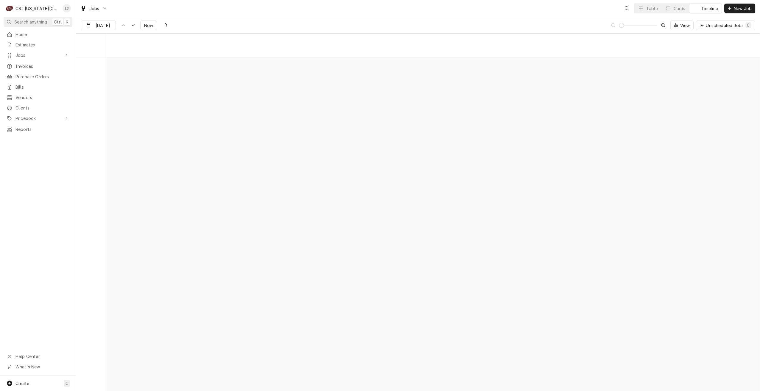
scroll to position [6838, 0]
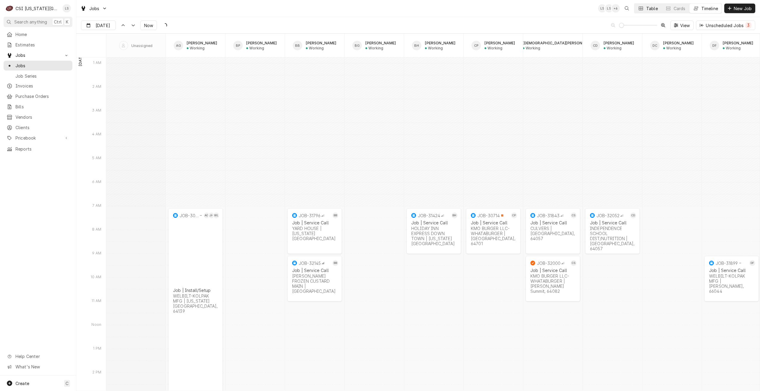
click at [641, 8] on icon "Dynamic Content Wrapper" at bounding box center [641, 8] width 4 height 4
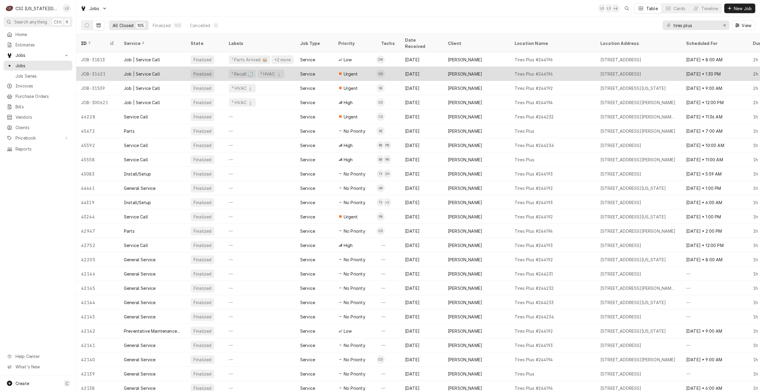
click at [476, 72] on div "[PERSON_NAME]" at bounding box center [476, 74] width 67 height 14
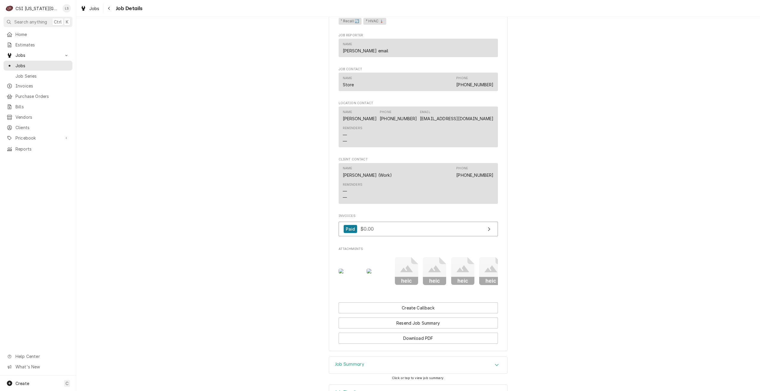
scroll to position [665, 0]
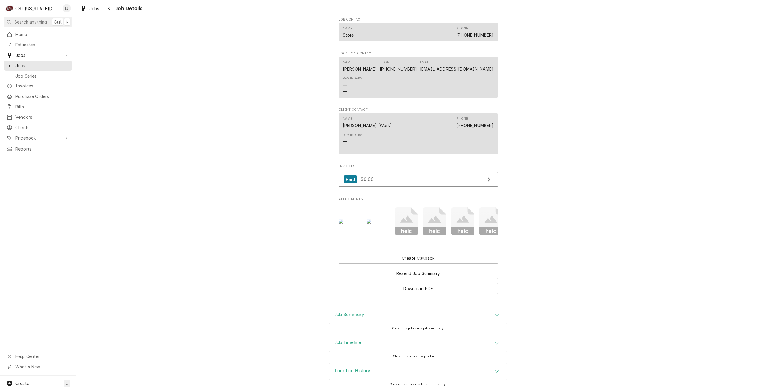
click at [431, 319] on div "Job Summary" at bounding box center [418, 315] width 178 height 17
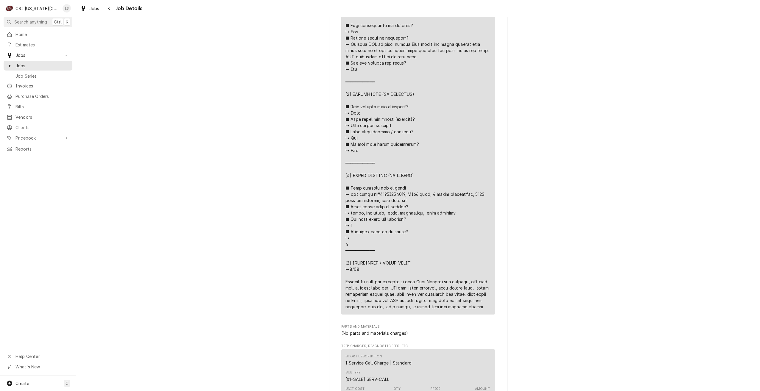
scroll to position [1410, 0]
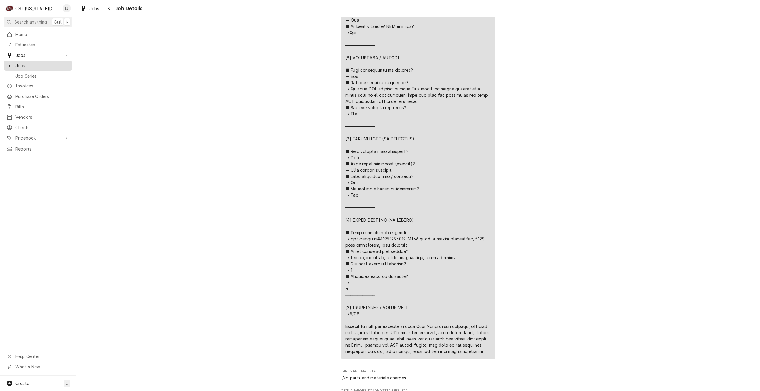
click at [42, 65] on span "Jobs" at bounding box center [42, 66] width 54 height 6
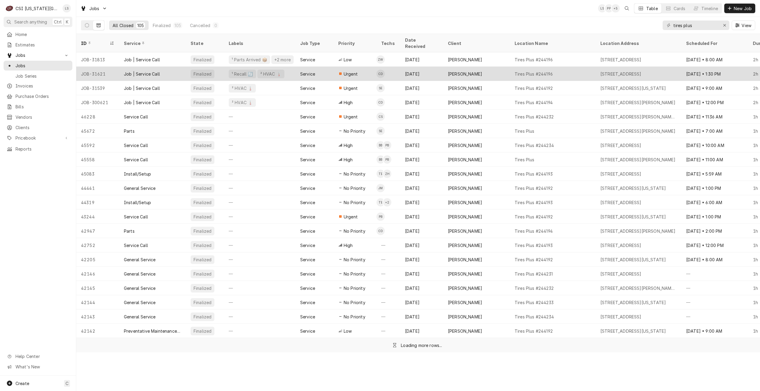
click at [351, 72] on div "Urgent" at bounding box center [355, 74] width 43 height 14
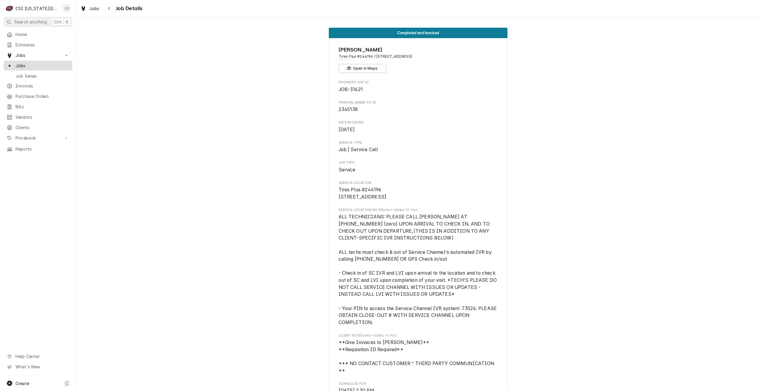
click at [46, 66] on span "Jobs" at bounding box center [42, 66] width 54 height 6
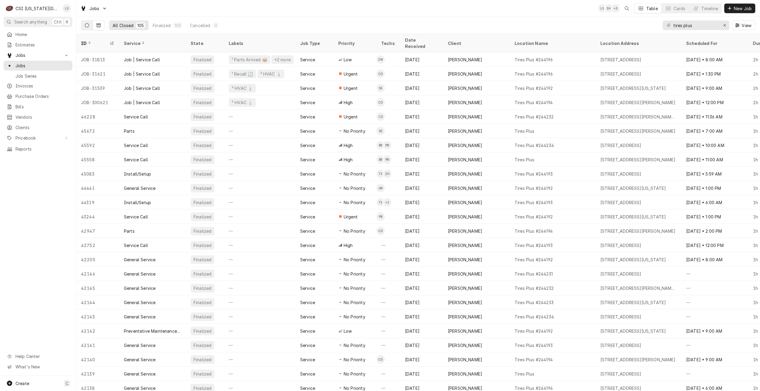
click at [90, 27] on button "Dynamic Content Wrapper" at bounding box center [86, 26] width 11 height 10
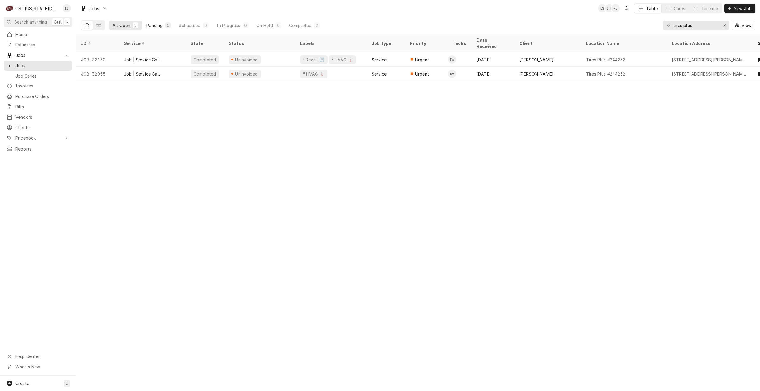
click at [156, 27] on div "Pending" at bounding box center [154, 25] width 16 height 6
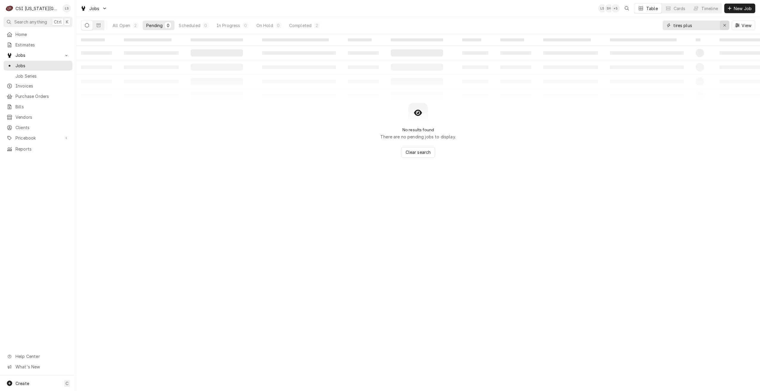
click at [723, 27] on icon "Erase input" at bounding box center [724, 25] width 3 height 4
click at [718, 27] on input "Dynamic Content Wrapper" at bounding box center [701, 26] width 56 height 10
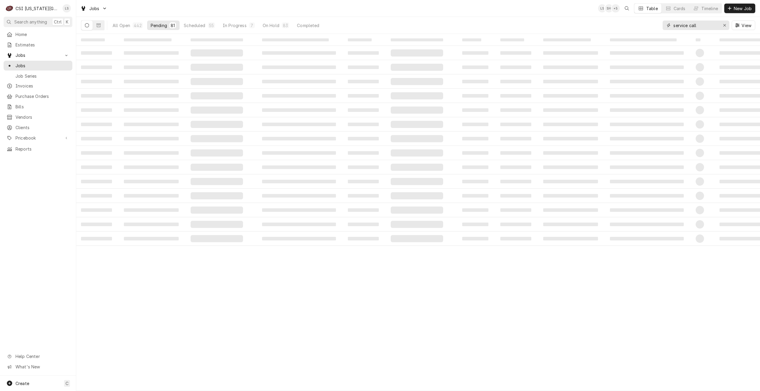
type input "service call"
click at [562, 15] on div "Jobs LS SH + 5 Table Cards Timeline New Job" at bounding box center [418, 8] width 684 height 17
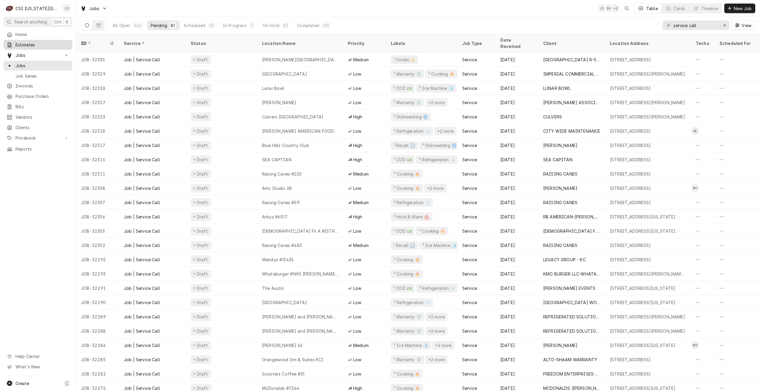
click at [38, 43] on span "Estimates" at bounding box center [42, 45] width 54 height 6
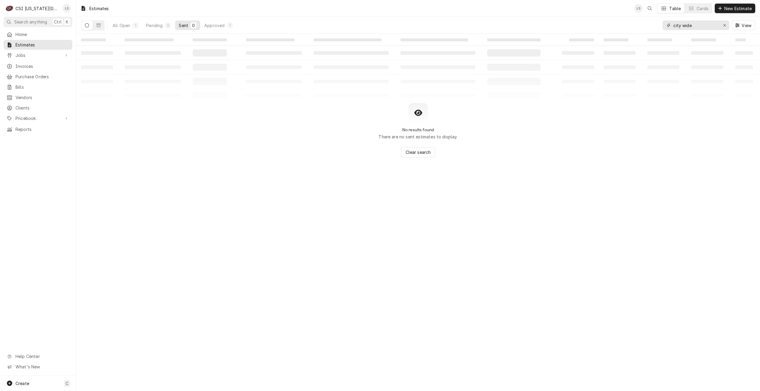
drag, startPoint x: 700, startPoint y: 27, endPoint x: 663, endPoint y: 25, distance: 37.3
click at [663, 26] on div "city wide" at bounding box center [696, 26] width 67 height 10
type input "tires plus"
click at [17, 54] on span "Jobs" at bounding box center [37, 55] width 45 height 6
click at [26, 63] on span "Jobs" at bounding box center [42, 66] width 54 height 6
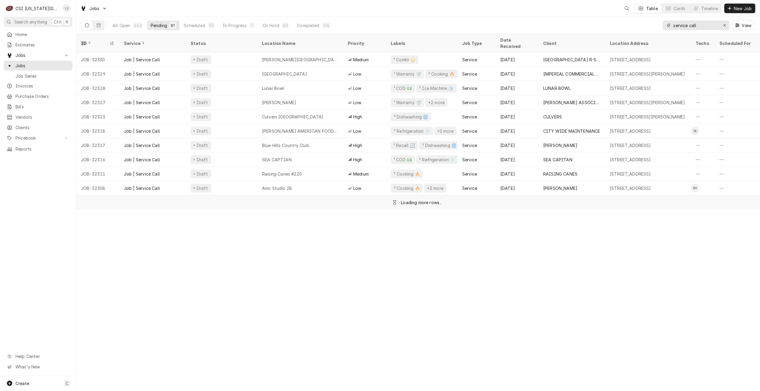
drag, startPoint x: 710, startPoint y: 26, endPoint x: 633, endPoint y: 25, distance: 77.1
click at [633, 25] on div "All Open 442 Pending 81 Scheduled 55 In Progress 7 On Hold 83 Completed 216 ser…" at bounding box center [418, 25] width 674 height 17
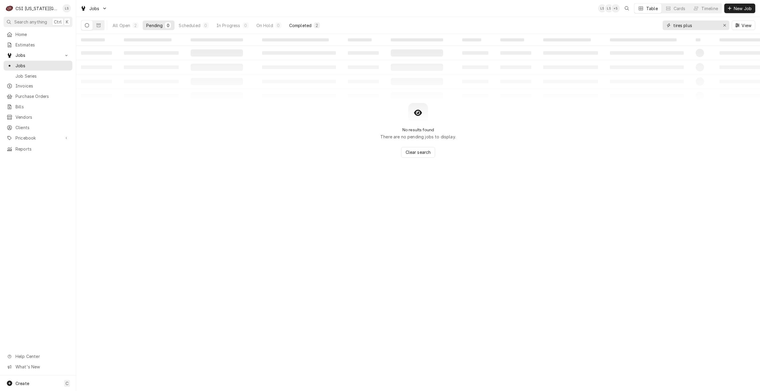
type input "tires plus"
click at [298, 24] on div "Completed" at bounding box center [300, 25] width 22 height 6
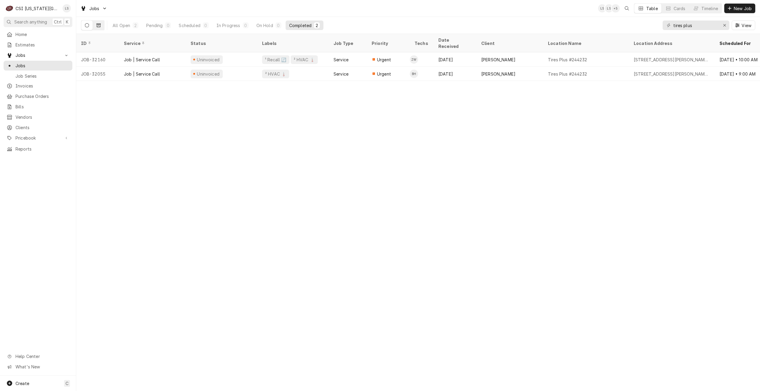
click at [103, 26] on button "Dynamic Content Wrapper" at bounding box center [98, 26] width 11 height 10
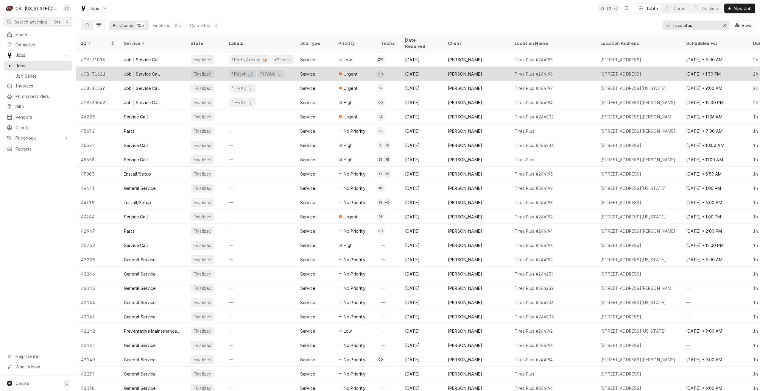
click at [455, 71] on div "LANE VALENTE" at bounding box center [465, 74] width 34 height 6
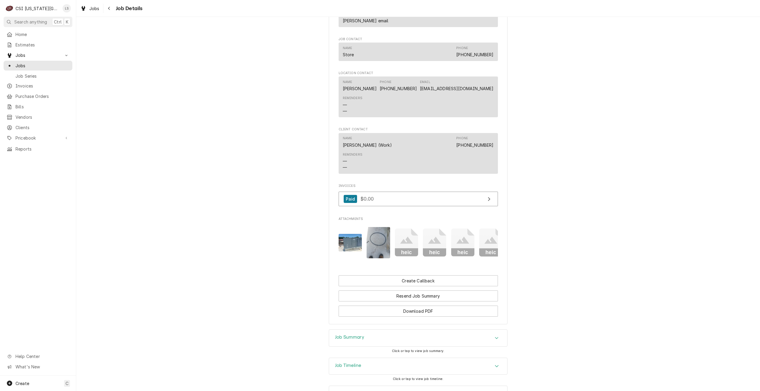
scroll to position [665, 0]
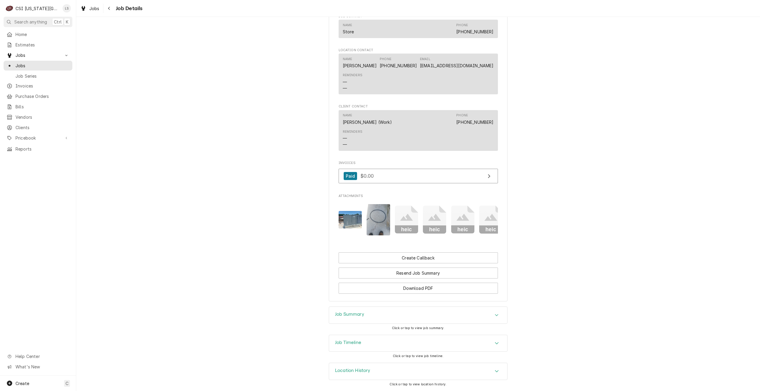
click at [409, 341] on div "Job Timeline" at bounding box center [418, 343] width 178 height 17
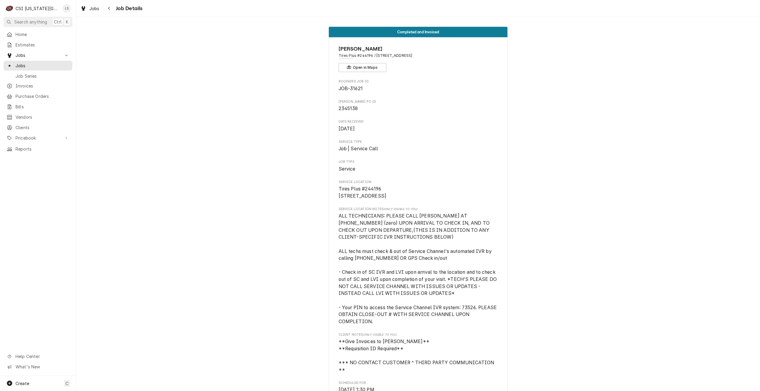
scroll to position [0, 0]
drag, startPoint x: 365, startPoint y: 89, endPoint x: 337, endPoint y: 89, distance: 27.7
click at [339, 89] on span "JOB-31621" at bounding box center [418, 89] width 159 height 7
drag, startPoint x: 337, startPoint y: 89, endPoint x: 358, endPoint y: 86, distance: 20.7
click at [358, 87] on span "JOB-31621" at bounding box center [351, 90] width 24 height 6
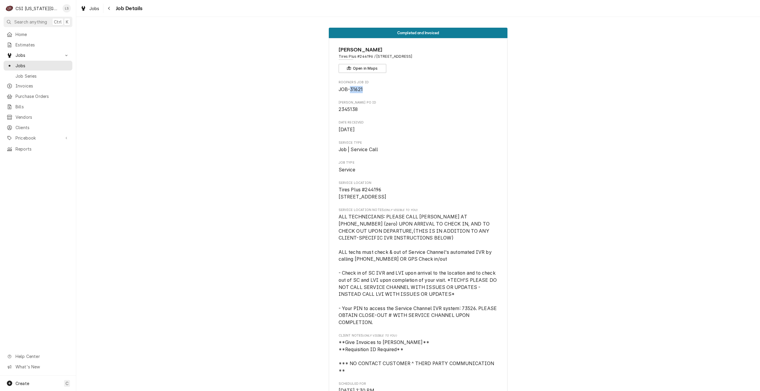
click at [358, 87] on span "JOB-31621" at bounding box center [351, 90] width 24 height 6
drag, startPoint x: 358, startPoint y: 86, endPoint x: 380, endPoint y: 87, distance: 21.8
click at [380, 87] on span "JOB-31621" at bounding box center [418, 89] width 159 height 7
drag, startPoint x: 365, startPoint y: 88, endPoint x: 337, endPoint y: 91, distance: 28.4
click at [339, 91] on span "JOB-31621" at bounding box center [418, 89] width 159 height 7
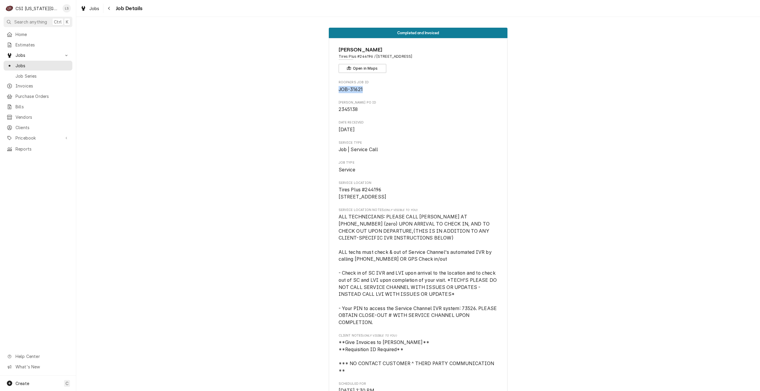
copy span "JOB-31621"
drag, startPoint x: 55, startPoint y: 66, endPoint x: 63, endPoint y: 68, distance: 8.2
click at [55, 66] on span "Jobs" at bounding box center [42, 66] width 54 height 6
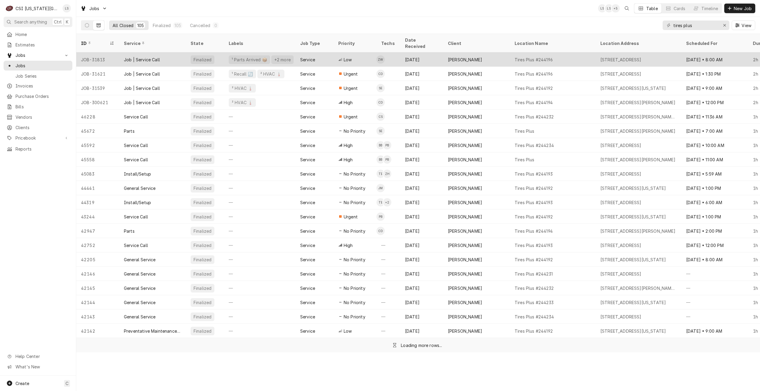
click at [443, 54] on div "[PERSON_NAME]" at bounding box center [476, 59] width 67 height 14
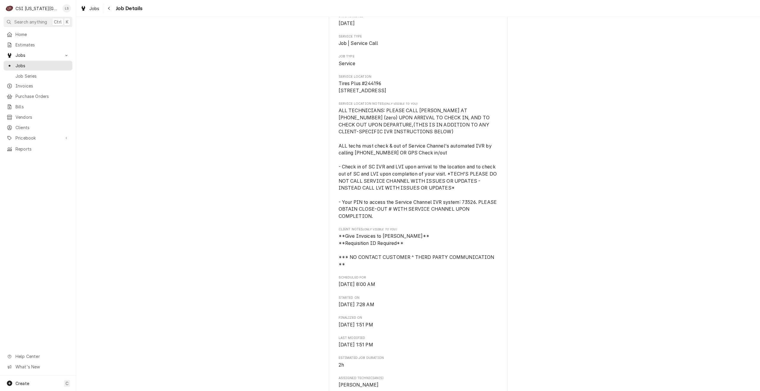
scroll to position [30, 0]
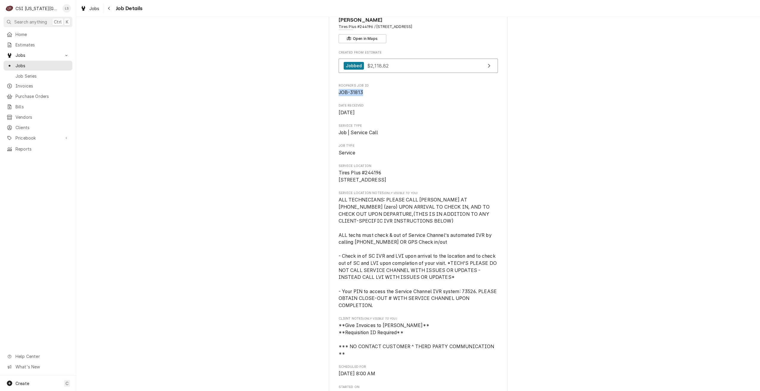
drag, startPoint x: 365, startPoint y: 93, endPoint x: 327, endPoint y: 95, distance: 37.6
copy span "JOB-31813"
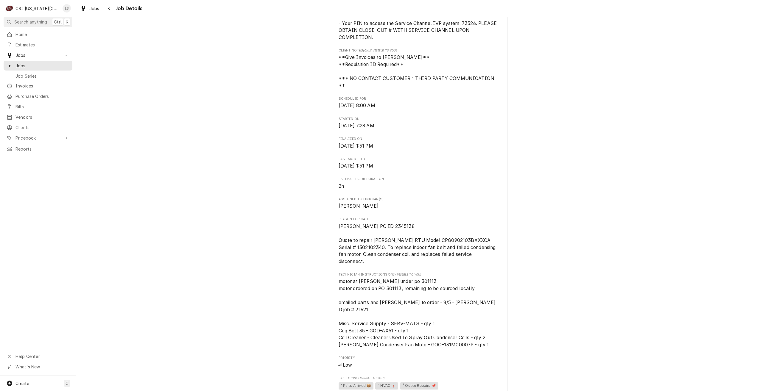
scroll to position [357, 0]
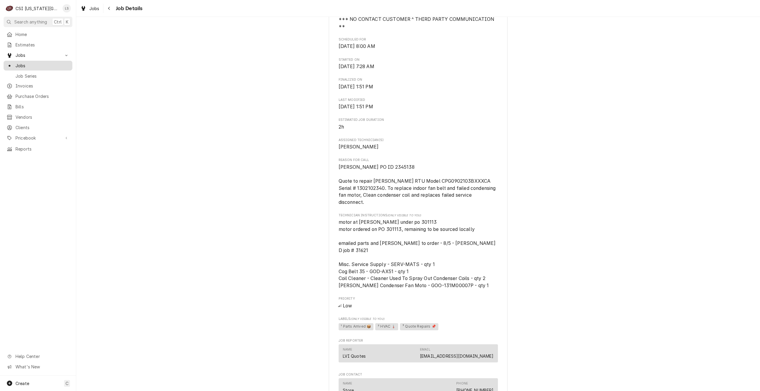
drag, startPoint x: 31, startPoint y: 63, endPoint x: 37, endPoint y: 64, distance: 5.4
click at [31, 63] on span "Jobs" at bounding box center [42, 66] width 54 height 6
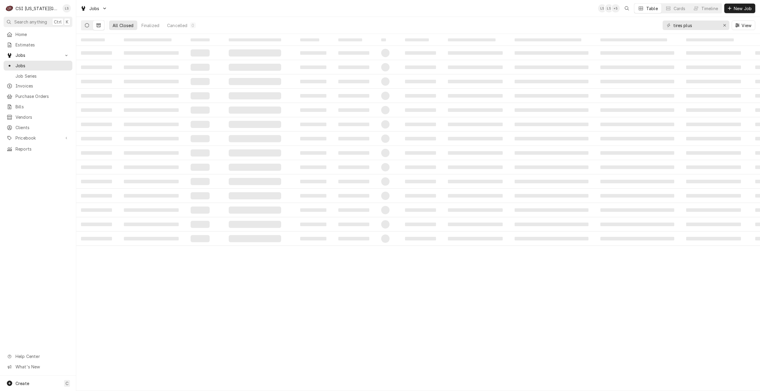
click at [91, 29] on button "Dynamic Content Wrapper" at bounding box center [86, 26] width 11 height 10
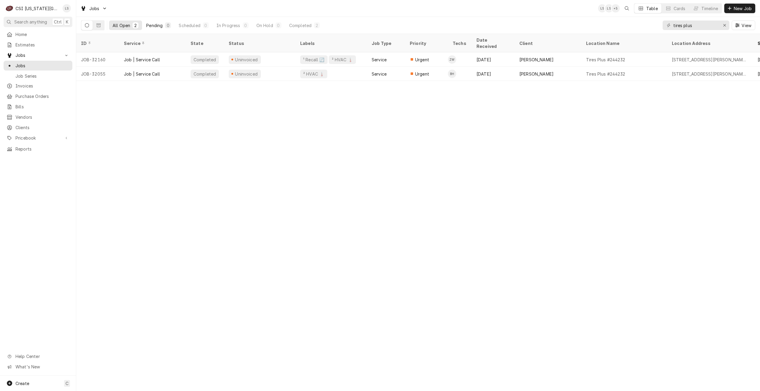
click at [166, 29] on button "Pending 0" at bounding box center [159, 26] width 32 height 10
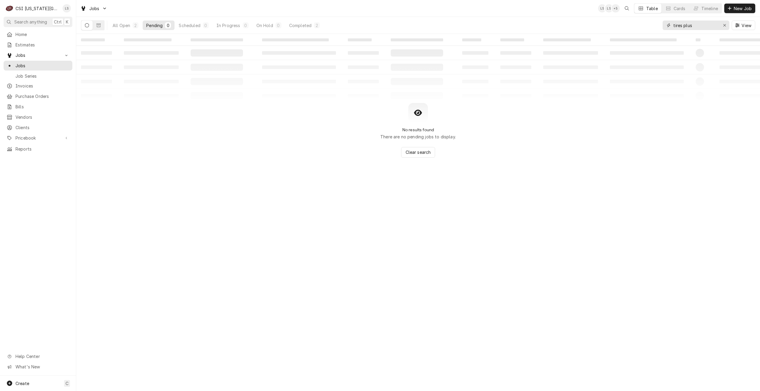
drag, startPoint x: 706, startPoint y: 28, endPoint x: 636, endPoint y: 22, distance: 70.0
click at [636, 22] on div "All Open 2 Pending 0 Scheduled 0 In Progress 0 On Hold 0 Completed 2 tires plus…" at bounding box center [418, 25] width 674 height 17
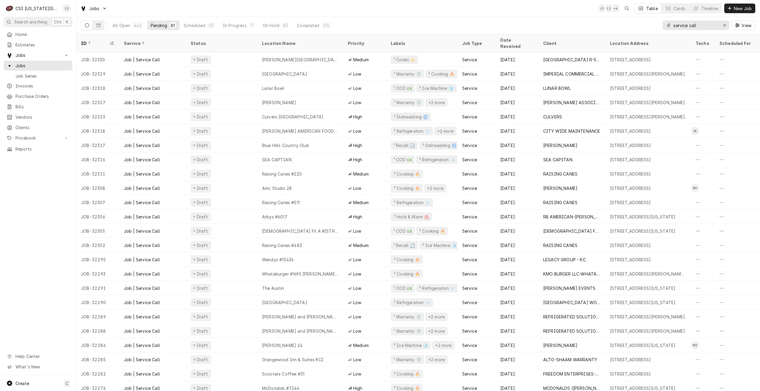
drag, startPoint x: 702, startPoint y: 26, endPoint x: 661, endPoint y: 24, distance: 41.5
click at [661, 24] on div "All Open 442 Pending 81 Scheduled 55 In Progress 7 On Hold 83 Completed 216 ser…" at bounding box center [418, 25] width 674 height 17
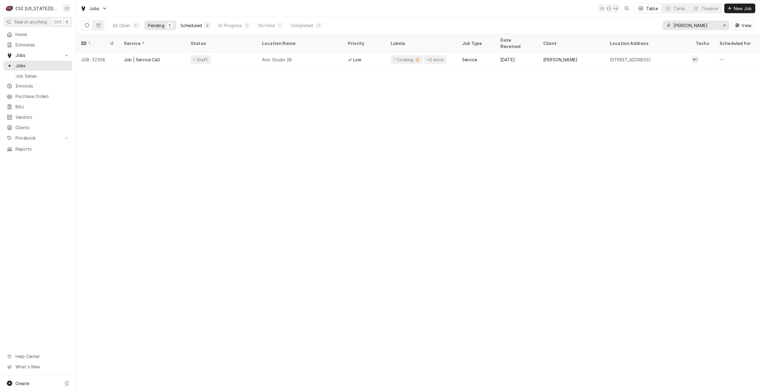
type input "[PERSON_NAME]"
click at [203, 22] on button "Scheduled 6" at bounding box center [195, 26] width 37 height 10
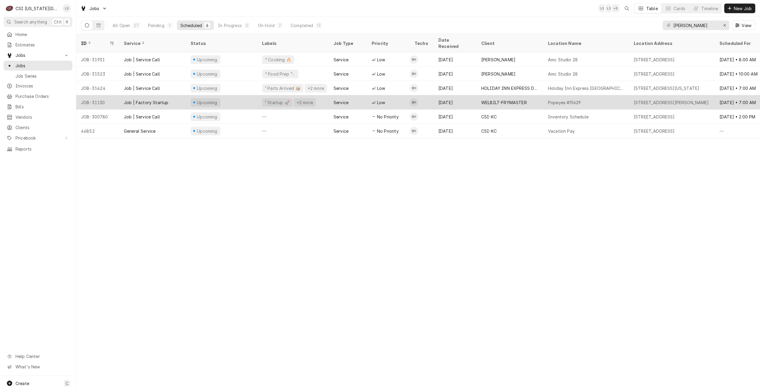
click at [510, 99] on div "WELBILT-FRYMASTER" at bounding box center [504, 102] width 46 height 6
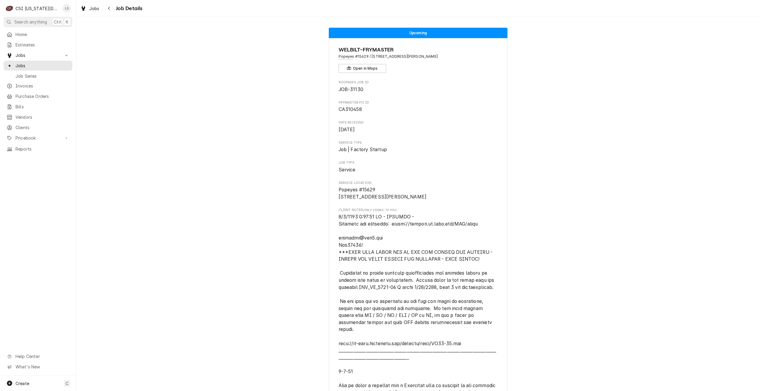
click at [357, 88] on span "JOB-31130" at bounding box center [351, 90] width 25 height 6
copy span "31130"
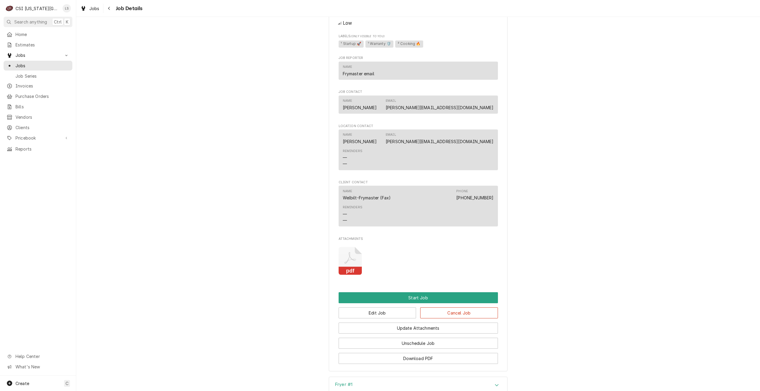
scroll to position [1037, 0]
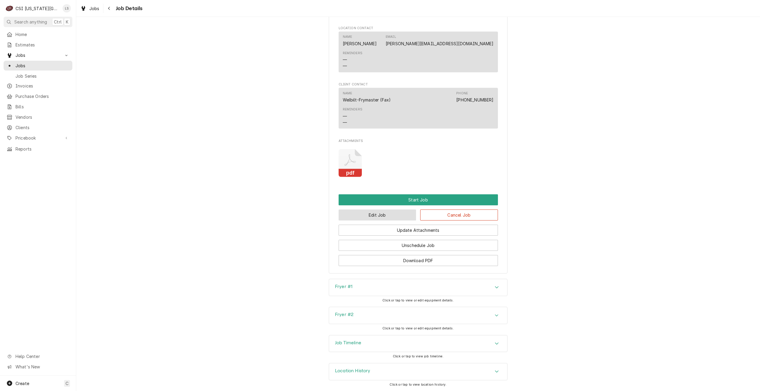
click at [383, 218] on button "Edit Job" at bounding box center [378, 215] width 78 height 11
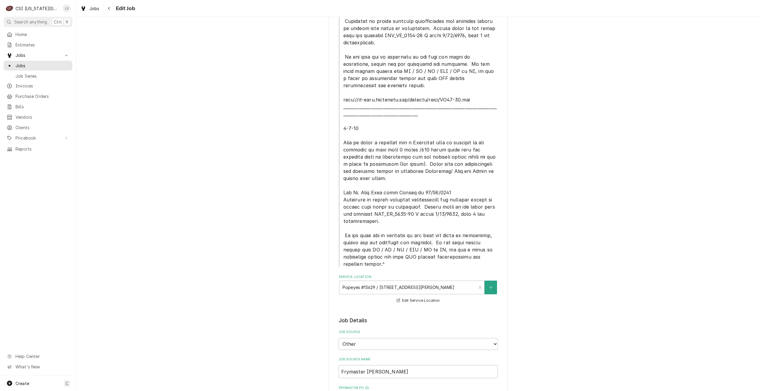
type textarea "x"
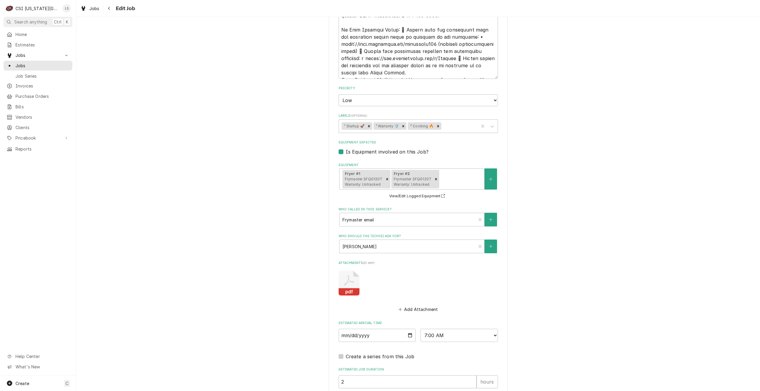
scroll to position [978, 0]
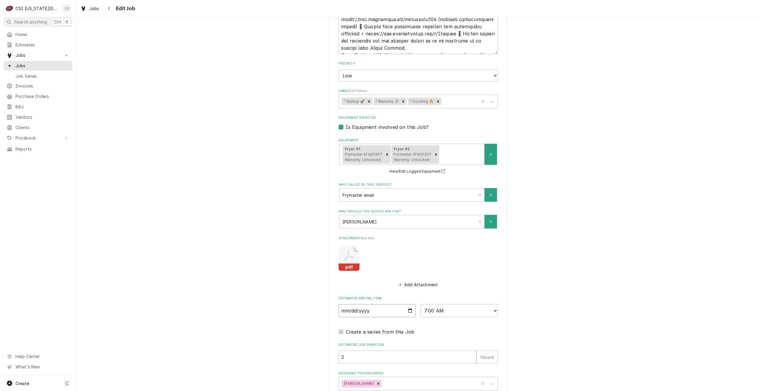
click at [408, 304] on input "[DATE]" at bounding box center [377, 310] width 77 height 13
type input "[DATE]"
type textarea "x"
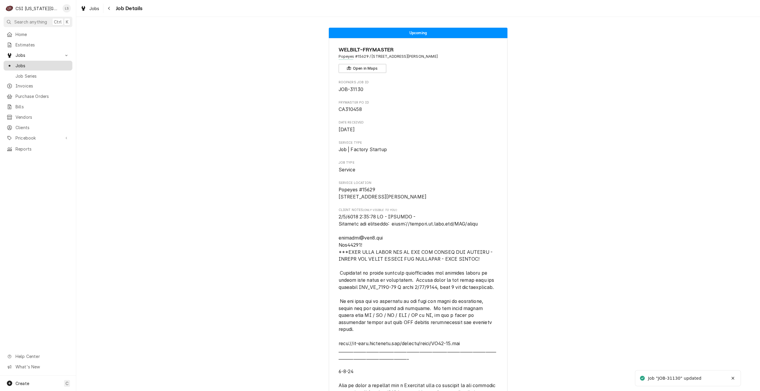
click at [66, 63] on span "Jobs" at bounding box center [42, 66] width 54 height 6
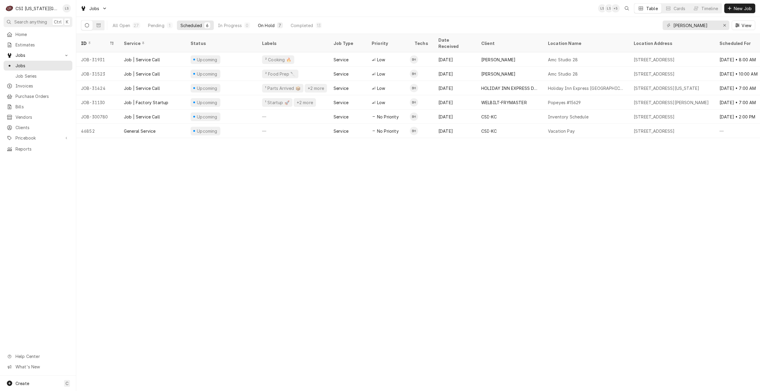
click at [268, 24] on div "On Hold" at bounding box center [266, 25] width 17 height 6
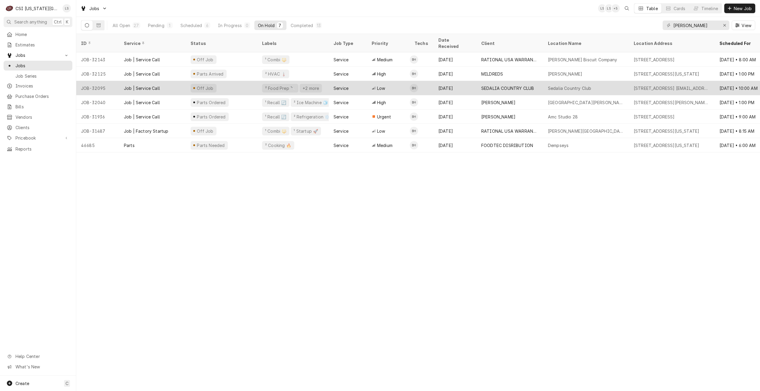
click at [558, 85] on div "Sedalia Country Club" at bounding box center [569, 88] width 43 height 6
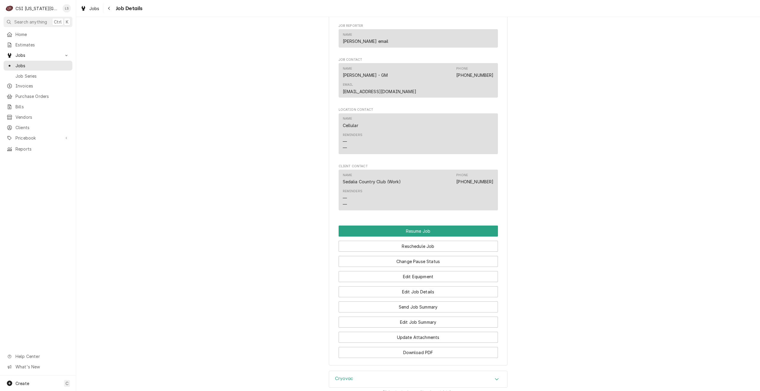
scroll to position [743, 0]
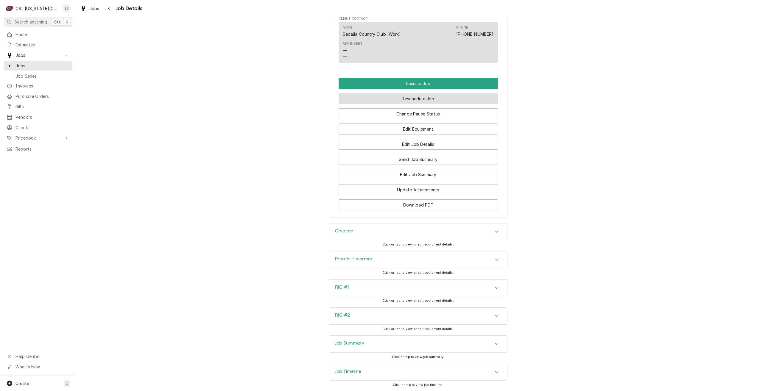
click at [423, 93] on button "Reschedule Job" at bounding box center [418, 98] width 159 height 11
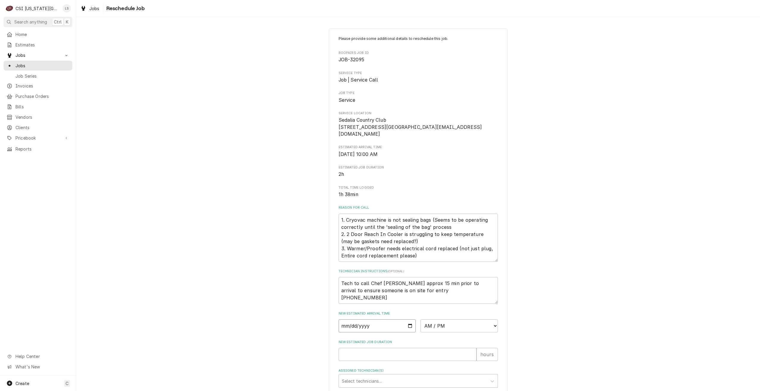
click at [407, 324] on input "Date" at bounding box center [377, 326] width 77 height 13
type input "2025-08-28"
type textarea "x"
click at [442, 328] on select "AM / PM 6:00 AM 6:15 AM 6:30 AM 6:45 AM 7:00 AM 7:15 AM 7:30 AM 7:45 AM 8:00 AM…" at bounding box center [459, 326] width 77 height 13
select select "08:00:00"
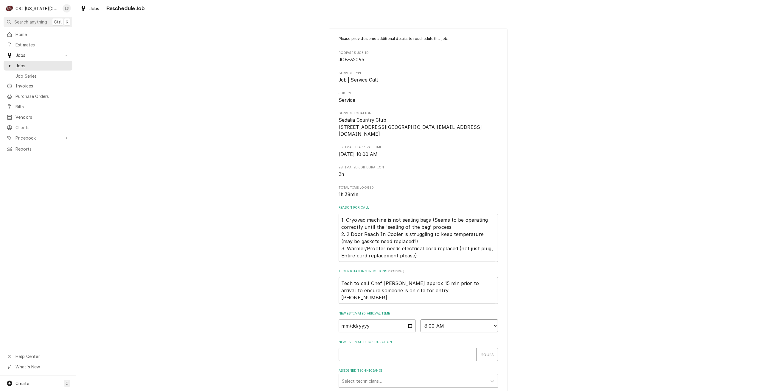
click at [421, 320] on select "AM / PM 6:00 AM 6:15 AM 6:30 AM 6:45 AM 7:00 AM 7:15 AM 7:30 AM 7:45 AM 8:00 AM…" at bounding box center [459, 326] width 77 height 13
click at [444, 348] on div "New Estimated Job Duration hours" at bounding box center [418, 350] width 159 height 21
click at [444, 348] on input "New Estimated Job Duration" at bounding box center [408, 354] width 138 height 13
type textarea "x"
type input "2"
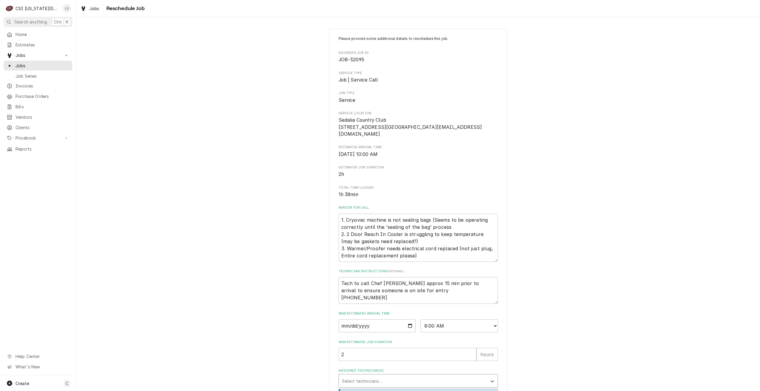
click at [417, 379] on div "Assigned Technician(s)" at bounding box center [413, 381] width 142 height 11
type input "hawkins"
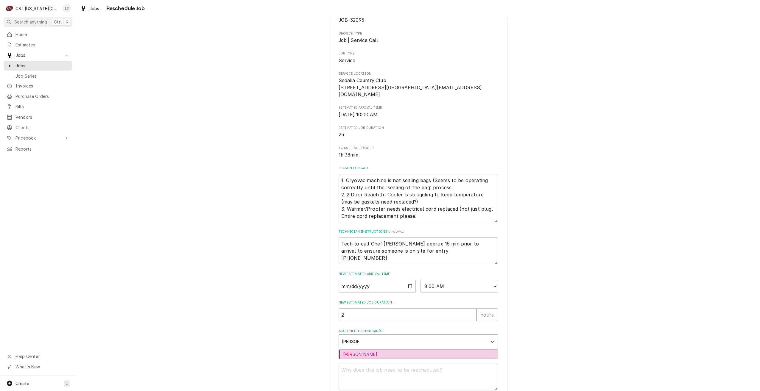
scroll to position [75, 0]
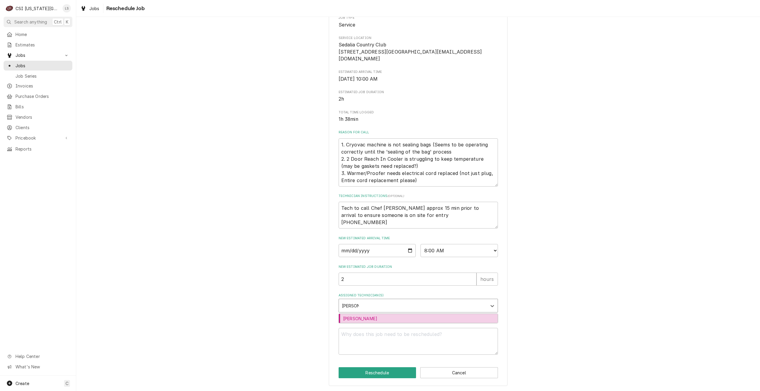
drag, startPoint x: 373, startPoint y: 315, endPoint x: 380, endPoint y: 345, distance: 30.1
click at [372, 315] on div "Brian Hawkins" at bounding box center [418, 318] width 159 height 9
type textarea "x"
click at [383, 344] on textarea "Reschedule Reason" at bounding box center [418, 341] width 159 height 27
type textarea "x"
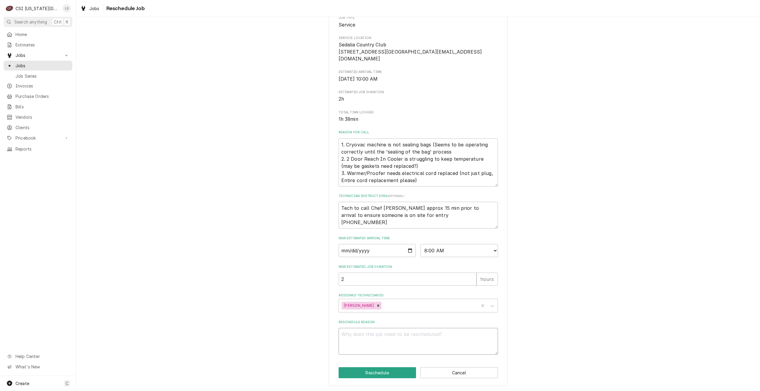
type textarea "R"
type textarea "x"
type textarea "Re"
type textarea "x"
type textarea "Res"
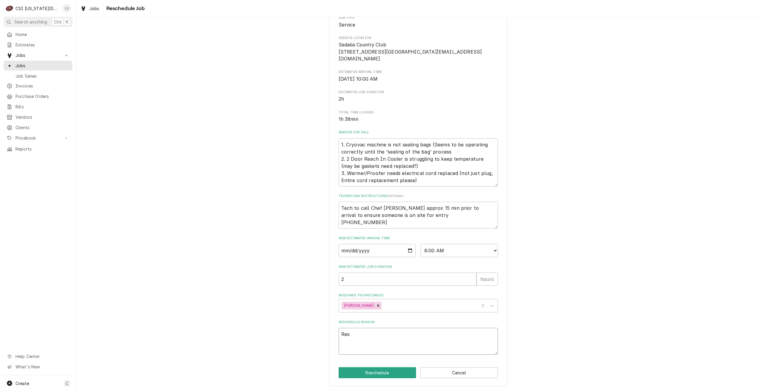
type textarea "x"
type textarea "Resc"
type textarea "x"
type textarea "Resch"
type textarea "x"
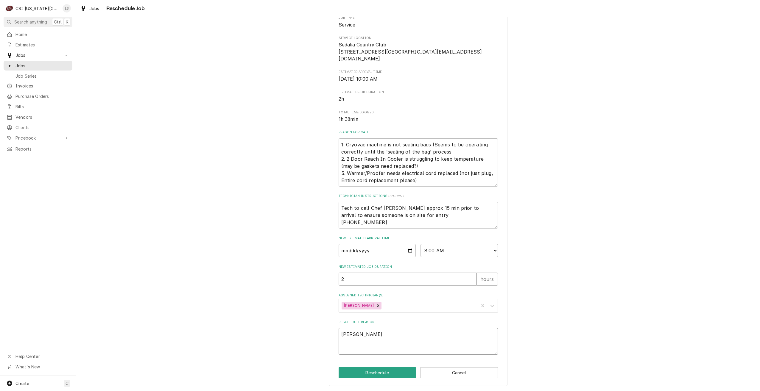
type textarea "Resche"
type textarea "x"
type textarea "Resched"
type textarea "x"
type textarea "Reschedu"
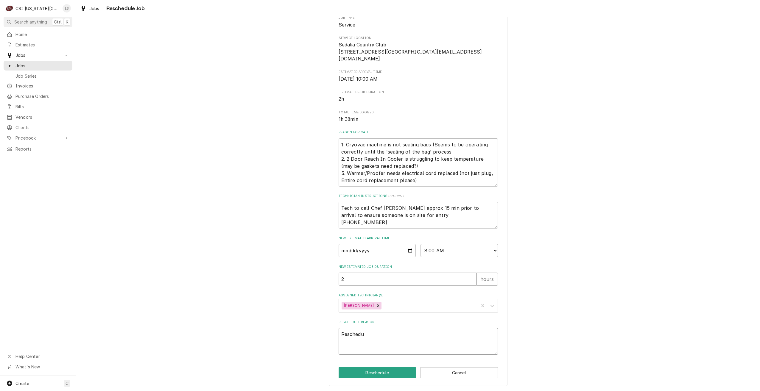
type textarea "x"
type textarea "Reschedul"
type textarea "x"
type textarea "Reschedule"
click at [275, 164] on div "Please provide some additional details to reschedule this job. Roopairs Job ID …" at bounding box center [418, 169] width 684 height 443
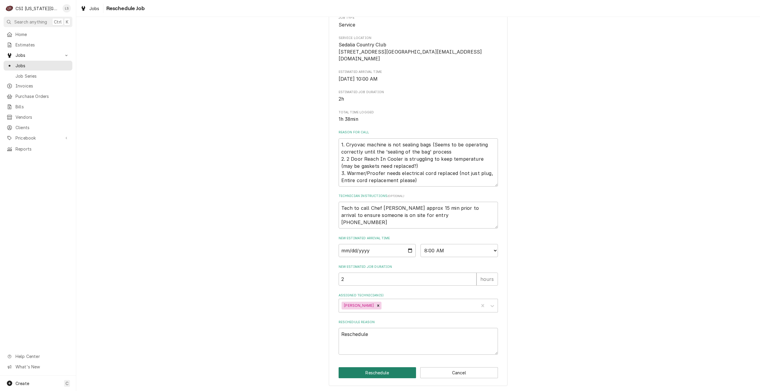
click at [370, 373] on button "Reschedule" at bounding box center [378, 373] width 78 height 11
type textarea "x"
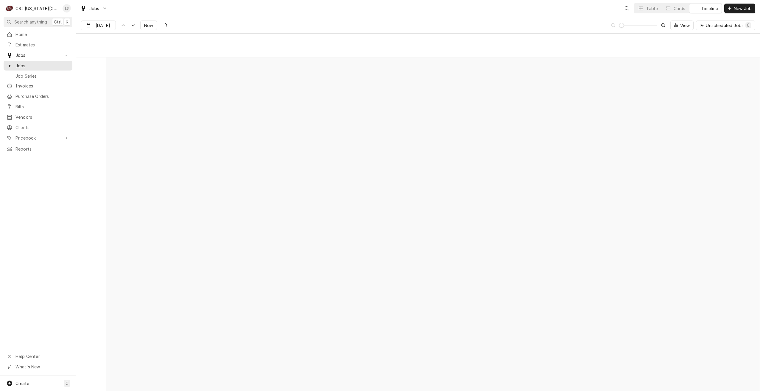
scroll to position [6838, 0]
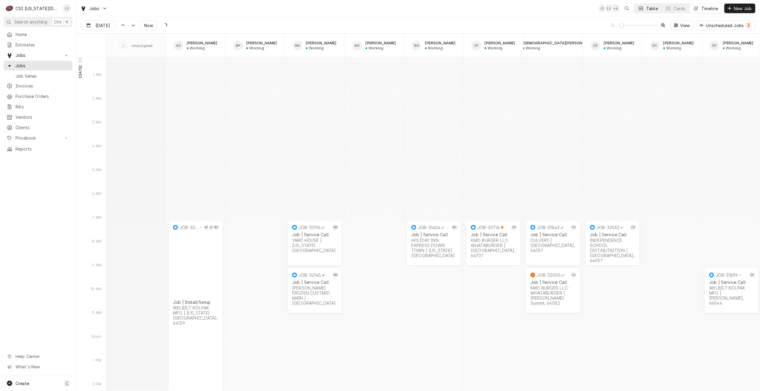
click at [646, 11] on div "Table" at bounding box center [652, 8] width 12 height 6
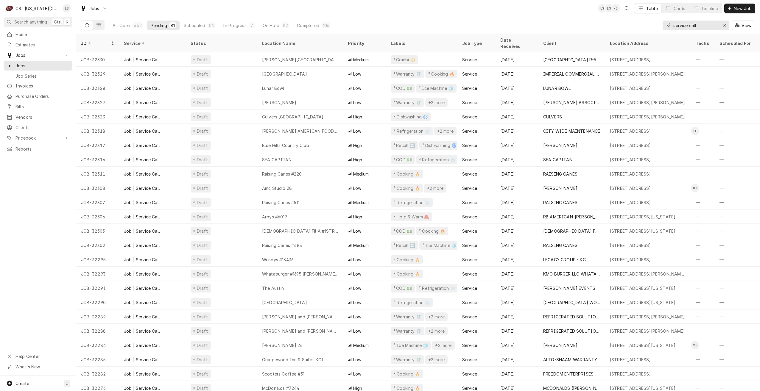
drag, startPoint x: 706, startPoint y: 29, endPoint x: 667, endPoint y: 22, distance: 40.4
click at [667, 22] on div "service call" at bounding box center [696, 26] width 67 height 10
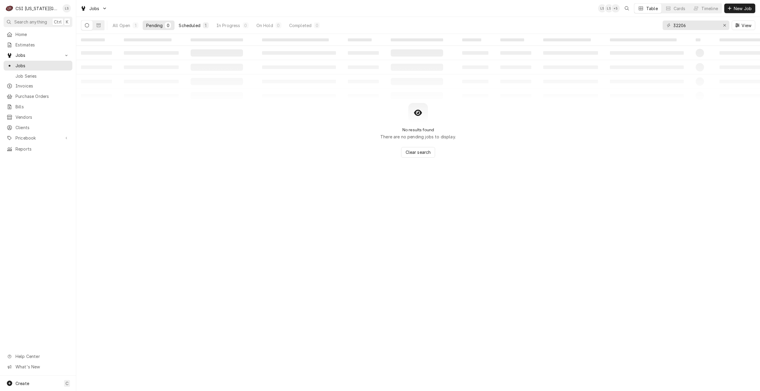
click at [199, 27] on div "Scheduled" at bounding box center [189, 25] width 21 height 6
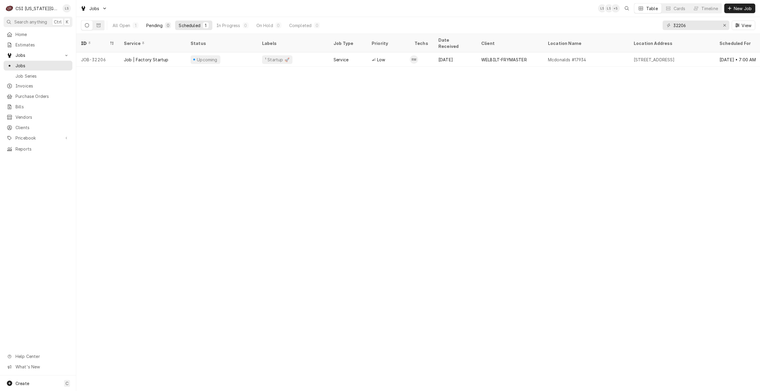
click at [158, 24] on div "Pending" at bounding box center [154, 25] width 16 height 6
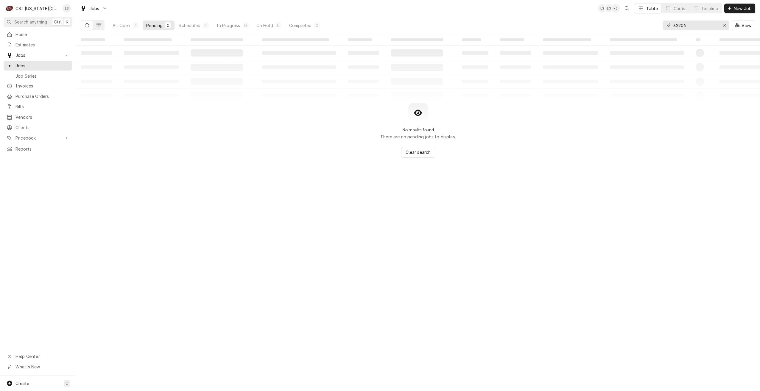
click at [679, 26] on input "32206" at bounding box center [695, 26] width 45 height 10
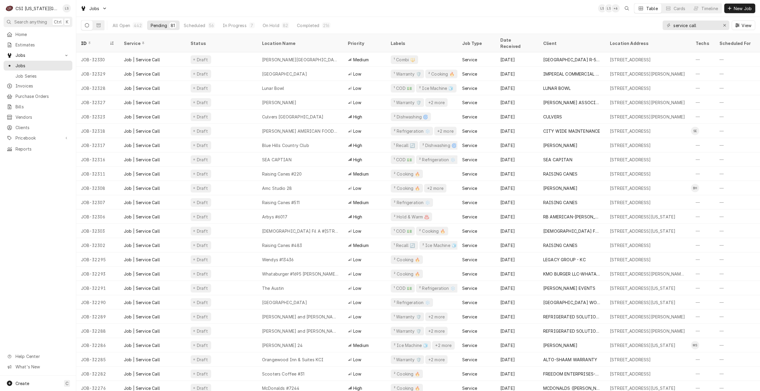
click at [564, 17] on div "All Open 442 Pending 81 Scheduled 56 In Progress 7 On Hold 82 Completed 216 ser…" at bounding box center [418, 25] width 674 height 17
drag, startPoint x: 711, startPoint y: 26, endPoint x: 632, endPoint y: 22, distance: 79.0
click at [632, 22] on div "All Open 442 Pending 81 Scheduled 56 In Progress 7 On Hold 82 Completed 216 ser…" at bounding box center [418, 25] width 674 height 17
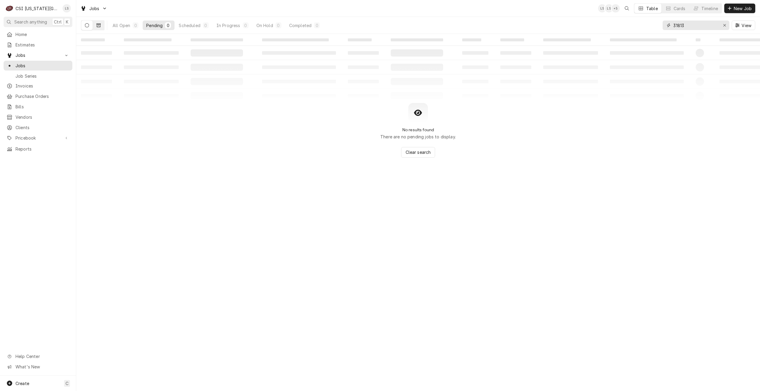
type input "31813"
click at [101, 24] on button "Dynamic Content Wrapper" at bounding box center [98, 26] width 11 height 10
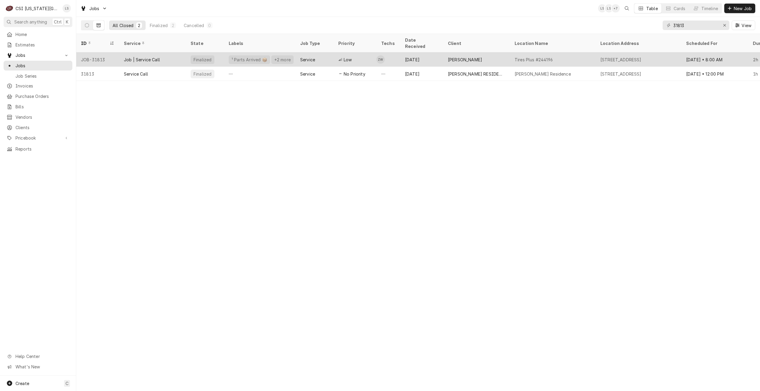
click at [565, 54] on div "Tires Plus #244196" at bounding box center [553, 59] width 86 height 14
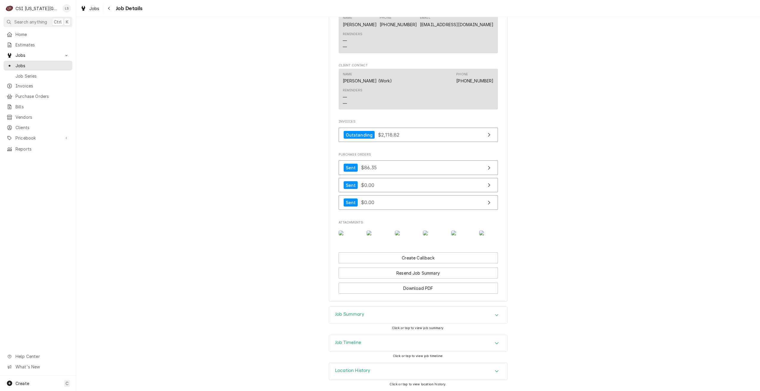
scroll to position [795, 0]
click at [445, 315] on div "Job Summary" at bounding box center [418, 315] width 178 height 17
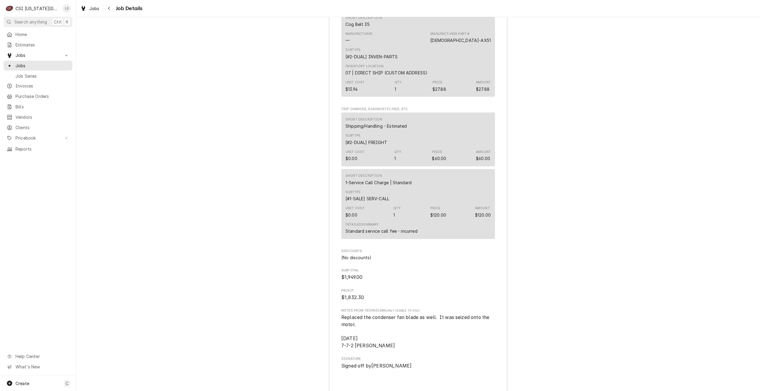
scroll to position [1838, 0]
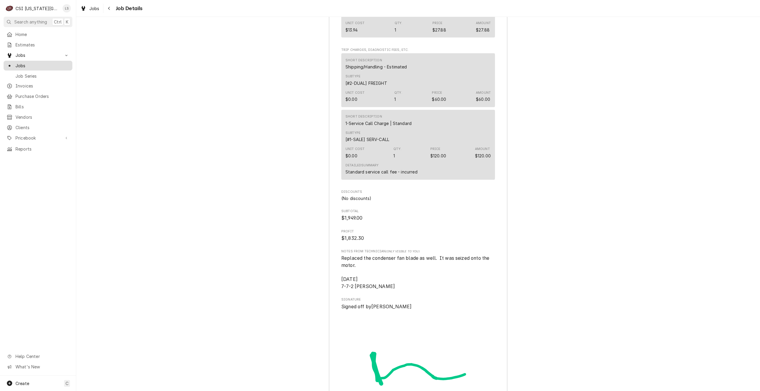
click at [34, 63] on span "Jobs" at bounding box center [42, 66] width 54 height 6
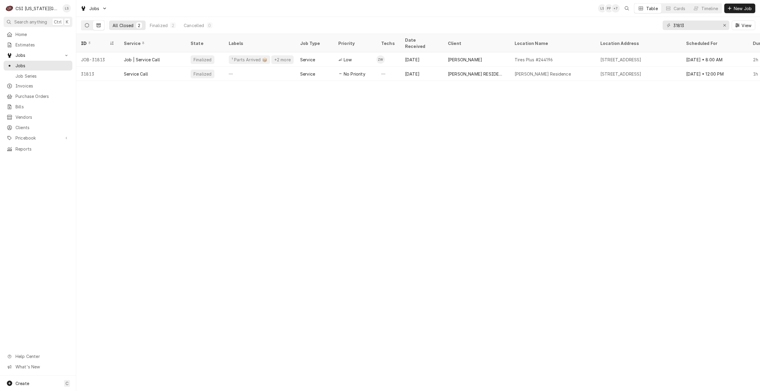
click at [89, 26] on button "Dynamic Content Wrapper" at bounding box center [86, 26] width 11 height 10
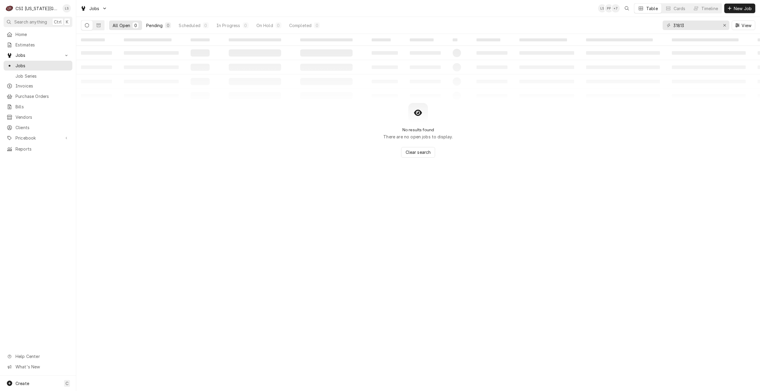
click at [162, 26] on div "Pending" at bounding box center [154, 25] width 16 height 6
click at [686, 29] on input "31813" at bounding box center [695, 26] width 45 height 10
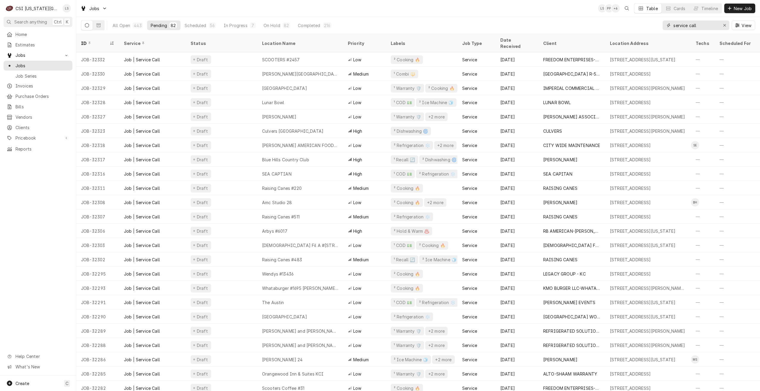
type input "service call"
click at [406, 13] on div "Jobs LS PP + 6 Table Cards Timeline New Job" at bounding box center [418, 8] width 684 height 17
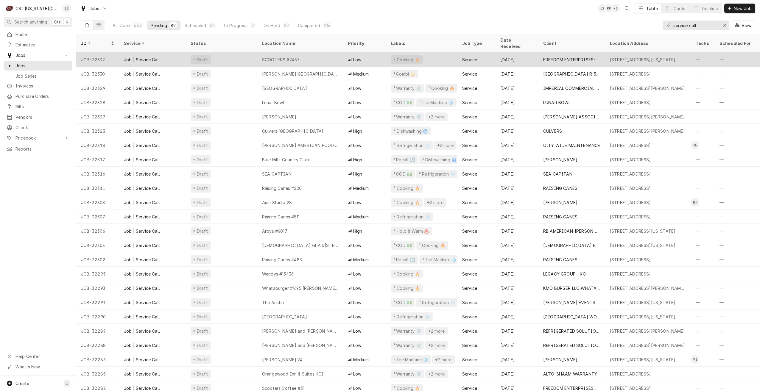
click at [320, 58] on div "SCOOTERS #2457" at bounding box center [300, 59] width 86 height 14
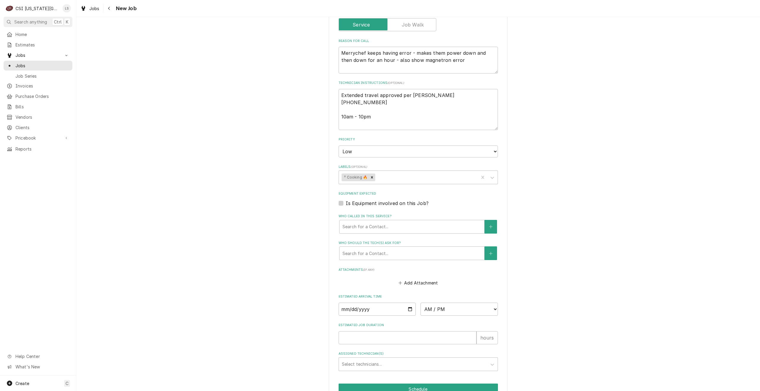
scroll to position [312, 0]
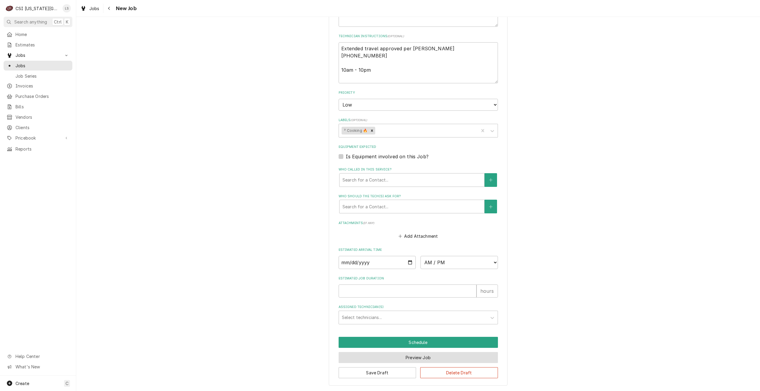
click at [390, 361] on button "Preview Job" at bounding box center [418, 357] width 159 height 11
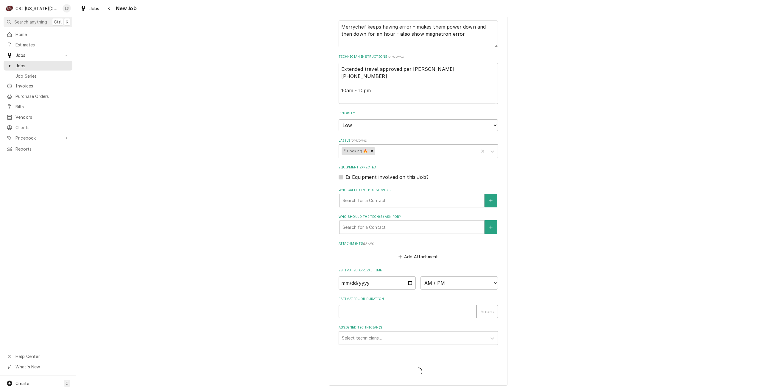
scroll to position [292, 0]
type textarea "x"
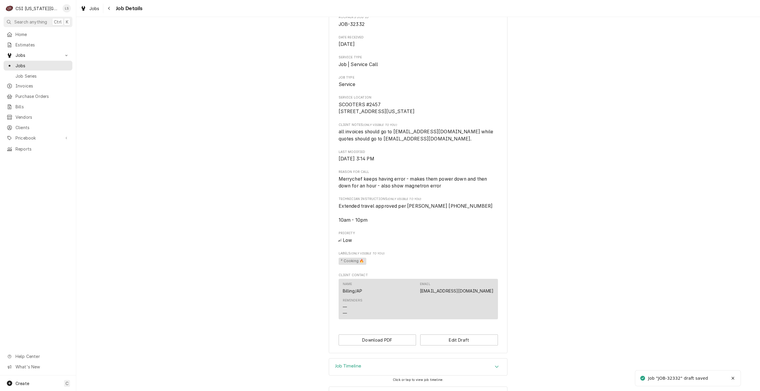
scroll to position [110, 0]
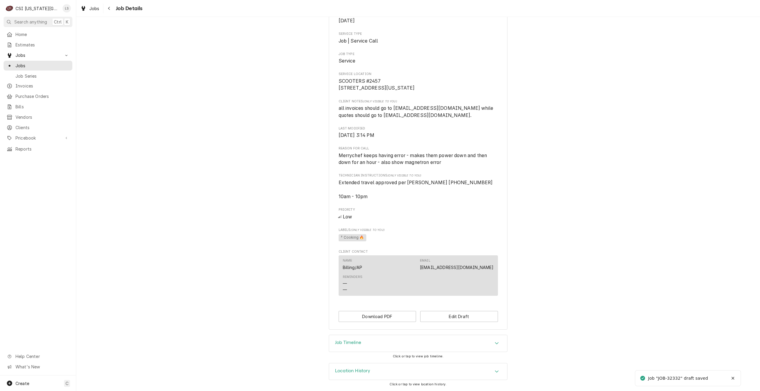
click at [423, 345] on div "Job Timeline" at bounding box center [418, 343] width 178 height 17
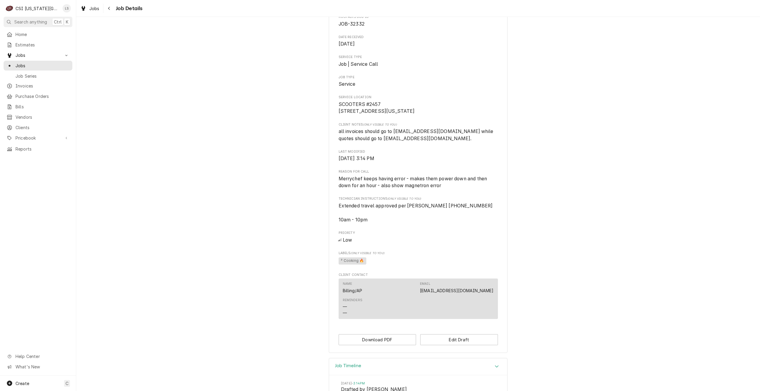
scroll to position [0, 0]
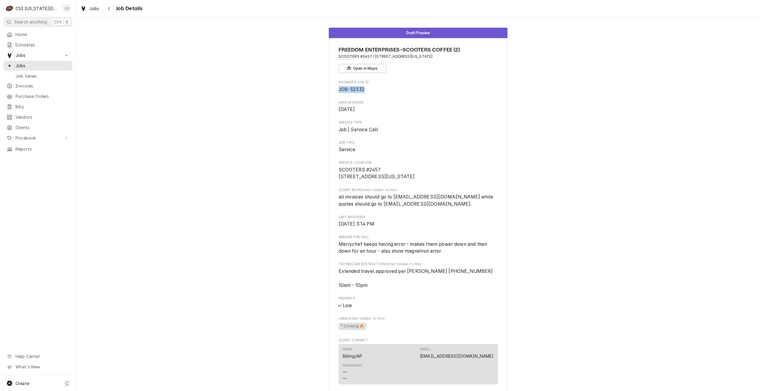
drag, startPoint x: 367, startPoint y: 90, endPoint x: 336, endPoint y: 89, distance: 31.0
click at [336, 89] on div "FREEDOM ENTERPRISES-SCOOTERS COFFEE (2) SCOOTERS #2457 / 319 W Austin Blvd, Nev…" at bounding box center [418, 228] width 179 height 381
copy span "JOB-32332"
drag, startPoint x: 24, startPoint y: 63, endPoint x: 70, endPoint y: 70, distance: 46.3
click at [24, 63] on span "Jobs" at bounding box center [42, 66] width 54 height 6
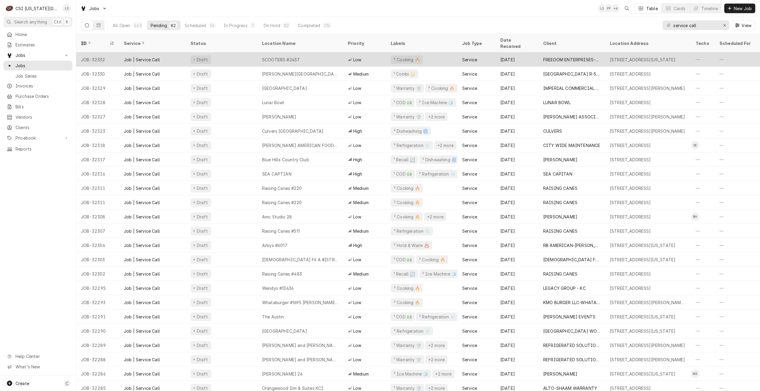
click at [259, 54] on div "SCOOTERS #2457" at bounding box center [300, 59] width 86 height 14
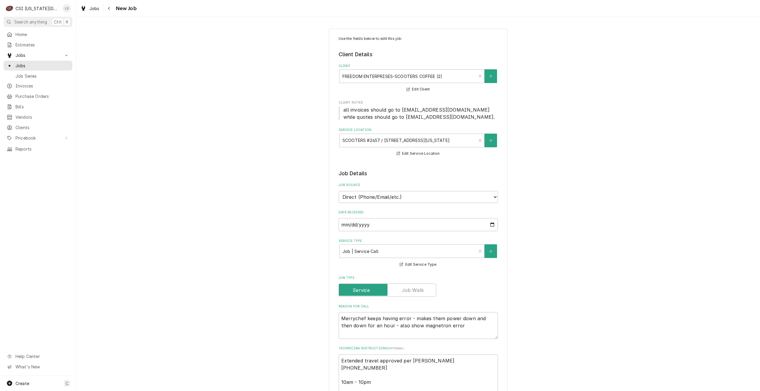
type textarea "x"
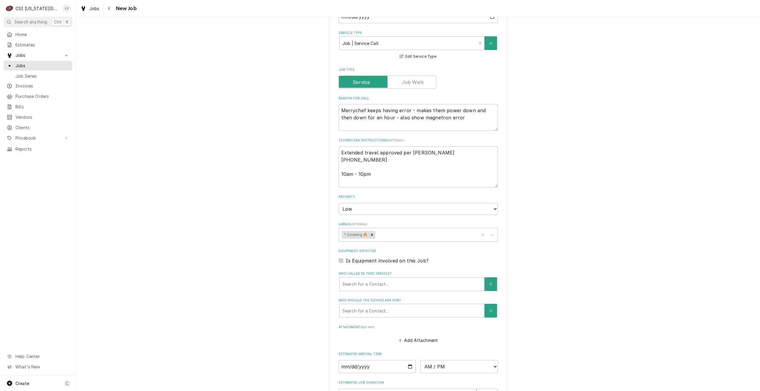
scroll to position [208, 0]
click at [439, 234] on div "Labels" at bounding box center [425, 234] width 99 height 11
type input "hold"
click at [419, 253] on div "³ Client Hold ⛔️" at bounding box center [418, 256] width 159 height 9
type textarea "x"
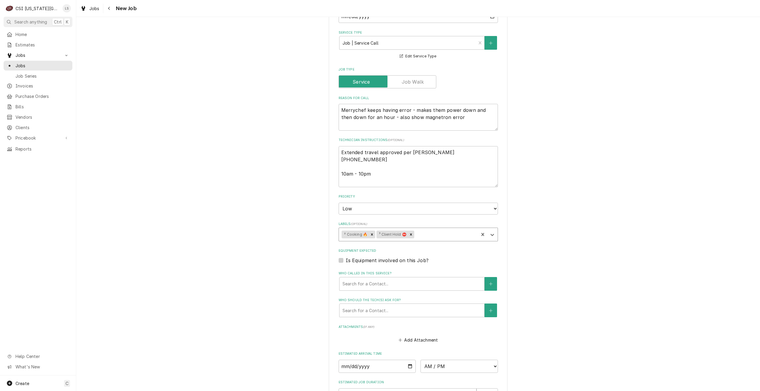
click at [572, 250] on div "Use the fields below to edit this job: Client Details Client FREEDOM ENTERPRISE…" at bounding box center [418, 155] width 684 height 681
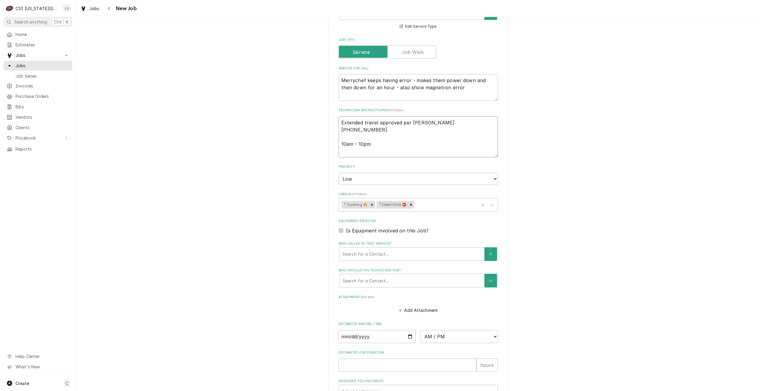
click at [340, 123] on textarea "Extended travel approved per Lucas Lucas 913 766-3334 10am - 10pm" at bounding box center [418, 136] width 159 height 41
type textarea "x"
type textarea "Extended travel approved per Lucas Lucas 913 766-3334 10am - 10pm"
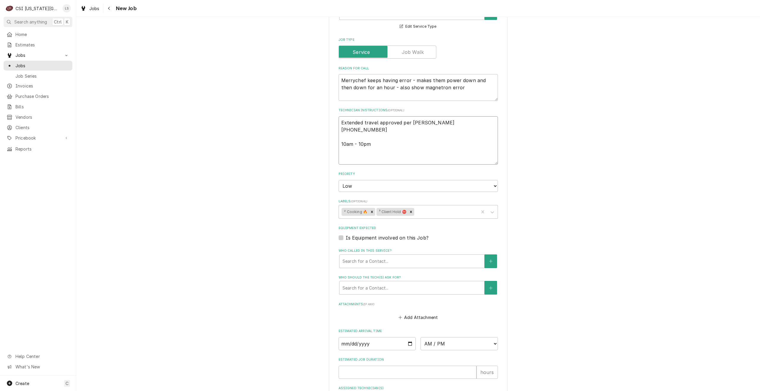
type textarea "x"
type textarea "Extended travel approved per Lucas Lucas 913 766-3334 10am - 10pm"
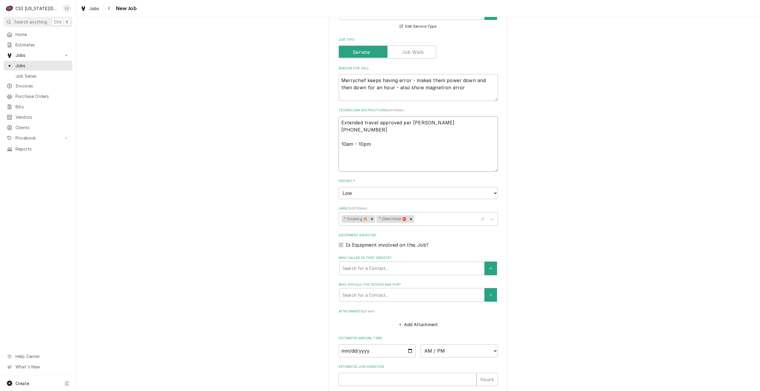
type textarea "x"
type textarea "N Extended travel approved per Lucas Lucas 913 766-3334 10am - 10pm"
type textarea "x"
type textarea "Ne Extended travel approved per Lucas Lucas 913 766-3334 10am - 10pm"
type textarea "x"
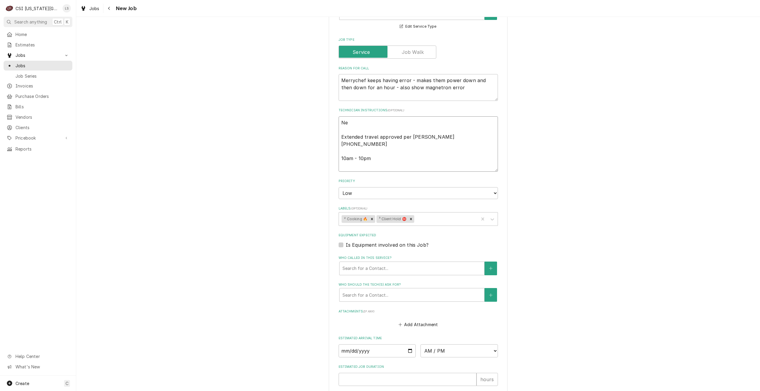
type textarea "Nee Extended travel approved per Lucas Lucas 913 766-3334 10am - 10pm"
type textarea "x"
type textarea "Need Extended travel approved per Lucas Lucas 913 766-3334 10am - 10pm"
type textarea "x"
type textarea "Need Extended travel approved per Lucas Lucas 913 766-3334 10am - 10pm"
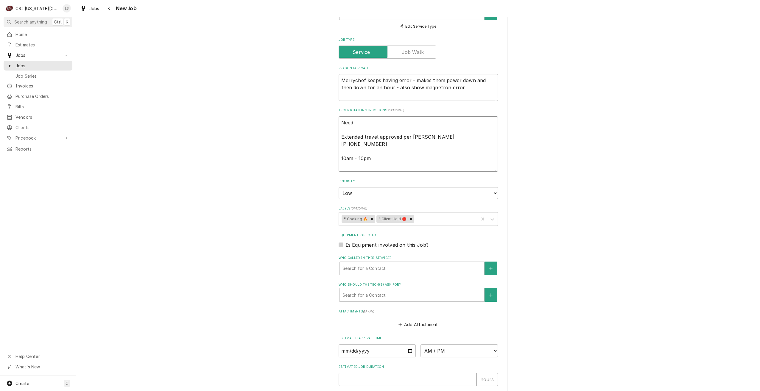
type textarea "x"
type textarea "Need to Extended travel approved per Lucas Lucas 913 766-3334 10am - 10pm"
type textarea "x"
type textarea "Need to Extended travel approved per Lucas Lucas 913 766-3334 10am - 10pm"
type textarea "x"
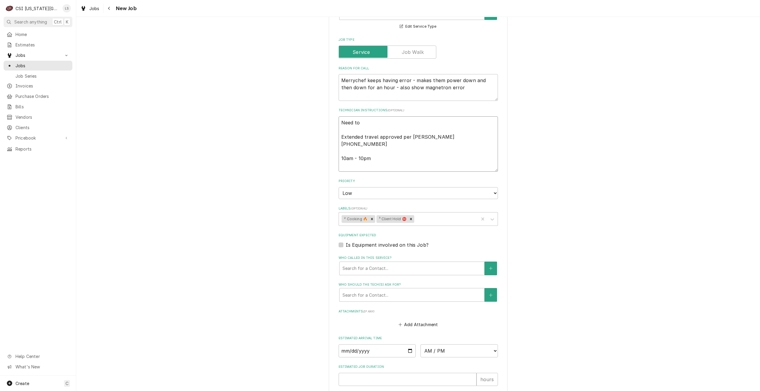
type textarea "Need to d Extended travel approved per Lucas Lucas 913 766-3334 10am - 10pm"
type textarea "x"
type textarea "Need to de Extended travel approved per Lucas Lucas 913 766-3334 10am - 10pm"
type textarea "x"
type textarea "Need to dec Extended travel approved per Lucas Lucas 913 766-3334 10am - 10pm"
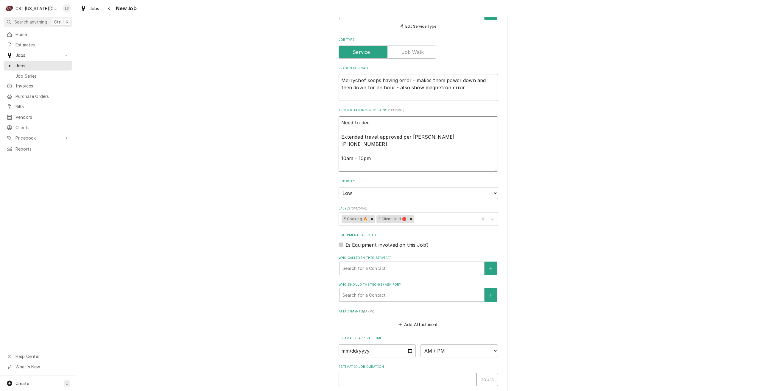
type textarea "x"
type textarea "Need to decl Extended travel approved per Lucas Lucas 913 766-3334 10am - 10pm"
type textarea "x"
type textarea "Need to decli Extended travel approved per Lucas Lucas 913 766-3334 10am - 10pm"
type textarea "x"
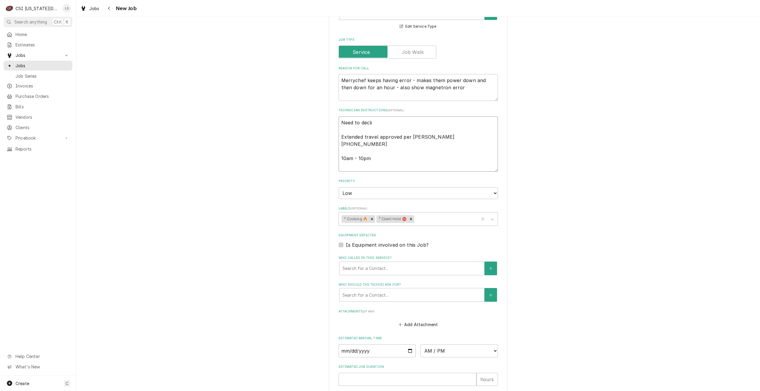
type textarea "Need to declin Extended travel approved per Lucas Lucas 913 766-3334 10am - 10pm"
type textarea "x"
type textarea "Need to decline Extended travel approved per Lucas Lucas 913 766-3334 10am - 10…"
type textarea "x"
type textarea "Need to decline. Extended travel approved per Lucas Lucas 913 766-3334 10am - 1…"
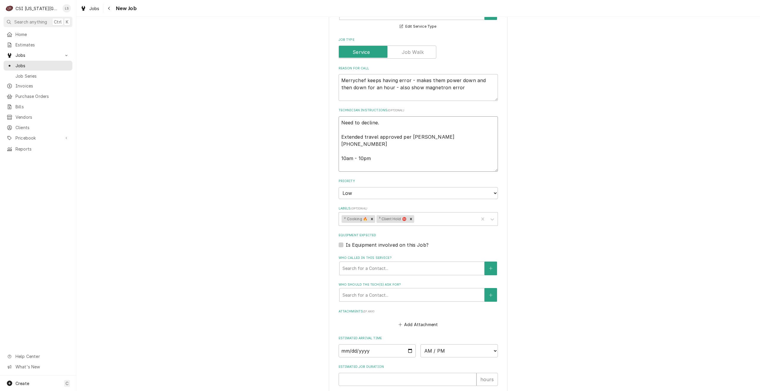
type textarea "x"
type textarea "Need to decline. Extended travel approved per Lucas Lucas 913 766-3334 10am - 1…"
type textarea "x"
type textarea "Need to decline. W Extended travel approved per Lucas Lucas 913 766-3334 10am -…"
type textarea "x"
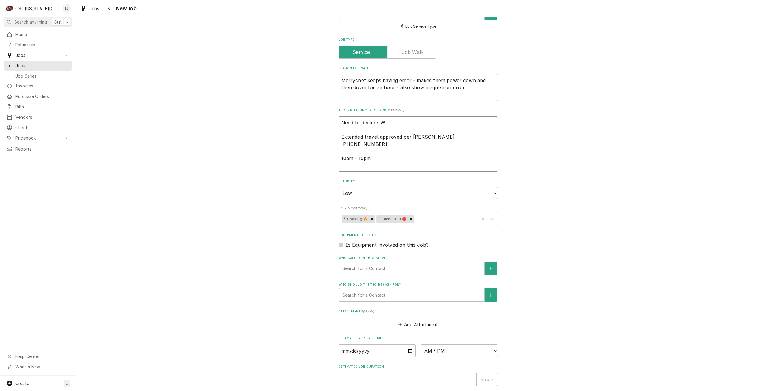
type textarea "Need to decline. We Extended travel approved per Lucas Lucas 913 766-3334 10am …"
type textarea "x"
type textarea "Need to decline. We Extended travel approved per Lucas Lucas 913 766-3334 10am …"
type textarea "x"
type textarea "Need to decline. We d Extended travel approved per Lucas Lucas 913 766-3334 10a…"
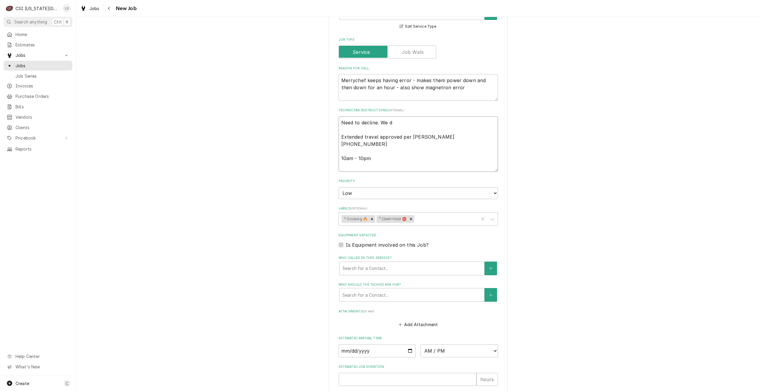
type textarea "x"
type textarea "Need to decline. We do Extended travel approved per Lucas Lucas 913 766-3334 10…"
type textarea "x"
type textarea "Need to decline. We do Extended travel approved per Lucas Lucas 913 766-3334 10…"
type textarea "x"
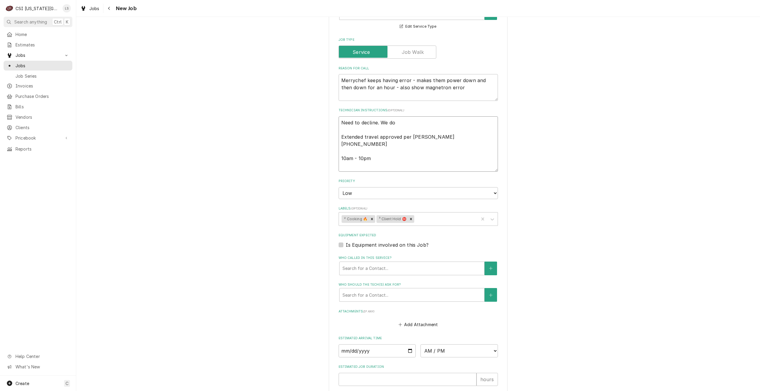
type textarea "Need to decline. We do n Extended travel approved per Lucas Lucas 913 766-3334 …"
type textarea "x"
type textarea "Need to decline. We do no Extended travel approved per Lucas Lucas 913 766-3334…"
type textarea "x"
type textarea "Need to decline. We do not Extended travel approved per Lucas Lucas 913 766-333…"
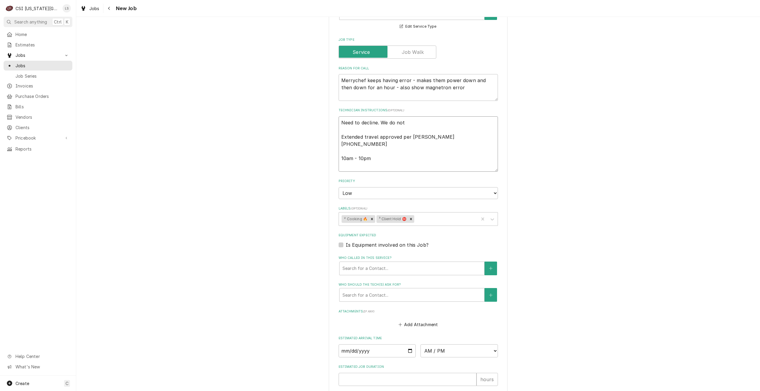
type textarea "x"
type textarea "Need to decline. We do not Extended travel approved per Lucas Lucas 913 766-333…"
type textarea "x"
type textarea "Need to decline. We do not s Extended travel approved per Lucas Lucas 913 766-3…"
type textarea "x"
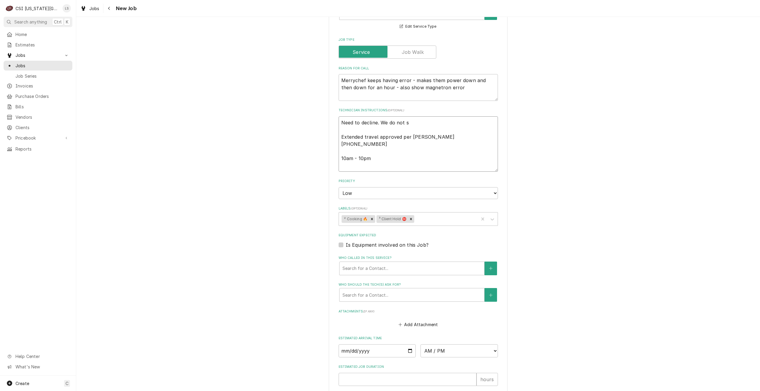
type textarea "Need to decline. We do not se Extended travel approved per Lucas Lucas 913 766-…"
type textarea "x"
type textarea "Need to decline. We do not ser Extended travel approved per Lucas Lucas 913 766…"
type textarea "x"
type textarea "Need to decline. We do not serv Extended travel approved per Lucas Lucas 913 76…"
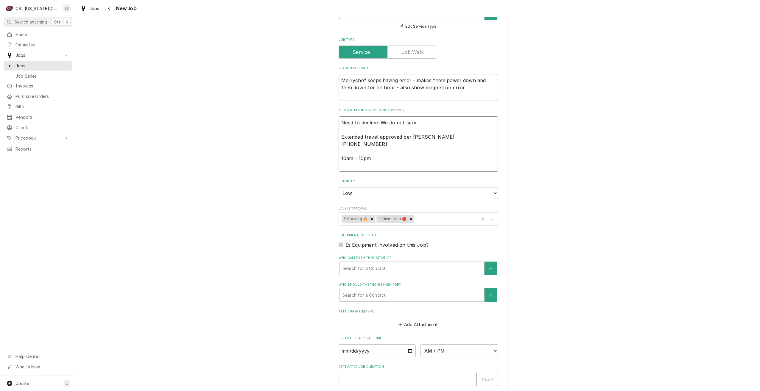
type textarea "x"
type textarea "Need to decline. We do not servi Extended travel approved per Lucas Lucas 913 7…"
type textarea "x"
type textarea "Need to decline. We do not service Extended travel approved per Lucas Lucas 913…"
type textarea "x"
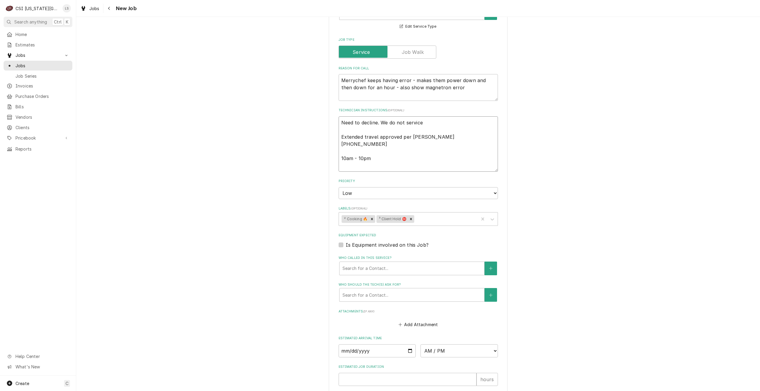
type textarea "Need to decline. We do not service Extended travel approved per Lucas Lucas 913…"
type textarea "x"
type textarea "Need to decline. We do not service t Extended travel approved per Lucas Lucas 9…"
type textarea "x"
type textarea "Need to decline. We do not service the Extended travel approved per Lucas Lucas…"
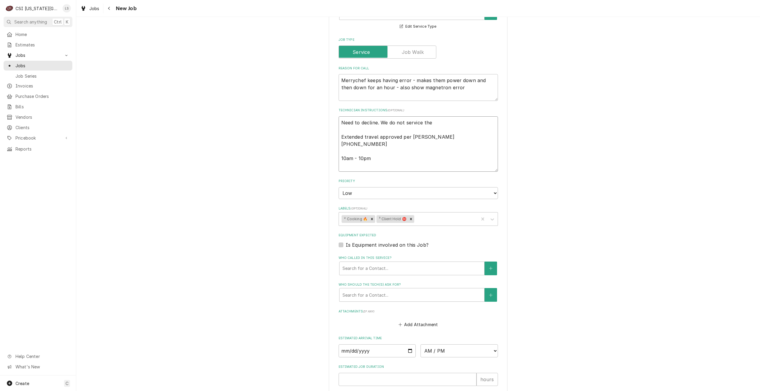
type textarea "x"
type textarea "Need to decline. We do not service the Extended travel approved per Lucas Lucas…"
type textarea "x"
type textarea "Need to decline. We do not service the D Extended travel approved per Lucas Luc…"
type textarea "x"
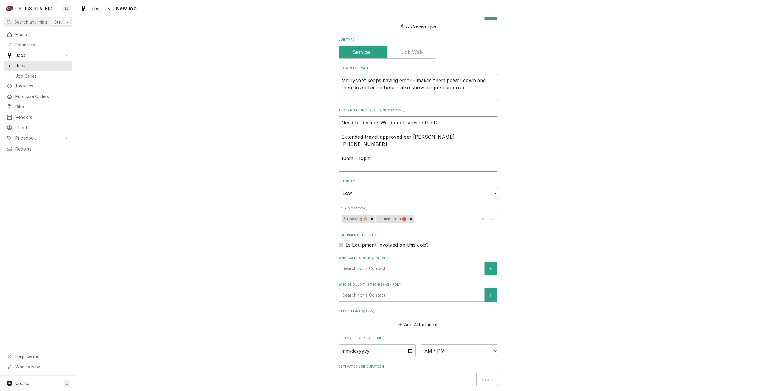
type textarea "Need to decline. We do not service the Extended travel approved per Lucas Lucas…"
type textarea "x"
type textarea "Need to decline. We do not service the N Extended travel approved per Lucas Luc…"
type textarea "x"
type textarea "Need to decline. We do not service the Ne Extended travel approved per Lucas Lu…"
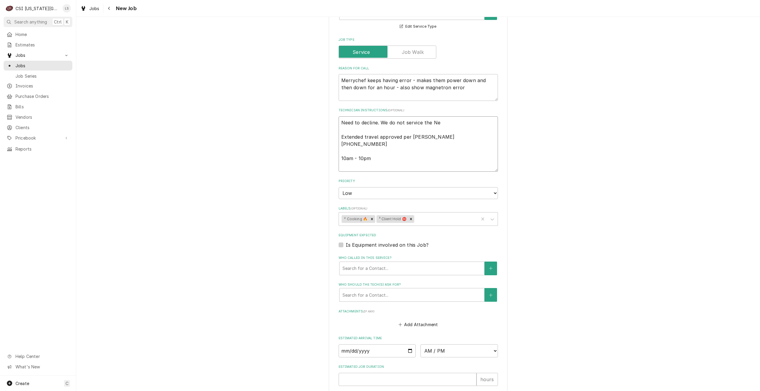
type textarea "x"
type textarea "Need to decline. We do not service the Nev Extended travel approved per Lucas L…"
type textarea "x"
type textarea "Need to decline. We do not service the Neva Extended travel approved per Lucas …"
type textarea "x"
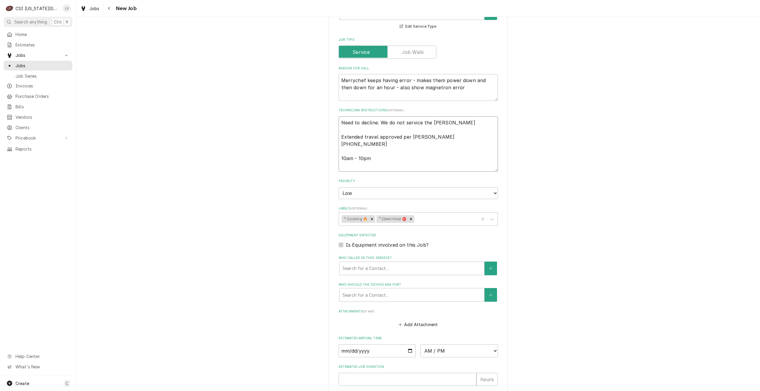
type textarea "Need to decline. We do not service the Nevad Extended travel approved per Lucas…"
type textarea "x"
type textarea "Need to decline. We do not service the Nevada Extended travel approved per Luca…"
type textarea "x"
type textarea "Need to decline. We do not service the Nevada Extended travel approved per Luca…"
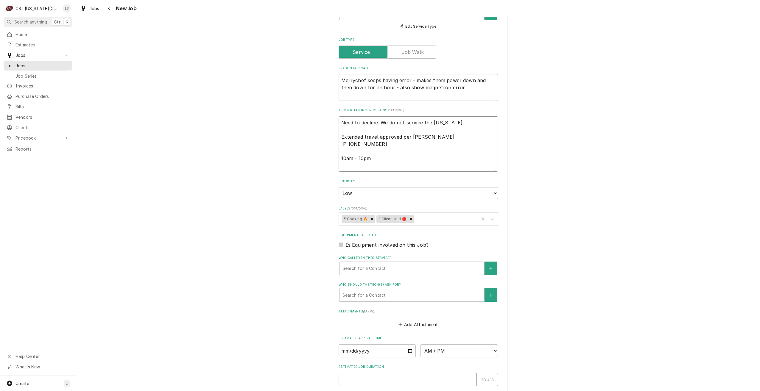
type textarea "x"
type textarea "Need to decline. We do not service the Nevada a Extended travel approved per Lu…"
type textarea "x"
type textarea "Need to decline. We do not service the Nevada ar Extended travel approved per L…"
type textarea "x"
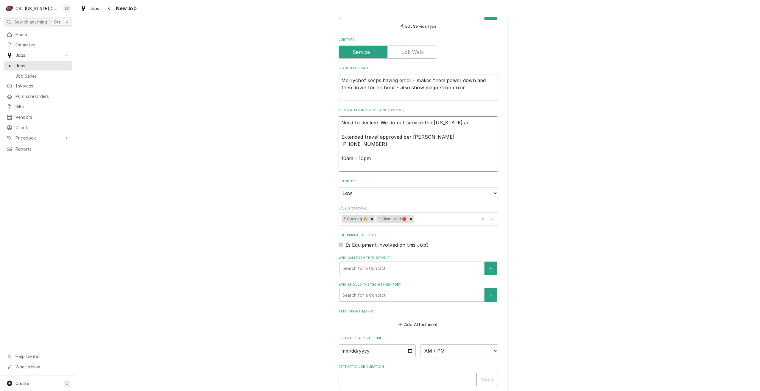
type textarea "Need to decline. We do not service the Nevada are Extended travel approved per …"
type textarea "x"
type textarea "Need to decline. We do not service the Nevada area Extended travel approved per…"
type textarea "x"
type textarea "Need to decline. We do not service the Nevada area- Extended travel approved pe…"
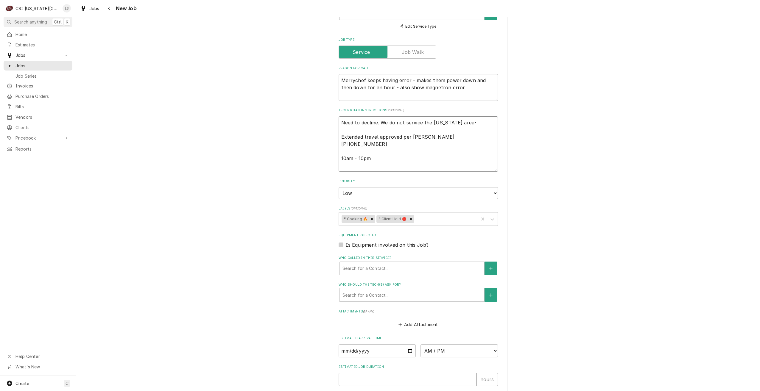
type textarea "x"
type textarea "Need to decline. We do not service the Nevada area- Extended travel approved pe…"
type textarea "x"
type textarea "Need to decline. We do not service the Nevada area- L Extended travel approved …"
type textarea "x"
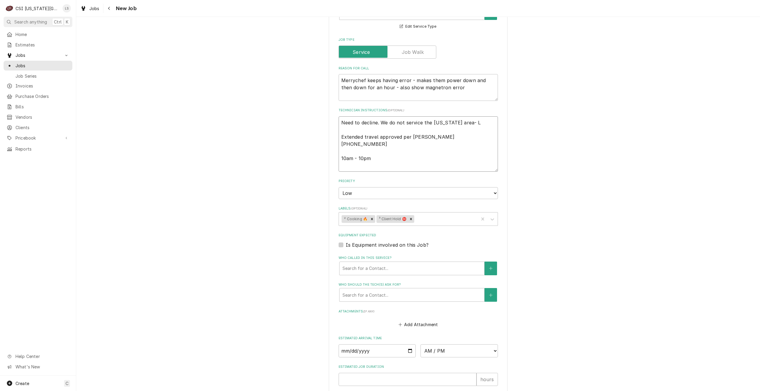
type textarea "Need to decline. We do not service the Nevada area- Li Extended travel approved…"
type textarea "x"
type textarea "Need to decline. We do not service the Nevada area- Lin Extended travel approve…"
type textarea "x"
type textarea "Need to decline. We do not service the Nevada area- Lind Extended travel approv…"
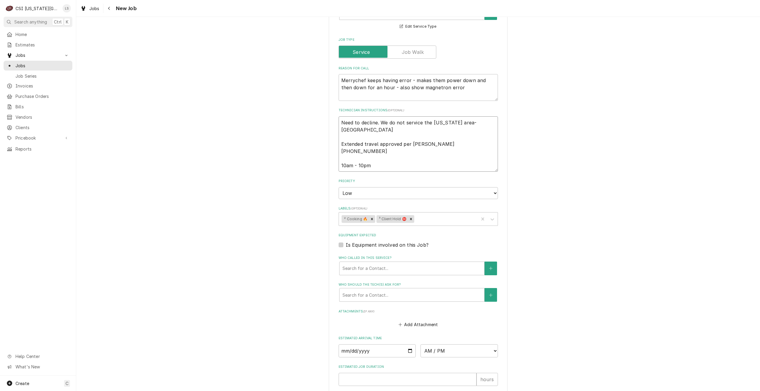
type textarea "x"
type textarea "Need to decline. We do not service the Nevada area- Lindy Extended travel appro…"
type textarea "x"
type textarea "Need to decline. We do not service the Nevada area- Lindy Extended travel appro…"
click at [570, 177] on div "Use the fields below to edit this job: Client Details Client FREEDOM ENTERPRISE…" at bounding box center [418, 132] width 684 height 695
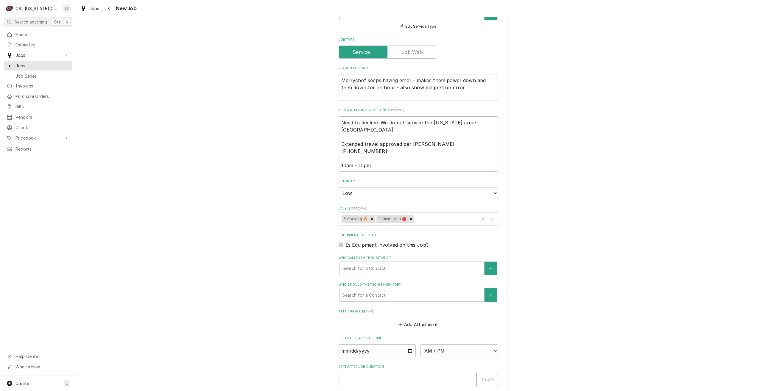
scroll to position [327, 0]
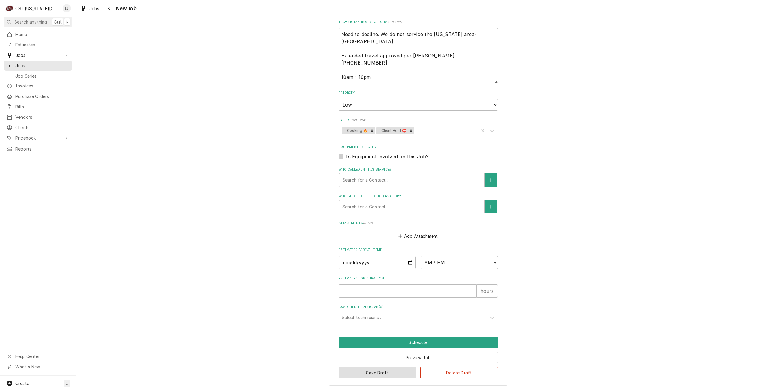
click at [370, 371] on button "Save Draft" at bounding box center [378, 373] width 78 height 11
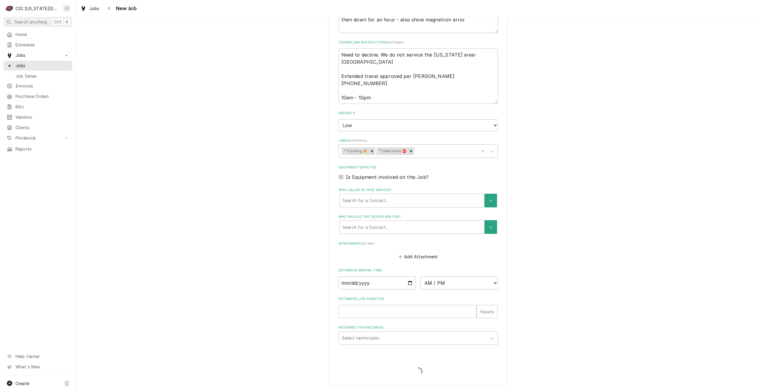
scroll to position [306, 0]
type textarea "x"
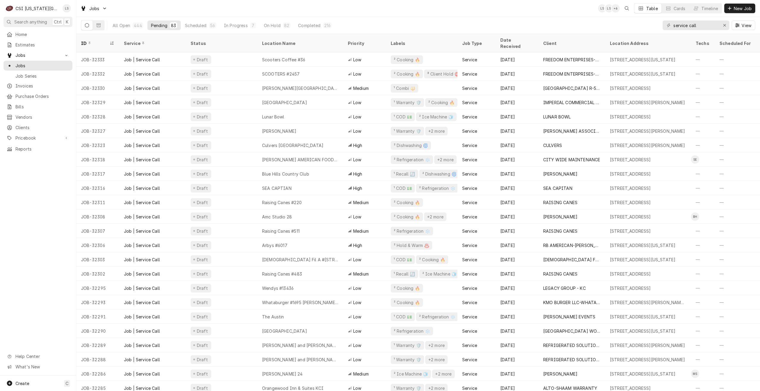
click at [547, 14] on div "Jobs LS LS + 6 Table Cards Timeline New Job" at bounding box center [418, 8] width 684 height 17
click at [560, 14] on div "Jobs LS LS + 6 Table Cards Timeline New Job" at bounding box center [418, 8] width 684 height 17
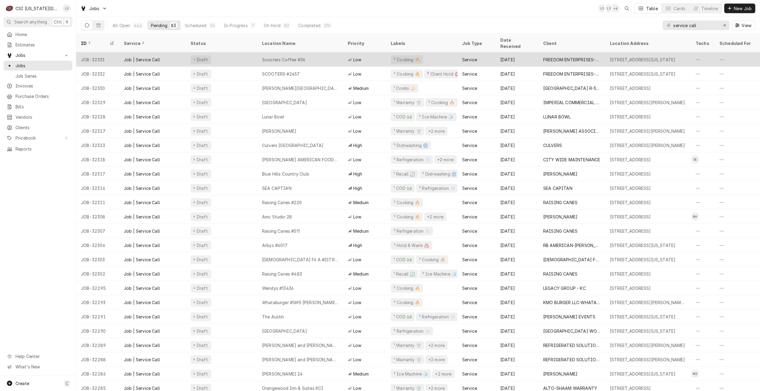
click at [313, 52] on div "Scooters Coffee #36" at bounding box center [300, 59] width 86 height 14
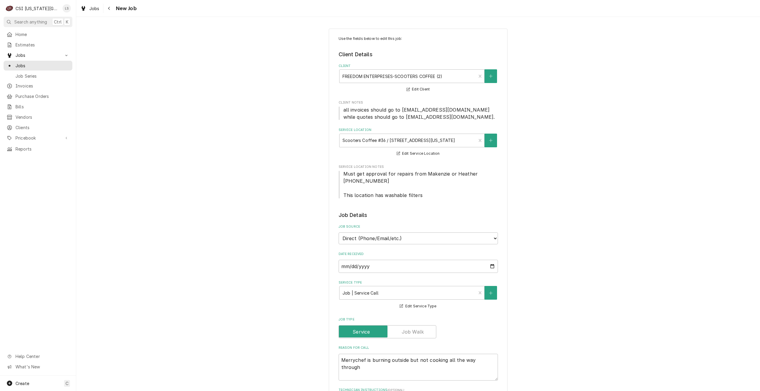
type textarea "x"
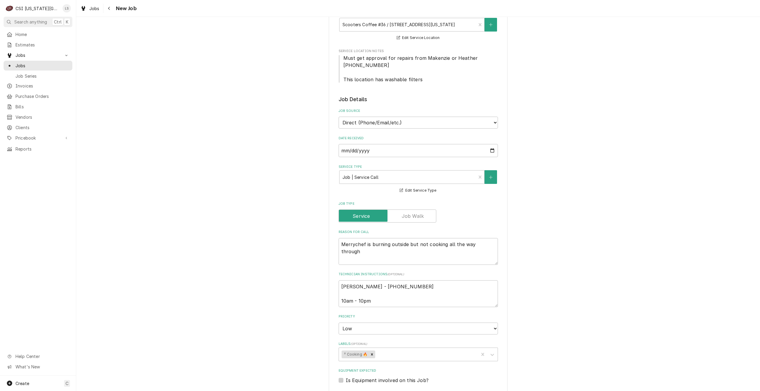
scroll to position [119, 0]
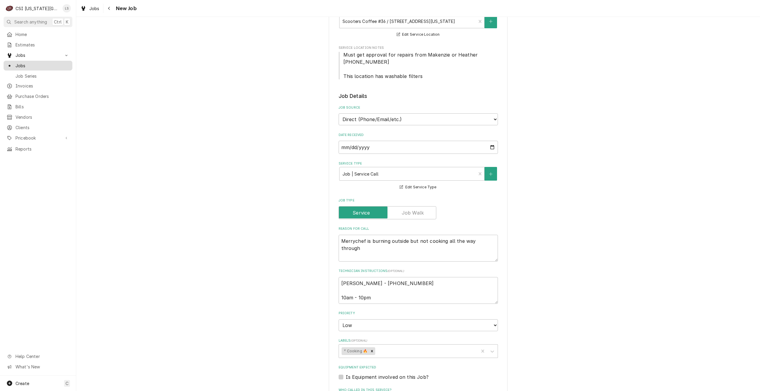
click at [70, 67] on div "Jobs" at bounding box center [38, 65] width 66 height 7
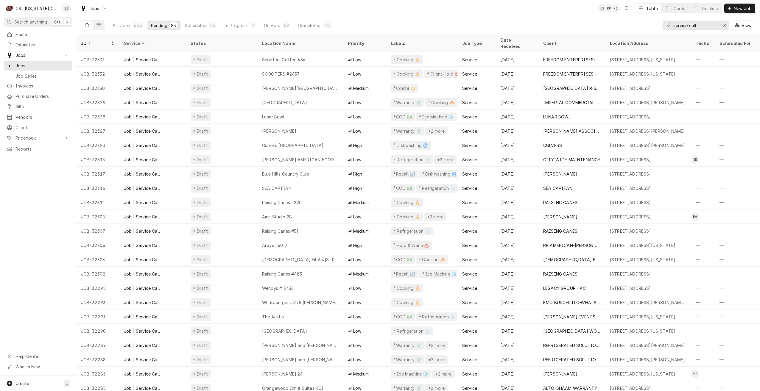
click at [546, 15] on div "Jobs LS PP + 6 Table Cards Timeline New Job" at bounding box center [418, 8] width 684 height 17
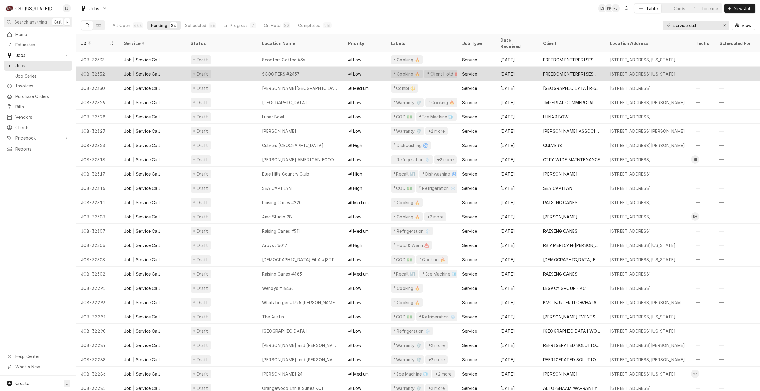
click at [309, 67] on div "SCOOTERS #2457" at bounding box center [300, 74] width 86 height 14
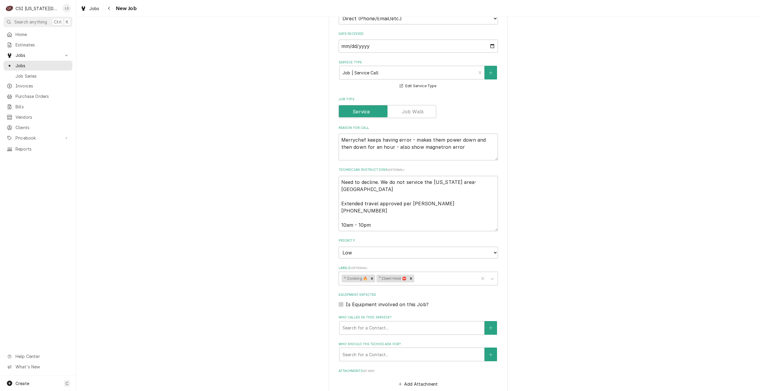
scroll to position [327, 0]
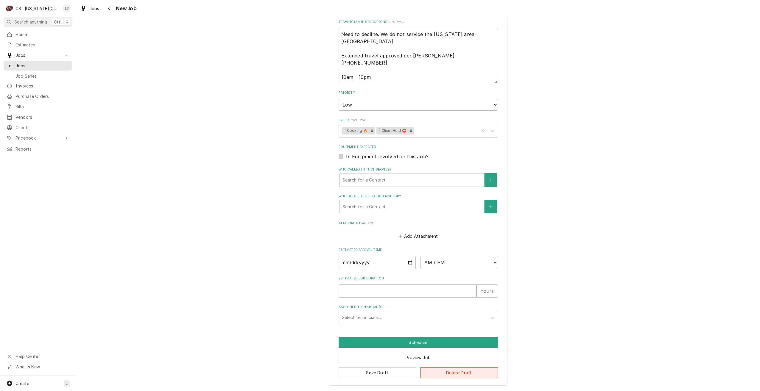
click at [452, 370] on button "Delete Draft" at bounding box center [459, 373] width 78 height 11
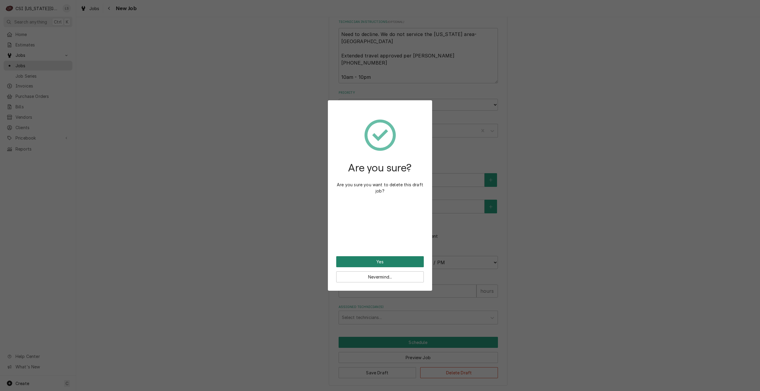
click at [385, 265] on button "Yes" at bounding box center [380, 261] width 88 height 11
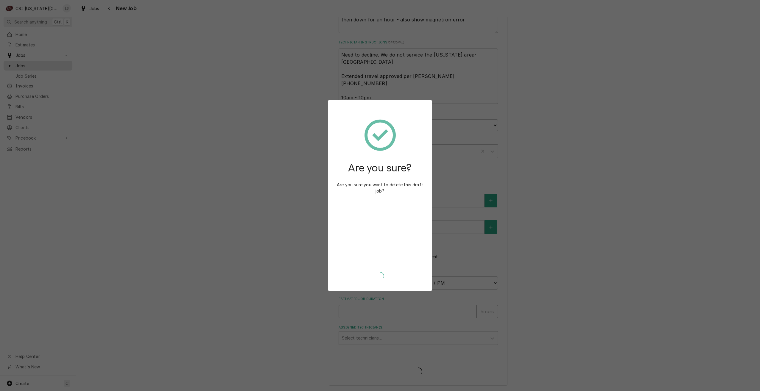
scroll to position [306, 0]
type textarea "x"
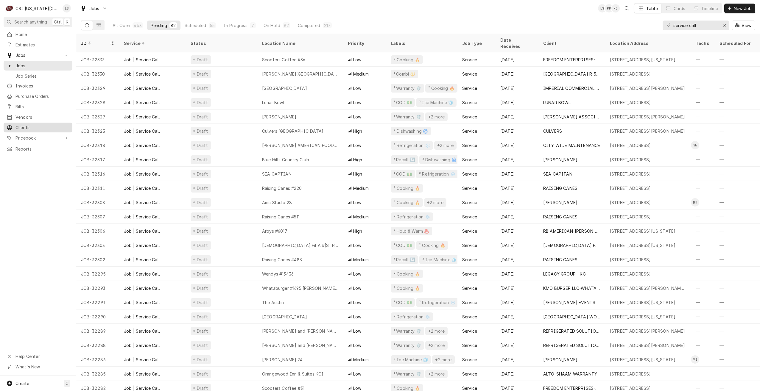
click at [21, 127] on span "Clients" at bounding box center [42, 127] width 54 height 6
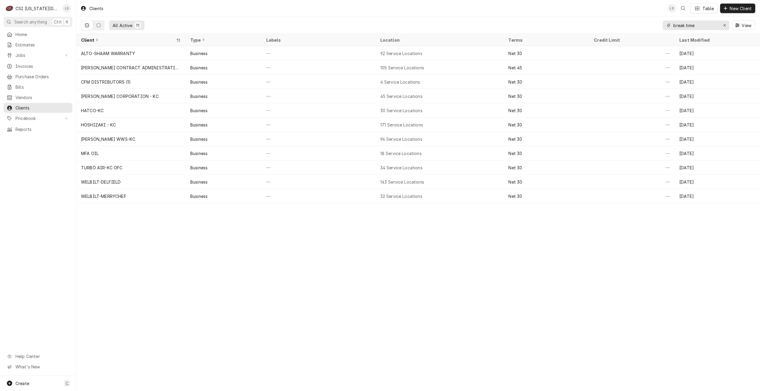
drag, startPoint x: 701, startPoint y: 26, endPoint x: 669, endPoint y: 26, distance: 32.2
click at [669, 26] on div "break time" at bounding box center [696, 26] width 67 height 10
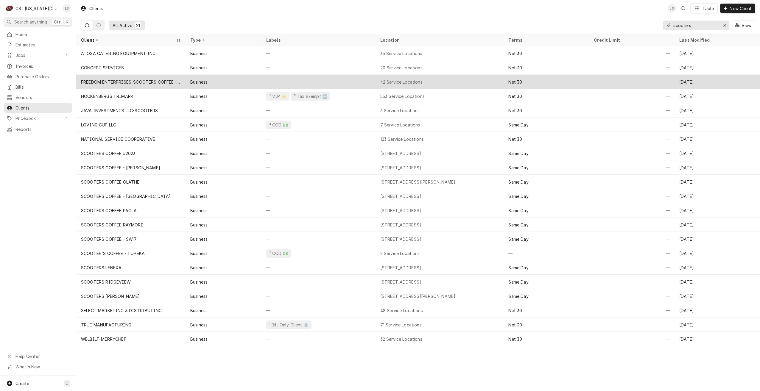
type input "scooters"
click at [445, 87] on div "42 Service Locations" at bounding box center [440, 82] width 128 height 14
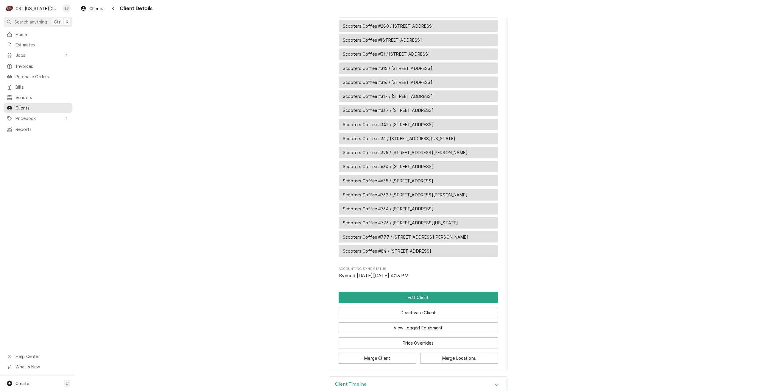
scroll to position [948, 0]
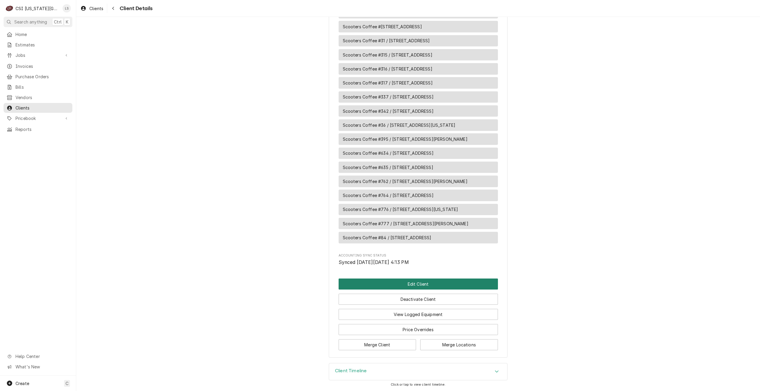
click at [399, 282] on button "Edit Client" at bounding box center [418, 284] width 159 height 11
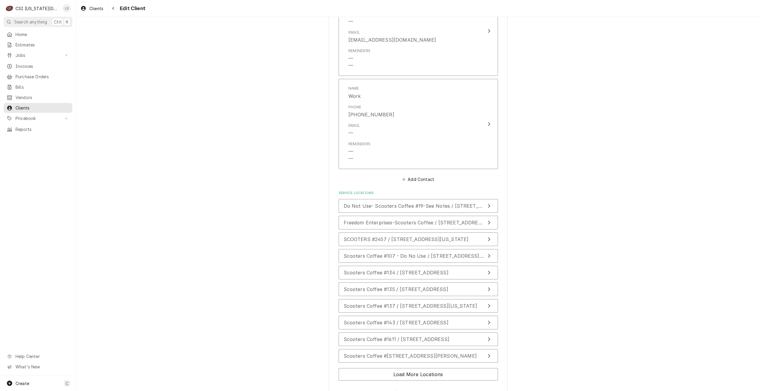
scroll to position [1003, 0]
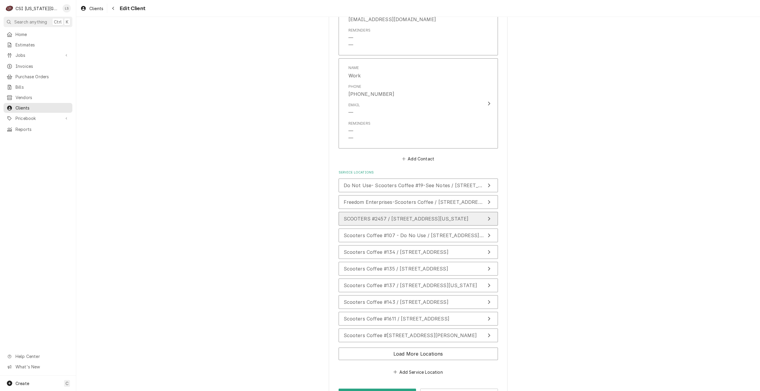
click at [477, 212] on button "SCOOTERS #2457 / 319 W Austin Blvd, Nevada, MO 64772" at bounding box center [418, 219] width 159 height 14
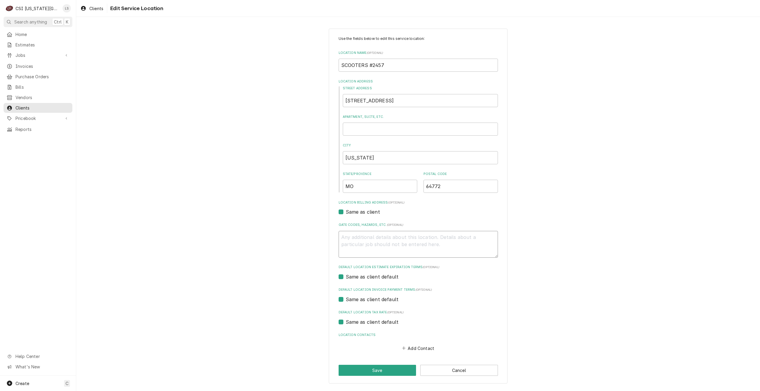
click at [439, 244] on textarea "Gate Codes, Hazards, etc. ( optional )" at bounding box center [418, 244] width 159 height 27
type textarea "x"
type textarea "D"
type textarea "x"
type textarea "De"
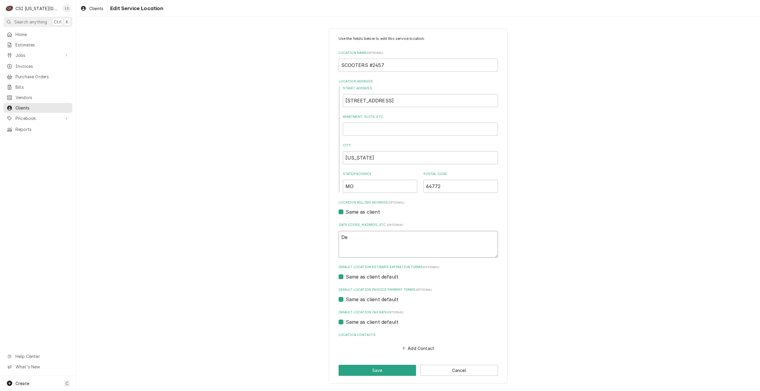
type textarea "x"
type textarea "Dec"
type textarea "x"
type textarea "Decl"
type textarea "x"
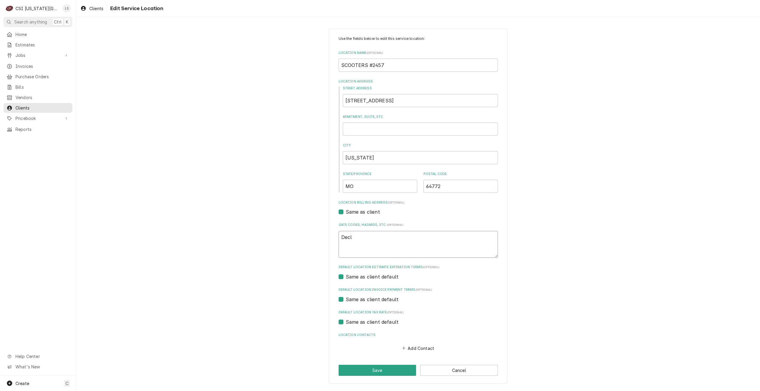
type textarea "Decli"
type textarea "x"
type textarea "Declin"
type textarea "x"
type textarea "Decline"
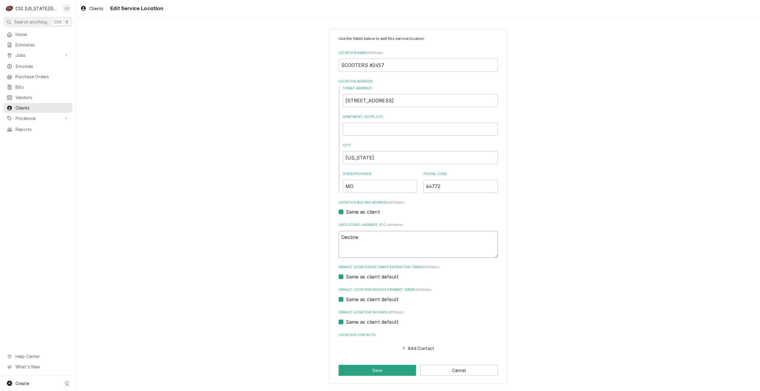
type textarea "x"
type textarea "Decline-"
type textarea "x"
type textarea "Decline-"
type textarea "x"
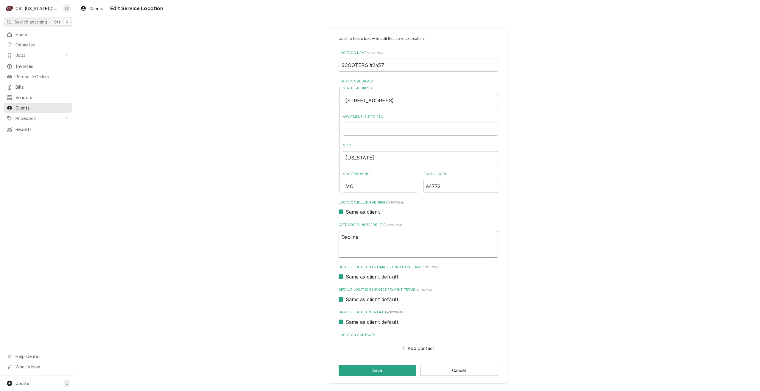
type textarea "Decline- w"
type textarea "x"
type textarea "Decline- we"
type textarea "x"
type textarea "Decline- we"
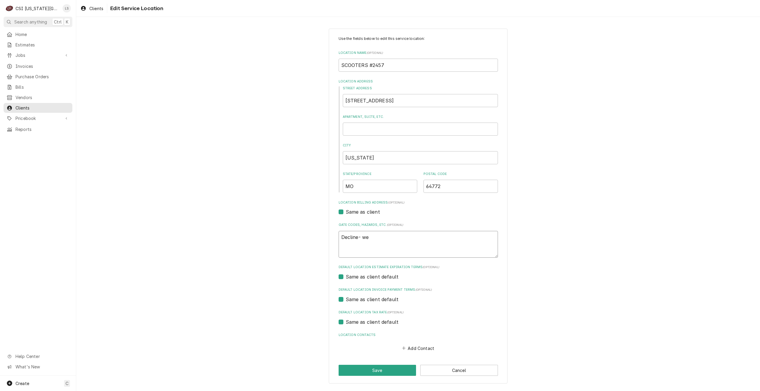
type textarea "x"
type textarea "Decline- we d"
type textarea "x"
type textarea "Decline- we do"
type textarea "x"
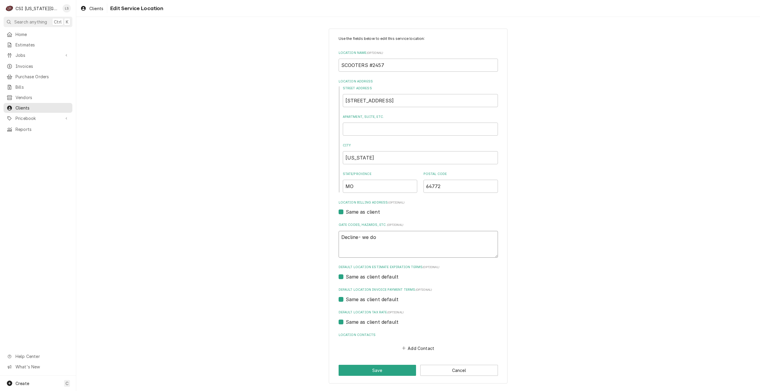
type textarea "Decline- we do"
type textarea "x"
type textarea "Decline- we do n"
type textarea "x"
type textarea "Decline- we do no"
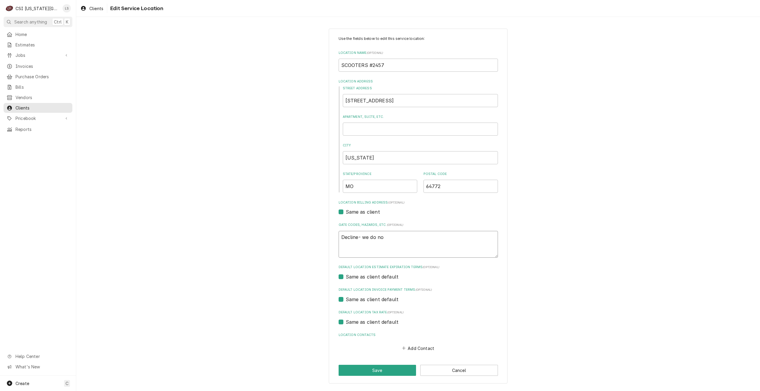
type textarea "x"
type textarea "Decline- we do not"
type textarea "x"
type textarea "Decline- we do not"
type textarea "x"
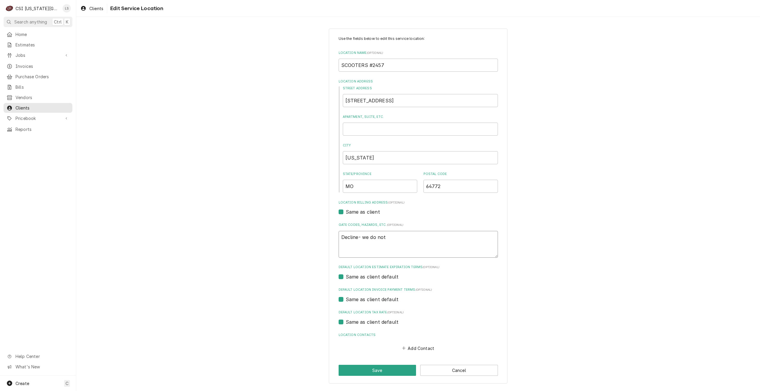
type textarea "Decline- we do not s"
type textarea "x"
type textarea "Decline- we do not se"
type textarea "x"
type textarea "Decline- we do not ser"
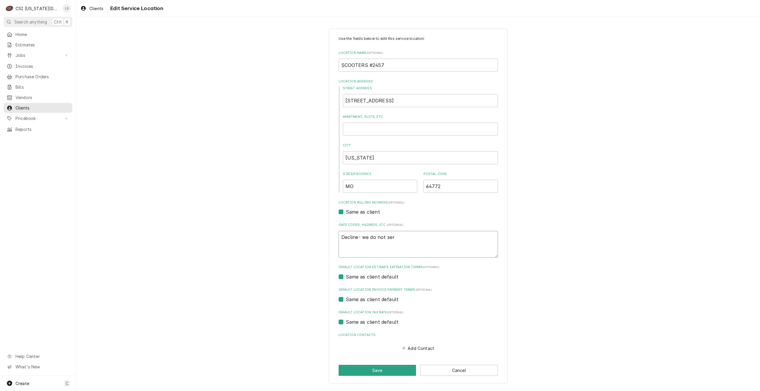
type textarea "x"
type textarea "Decline- we do not serv"
type textarea "x"
type textarea "Decline- we do not servi"
type textarea "x"
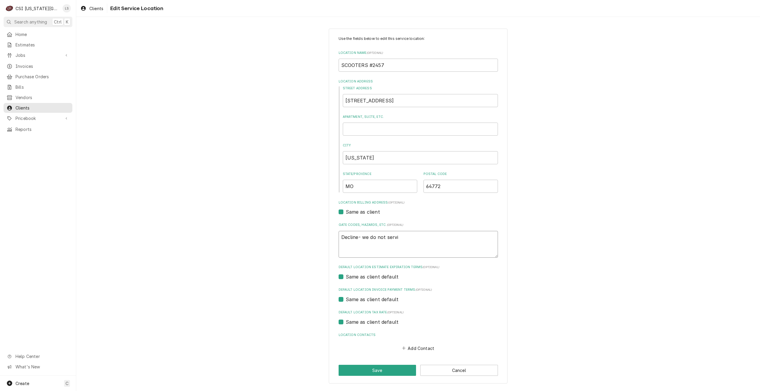
type textarea "Decline- we do not servic"
type textarea "x"
type textarea "Decline- we do not service"
type textarea "x"
type textarea "Decline- we do not service"
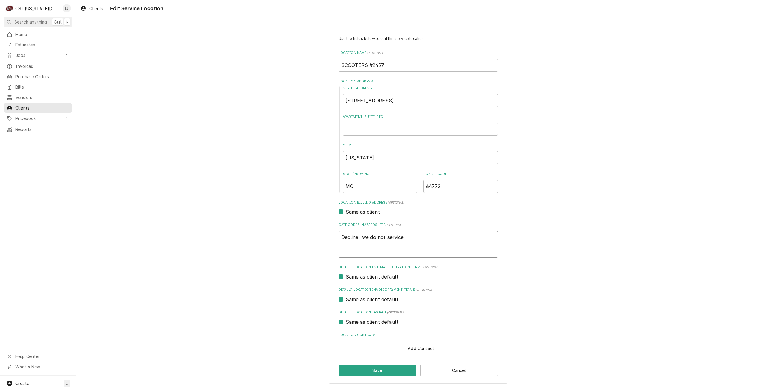
type textarea "x"
type textarea "Decline- we do not service t"
type textarea "x"
type textarea "Decline- we do not service th"
type textarea "x"
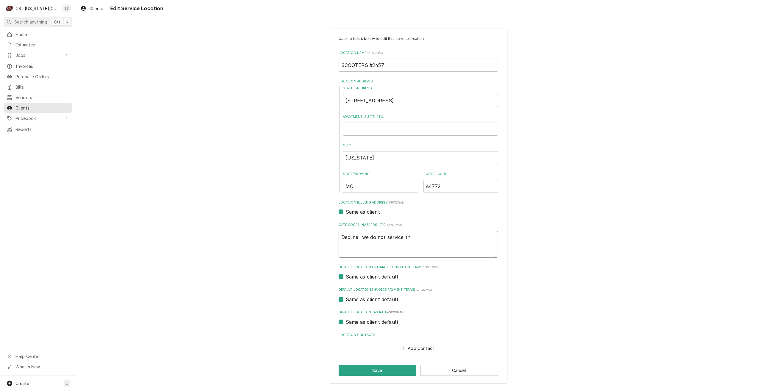
type textarea "Decline- we do not service the"
type textarea "x"
type textarea "Decline- we do not service the"
type textarea "x"
type textarea "Decline- we do not service the N"
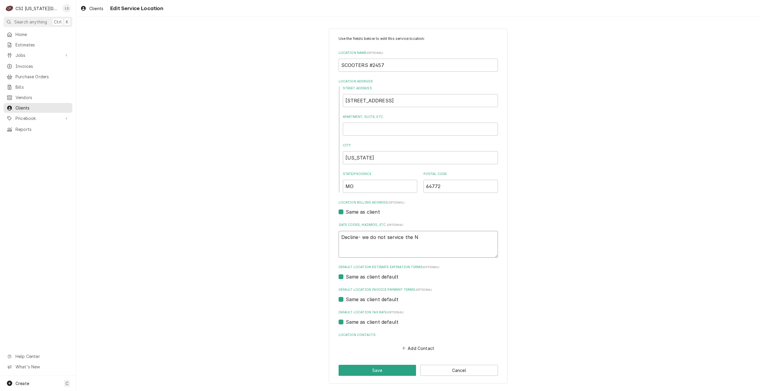
type textarea "x"
type textarea "Decline- we do not service the NE"
type textarea "x"
type textarea "Decline- we do not service the NEv"
type textarea "x"
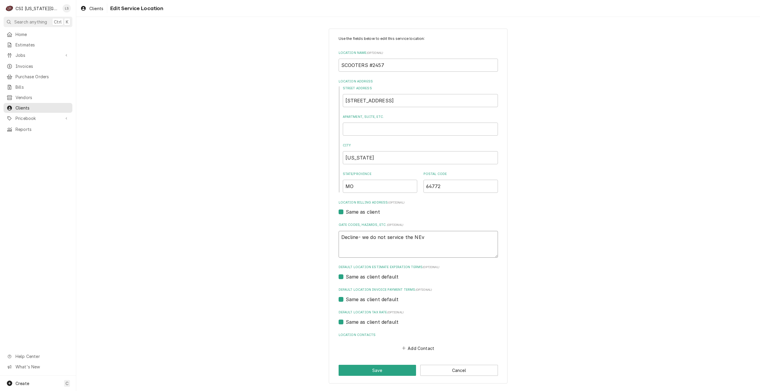
type textarea "Decline- we do not service the NE"
type textarea "x"
type textarea "Decline- we do not service the N"
type textarea "x"
type textarea "Decline- we do not service the Ne"
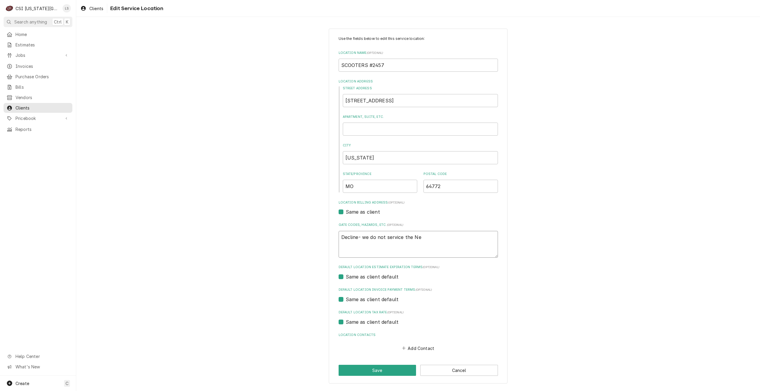
type textarea "x"
type textarea "Decline- we do not service the Nev"
type textarea "x"
type textarea "Decline- we do not service the Neva"
type textarea "x"
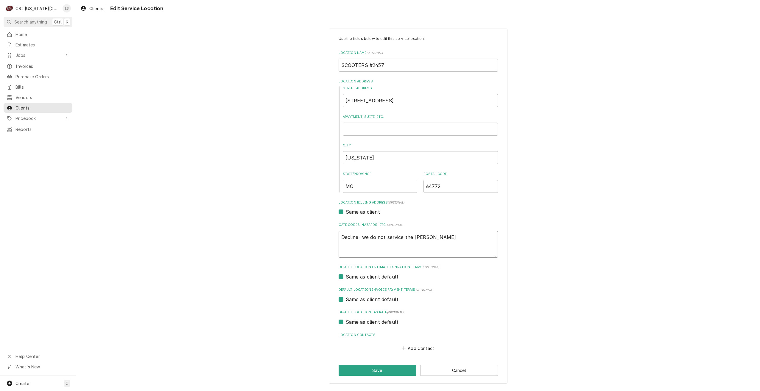
type textarea "Decline- we do not service the Nevad"
type textarea "x"
type textarea "Decline- we do not service the Nevada"
type textarea "x"
type textarea "Decline- we do not service the Nevada"
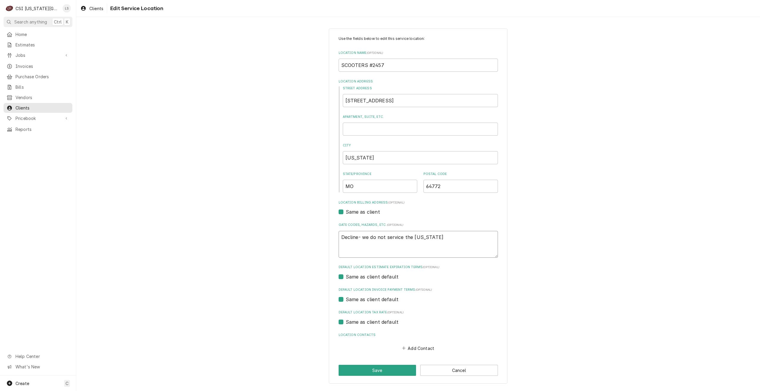
type textarea "x"
type textarea "Decline- we do not service the Nevada a"
type textarea "x"
type textarea "Decline- we do not service the Nevada ar"
type textarea "x"
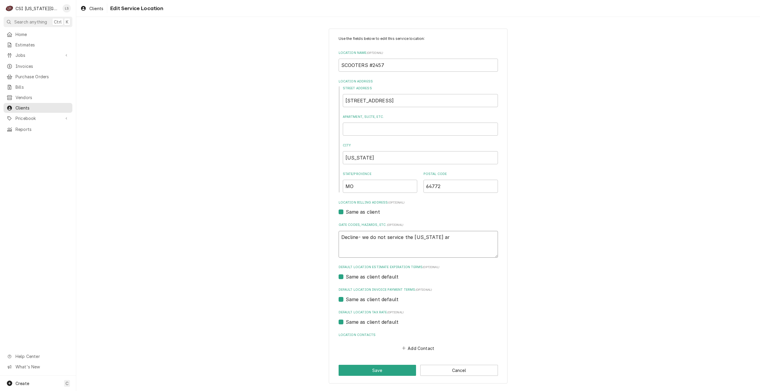
type textarea "Decline- we do not service the Nevada are"
type textarea "x"
type textarea "Decline- we do not service the Nevada area"
click at [624, 216] on div "Use the fields below to edit this service location: Location Name ( optional ) …" at bounding box center [418, 206] width 684 height 366
click at [373, 369] on button "Save" at bounding box center [378, 370] width 78 height 11
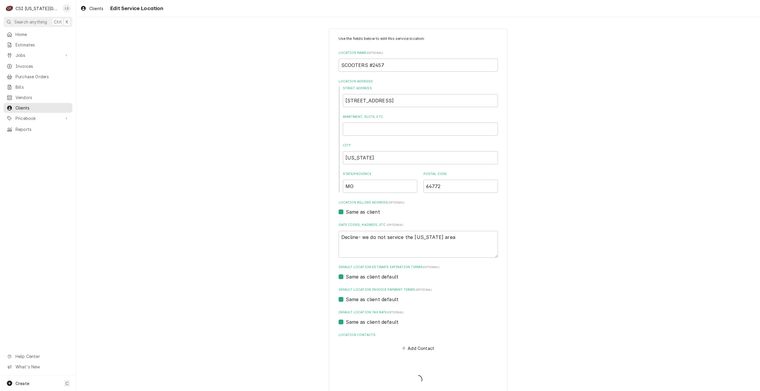
type textarea "x"
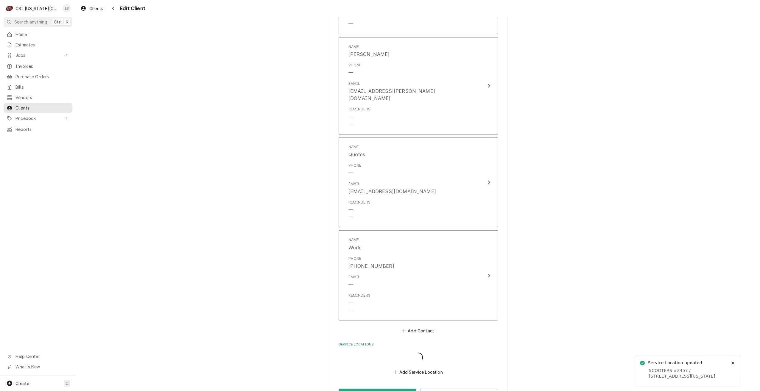
scroll to position [831, 0]
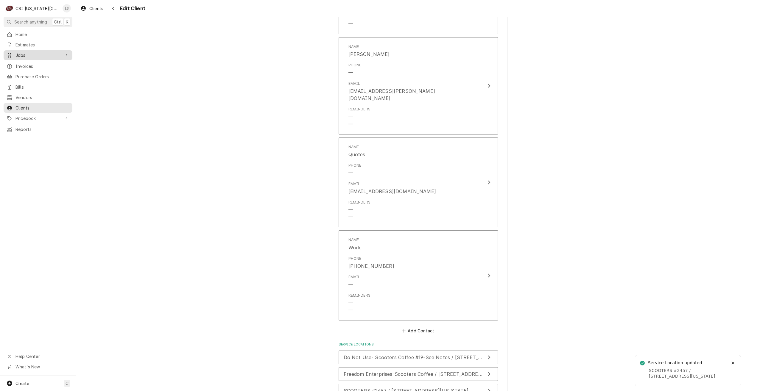
click at [27, 56] on span "Jobs" at bounding box center [37, 55] width 45 height 6
click at [27, 63] on span "Jobs" at bounding box center [42, 66] width 54 height 6
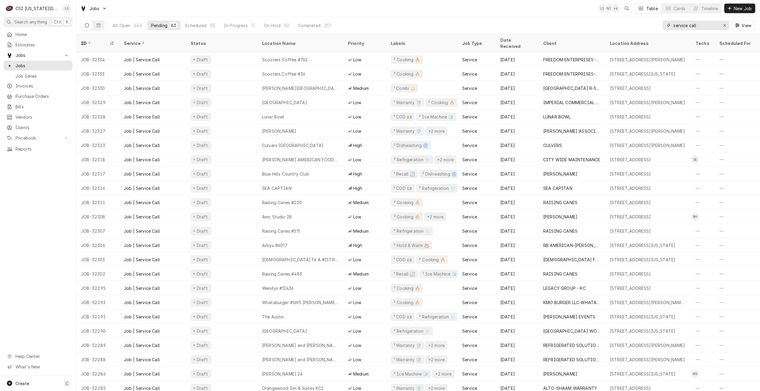
drag, startPoint x: 708, startPoint y: 26, endPoint x: 670, endPoint y: 26, distance: 38.4
click at [670, 26] on div "service call" at bounding box center [696, 26] width 67 height 10
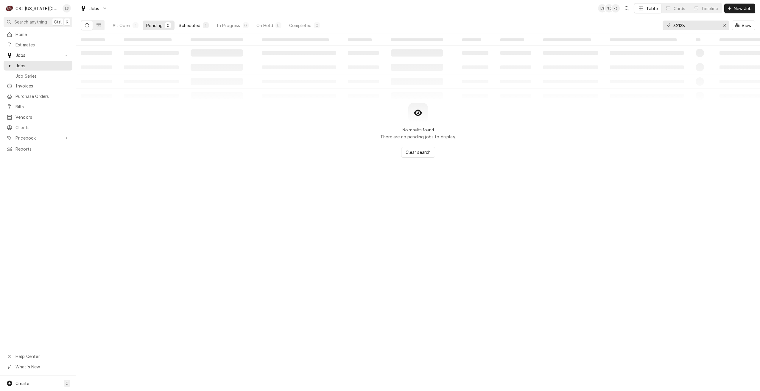
type input "32128"
click at [206, 24] on div "1" at bounding box center [206, 25] width 4 height 6
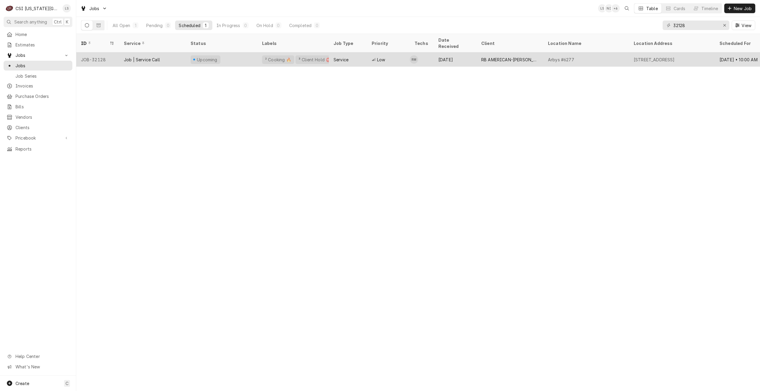
click at [518, 57] on div "RB AMERICAN-[PERSON_NAME] GROUP" at bounding box center [509, 60] width 57 height 6
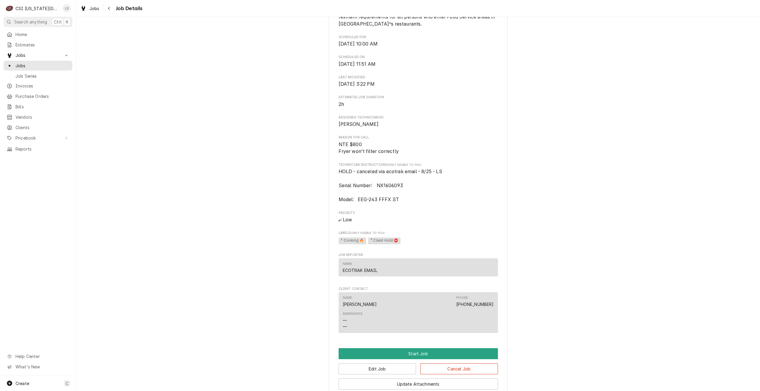
scroll to position [431, 0]
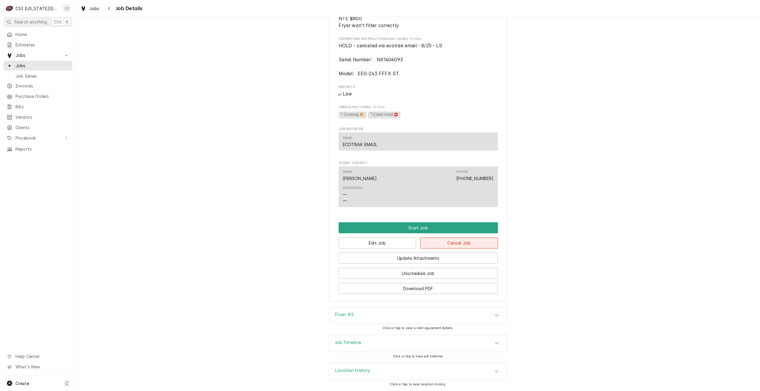
click at [455, 241] on button "Cancel Job" at bounding box center [459, 243] width 78 height 11
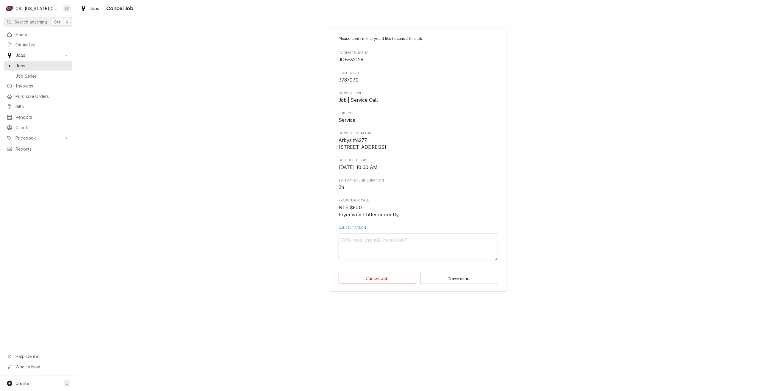
click at [437, 250] on textarea "Cancel Reason" at bounding box center [418, 247] width 159 height 27
type textarea "x"
type textarea "C"
type textarea "x"
type textarea "Cn"
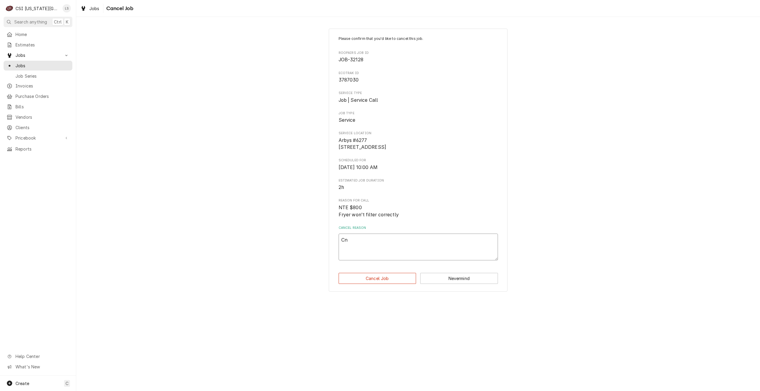
type textarea "x"
type textarea "Cne"
type textarea "x"
type textarea "Cnec"
type textarea "x"
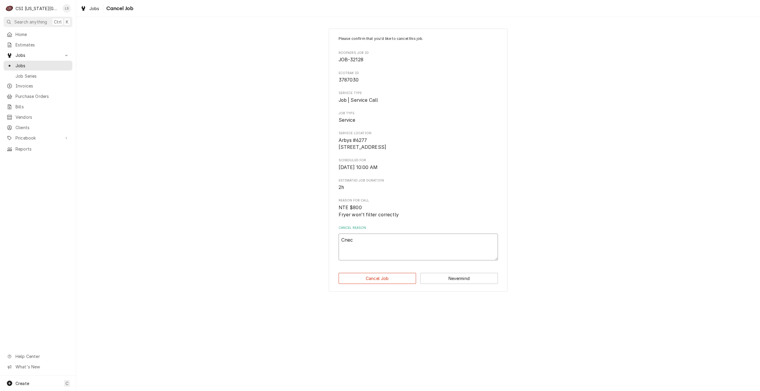
type textarea "Cnece"
type textarea "x"
type textarea "Cnecel"
type textarea "x"
type textarea "Cnece"
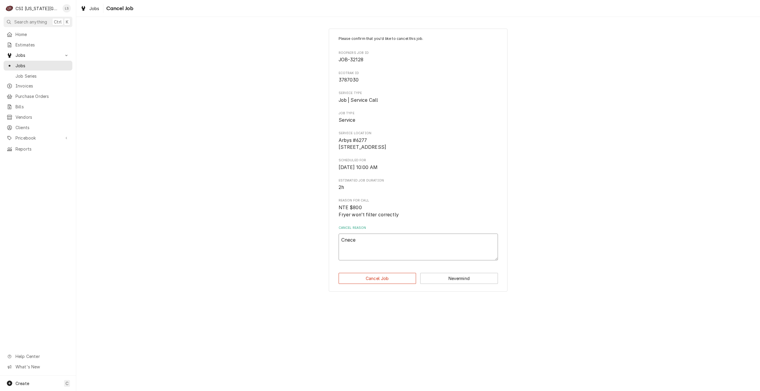
type textarea "x"
type textarea "Cnec"
type textarea "x"
type textarea "Cne"
type textarea "x"
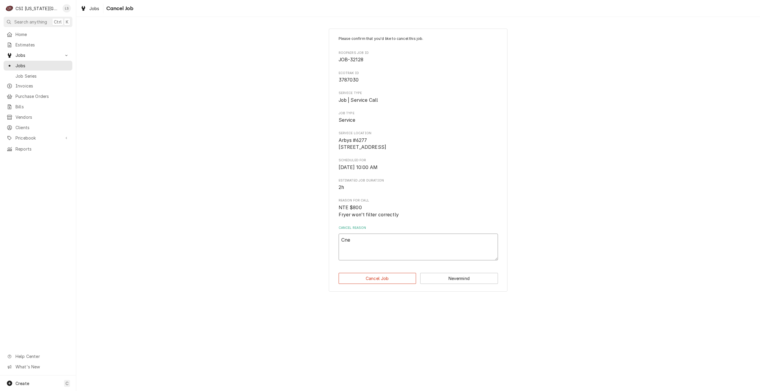
type textarea "Cn"
type textarea "x"
type textarea "C"
type textarea "x"
type textarea "Ca"
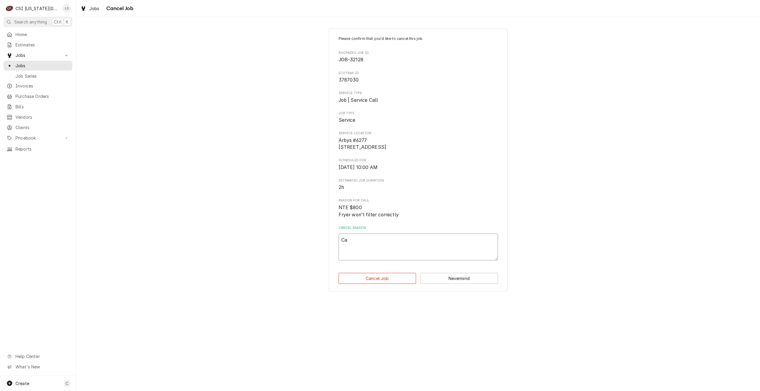
type textarea "x"
type textarea "Can"
type textarea "x"
type textarea "Canc"
type textarea "x"
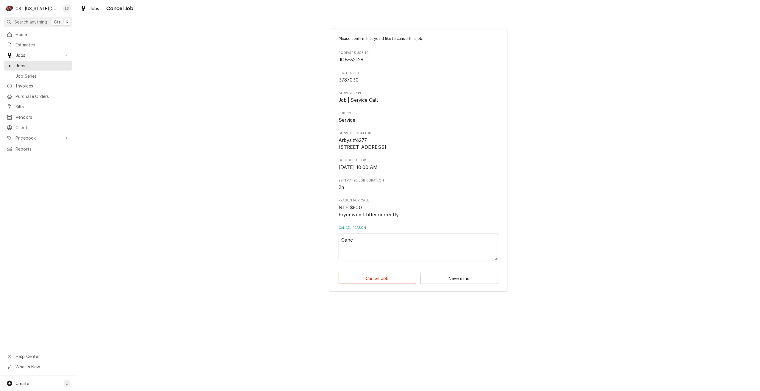
type textarea "Cance"
type textarea "x"
type textarea "Cancel"
type textarea "x"
type textarea "Cancele"
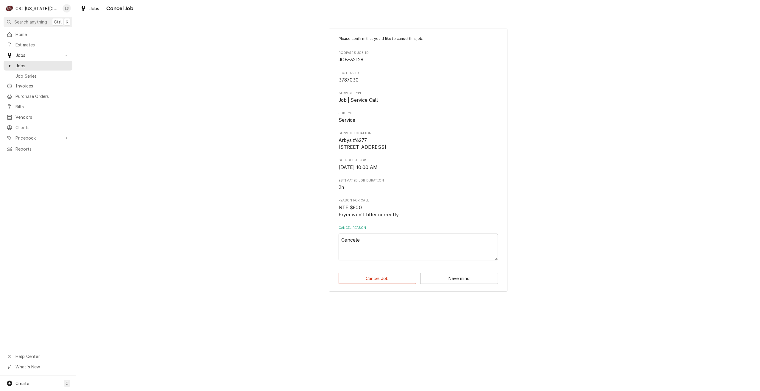
type textarea "x"
type textarea "Canceled"
type textarea "x"
type textarea "Canceled"
type textarea "x"
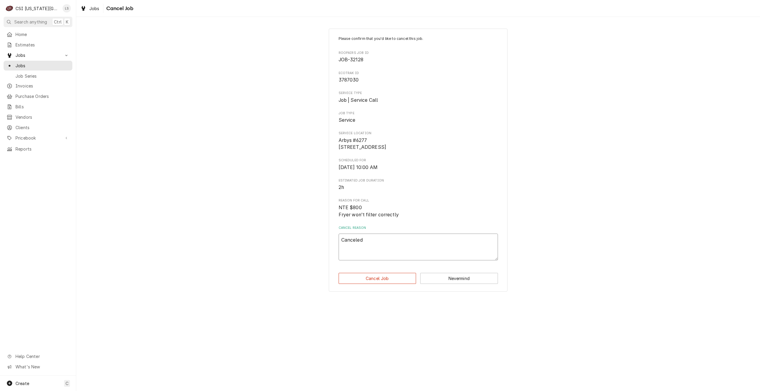
type textarea "Canceled p"
type textarea "x"
type textarea "Canceled pe"
type textarea "x"
type textarea "Canceled per"
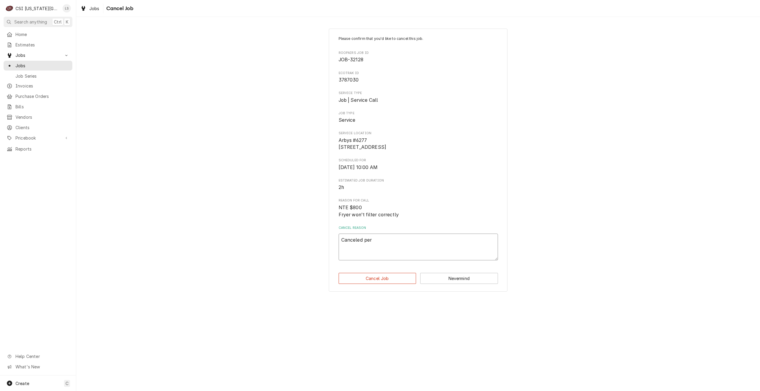
type textarea "x"
type textarea "Canceled per"
type textarea "x"
type textarea "Canceled per E"
type textarea "x"
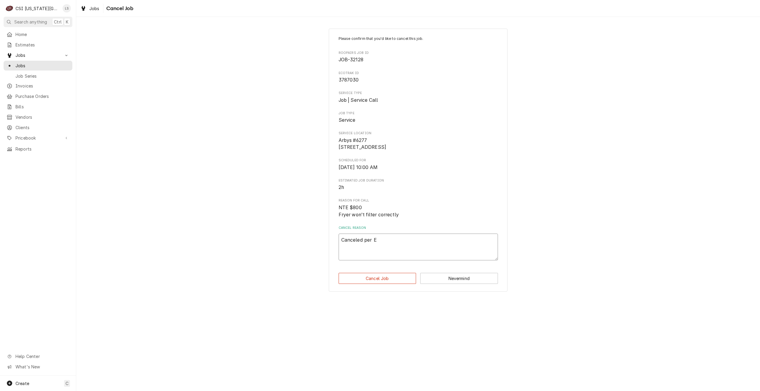
type textarea "Canceled per Ec"
type textarea "x"
type textarea "Canceled per Eco"
type textarea "x"
type textarea "Canceled per Ecot"
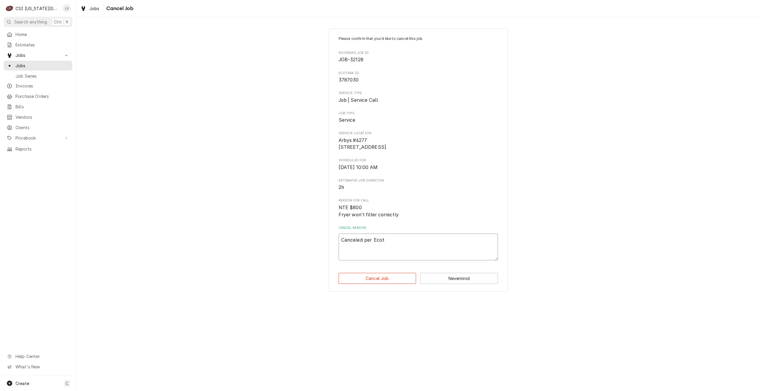
type textarea "x"
type textarea "Canceled per Ecotr"
type textarea "x"
type textarea "Canceled per Ecotra"
type textarea "x"
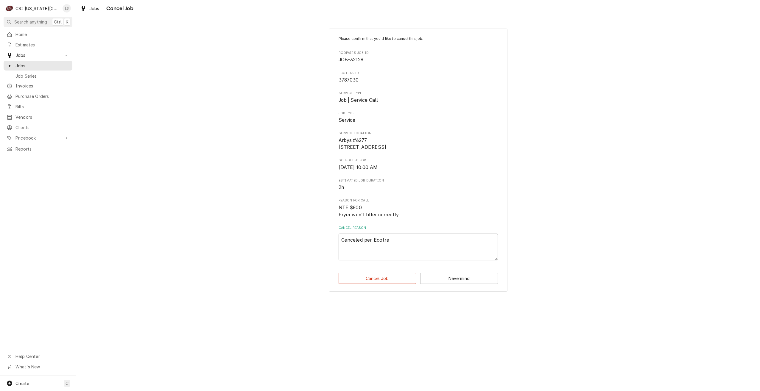
type textarea "Canceled per Ecotrac"
type textarea "x"
type textarea "Canceled per Ecotrack"
type textarea "x"
type textarea "Canceled per Ecotrac"
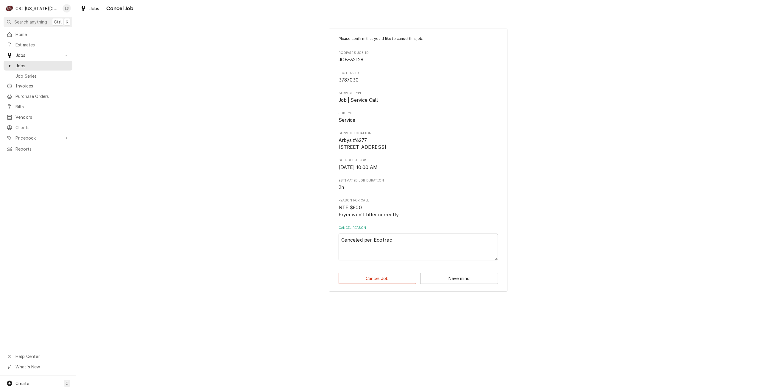
type textarea "x"
type textarea "Canceled per Ecotrack"
type textarea "x"
type textarea "Canceled per Ecotrac"
type textarea "x"
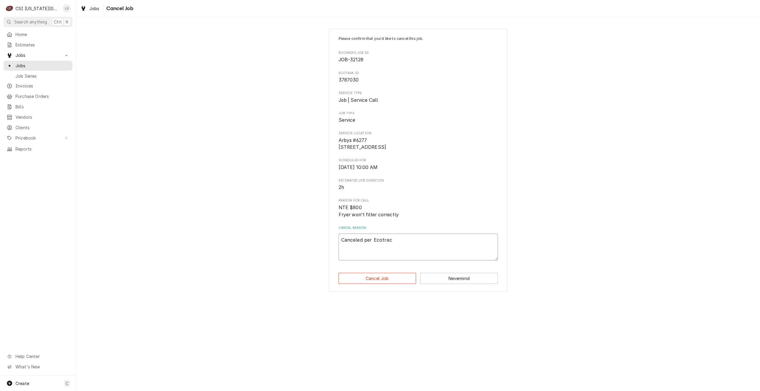
type textarea "Canceled per Ecotra"
type textarea "x"
type textarea "Canceled per Ecotrak"
click at [400, 282] on button "Cancel Job" at bounding box center [378, 278] width 78 height 11
type textarea "x"
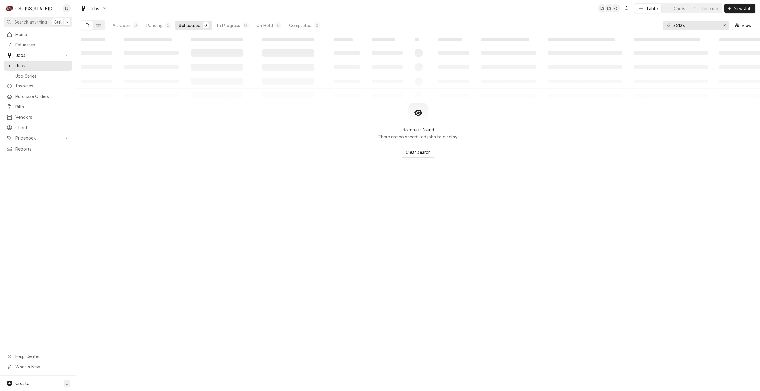
drag, startPoint x: 154, startPoint y: 25, endPoint x: 399, endPoint y: 24, distance: 244.5
click at [154, 25] on div "Pending" at bounding box center [154, 25] width 16 height 6
click at [694, 28] on input "32128" at bounding box center [695, 26] width 45 height 10
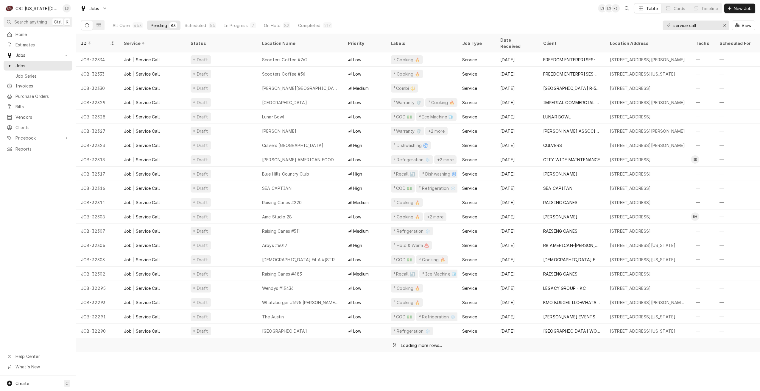
click at [449, 9] on div "Jobs LS LS + 6 Table Cards Timeline New Job" at bounding box center [418, 8] width 684 height 17
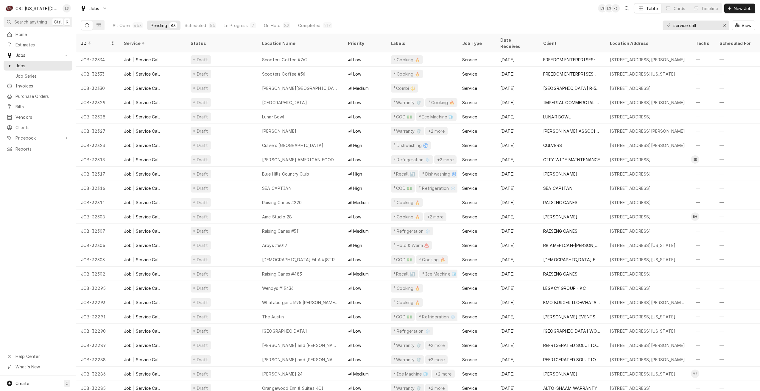
click at [327, 6] on div "Jobs LS LS + 6 Table Cards Timeline New Job" at bounding box center [418, 8] width 684 height 17
click at [315, 4] on div "Jobs LS PP + 6 Table Cards Timeline New Job" at bounding box center [418, 8] width 684 height 17
click at [242, 9] on div "Jobs LS PP + 6 Table Cards Timeline New Job" at bounding box center [418, 8] width 684 height 17
click at [491, 6] on div "Jobs LS PP + 7 Table Cards Timeline New Job" at bounding box center [418, 8] width 684 height 17
click at [504, 7] on div "Jobs LS PP + 7 Table Cards Timeline New Job" at bounding box center [418, 8] width 684 height 17
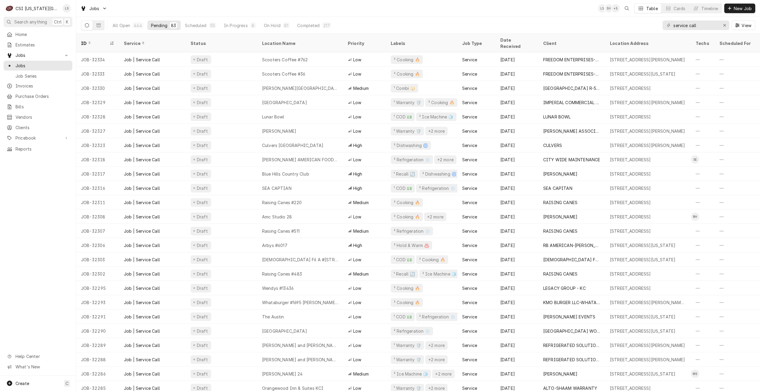
click at [503, 16] on div "Jobs LS SH + 5 Table Cards Timeline New Job" at bounding box center [418, 8] width 684 height 17
click at [209, 8] on div "Jobs LS SH + 5 Table Cards Timeline New Job" at bounding box center [418, 8] width 684 height 17
click at [372, 10] on div "Jobs LS SH + 5 Table Cards Timeline New Job" at bounding box center [418, 8] width 684 height 17
click at [304, 11] on div "Jobs LS PP + 5 Table Cards Timeline New Job" at bounding box center [418, 8] width 684 height 17
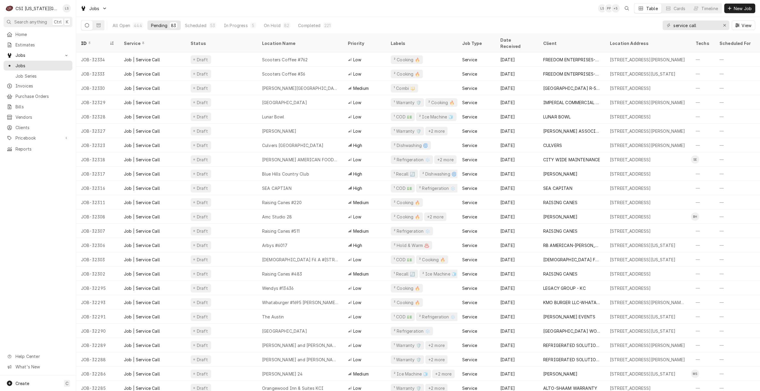
click at [238, 8] on div "Jobs LS PP + 5 Table Cards Timeline New Job" at bounding box center [418, 8] width 684 height 17
click at [243, 10] on div "Jobs LS PP + 5 Table Cards Timeline New Job" at bounding box center [418, 8] width 684 height 17
click at [390, 7] on div "Jobs LS PP + 5 Table Cards Timeline New Job" at bounding box center [418, 8] width 684 height 17
click at [223, 1] on div "Jobs LS PP + 5 Table Cards Timeline New Job" at bounding box center [418, 8] width 684 height 17
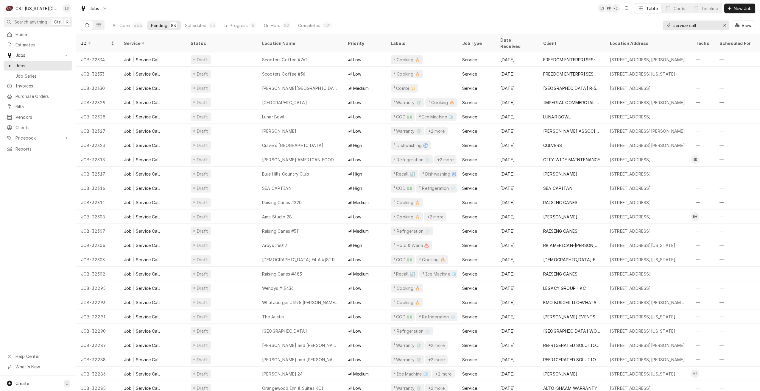
drag, startPoint x: 705, startPoint y: 25, endPoint x: 669, endPoint y: 25, distance: 35.4
click at [670, 25] on div "service call" at bounding box center [696, 26] width 67 height 10
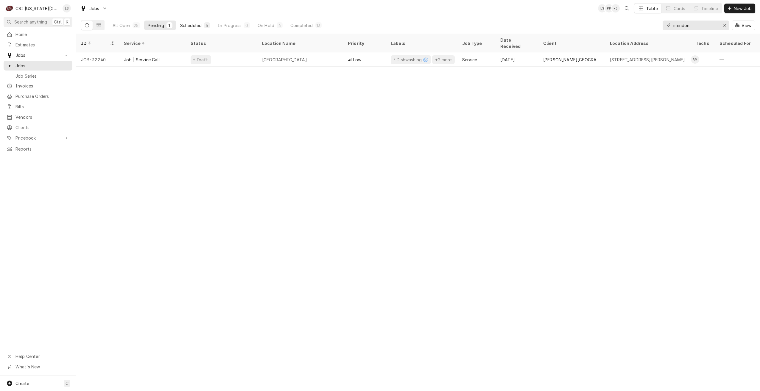
type input "mendon"
click at [205, 25] on div "5" at bounding box center [207, 25] width 6 height 6
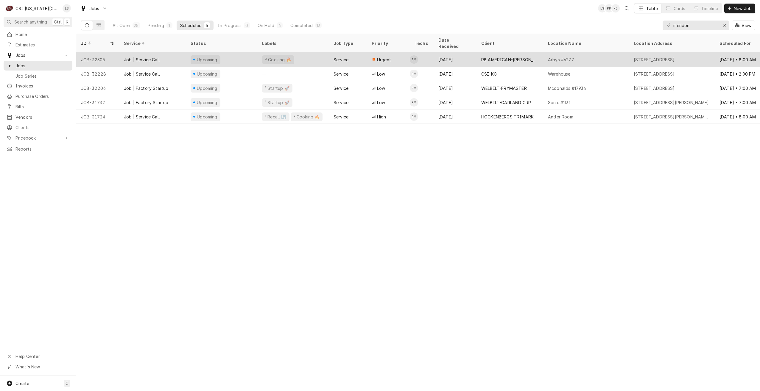
click at [295, 52] on div "² Cooking 🔥" at bounding box center [292, 59] width 71 height 14
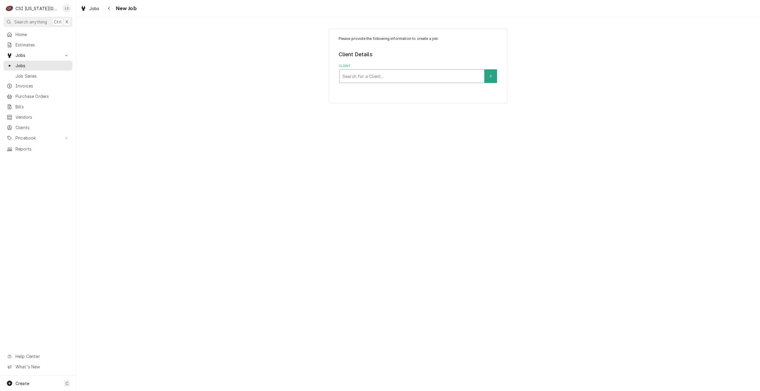
click at [421, 76] on div "Client" at bounding box center [412, 76] width 139 height 11
type input "ksu derb"
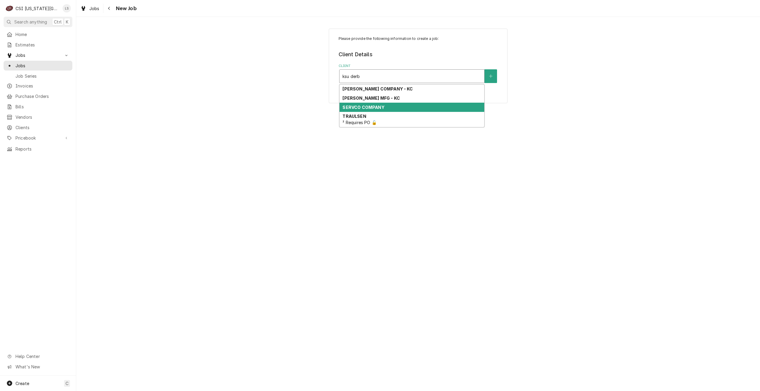
click at [403, 105] on div "SERVCO COMPANY" at bounding box center [412, 107] width 145 height 9
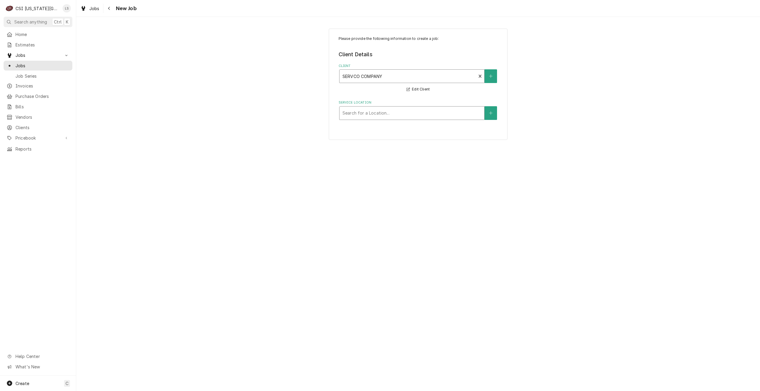
click at [406, 110] on div "Service Location" at bounding box center [412, 113] width 139 height 11
type input "ksu der"
click at [403, 125] on div "Ksu Derby Ctr / 1324 Old Chaflin Rd, Manhattan, KS 66056" at bounding box center [412, 125] width 145 height 9
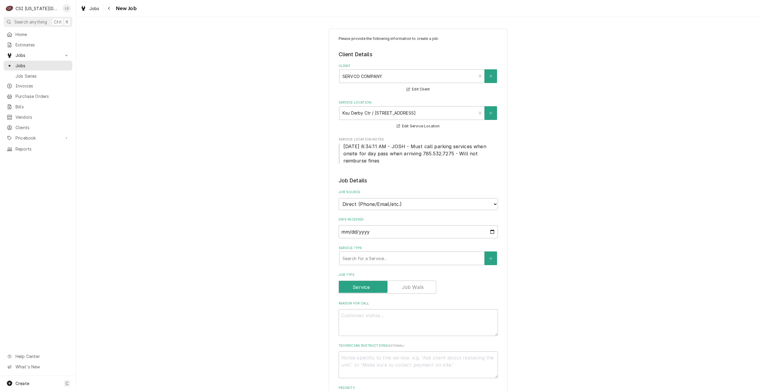
click at [408, 290] on label "Job Type" at bounding box center [388, 287] width 98 height 13
click at [408, 290] on input "Job Type" at bounding box center [387, 287] width 92 height 13
checkbox input "true"
click at [410, 259] on div "Service Type" at bounding box center [412, 258] width 139 height 11
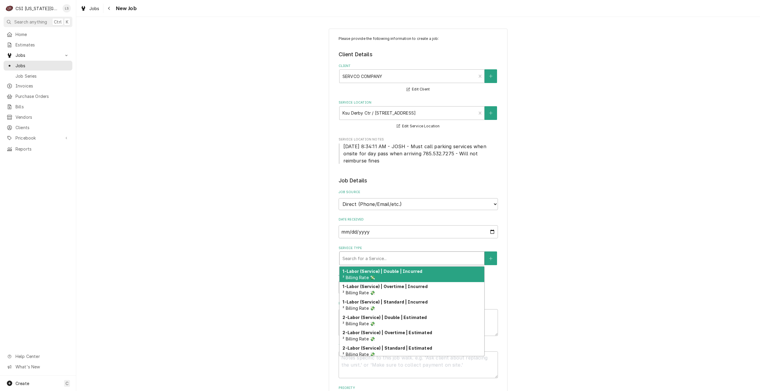
type textarea "x"
type input "s"
type textarea "x"
type input "se"
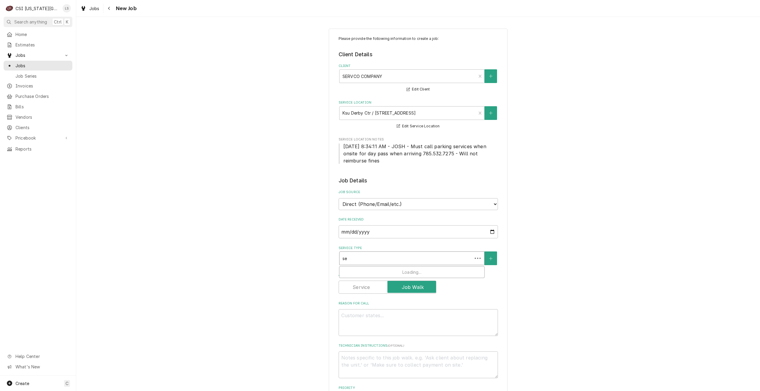
type textarea "x"
type input "ser"
type textarea "x"
type input "serv"
type textarea "x"
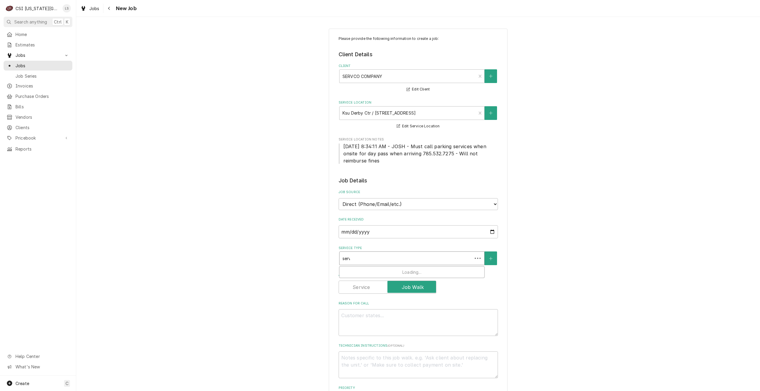
type input "servi"
type textarea "x"
type input "servie"
type textarea "x"
type input "servi"
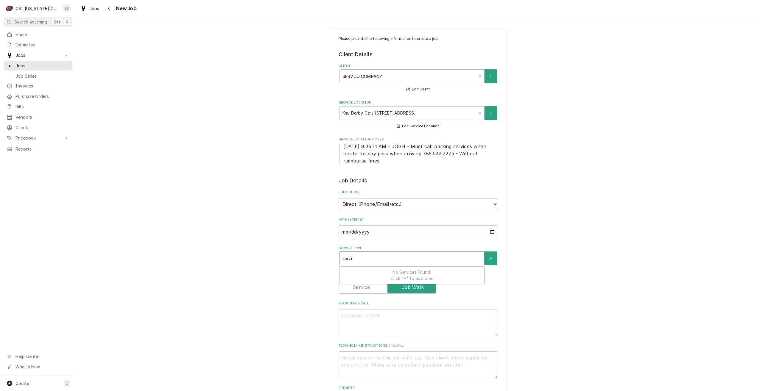
type textarea "x"
type input "service"
type textarea "x"
type input "service"
type textarea "x"
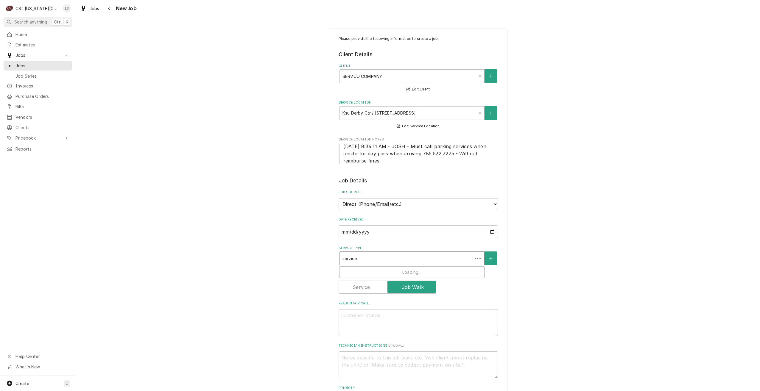
type input "service c"
type textarea "x"
type input "service ca"
type textarea "x"
type input "service cal"
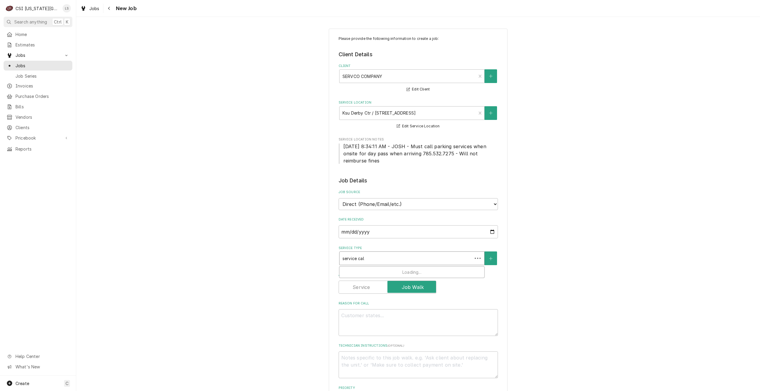
type textarea "x"
type input "service call"
click at [407, 271] on div "Job | Service Call ¹ Service Type 🛠️" at bounding box center [412, 274] width 145 height 15
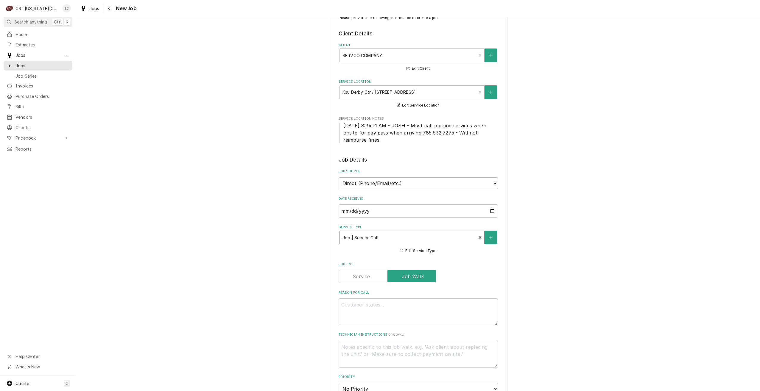
scroll to position [30, 0]
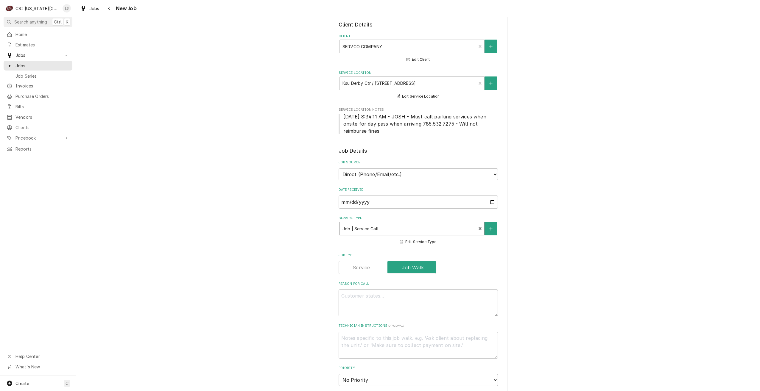
click at [408, 300] on textarea "Reason For Call" at bounding box center [418, 303] width 159 height 27
type textarea "x"
type textarea "D"
type textarea "x"
type textarea "Di"
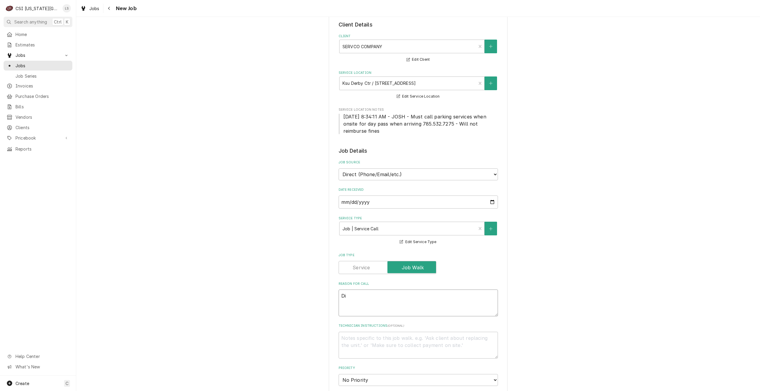
type textarea "x"
type textarea "Dis"
type textarea "x"
type textarea "Disp"
type textarea "x"
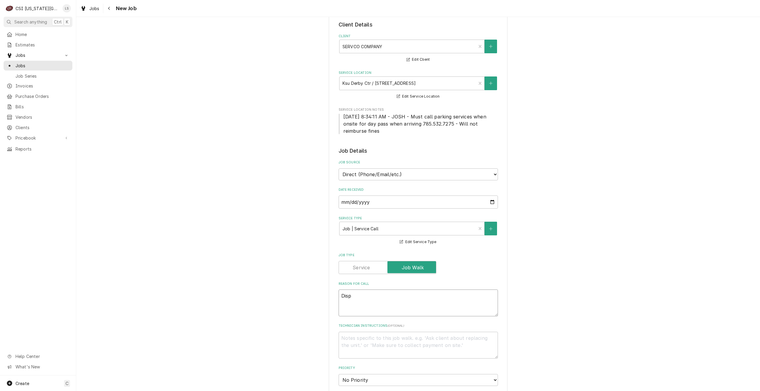
type textarea "Dispa"
type textarea "x"
type textarea "Dispat"
type textarea "x"
type textarea "Dispatch"
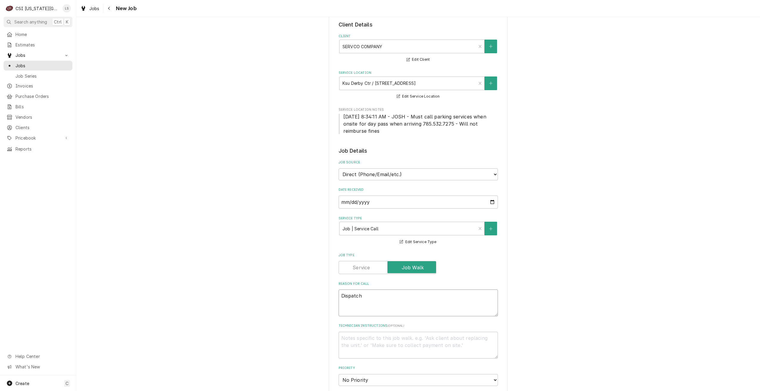
type textarea "x"
type textarea "Dispatch"
type textarea "x"
type textarea "Dispatch t"
type textarea "x"
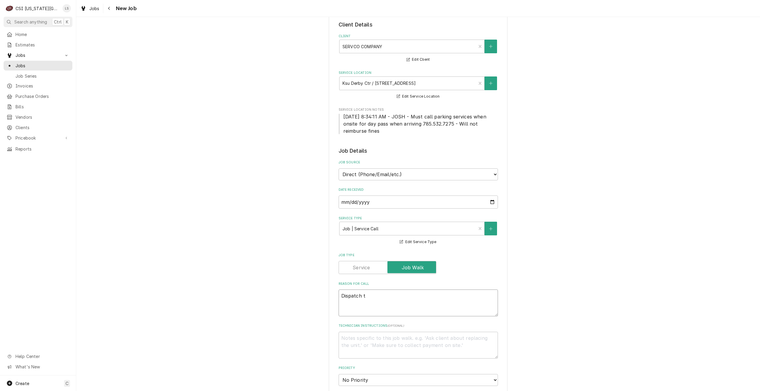
type textarea "Dispatch to"
type textarea "x"
type textarea "Dispatch to"
type textarea "x"
type textarea "Dispatch to q"
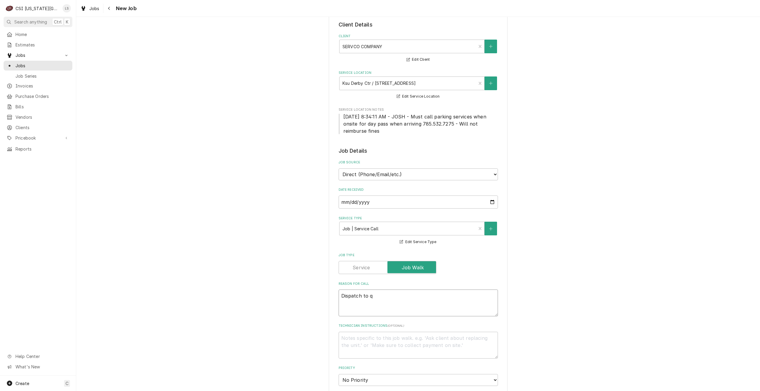
type textarea "x"
type textarea "Dispatch to qu"
type textarea "x"
type textarea "Dispatch to quo"
type textarea "x"
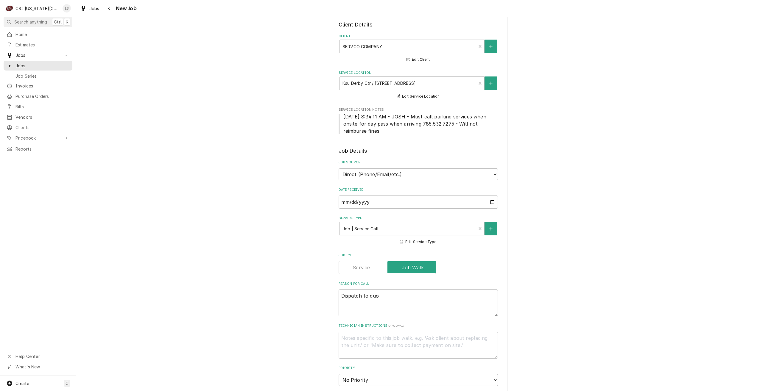
type textarea "Dispatch to quot"
type textarea "x"
type textarea "Dispatch to quote"
type textarea "x"
type textarea "Dispatch to quote"
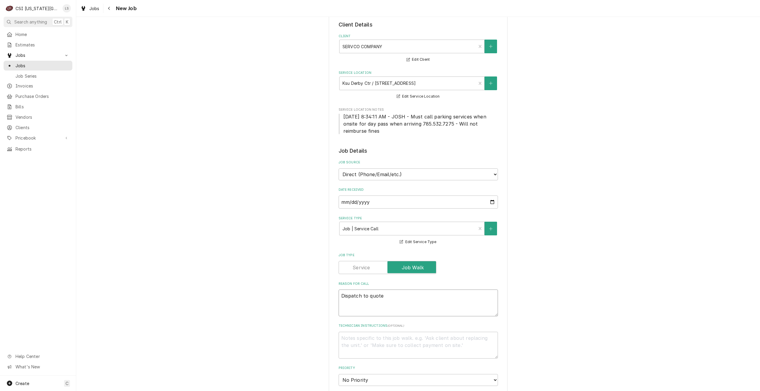
type textarea "x"
type textarea "Dispatch to quote rp"
type textarea "x"
type textarea "Dispatch to quote rpe"
type textarea "x"
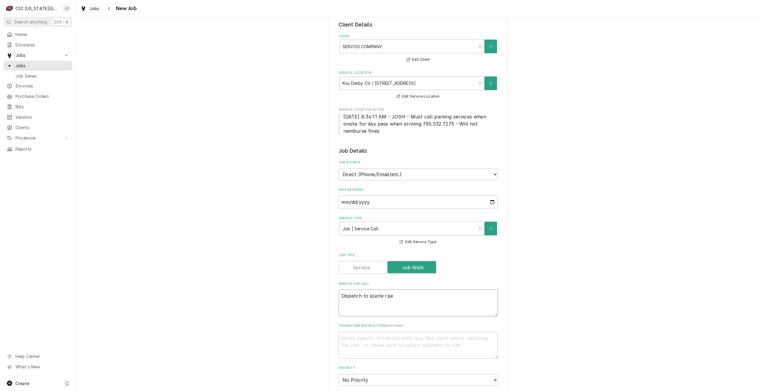
type textarea "Dispatch to quote rpea"
type textarea "x"
type textarea "Dispatch to quote rpe"
type textarea "x"
type textarea "Dispatch to quote rp"
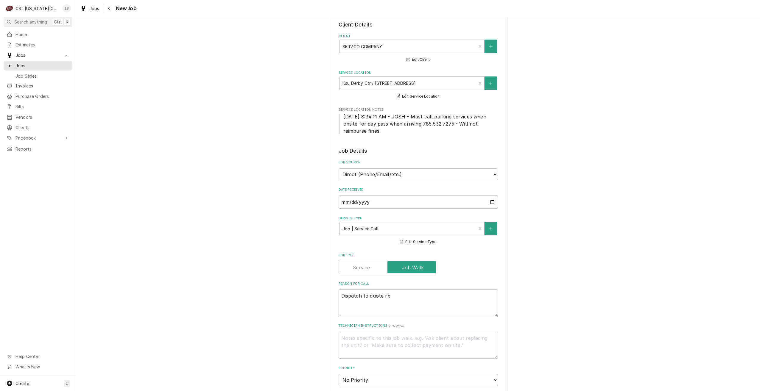
type textarea "x"
type textarea "Dispatch to quote r"
type textarea "x"
type textarea "Dispatch to quote re"
type textarea "x"
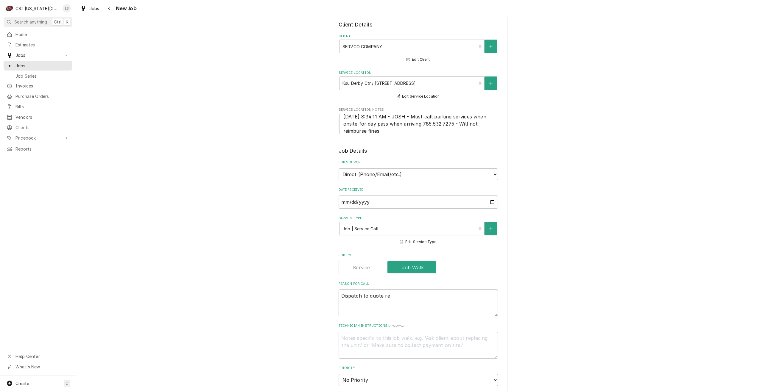
type textarea "Dispatch to quote rep"
type textarea "x"
type textarea "Dispatch to quote repa"
type textarea "x"
type textarea "Dispatch to quote repai"
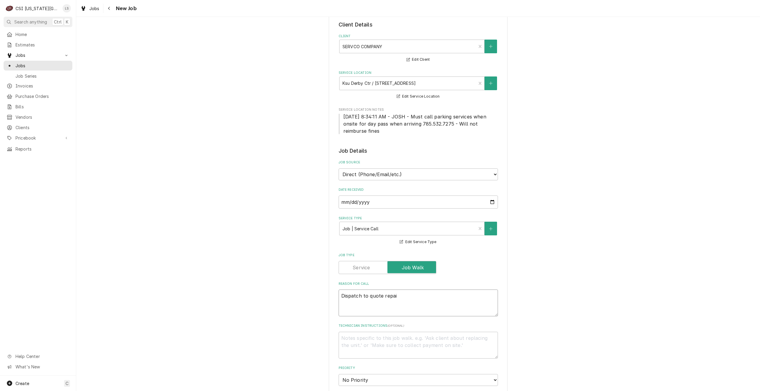
type textarea "x"
type textarea "Dispatch to quote repair"
type textarea "x"
type textarea "Dispatch to quote repairs"
type textarea "x"
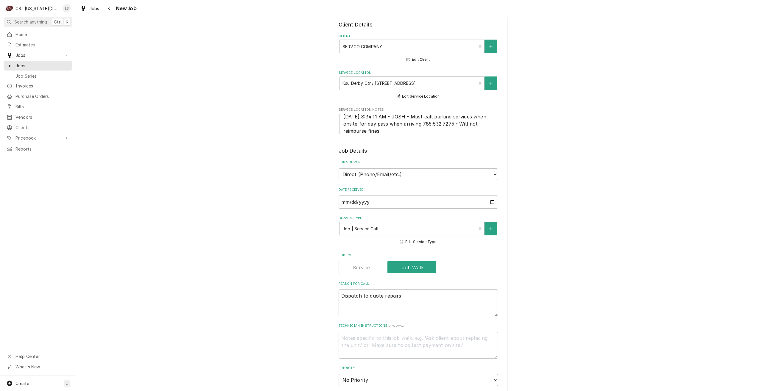
type textarea "Dispatch to quote repairs"
click at [534, 274] on div "Please provide the following information to create a job: Client Details Client…" at bounding box center [418, 349] width 684 height 713
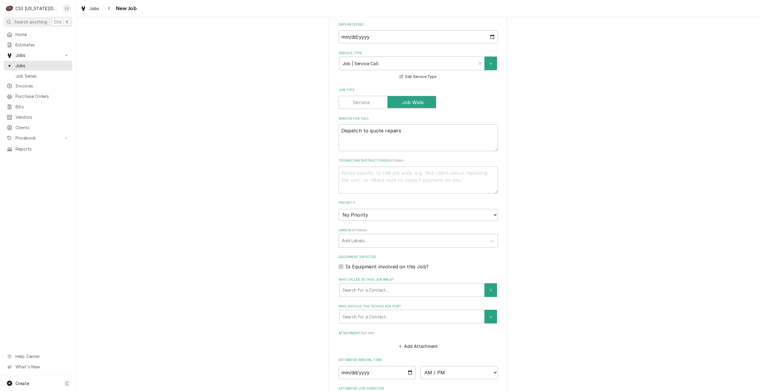
scroll to position [208, 0]
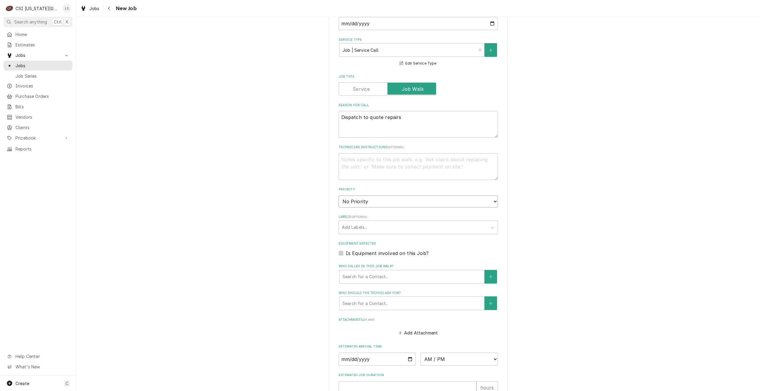
drag, startPoint x: 364, startPoint y: 205, endPoint x: 363, endPoint y: 208, distance: 3.1
click at [364, 205] on select "No Priority Urgent High Medium Low" at bounding box center [418, 202] width 159 height 12
select select "4"
click at [339, 196] on select "No Priority Urgent High Medium Low" at bounding box center [418, 202] width 159 height 12
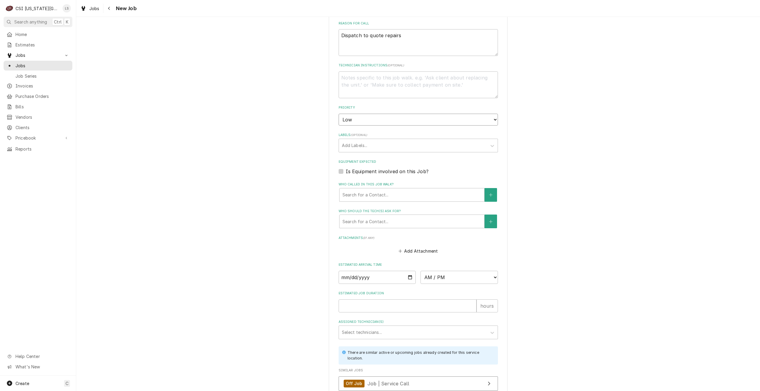
scroll to position [345, 0]
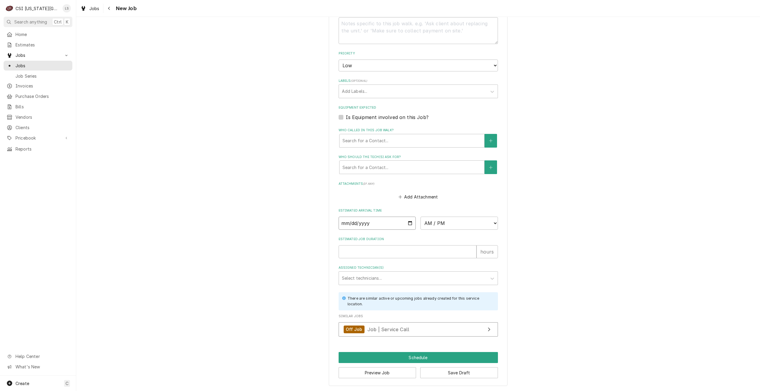
click at [409, 224] on input "Date" at bounding box center [377, 223] width 77 height 13
type textarea "x"
type input "2025-08-25"
type textarea "x"
click at [473, 226] on select "AM / PM 6:00 AM 6:15 AM 6:30 AM 6:45 AM 7:00 AM 7:15 AM 7:30 AM 7:45 AM 8:00 AM…" at bounding box center [459, 223] width 77 height 13
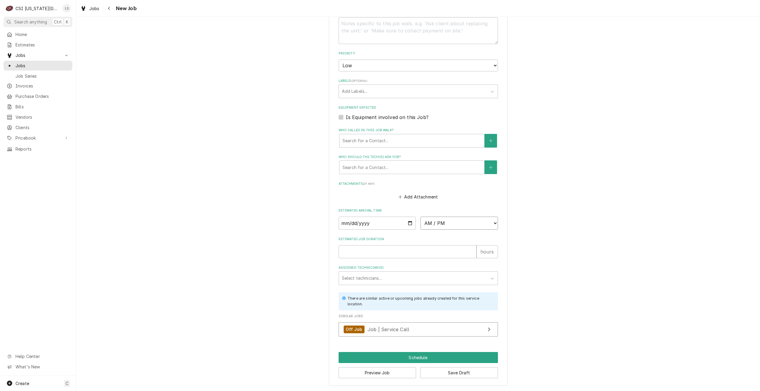
select select "15:30:00"
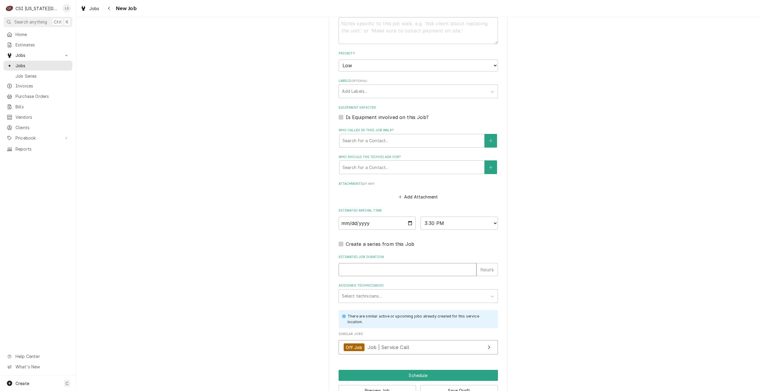
click at [427, 265] on input "Estimated Job Duration" at bounding box center [408, 269] width 138 height 13
type textarea "x"
type input "2"
type textarea "x"
type input "2"
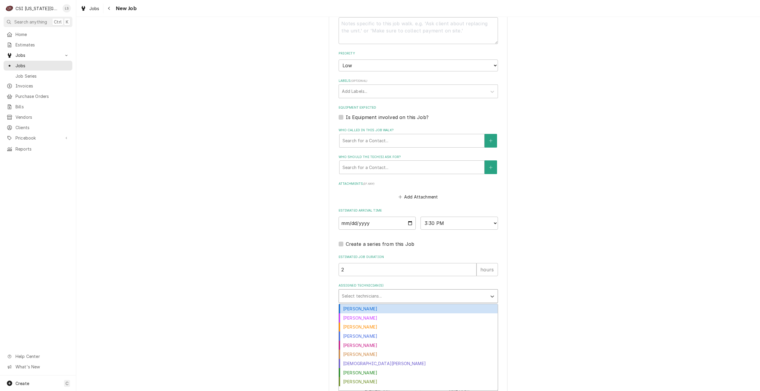
click at [460, 294] on div "Assigned Technician(s)" at bounding box center [413, 296] width 142 height 11
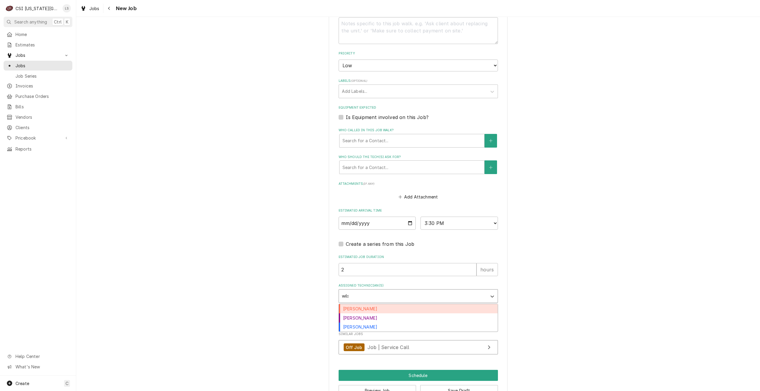
type input "wilson"
click at [446, 315] on div "Zach Wilson" at bounding box center [418, 318] width 159 height 9
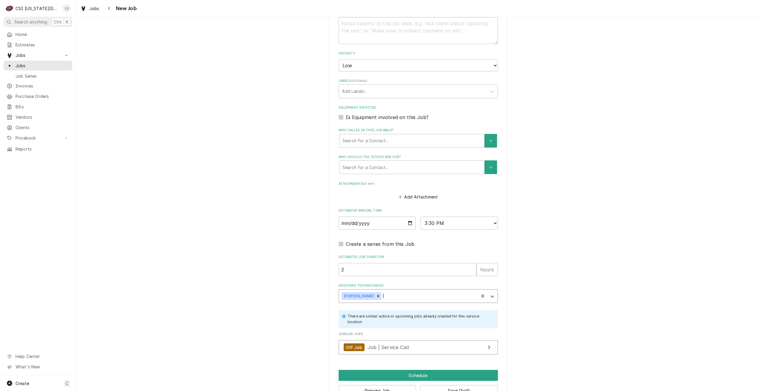
type textarea "x"
click at [547, 298] on div "Please provide the following information to create a job: Client Details Client…" at bounding box center [418, 44] width 684 height 731
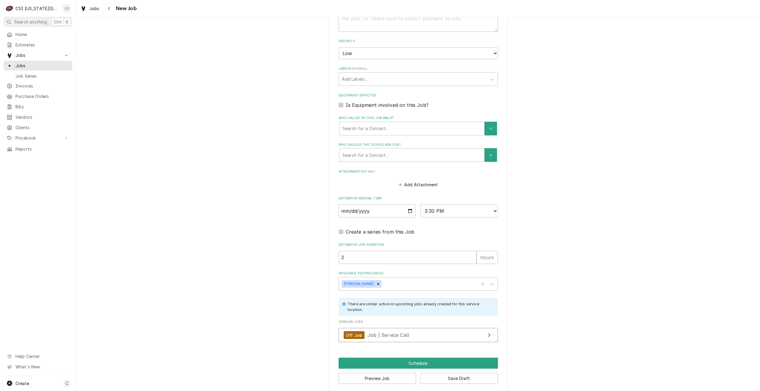
scroll to position [362, 0]
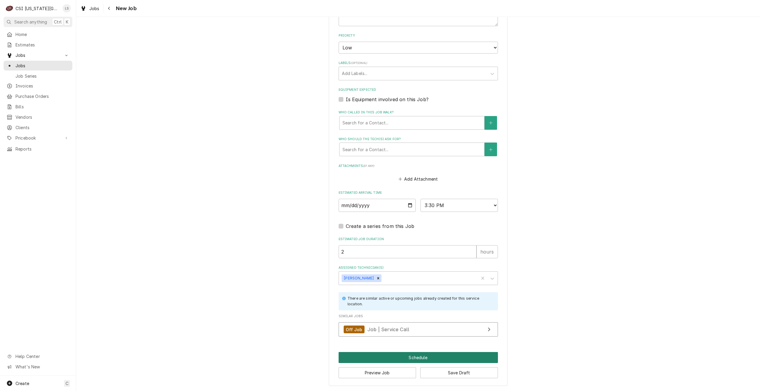
click at [376, 357] on button "Schedule" at bounding box center [418, 357] width 159 height 11
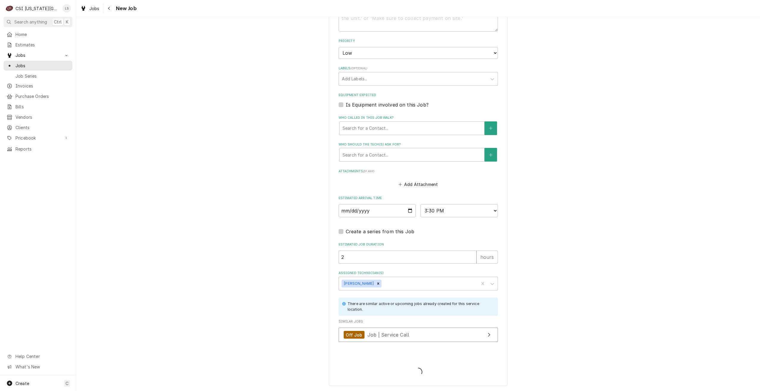
scroll to position [357, 0]
type textarea "x"
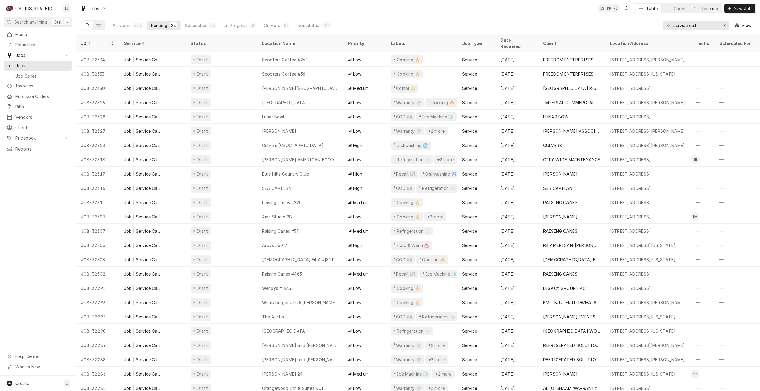
click at [711, 10] on div "Timeline" at bounding box center [709, 8] width 17 height 6
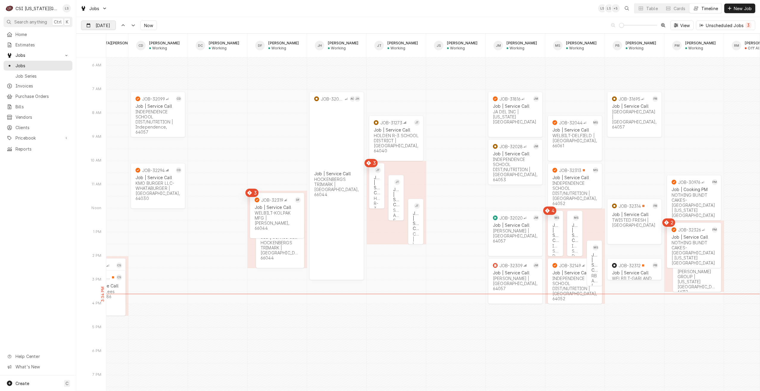
click at [112, 28] on div "Dynamic Content Wrapper" at bounding box center [111, 26] width 8 height 10
click at [106, 108] on div "26" at bounding box center [108, 107] width 8 height 8
type input "Aug 26"
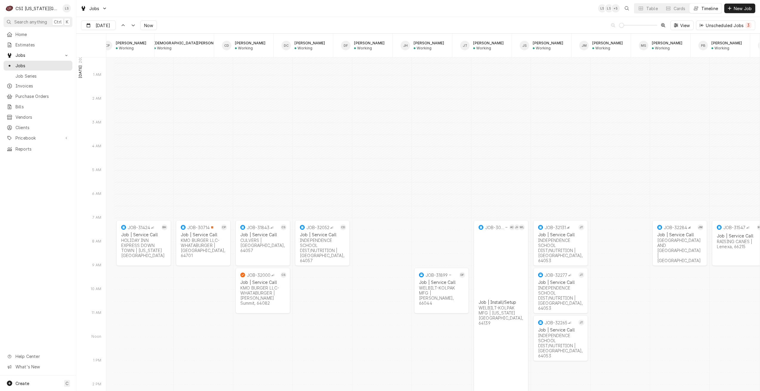
scroll to position [0, 369]
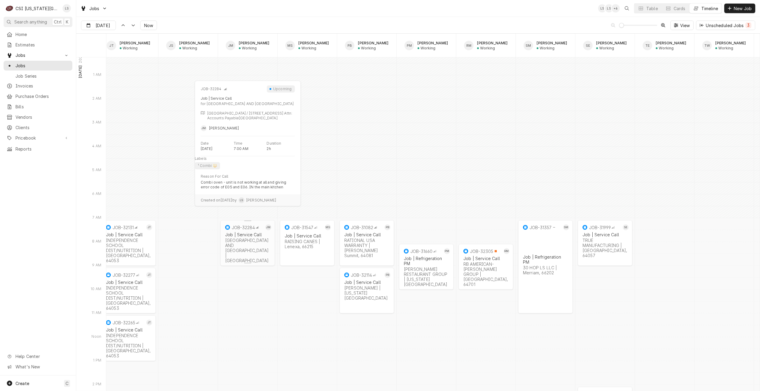
click at [259, 256] on div "JOB-32284 JM Job | Service Call ARGOSY CASINO HOTEL AND SPA | Riverside, 64150" at bounding box center [247, 243] width 55 height 46
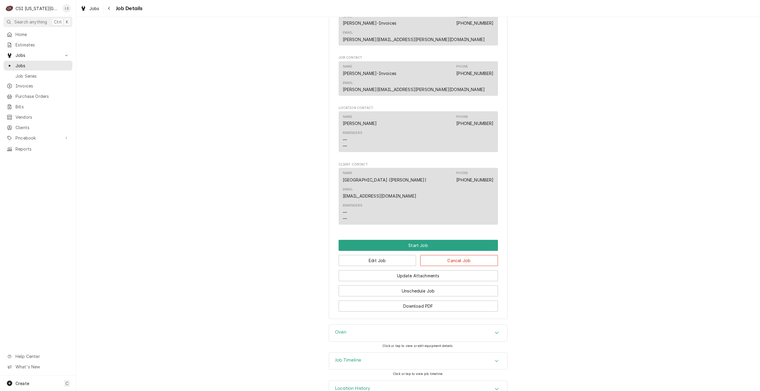
scroll to position [386, 0]
click at [452, 380] on div "Location History" at bounding box center [418, 388] width 178 height 17
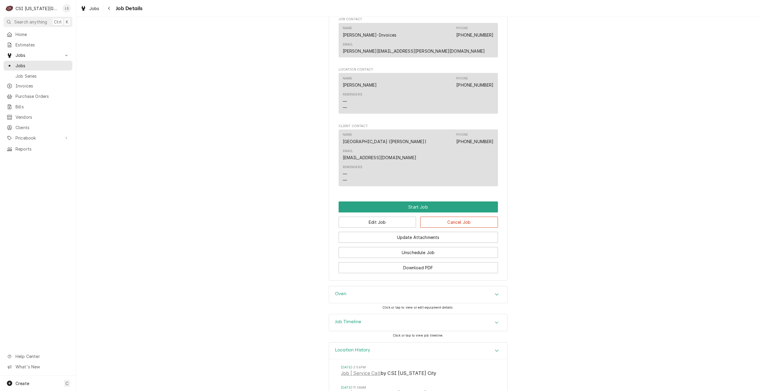
scroll to position [480, 0]
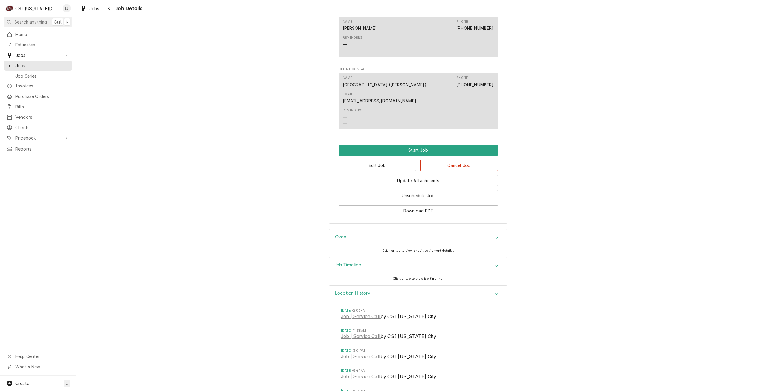
click at [424, 258] on div "Job Timeline" at bounding box center [418, 266] width 178 height 17
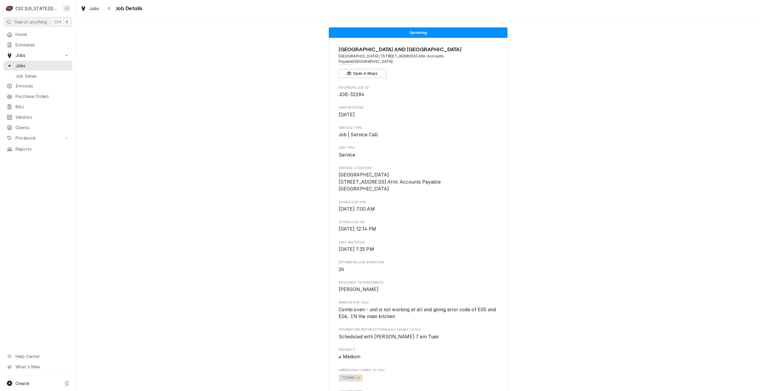
scroll to position [0, 0]
click at [53, 63] on span "Jobs" at bounding box center [42, 66] width 54 height 6
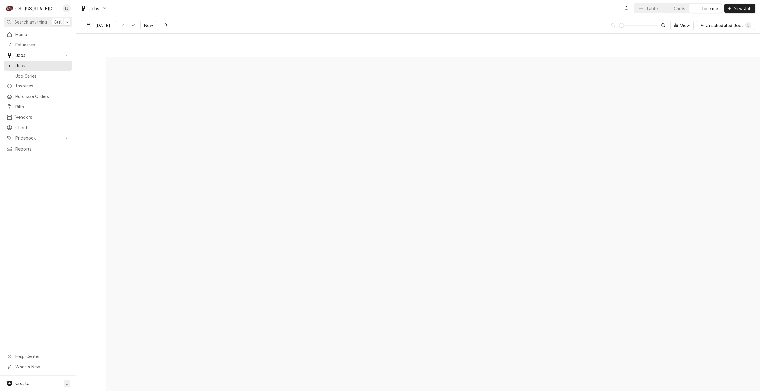
scroll to position [6844, 0]
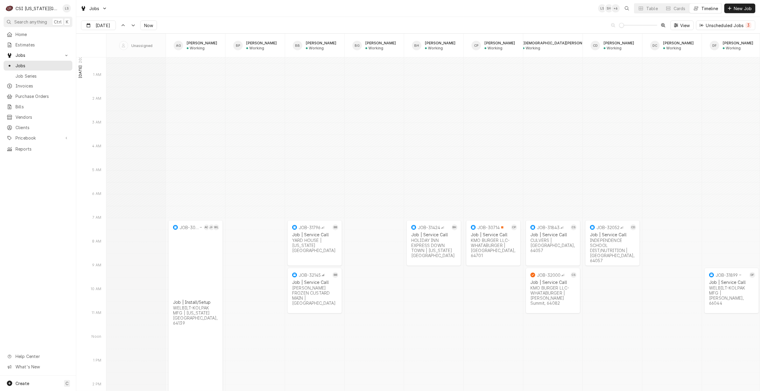
click at [379, 15] on div "Jobs LS SH + 6 Table Cards Timeline New Job" at bounding box center [418, 8] width 684 height 17
type input "[DATE]"
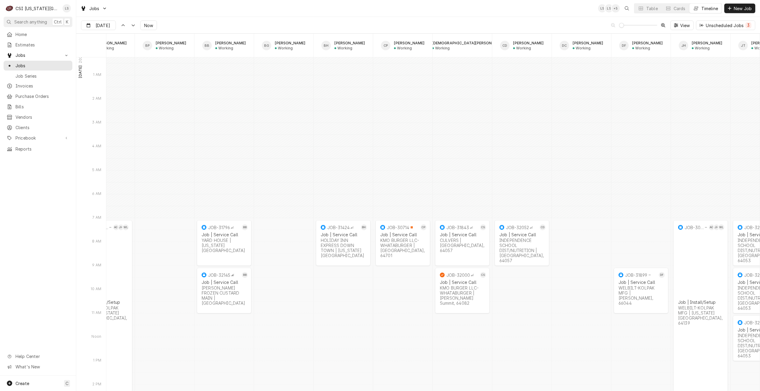
scroll to position [0, 0]
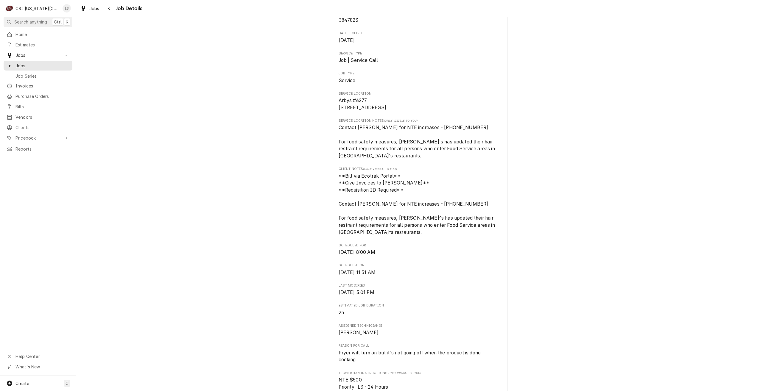
scroll to position [149, 0]
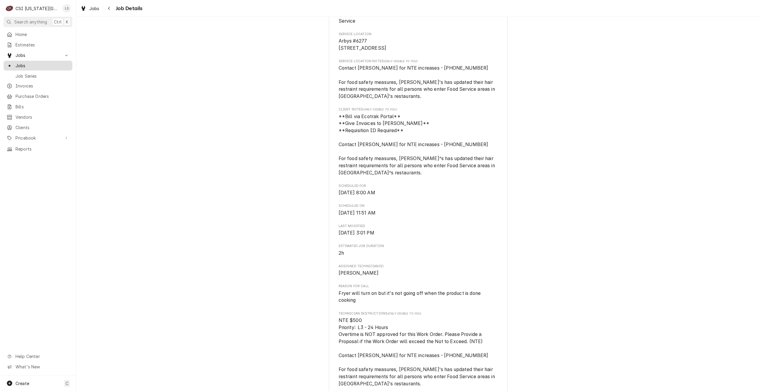
click at [46, 63] on span "Jobs" at bounding box center [42, 66] width 54 height 6
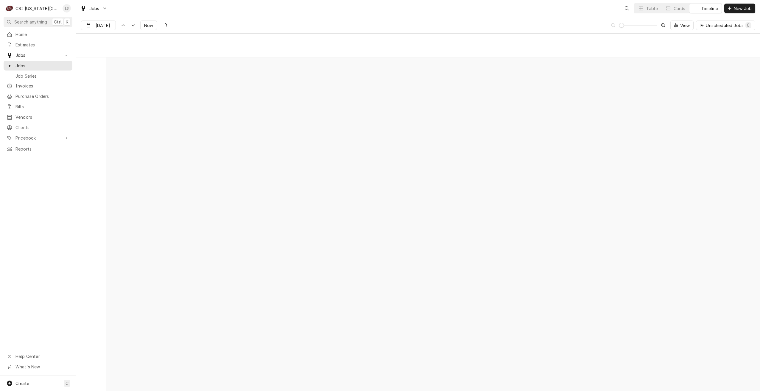
scroll to position [6838, 0]
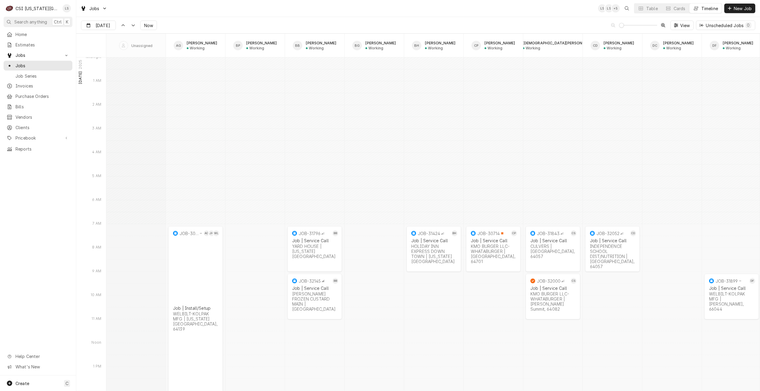
type input "[DATE]"
click at [649, 12] on button "Table" at bounding box center [647, 9] width 27 height 10
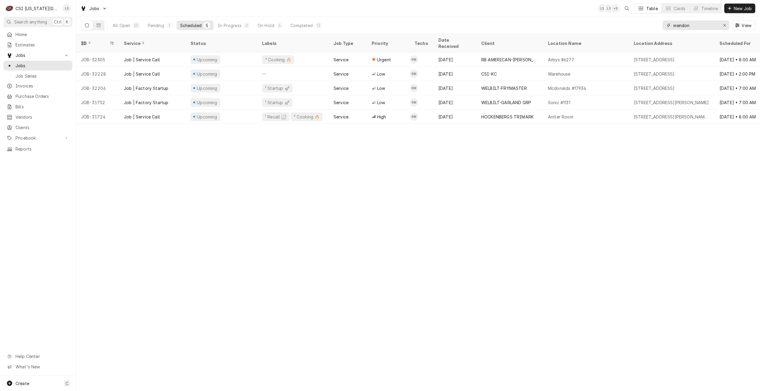
click at [678, 26] on input "mendon" at bounding box center [695, 26] width 45 height 10
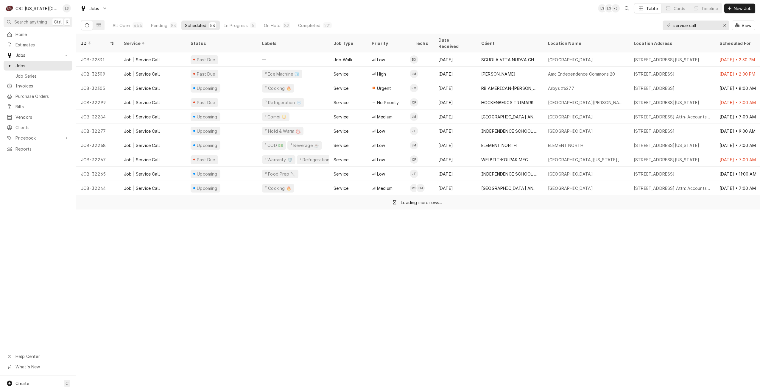
click at [528, 16] on div "Jobs LS LS + 5 Table Cards Timeline New Job" at bounding box center [418, 8] width 684 height 17
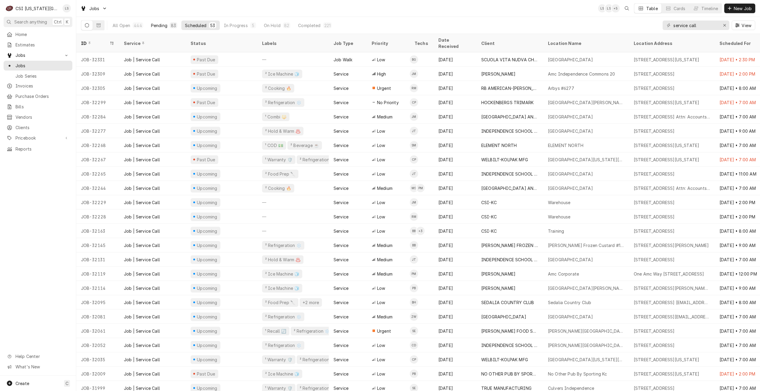
click at [160, 27] on div "Pending" at bounding box center [159, 25] width 16 height 6
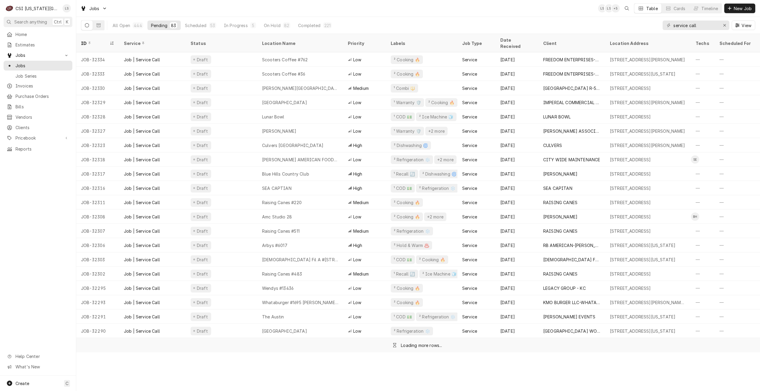
click at [369, 6] on div "Jobs LS LS + 5 Table Cards Timeline New Job" at bounding box center [418, 8] width 684 height 17
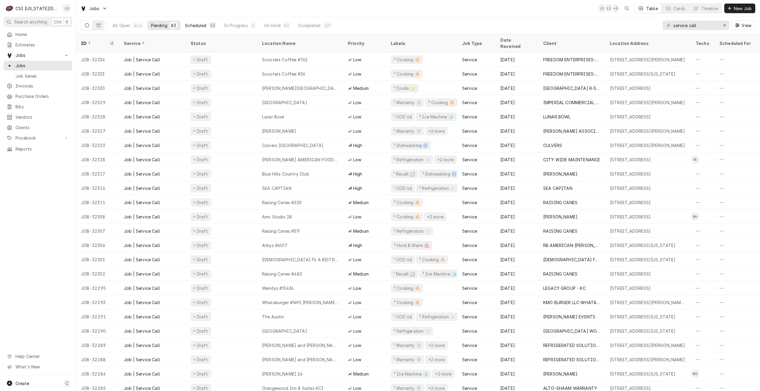
click at [203, 24] on div "Scheduled" at bounding box center [195, 25] width 21 height 6
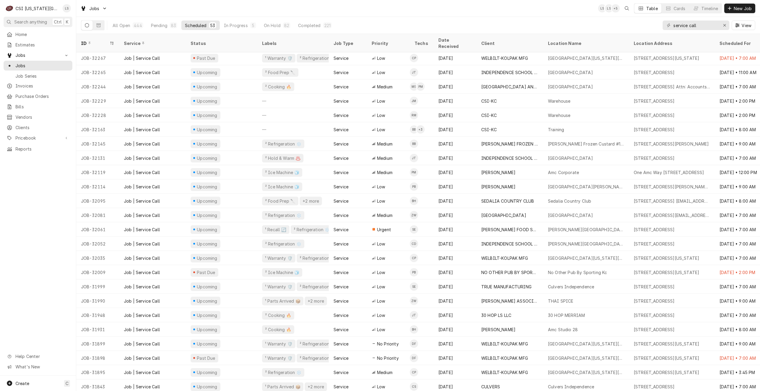
scroll to position [0, 0]
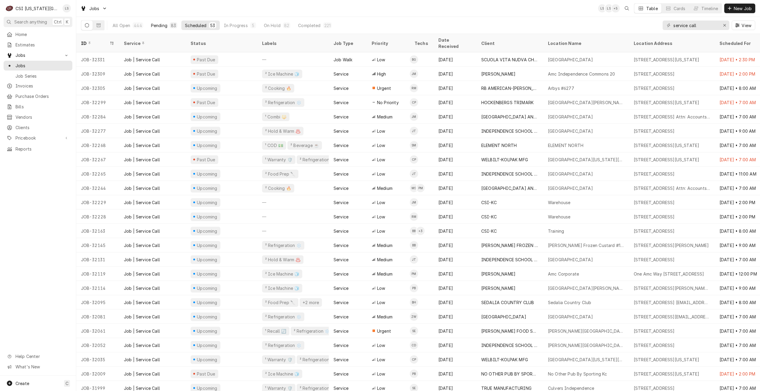
click at [160, 26] on div "Pending" at bounding box center [159, 25] width 16 height 6
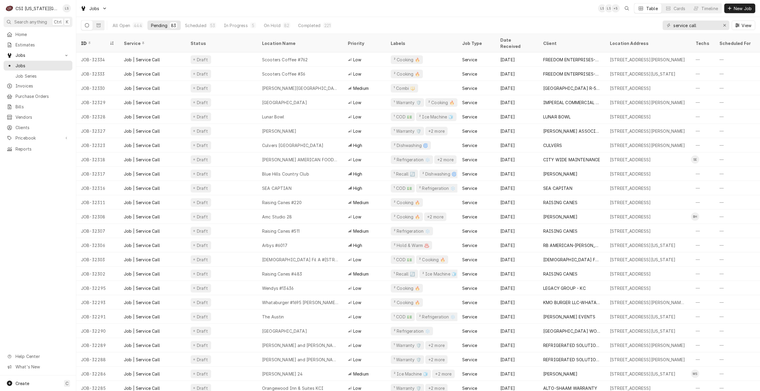
click at [379, 11] on div "Jobs LS LS + 5 Table Cards Timeline New Job" at bounding box center [418, 8] width 684 height 17
click at [550, 11] on div "Jobs LS LS + 5 Table Cards Timeline New Job" at bounding box center [418, 8] width 684 height 17
click at [407, 11] on div "Jobs LS SH + 4 Table Cards Timeline New Job" at bounding box center [418, 8] width 684 height 17
click at [439, 11] on div "Jobs LS SH + 4 Table Cards Timeline New Job" at bounding box center [418, 8] width 684 height 17
drag, startPoint x: 706, startPoint y: 29, endPoint x: 642, endPoint y: 26, distance: 64.7
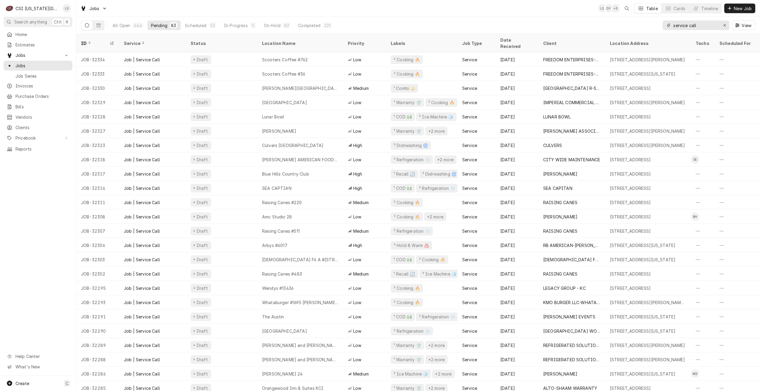
click at [642, 26] on div "All Open 444 Pending 83 Scheduled 53 In Progress 5 On Hold 82 Completed 221 ser…" at bounding box center [418, 25] width 674 height 17
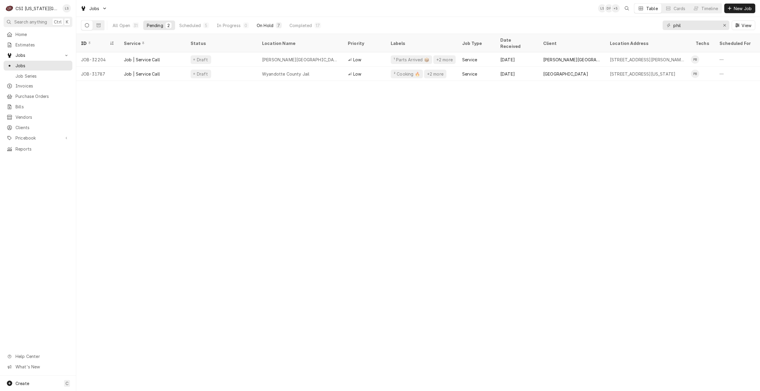
click at [269, 27] on div "On Hold" at bounding box center [265, 25] width 17 height 6
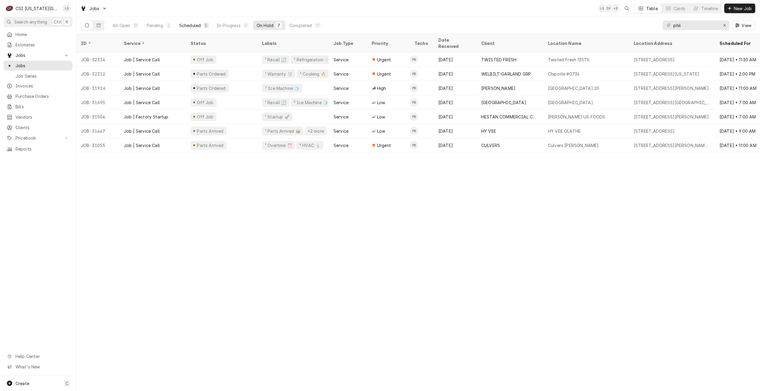
click at [184, 23] on div "Scheduled" at bounding box center [189, 25] width 21 height 6
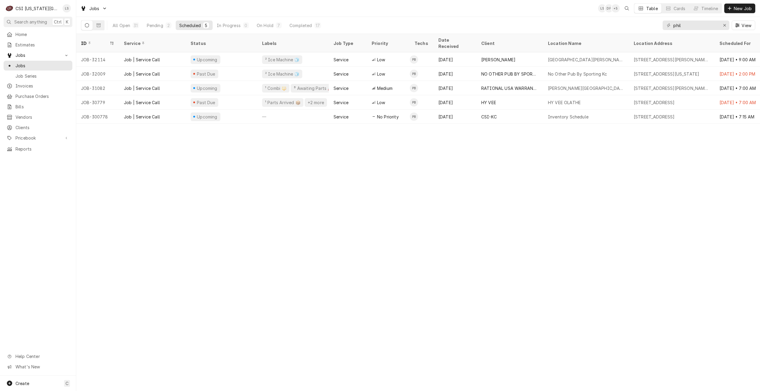
click at [320, 10] on div "Jobs LS DF + 5 Table Cards Timeline New Job" at bounding box center [418, 8] width 684 height 17
click at [686, 27] on input "phil" at bounding box center [695, 26] width 45 height 10
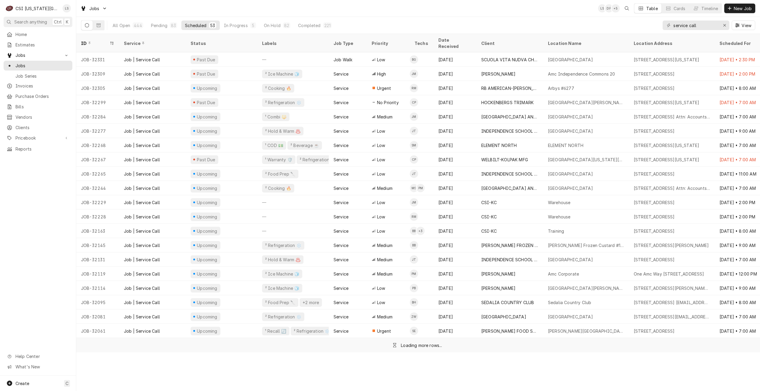
click at [578, 18] on div "All Open 444 Pending 83 Scheduled 53 In Progress 5 On Hold 82 Completed 221 ser…" at bounding box center [418, 25] width 674 height 17
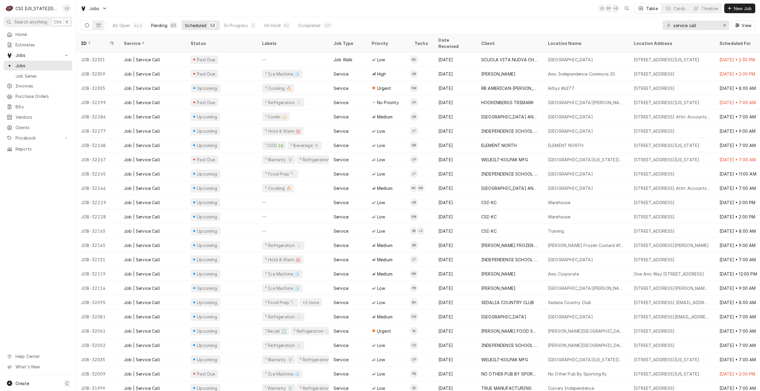
click at [168, 24] on button "Pending 83" at bounding box center [163, 26] width 33 height 10
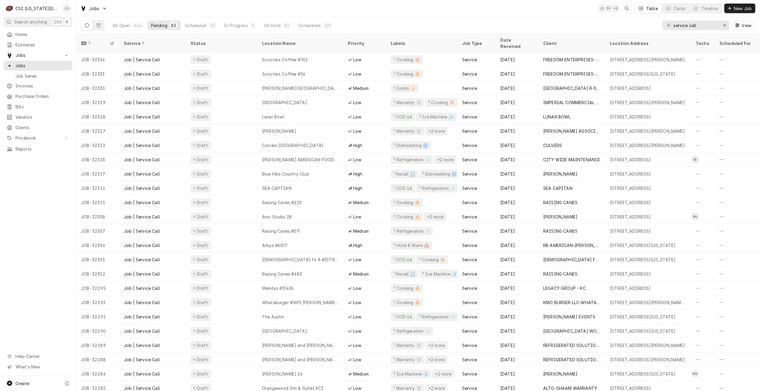
click at [365, 12] on div "Jobs LS DF + 5 Table Cards Timeline New Job" at bounding box center [418, 8] width 684 height 17
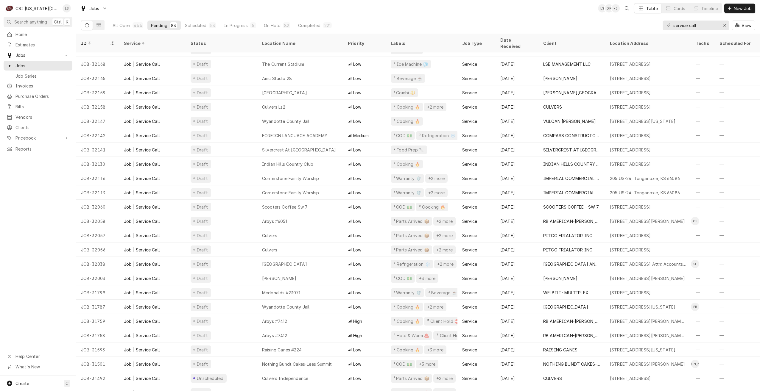
scroll to position [845, 0]
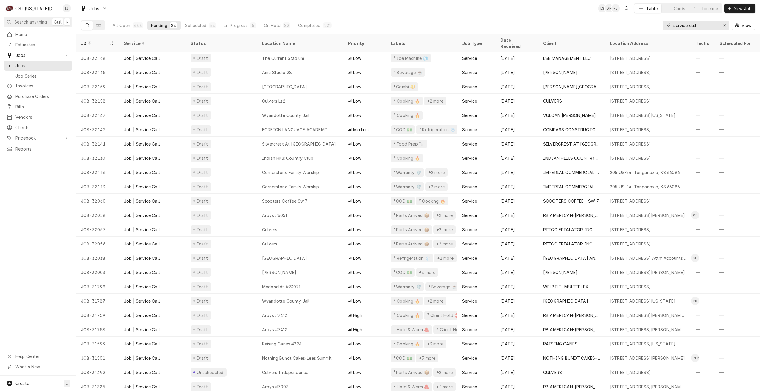
drag, startPoint x: 702, startPoint y: 24, endPoint x: 660, endPoint y: 26, distance: 42.3
click at [660, 26] on div "All Open 444 Pending 83 Scheduled 53 In Progress 5 On Hold 82 Completed 221 ser…" at bounding box center [418, 25] width 674 height 17
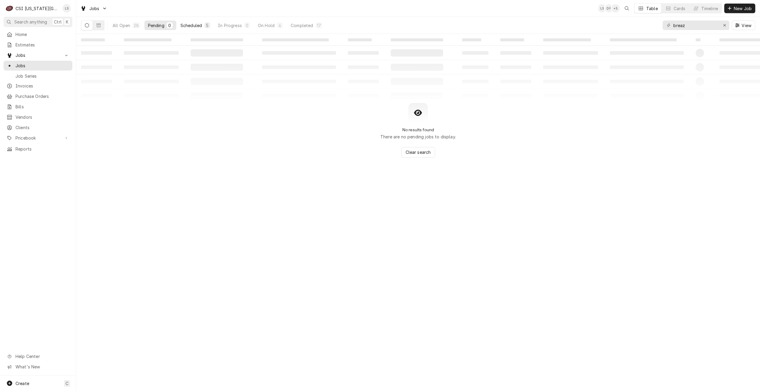
click at [204, 27] on div "5" at bounding box center [207, 25] width 6 height 6
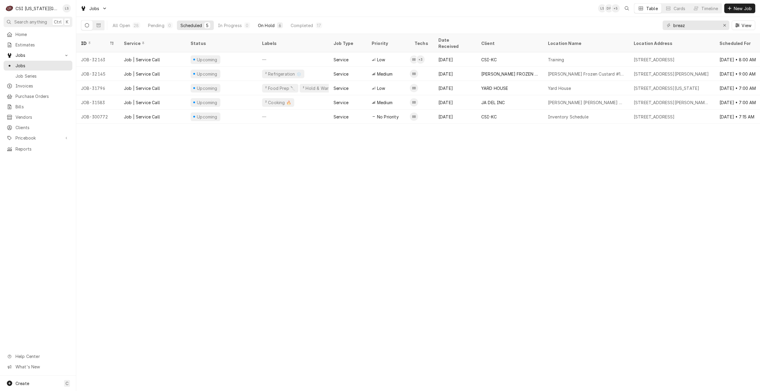
click at [267, 26] on div "On Hold" at bounding box center [266, 25] width 17 height 6
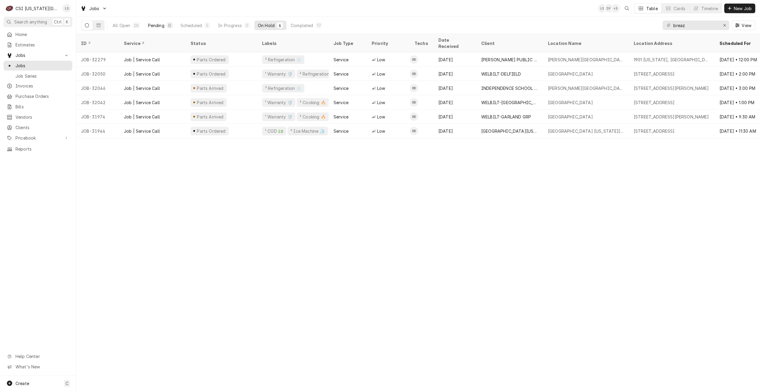
click at [156, 23] on div "Pending" at bounding box center [156, 25] width 16 height 6
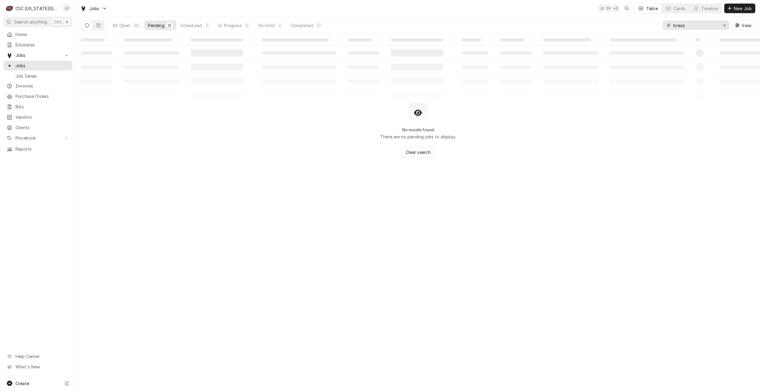
click at [694, 23] on input "breaz" at bounding box center [695, 26] width 45 height 10
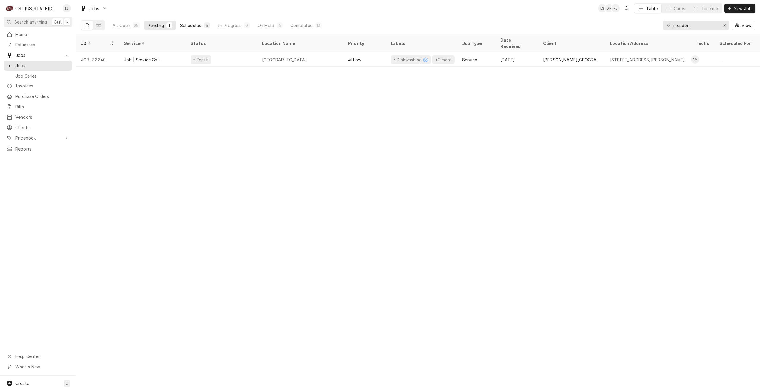
click at [195, 27] on div "Scheduled" at bounding box center [190, 25] width 21 height 6
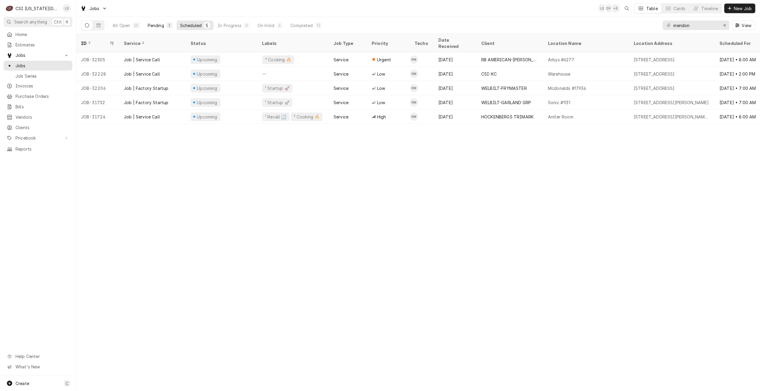
click at [165, 27] on button "Pending 1" at bounding box center [160, 26] width 32 height 10
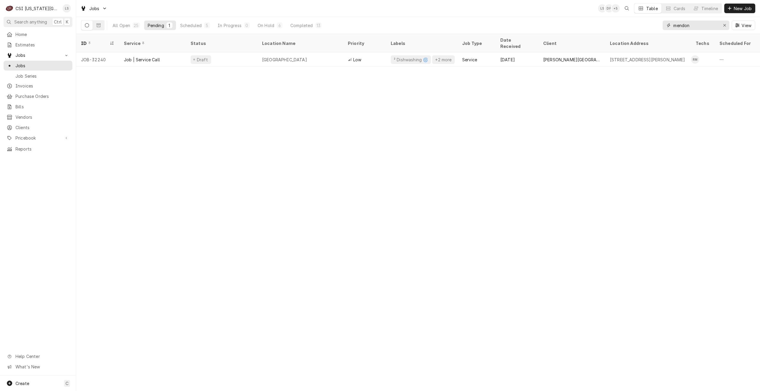
click at [680, 28] on input "mendon" at bounding box center [695, 26] width 45 height 10
type input "phil"
click at [202, 27] on button "Scheduled 5" at bounding box center [194, 26] width 37 height 10
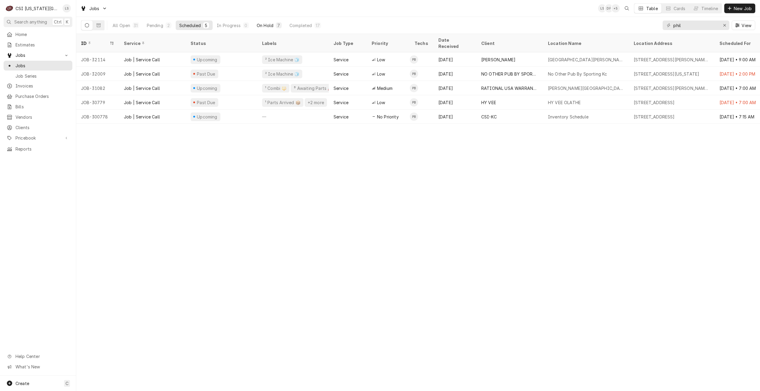
click at [272, 28] on div "On Hold" at bounding box center [265, 25] width 17 height 6
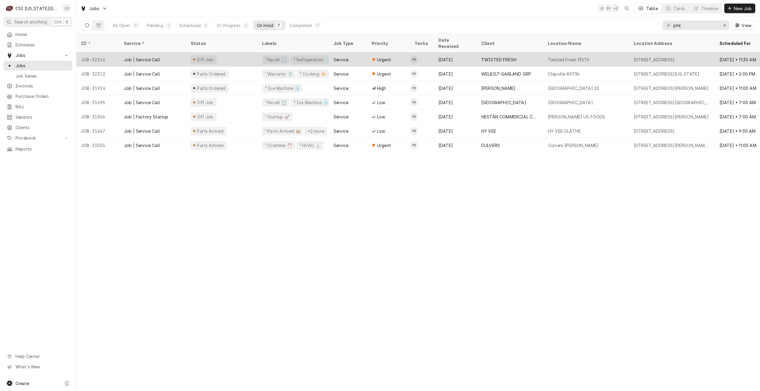
click at [226, 52] on div "Off Job" at bounding box center [221, 59] width 71 height 14
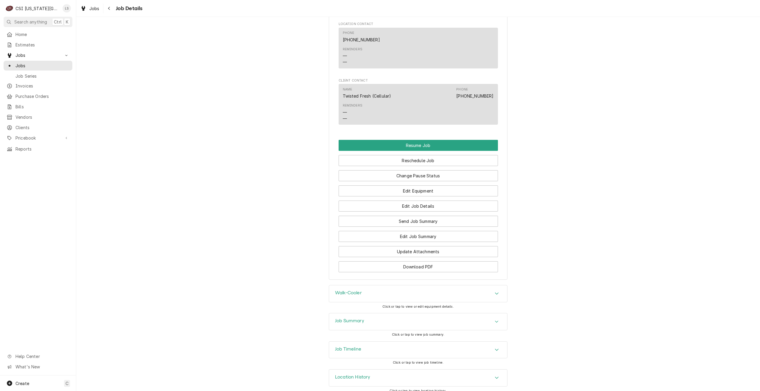
scroll to position [577, 0]
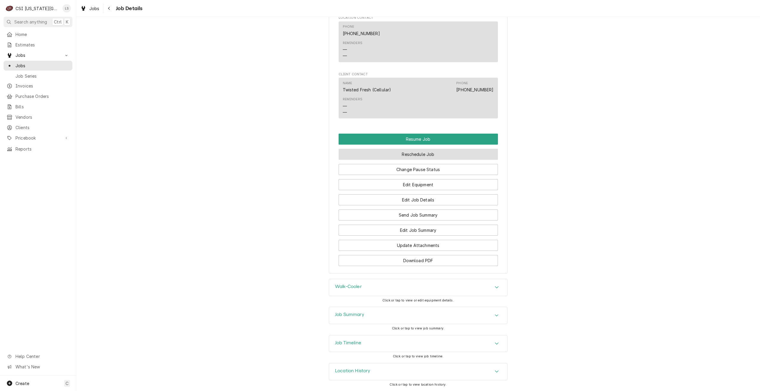
click at [395, 159] on button "Reschedule Job" at bounding box center [418, 154] width 159 height 11
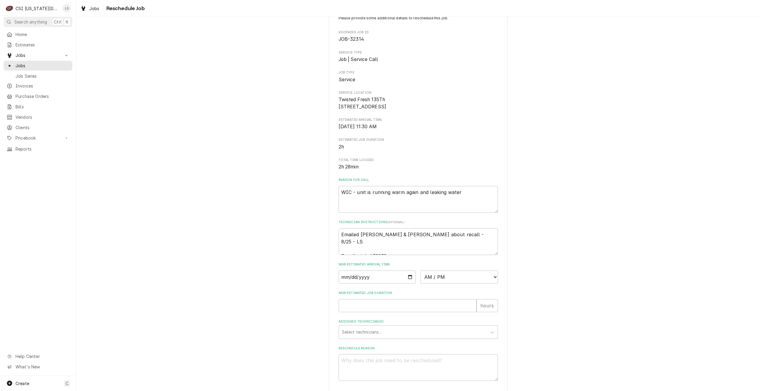
scroll to position [54, 0]
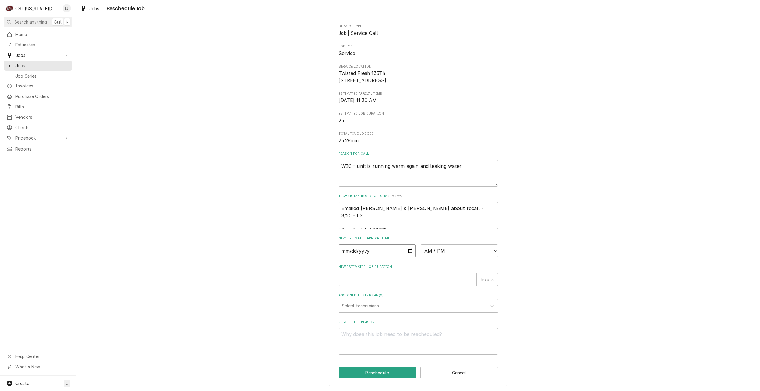
click at [410, 250] on input "Date" at bounding box center [377, 251] width 77 height 13
type textarea "x"
type input "2025-08-27"
click at [438, 251] on select "AM / PM 6:00 AM 6:15 AM 6:30 AM 6:45 AM 7:00 AM 7:15 AM 7:30 AM 7:45 AM 8:00 AM…" at bounding box center [459, 251] width 77 height 13
select select "07:00:00"
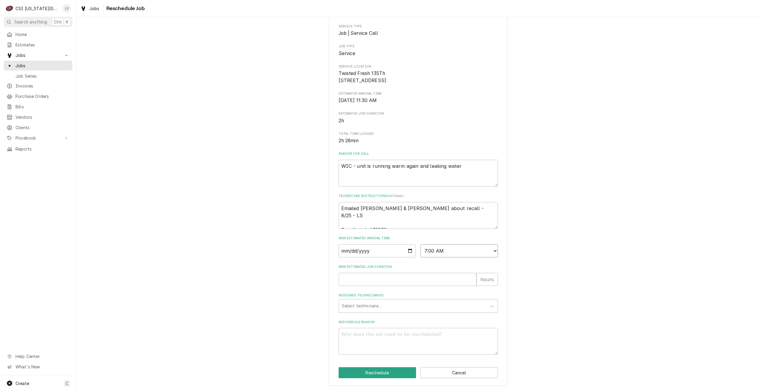
click at [421, 245] on select "AM / PM 6:00 AM 6:15 AM 6:30 AM 6:45 AM 7:00 AM 7:15 AM 7:30 AM 7:45 AM 8:00 AM…" at bounding box center [459, 251] width 77 height 13
click at [425, 282] on input "New Estimated Job Duration" at bounding box center [408, 279] width 138 height 13
type textarea "x"
type input "2"
click at [429, 303] on div "Assigned Technician(s)" at bounding box center [413, 306] width 142 height 11
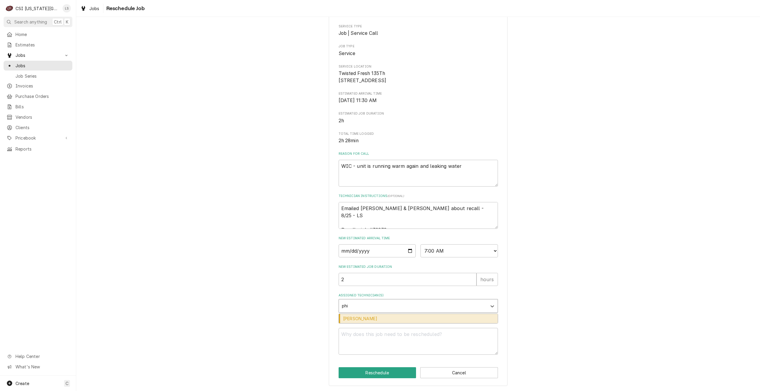
type input "phil"
click at [421, 318] on div "Phil Bustamante" at bounding box center [418, 318] width 159 height 9
type textarea "x"
click at [431, 342] on textarea "Reschedule Reason" at bounding box center [418, 341] width 159 height 27
type textarea "x"
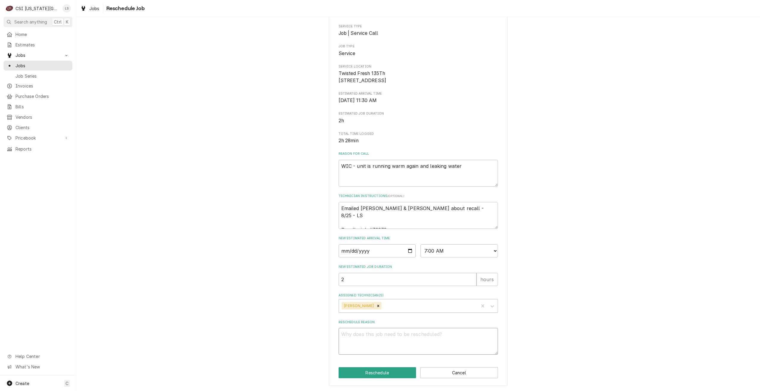
type textarea "R"
type textarea "x"
type textarea "Re"
type textarea "x"
type textarea "Ret"
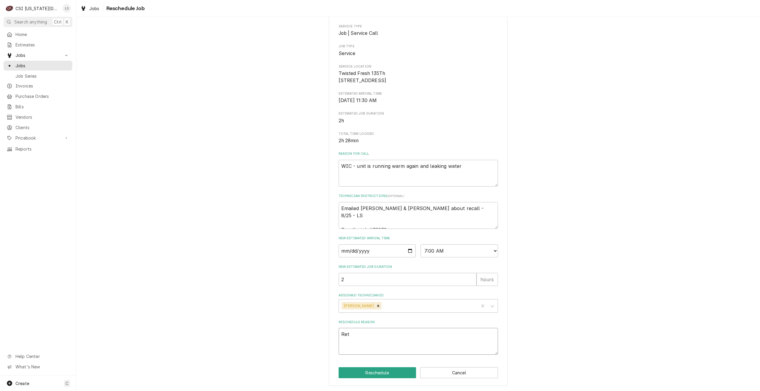
type textarea "x"
type textarea "Retu"
type textarea "x"
type textarea "Retur"
type textarea "x"
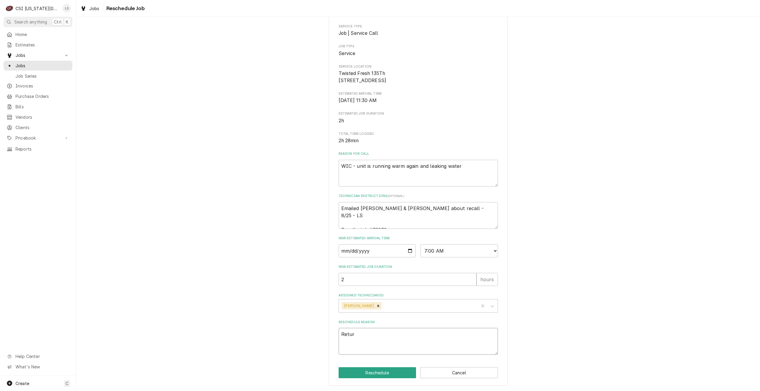
type textarea "Return"
type textarea "x"
type textarea "Return"
type textarea "x"
type textarea "Return f"
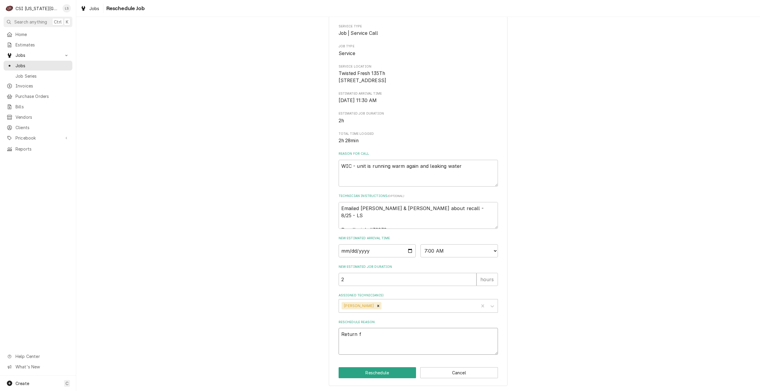
type textarea "x"
type textarea "Return fo"
type textarea "x"
type textarea "Return for"
type textarea "x"
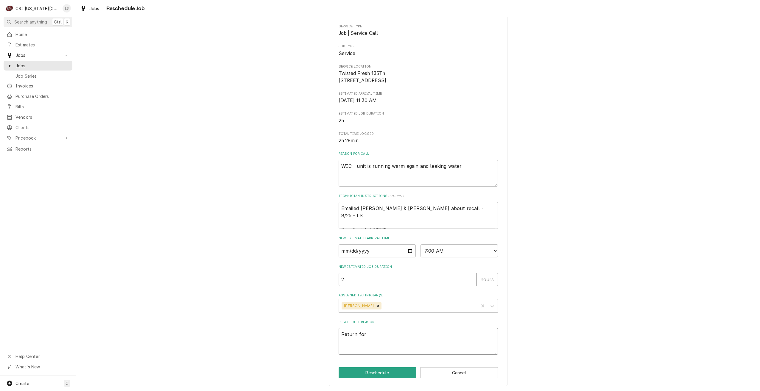
type textarea "Return for"
type textarea "x"
type textarea "Return for r"
type textarea "x"
type textarea "Return for re"
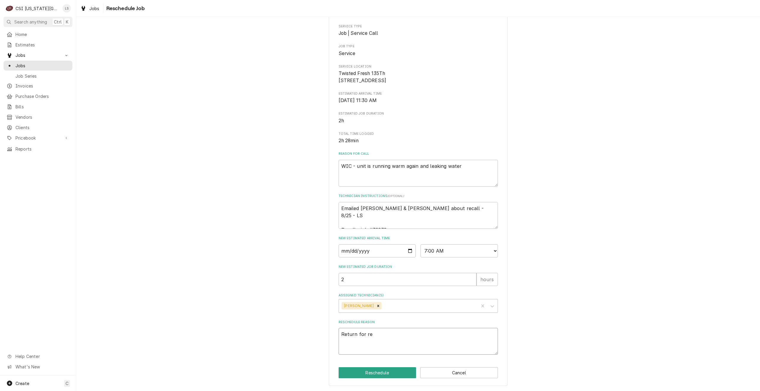
type textarea "x"
type textarea "Return for rep"
type textarea "x"
type textarea "Return for repa"
type textarea "x"
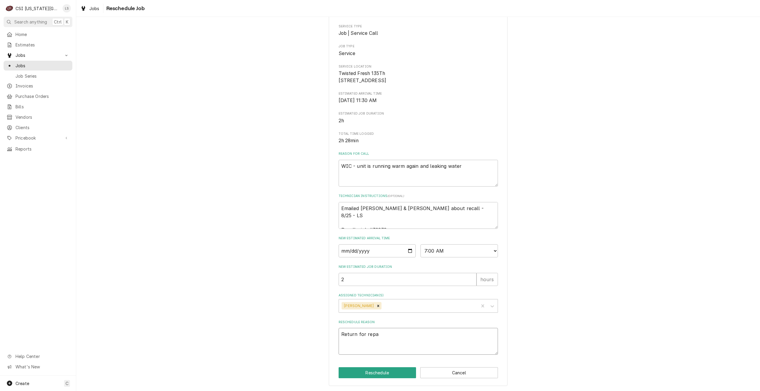
type textarea "Return for repai"
type textarea "x"
type textarea "Return for repair"
type textarea "x"
type textarea "Return for repairs"
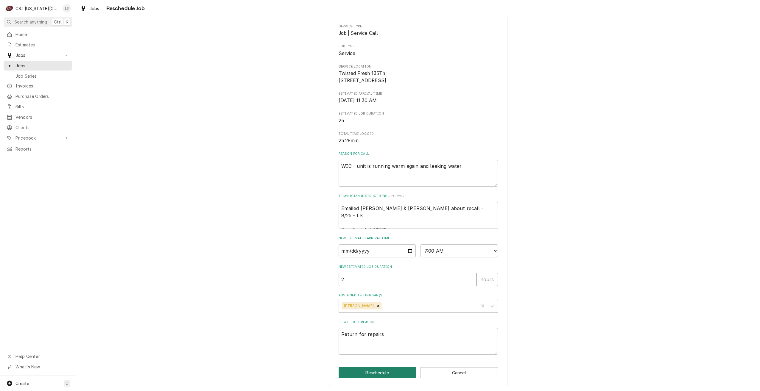
click at [357, 371] on button "Reschedule" at bounding box center [378, 373] width 78 height 11
type textarea "x"
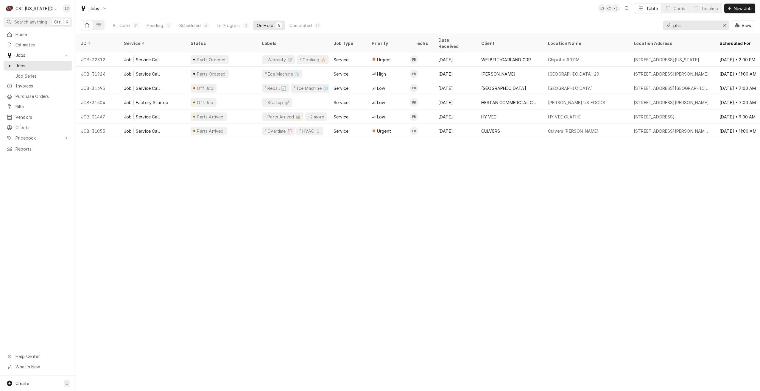
click at [686, 23] on input "phil" at bounding box center [695, 26] width 45 height 10
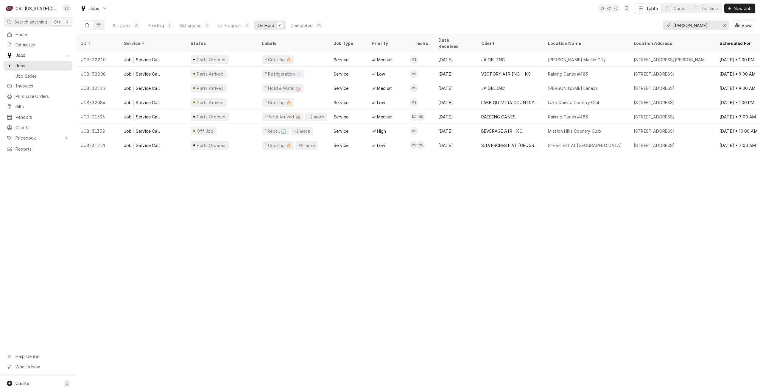
click at [692, 24] on input "[PERSON_NAME]" at bounding box center [695, 26] width 45 height 10
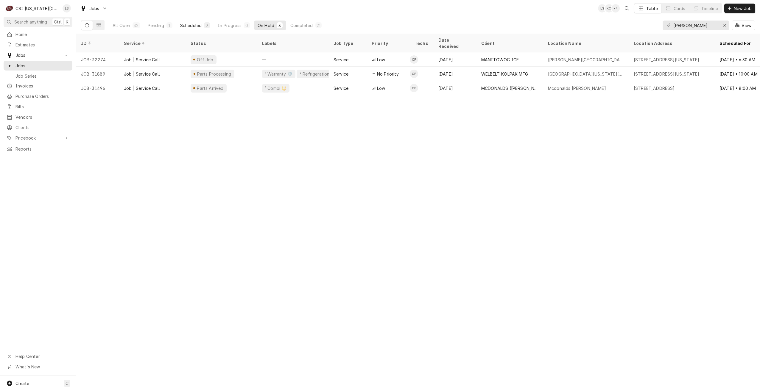
click at [203, 23] on button "Scheduled 7" at bounding box center [195, 26] width 37 height 10
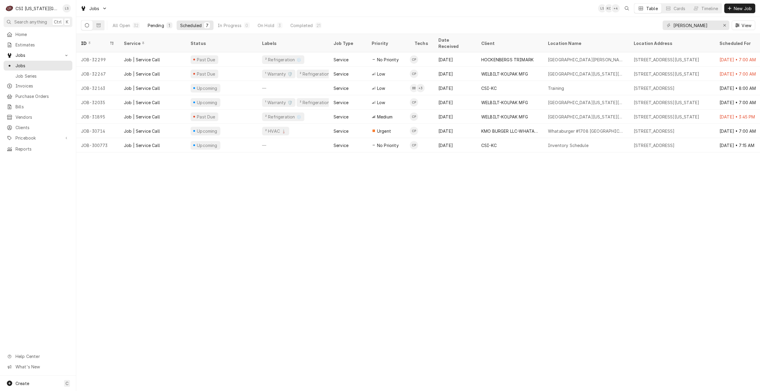
click at [162, 25] on div "Pending" at bounding box center [156, 25] width 16 height 6
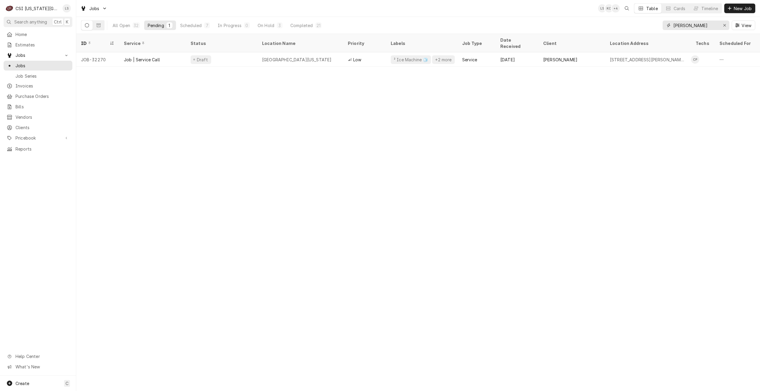
click at [680, 25] on input "[PERSON_NAME]" at bounding box center [695, 26] width 45 height 10
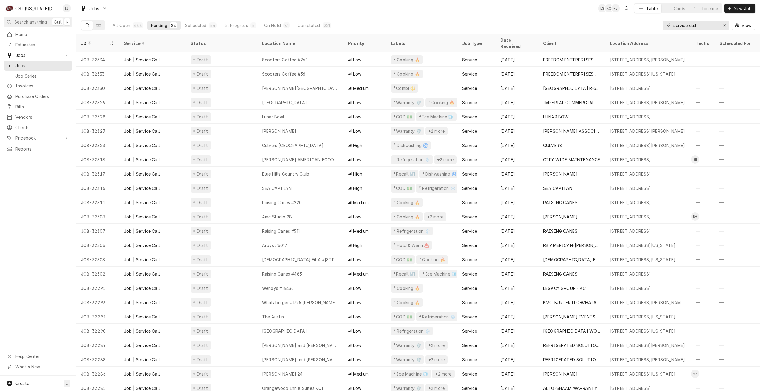
drag, startPoint x: 698, startPoint y: 26, endPoint x: 659, endPoint y: 24, distance: 39.4
click at [659, 24] on div "All Open 444 Pending 83 Scheduled 54 In Progress 5 On Hold 81 Completed 221 ser…" at bounding box center [418, 25] width 674 height 17
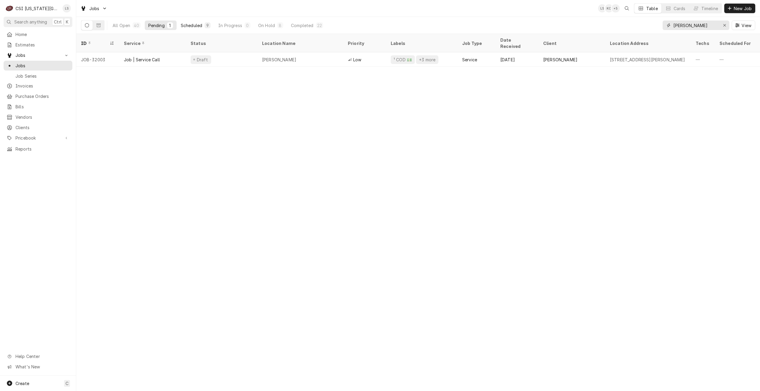
type input "[PERSON_NAME]"
click at [207, 26] on div "9" at bounding box center [208, 25] width 4 height 6
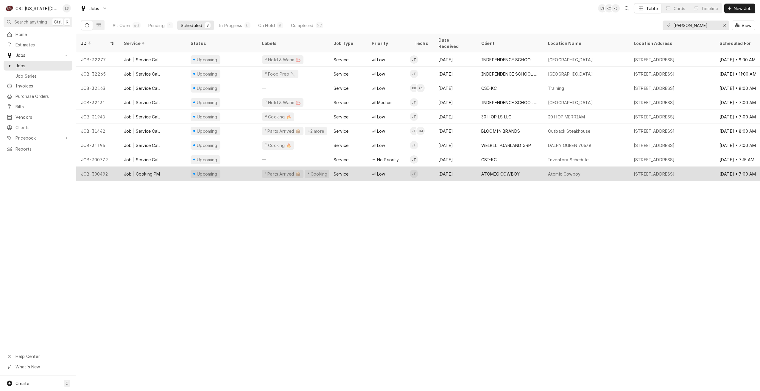
click at [544, 167] on div "Atomic Cowboy" at bounding box center [586, 174] width 86 height 14
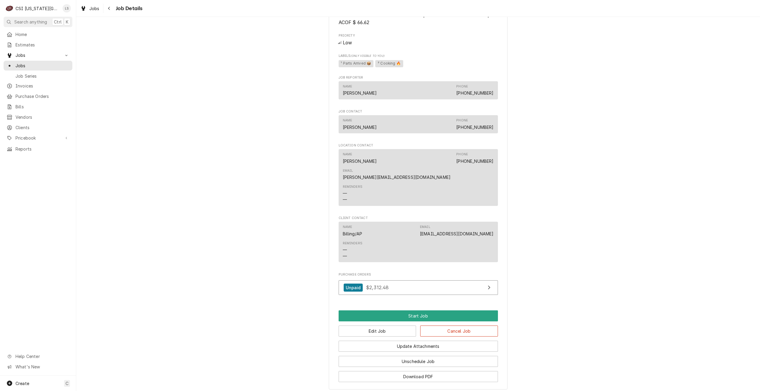
scroll to position [543, 0]
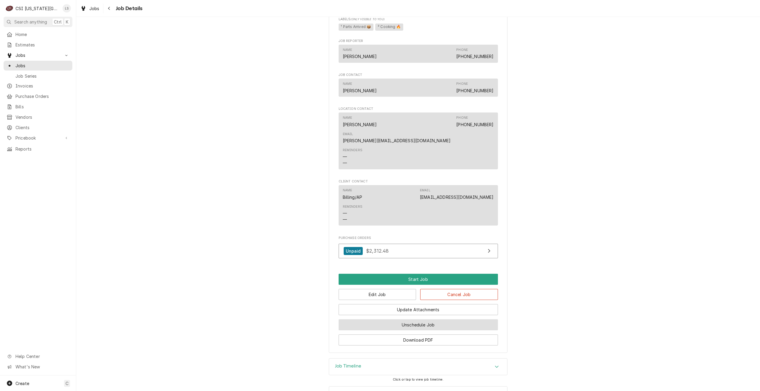
click at [423, 320] on button "Unschedule Job" at bounding box center [418, 325] width 159 height 11
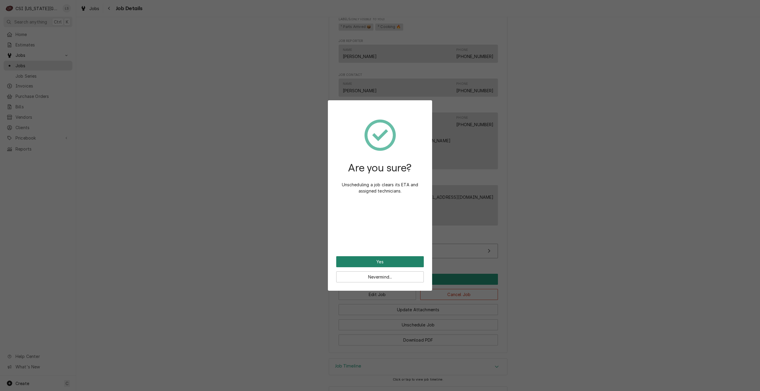
click at [381, 263] on button "Yes" at bounding box center [380, 261] width 88 height 11
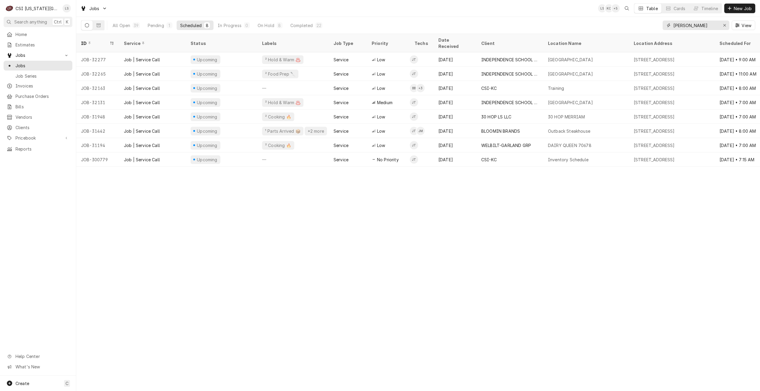
click at [678, 28] on input "jimmy" at bounding box center [695, 26] width 45 height 10
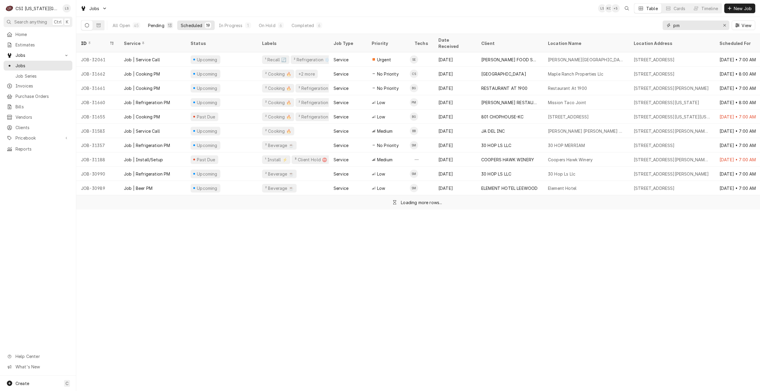
type input "pm"
click at [157, 24] on div "Pending" at bounding box center [156, 25] width 16 height 6
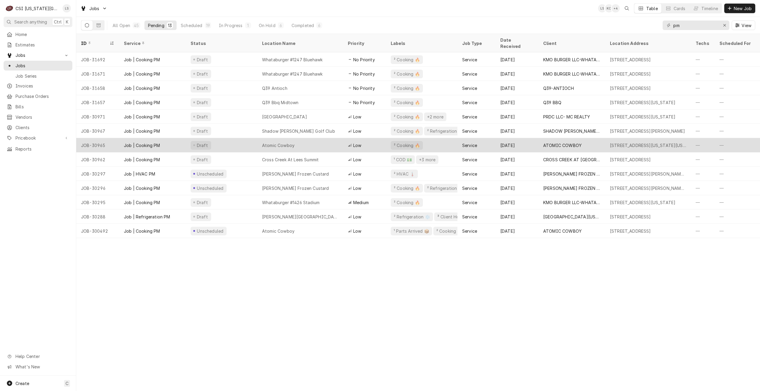
click at [512, 142] on div "[DATE]" at bounding box center [517, 145] width 43 height 14
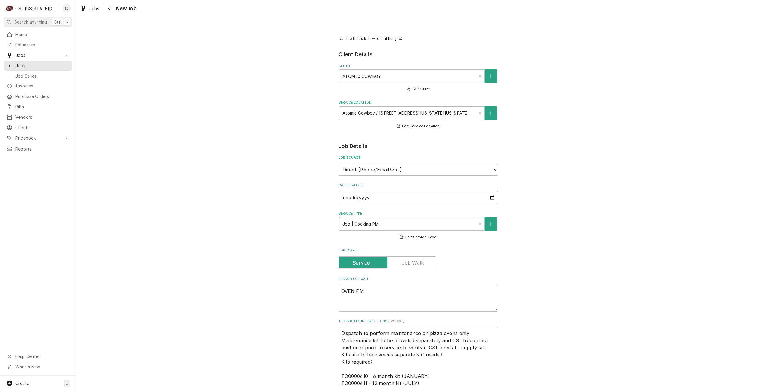
type textarea "x"
drag, startPoint x: 57, startPoint y: 68, endPoint x: 61, endPoint y: 68, distance: 4.5
click at [57, 68] on link "Jobs" at bounding box center [38, 66] width 69 height 10
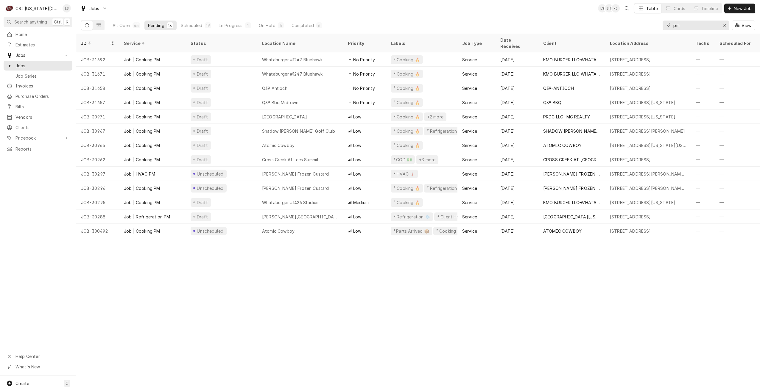
drag, startPoint x: 690, startPoint y: 27, endPoint x: 658, endPoint y: 24, distance: 32.4
click at [658, 24] on div "All Open 45 Pending 13 Scheduled 19 In Progress 1 On Hold 6 Completed 6 pm View" at bounding box center [418, 25] width 674 height 17
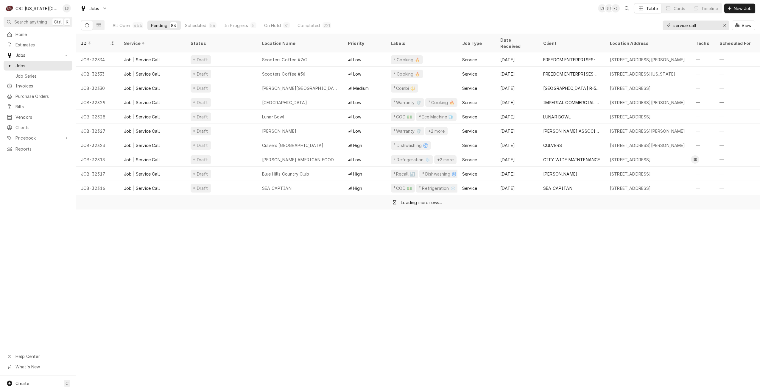
type input "service call"
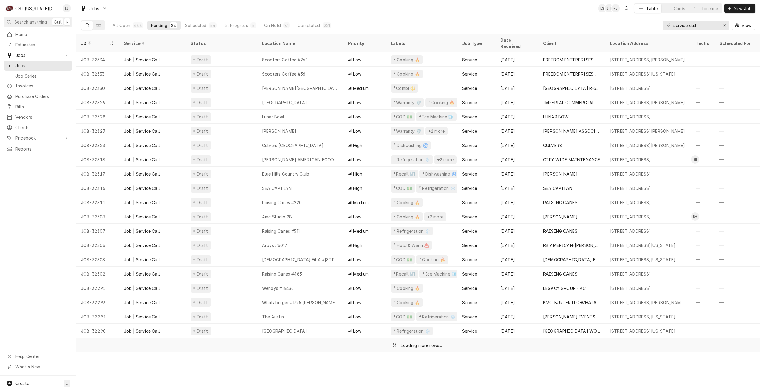
click at [413, 14] on div "Jobs LS SH + 5 Table Cards Timeline New Job" at bounding box center [418, 8] width 684 height 17
